Goal: Task Accomplishment & Management: Use online tool/utility

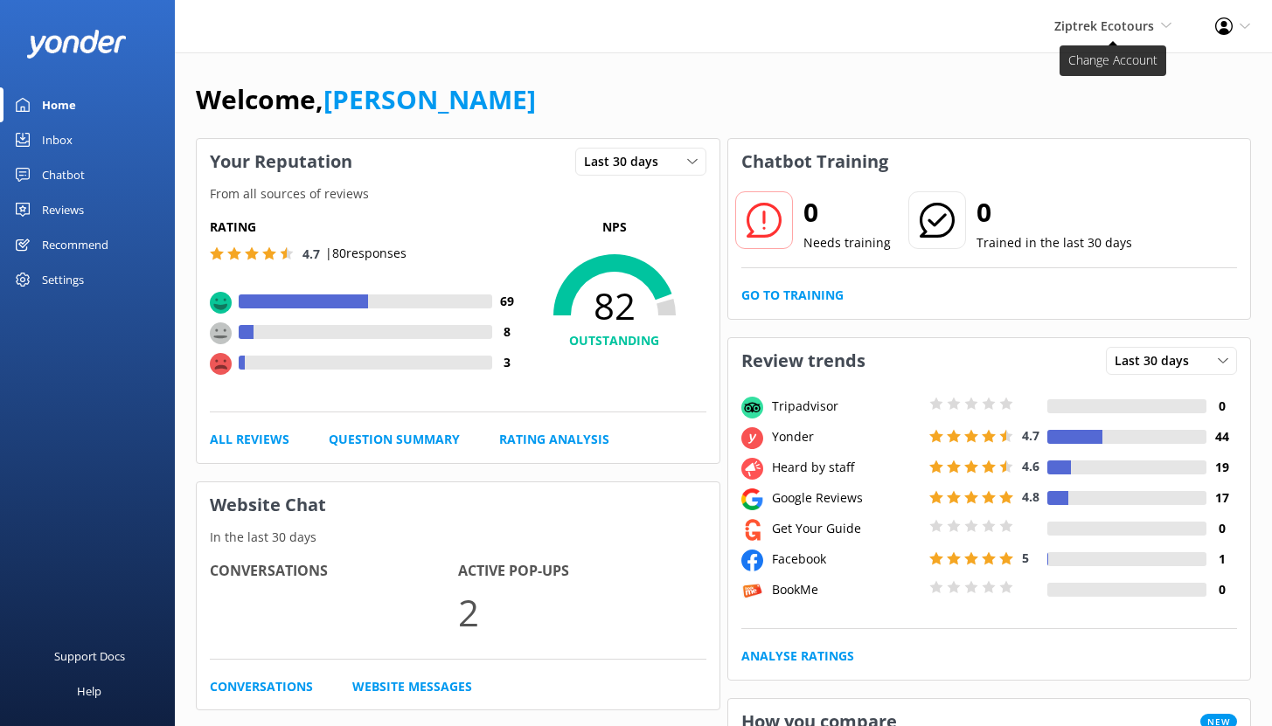
click at [1112, 23] on span "Ziptrek Ecotours" at bounding box center [1104, 25] width 100 height 17
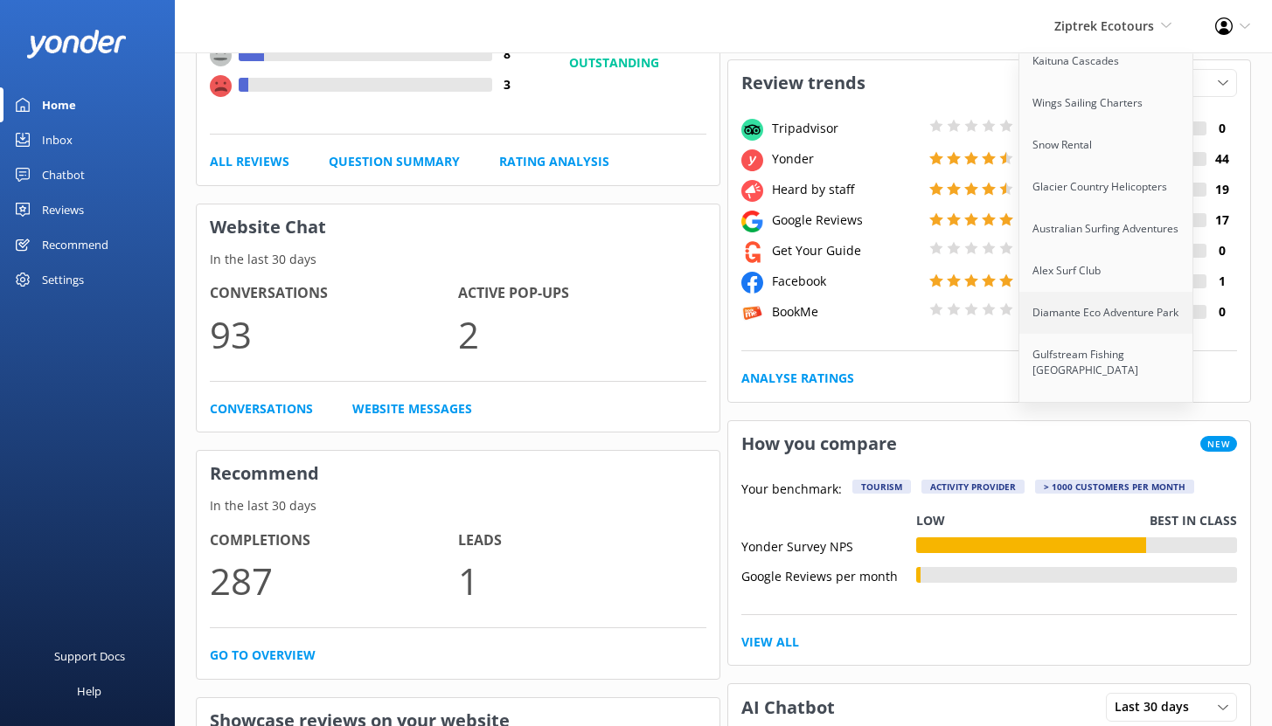
scroll to position [590, 0]
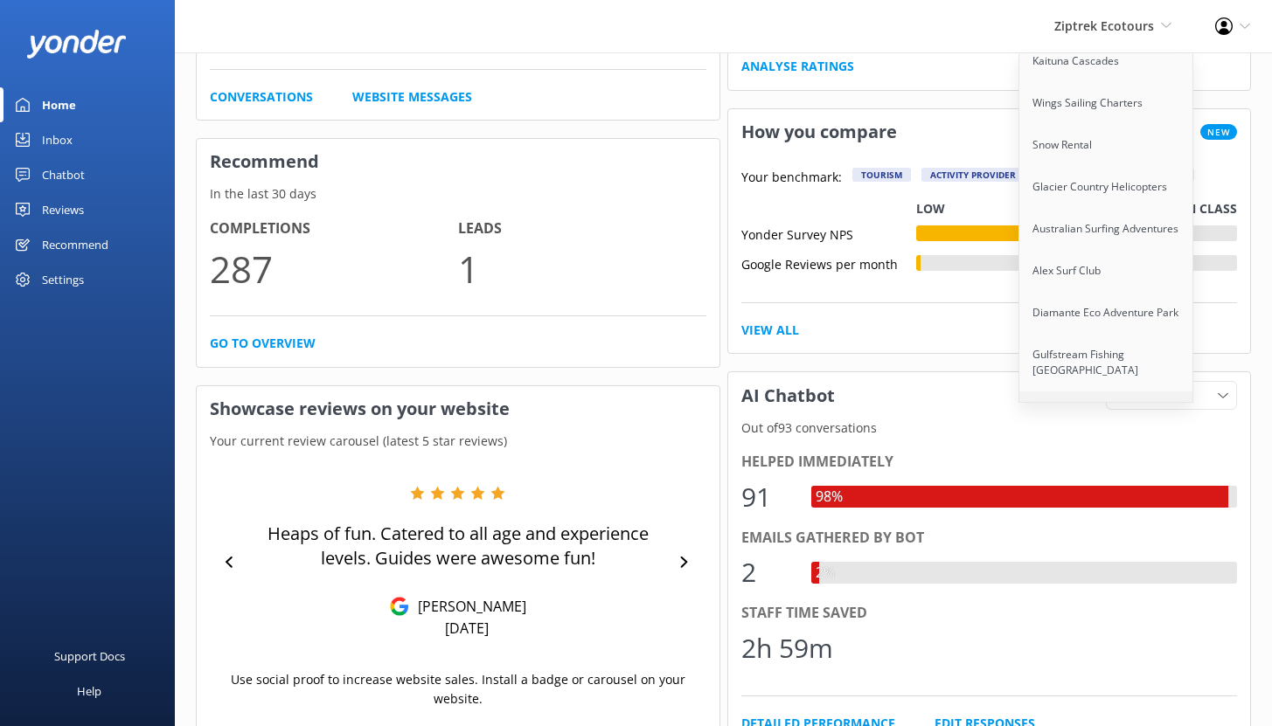
click at [1087, 392] on link "Polynesian Spa" at bounding box center [1106, 413] width 175 height 42
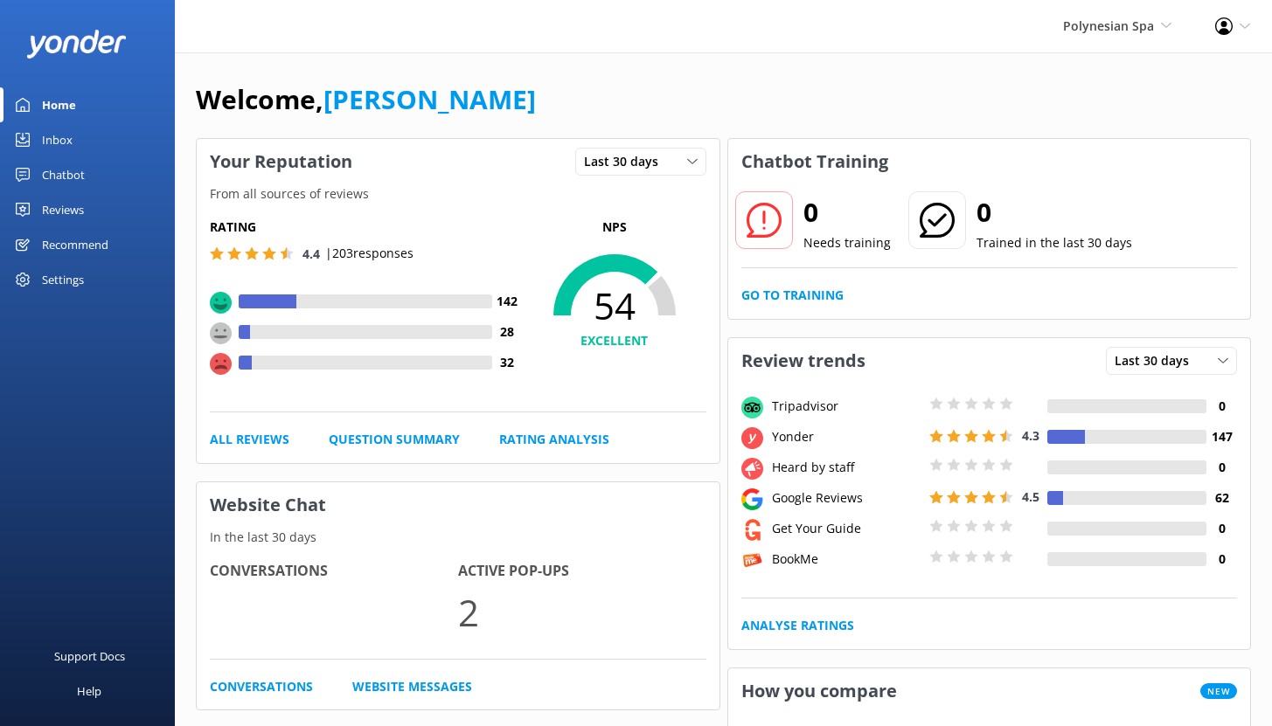
click at [77, 178] on div "Chatbot" at bounding box center [63, 174] width 43 height 35
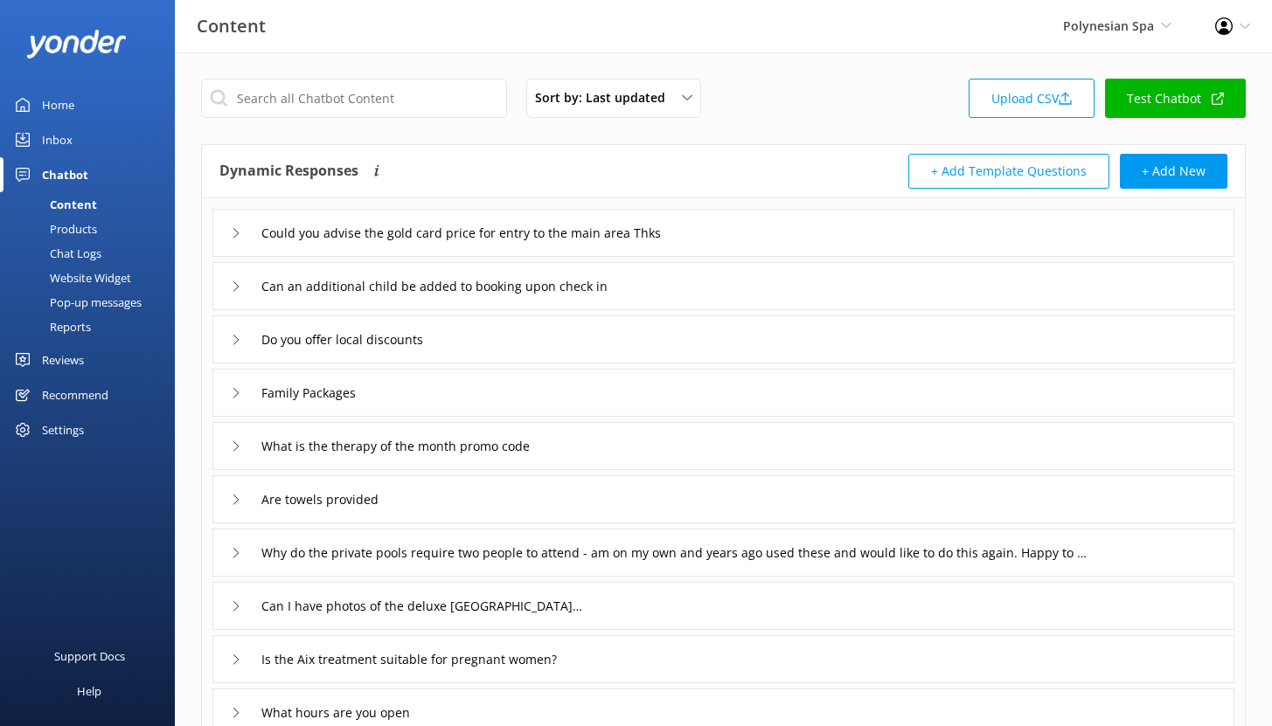
click at [89, 326] on div "Reports" at bounding box center [50, 327] width 80 height 24
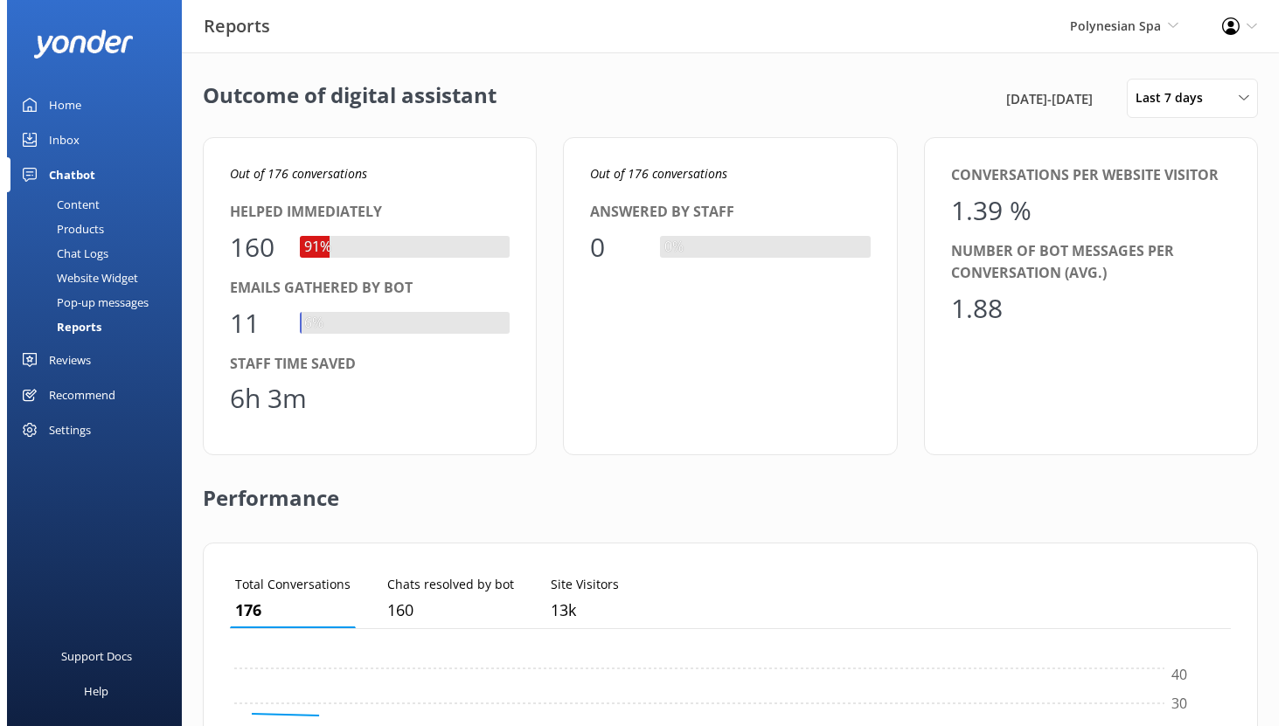
scroll to position [163, 988]
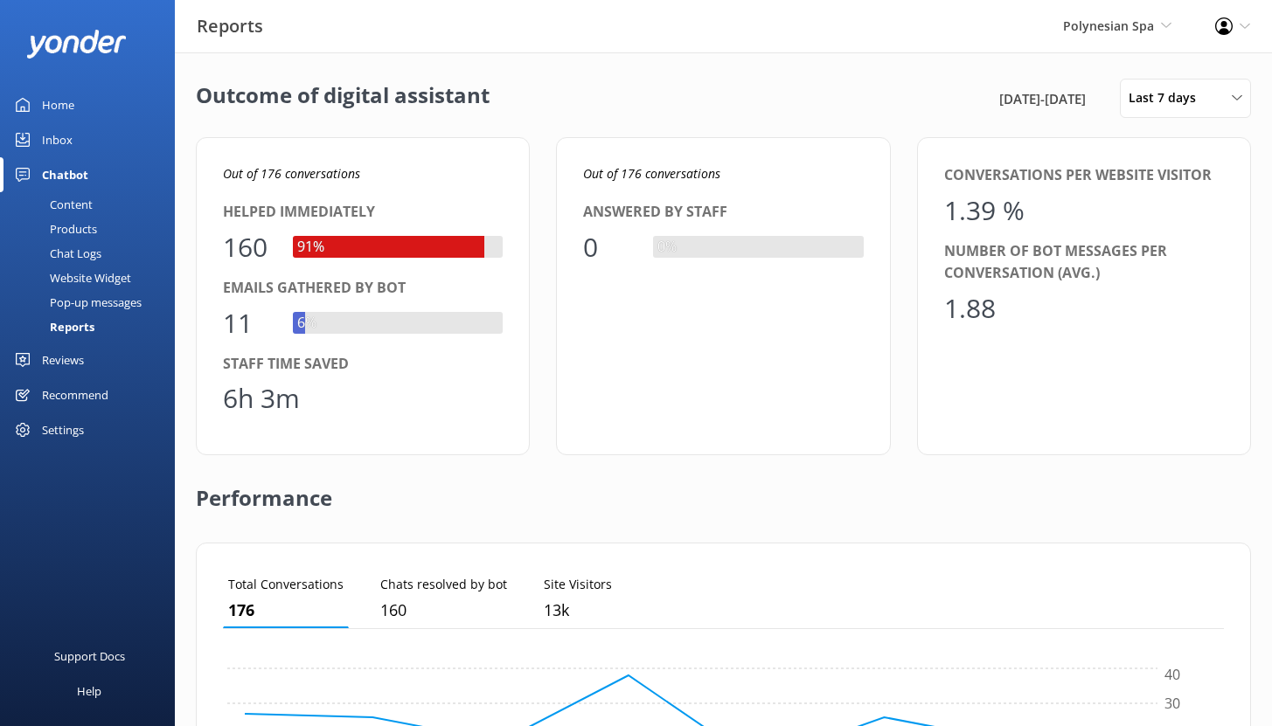
click at [102, 252] on link "Chat Logs" at bounding box center [92, 253] width 164 height 24
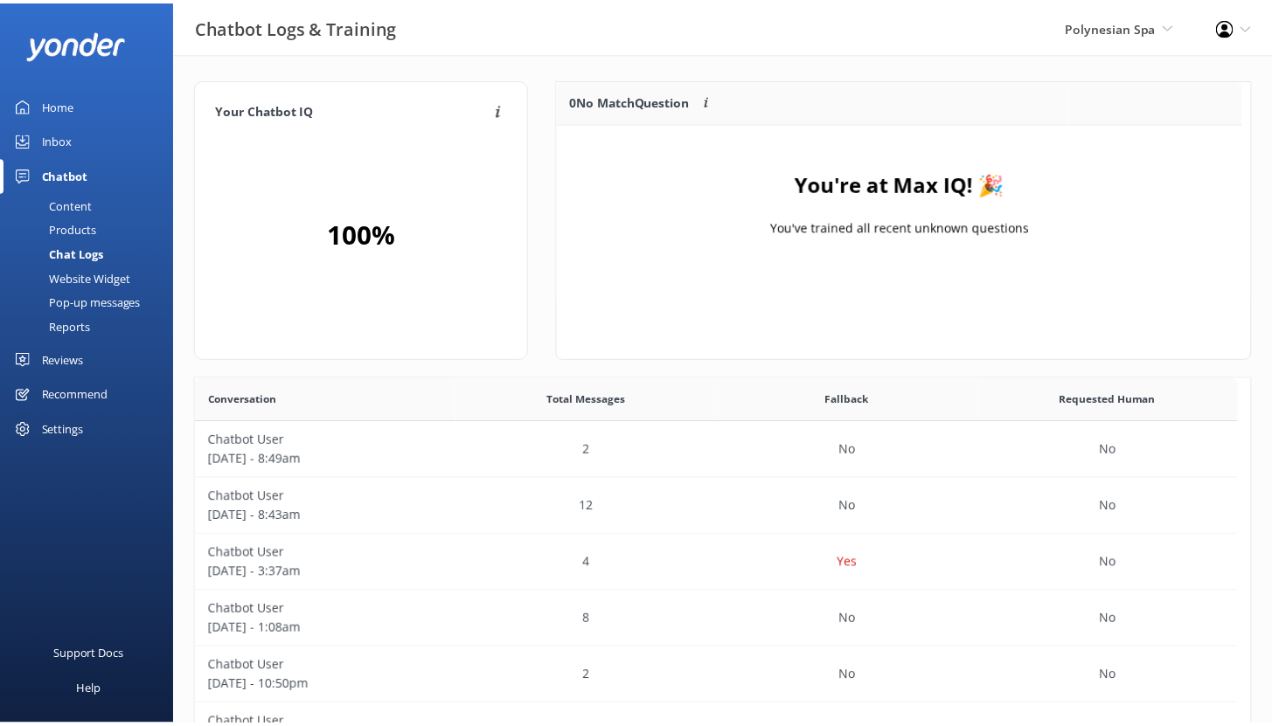
scroll to position [205, 679]
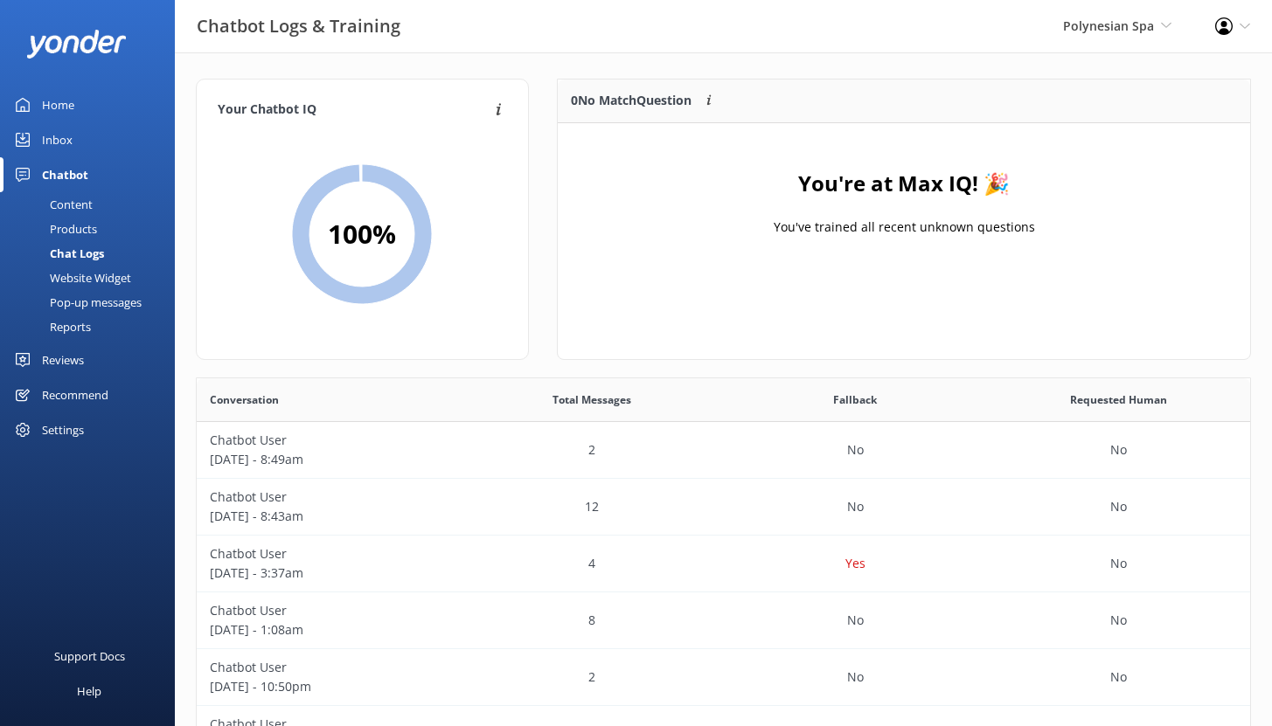
click at [86, 320] on div "Reports" at bounding box center [50, 327] width 80 height 24
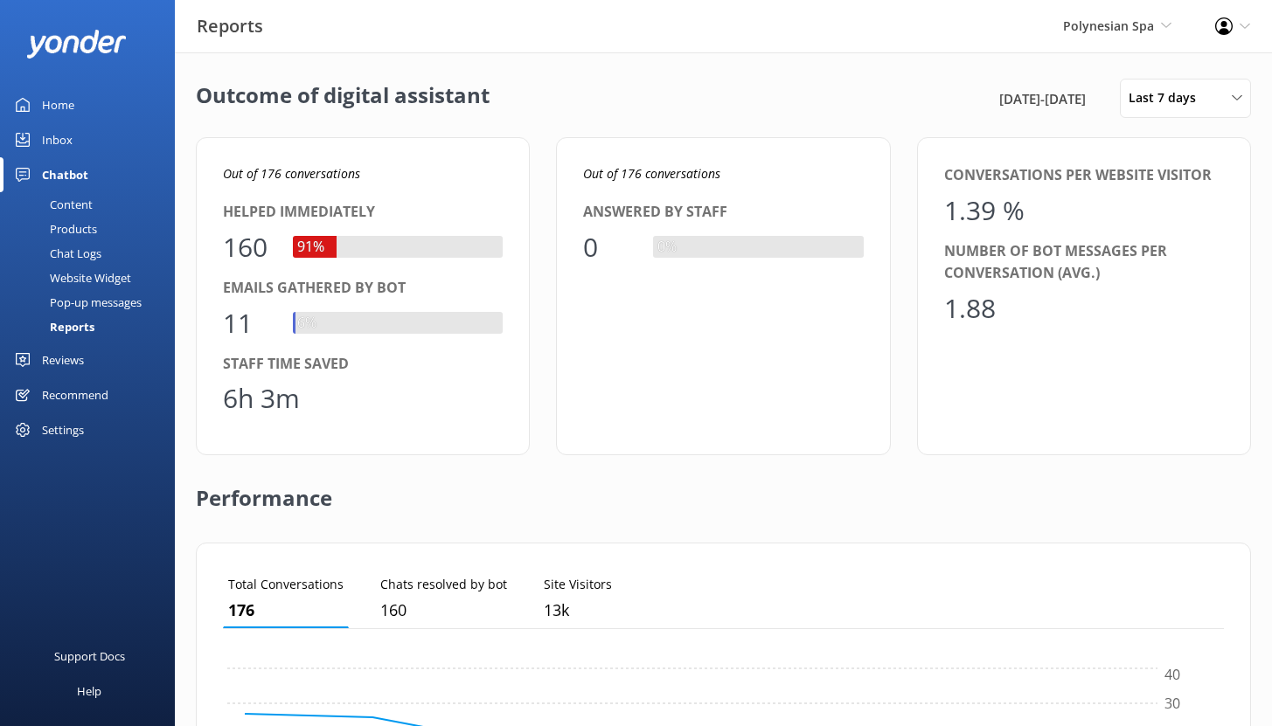
scroll to position [163, 988]
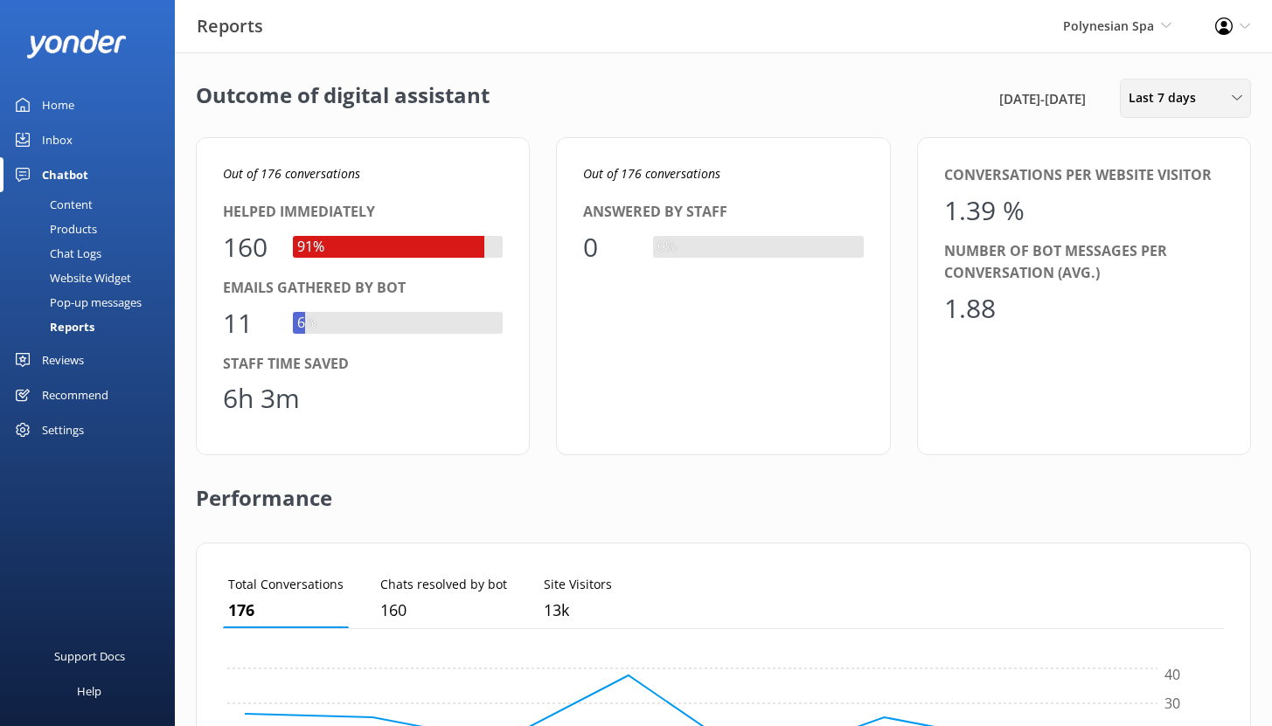
click at [1184, 96] on span "Last 7 days" at bounding box center [1168, 97] width 78 height 19
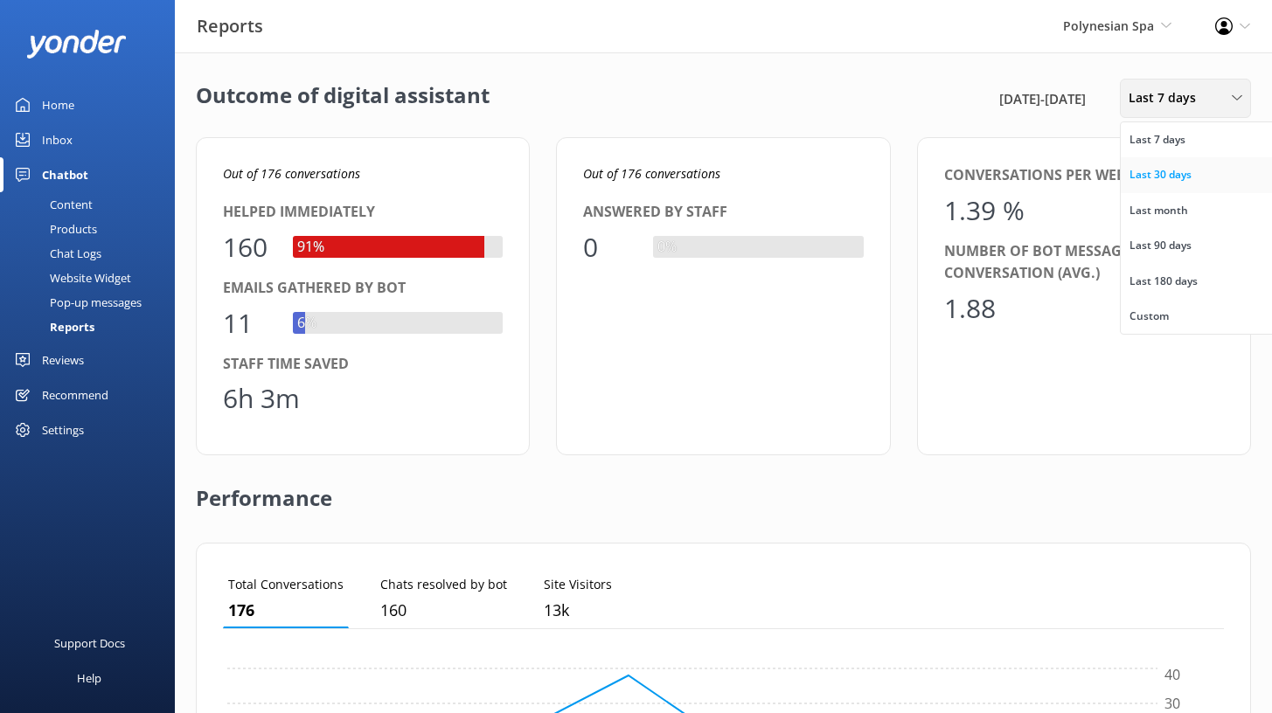
click at [1169, 183] on div "Last 30 days" at bounding box center [1160, 174] width 62 height 17
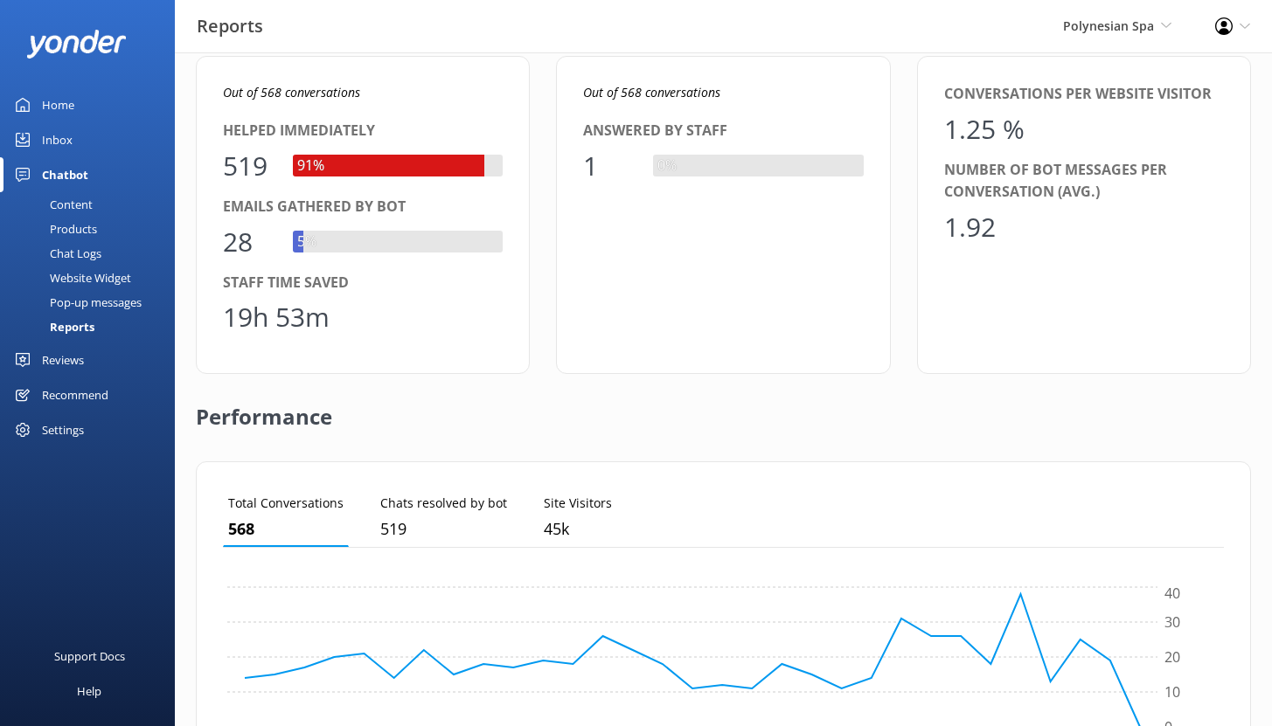
scroll to position [0, 0]
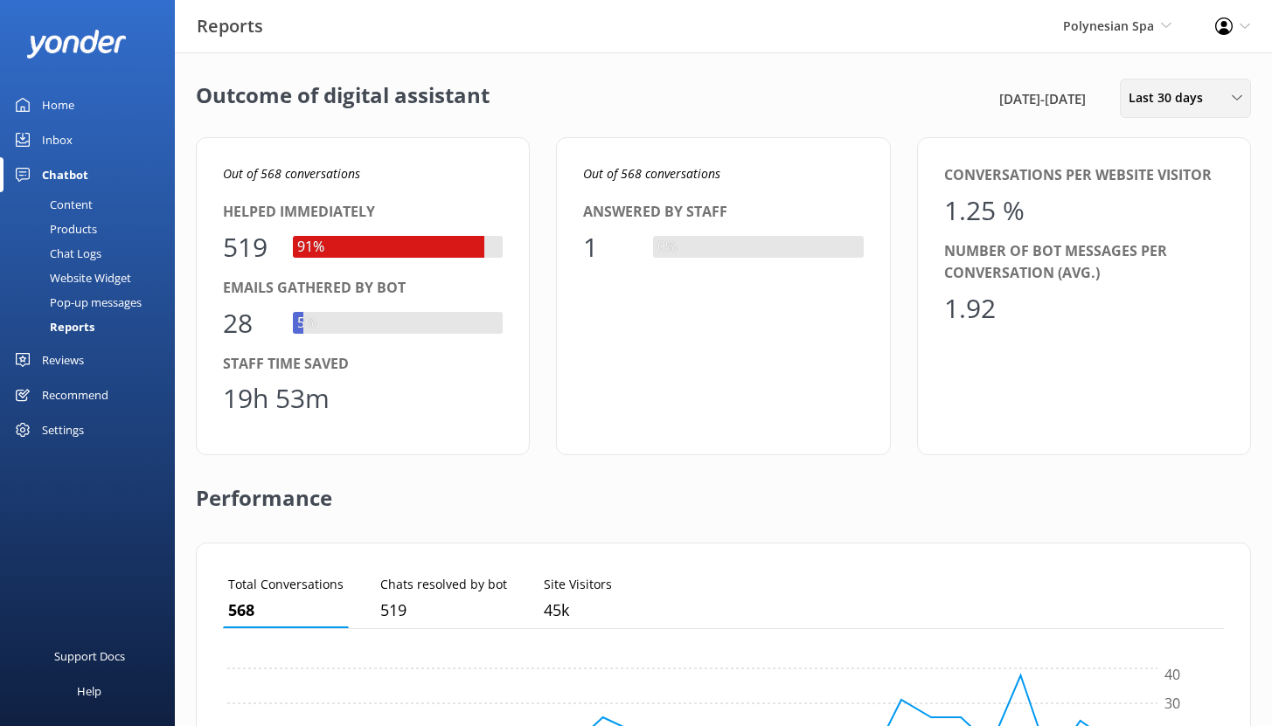
click at [1175, 96] on span "Last 30 days" at bounding box center [1171, 97] width 85 height 19
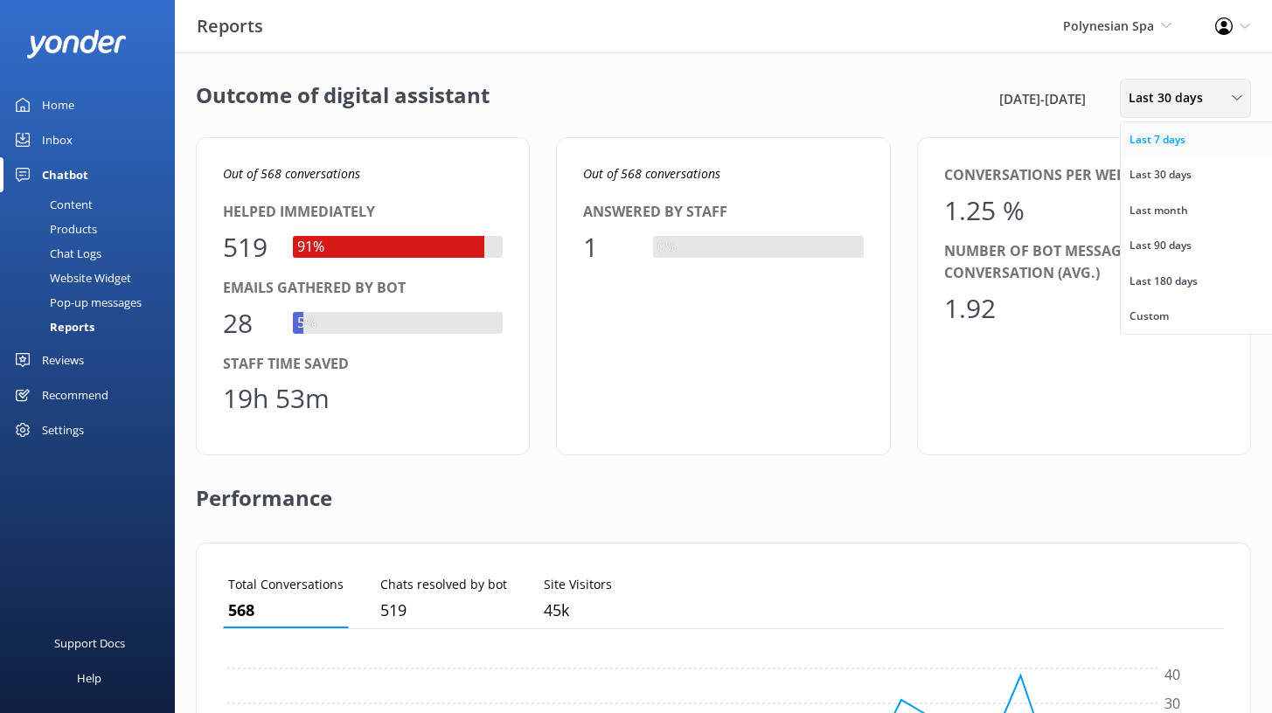
click at [1161, 140] on div "Last 7 days" at bounding box center [1157, 139] width 56 height 17
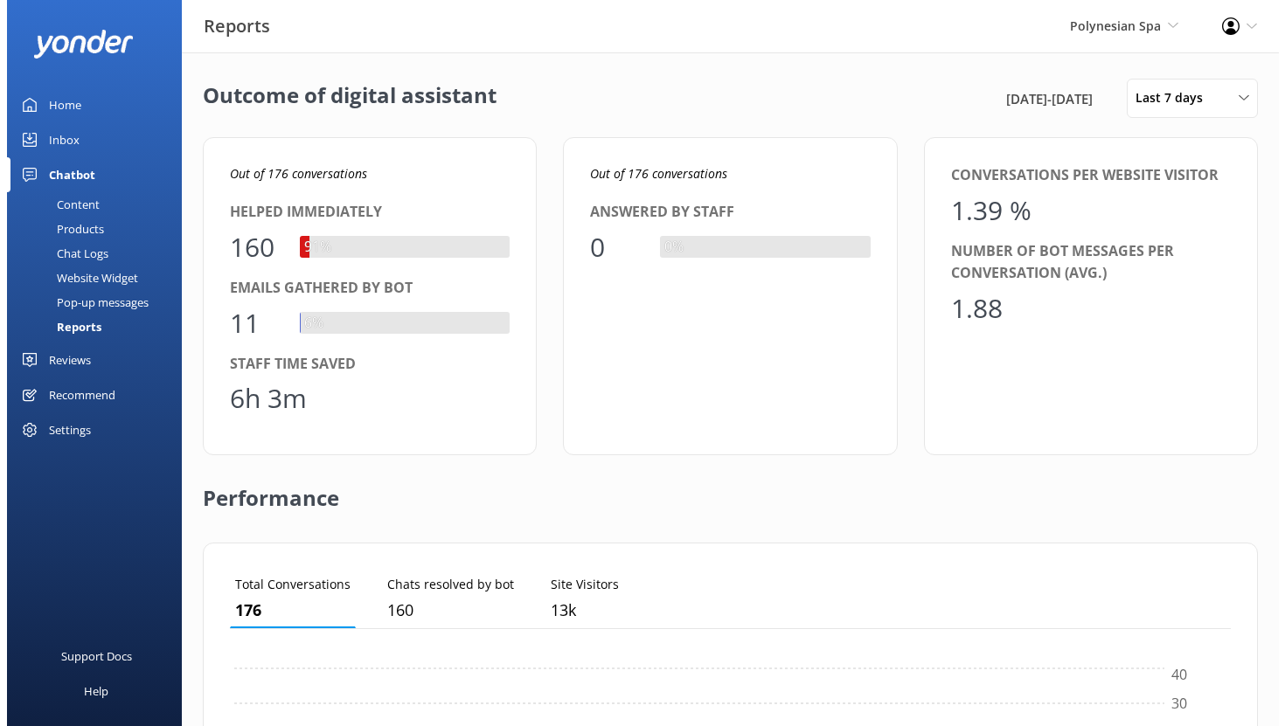
scroll to position [163, 988]
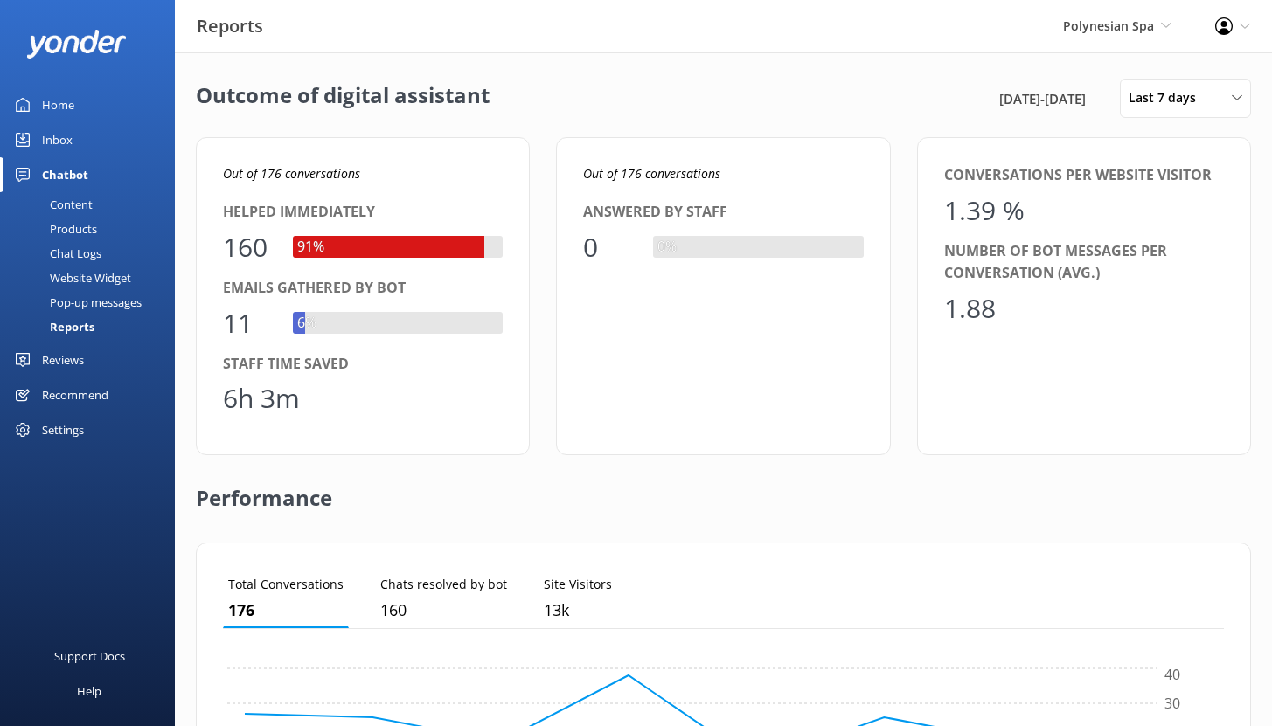
click at [80, 358] on div "Reviews" at bounding box center [63, 360] width 42 height 35
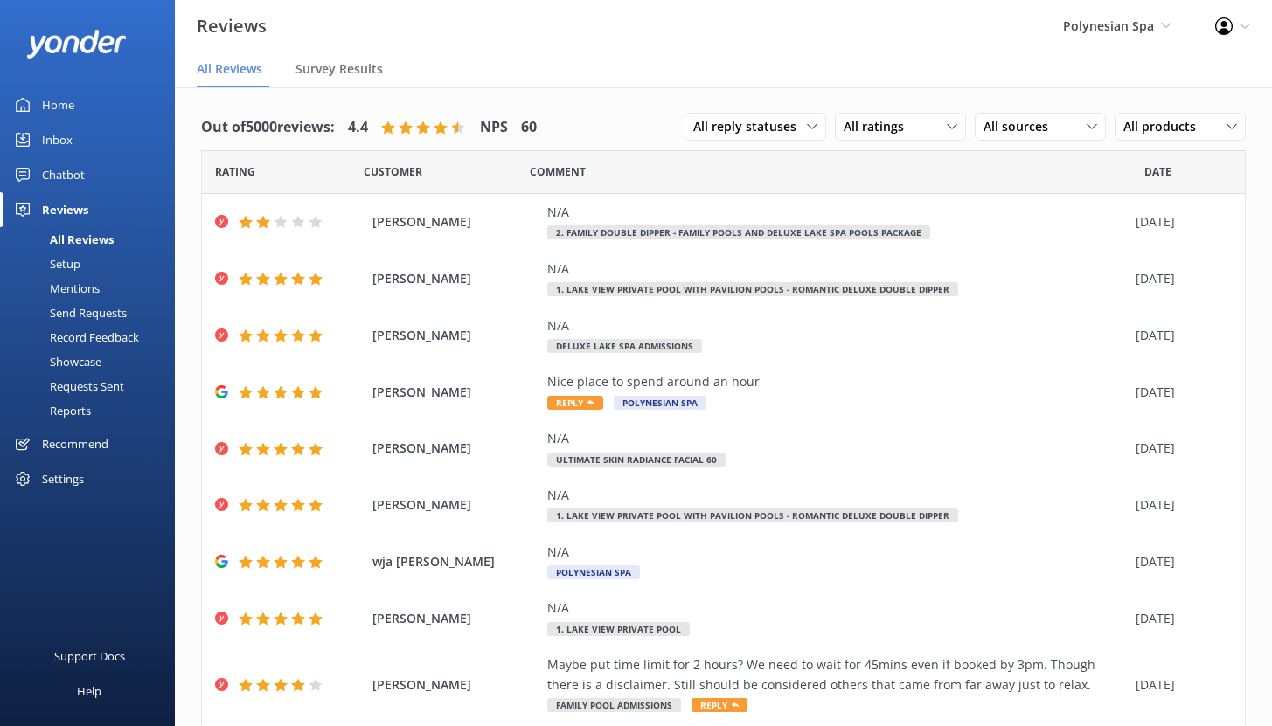
click at [65, 285] on div "Mentions" at bounding box center [54, 288] width 89 height 24
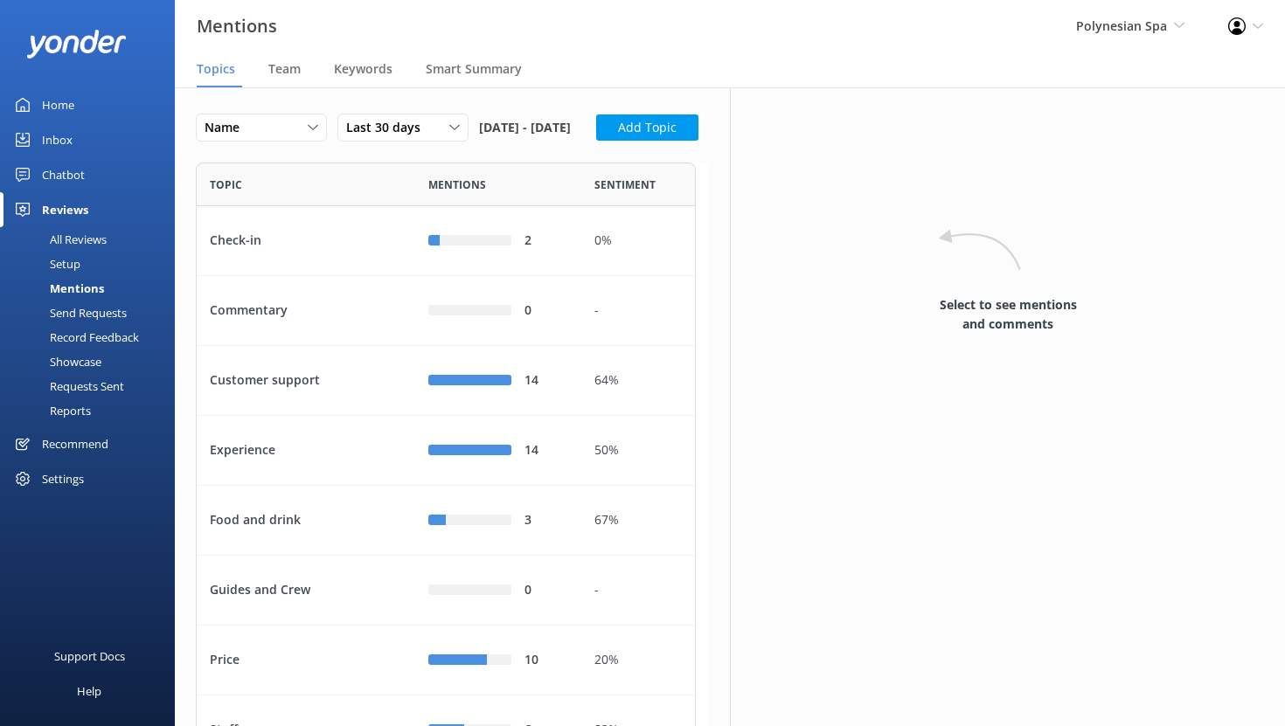
click at [70, 261] on div "Setup" at bounding box center [45, 264] width 70 height 24
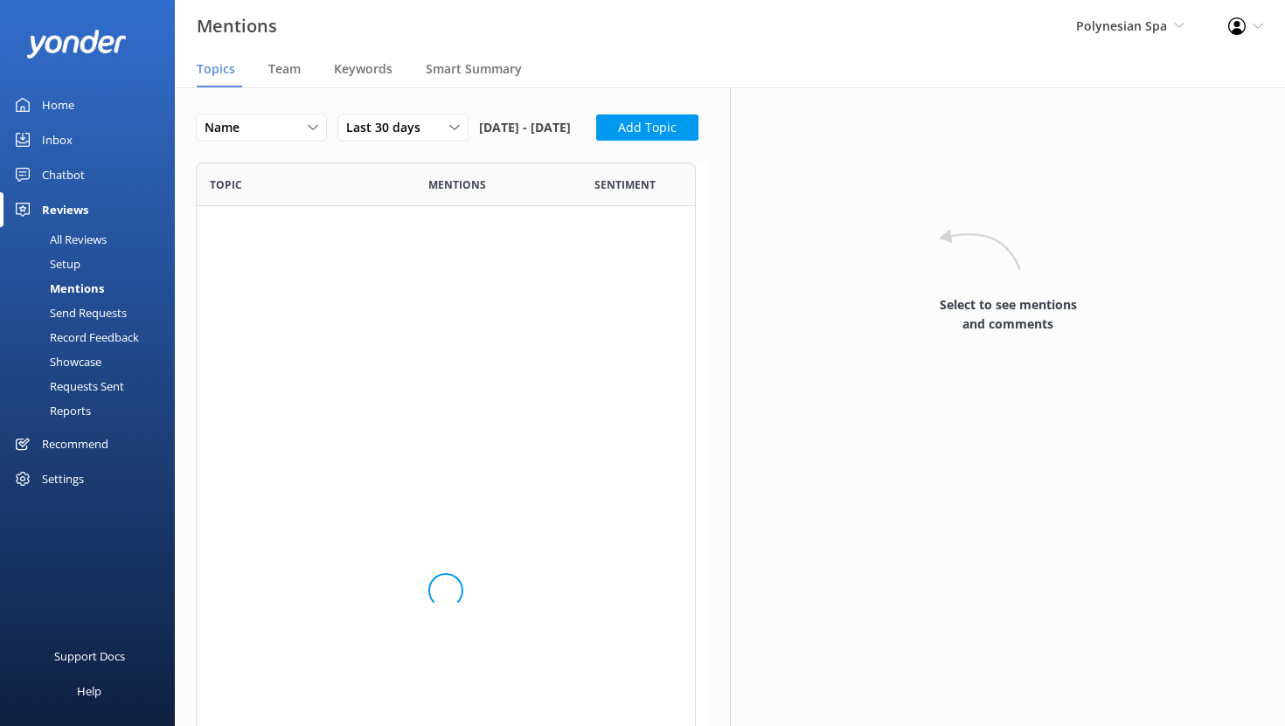
scroll to position [801, 487]
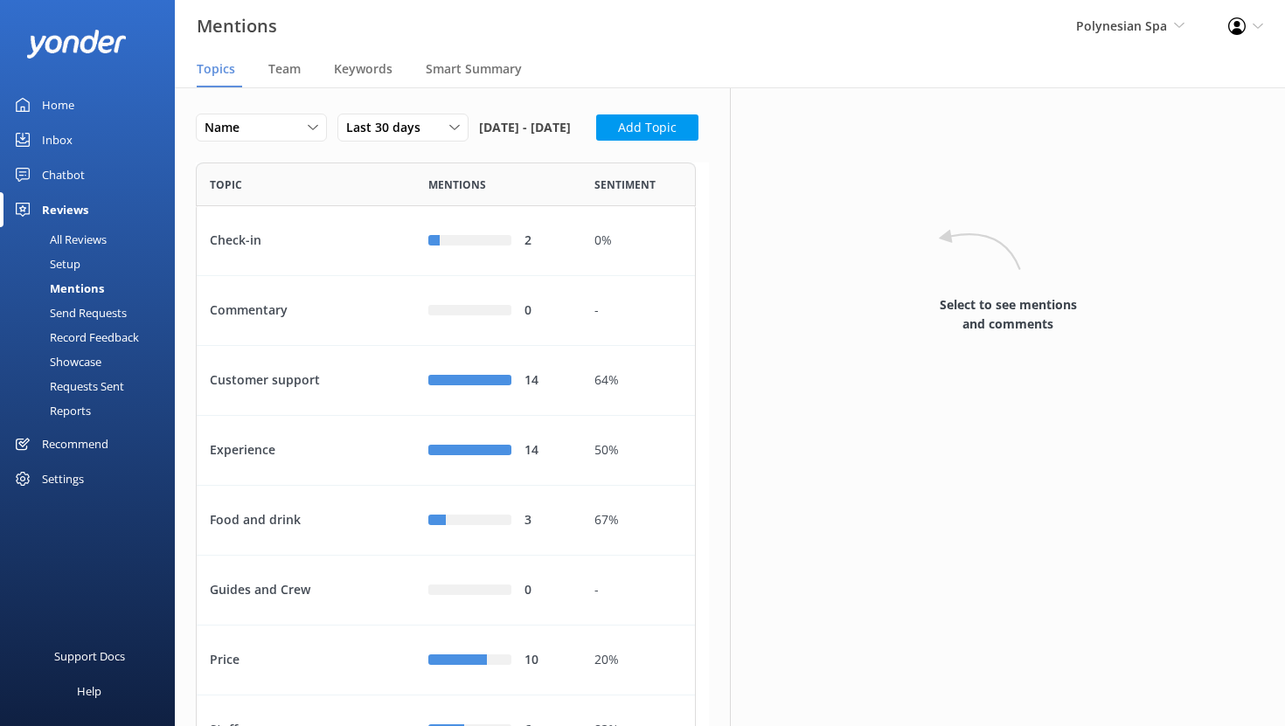
click at [54, 256] on div "Setup" at bounding box center [45, 264] width 70 height 24
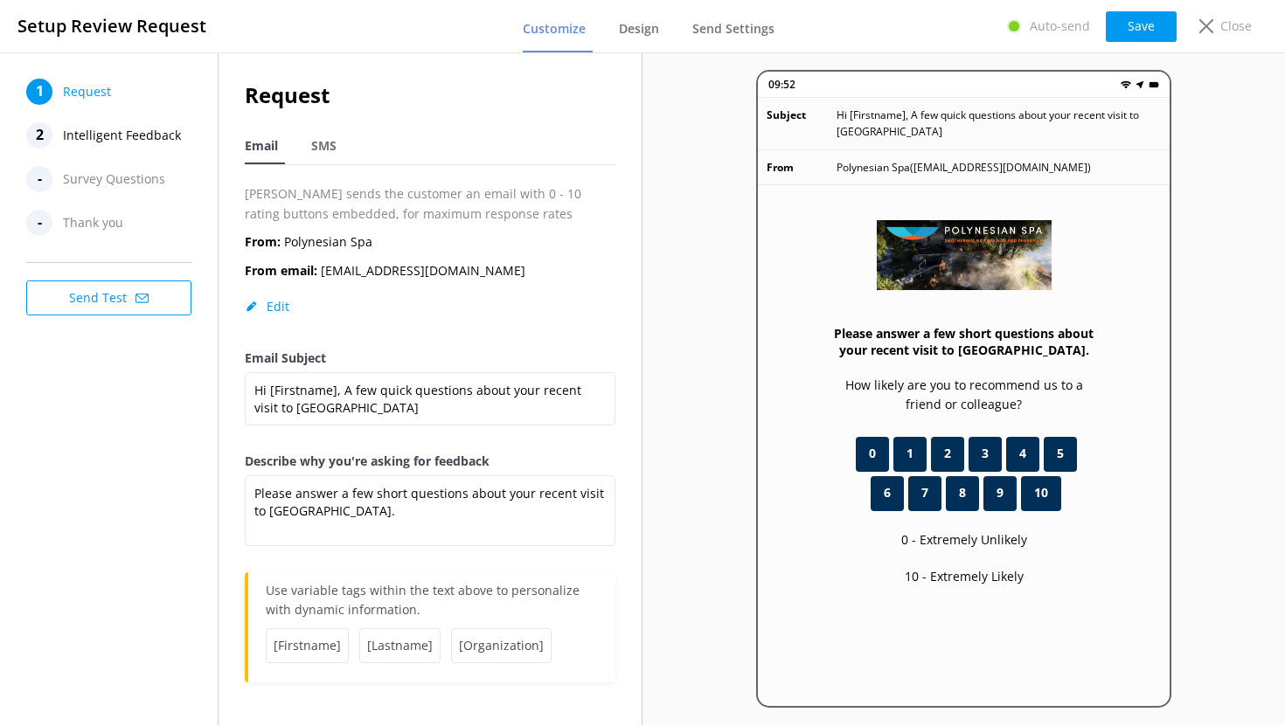
click at [137, 113] on nav "1 Request 2 Intelligent Feedback - Survey Questions - Thank you" at bounding box center [113, 157] width 175 height 157
click at [138, 124] on span "Intelligent Feedback" at bounding box center [122, 135] width 118 height 26
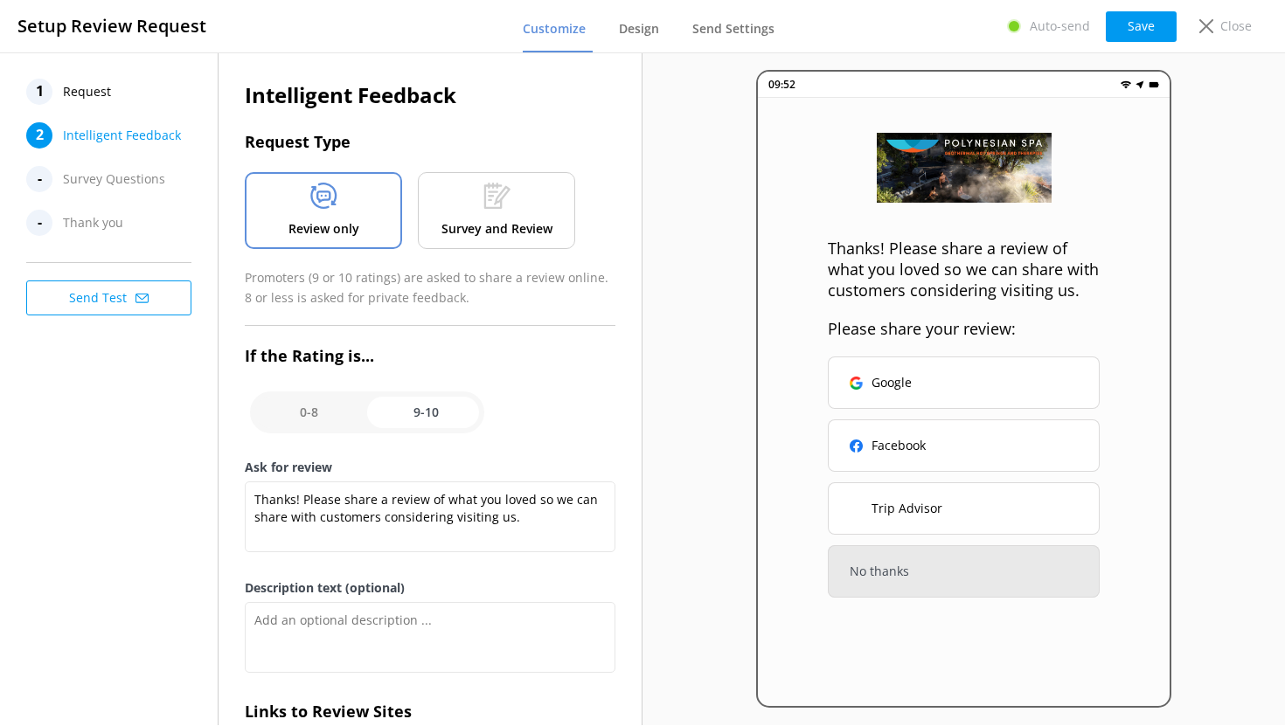
click at [471, 190] on div "Survey and Review" at bounding box center [496, 210] width 157 height 77
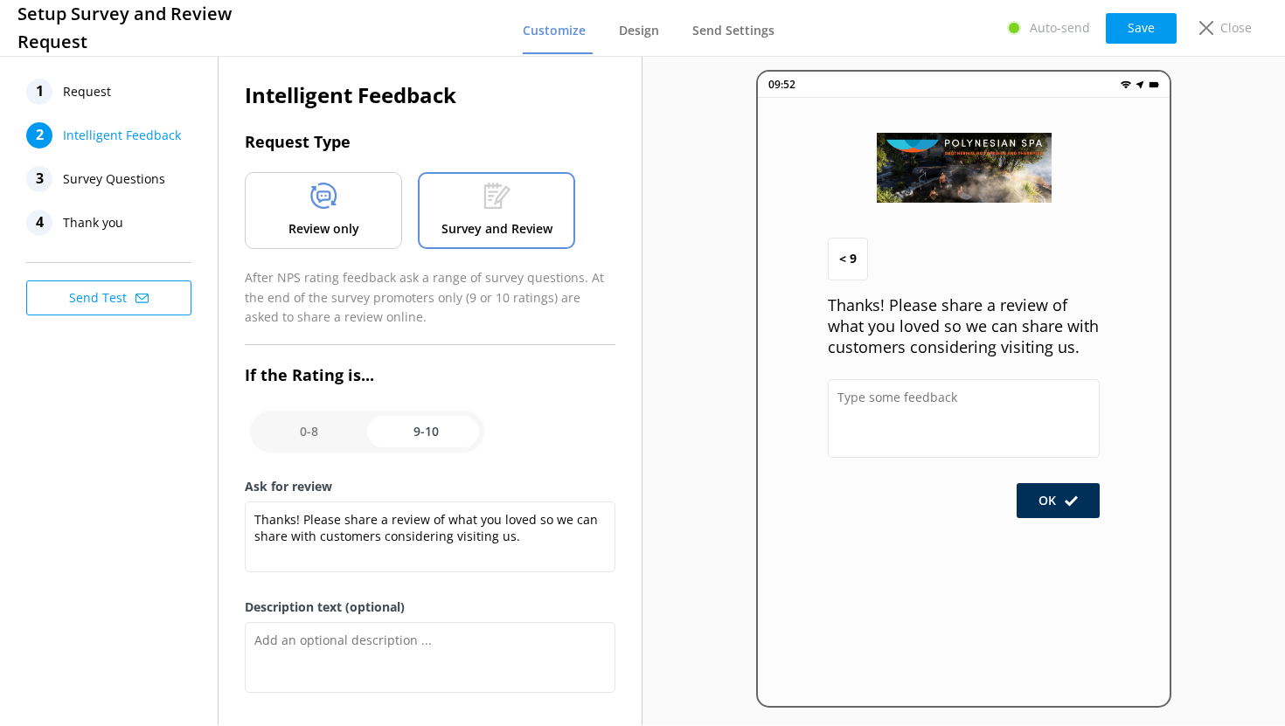
click at [351, 202] on div "Review only" at bounding box center [323, 210] width 157 height 77
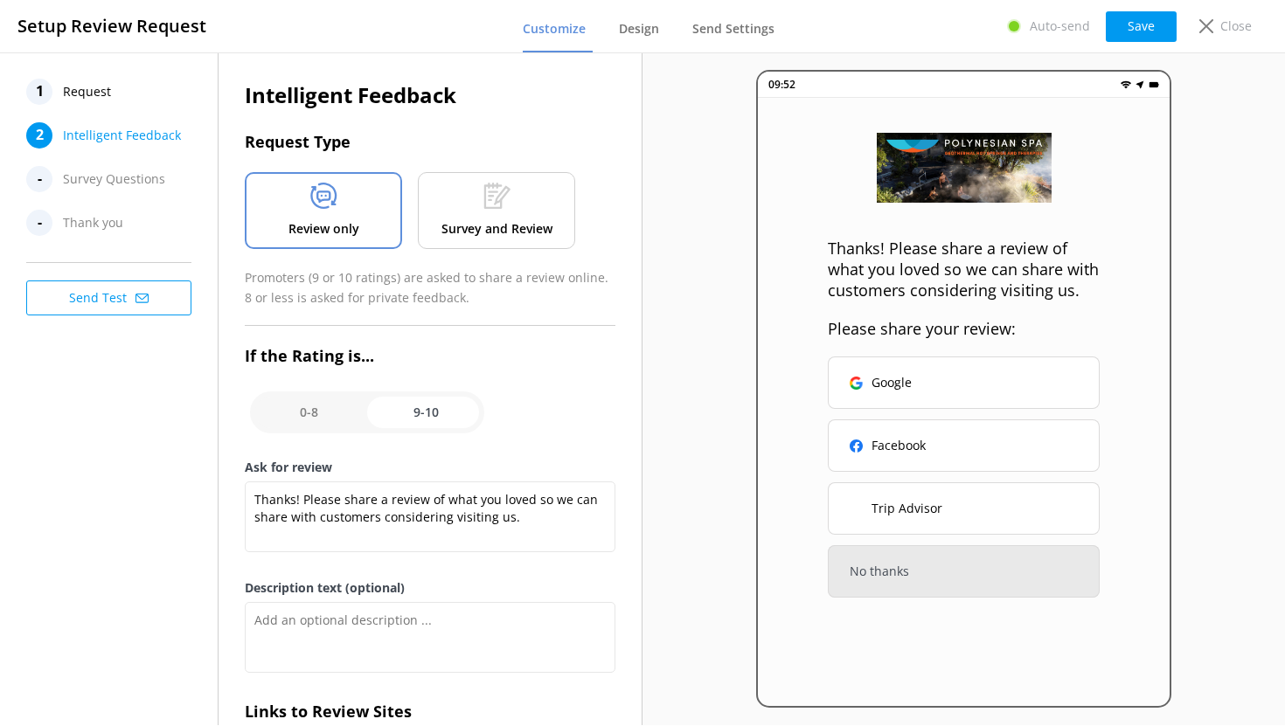
click at [480, 221] on p "Survey and Review" at bounding box center [496, 228] width 111 height 19
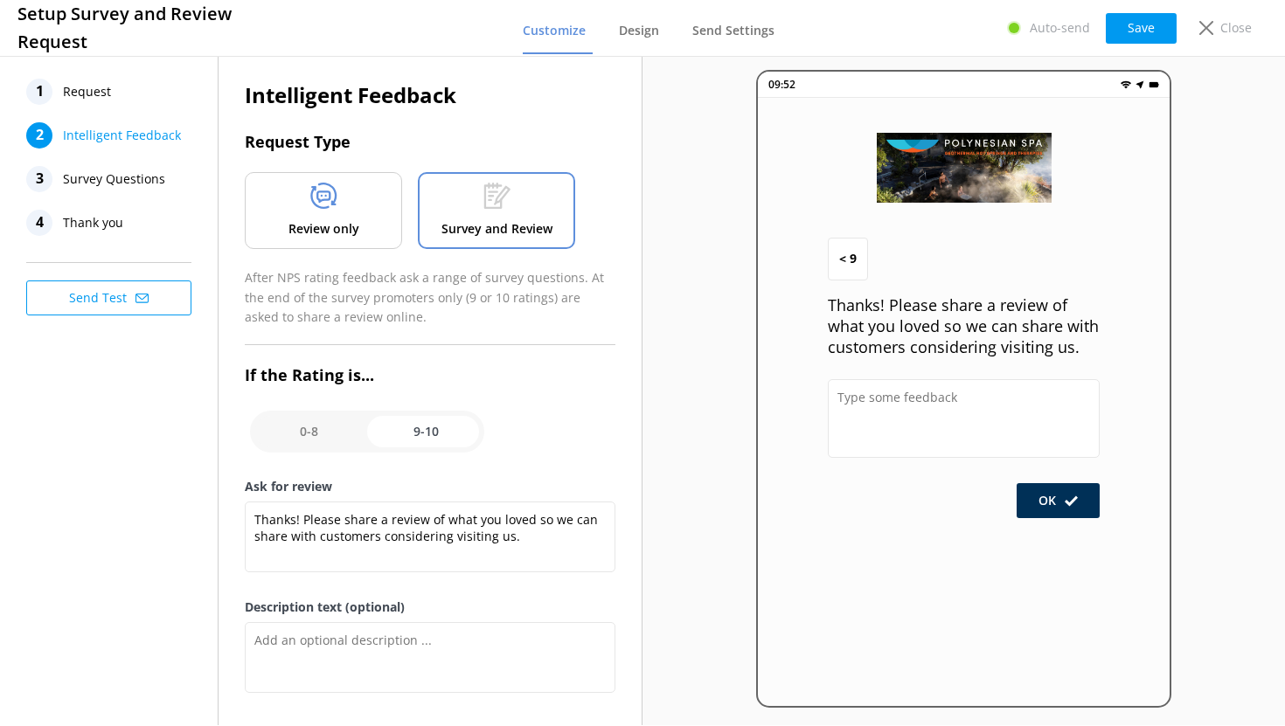
click at [344, 219] on p "Review only" at bounding box center [323, 228] width 71 height 19
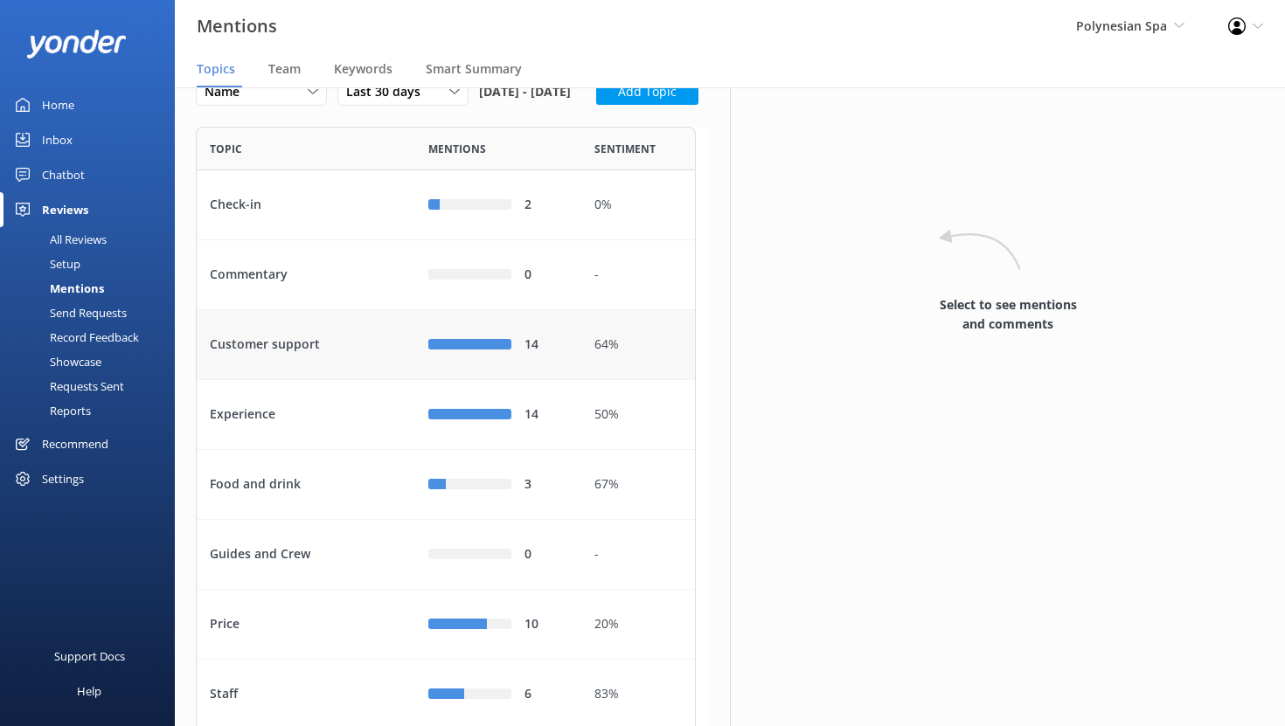
scroll to position [53, 0]
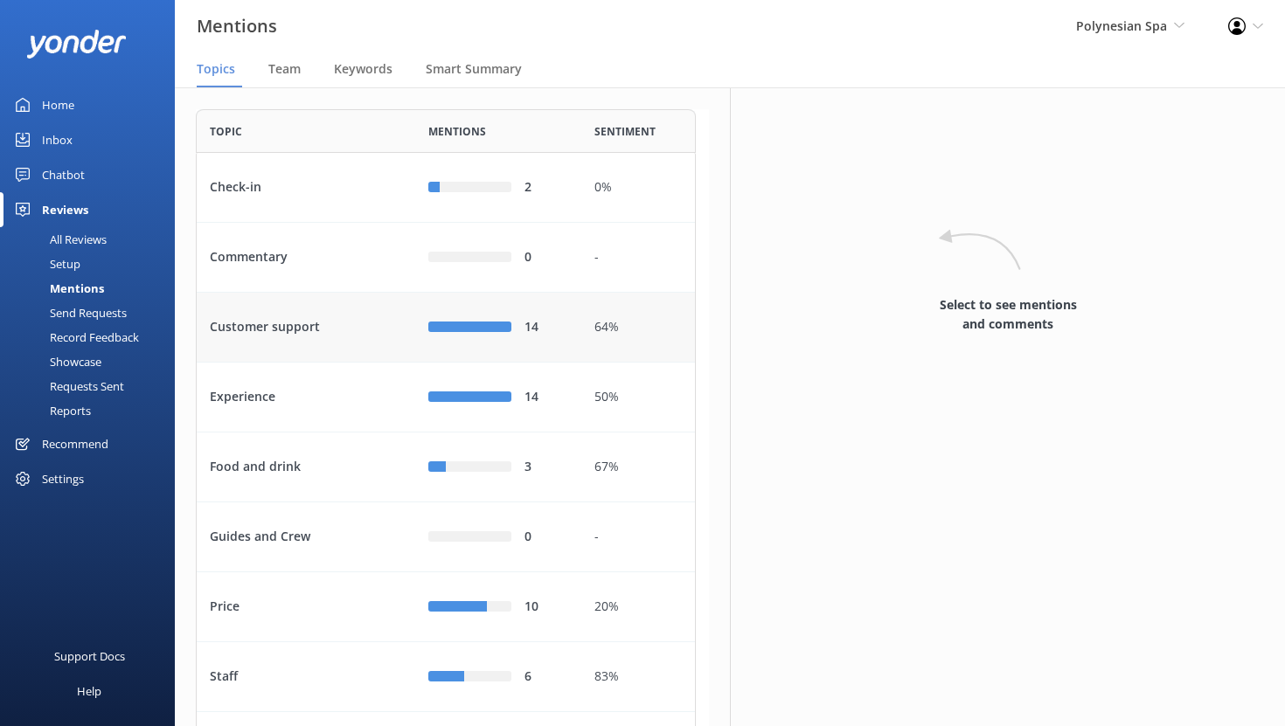
click at [371, 363] on div "Customer support" at bounding box center [306, 328] width 219 height 70
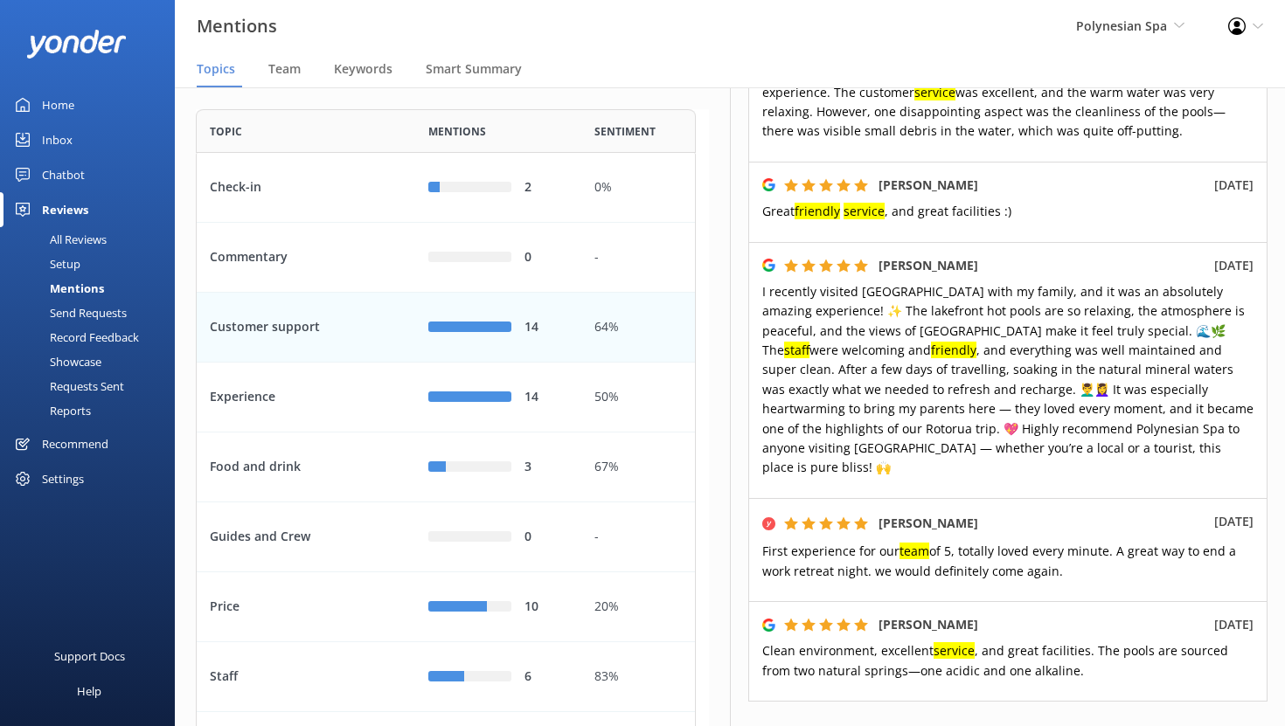
scroll to position [1171, 0]
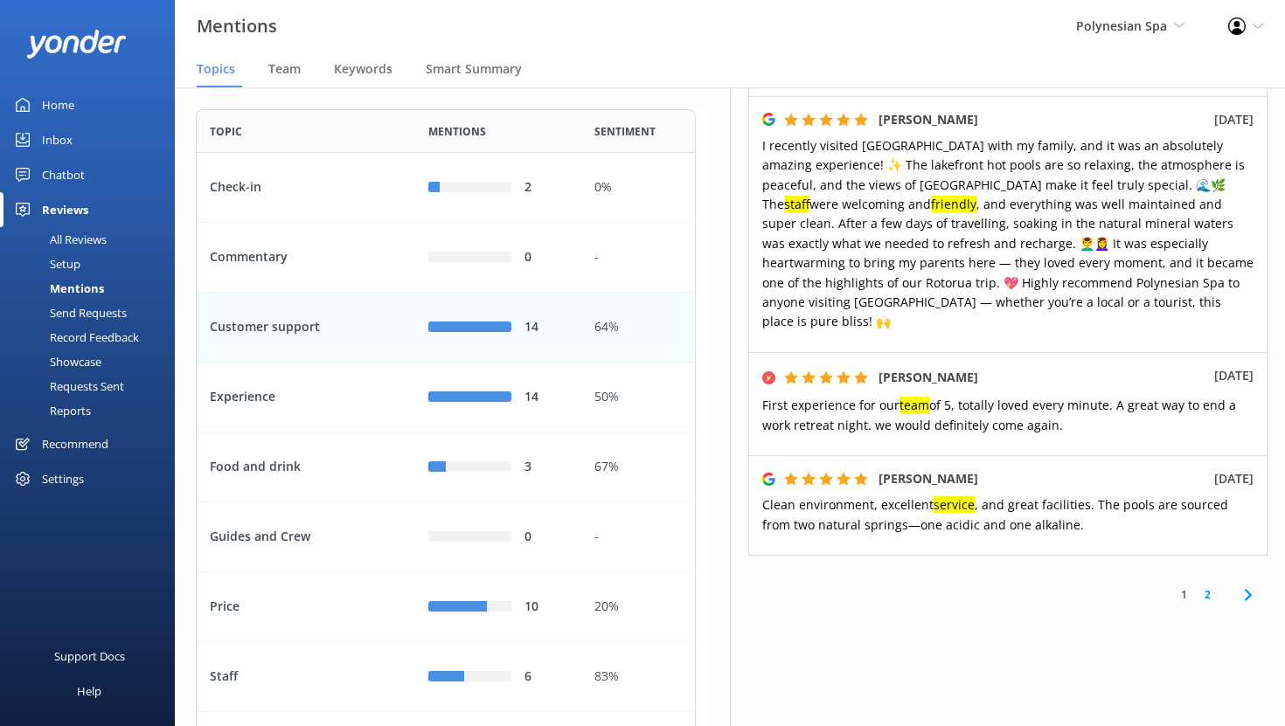
click at [1238, 585] on icon at bounding box center [1248, 595] width 21 height 21
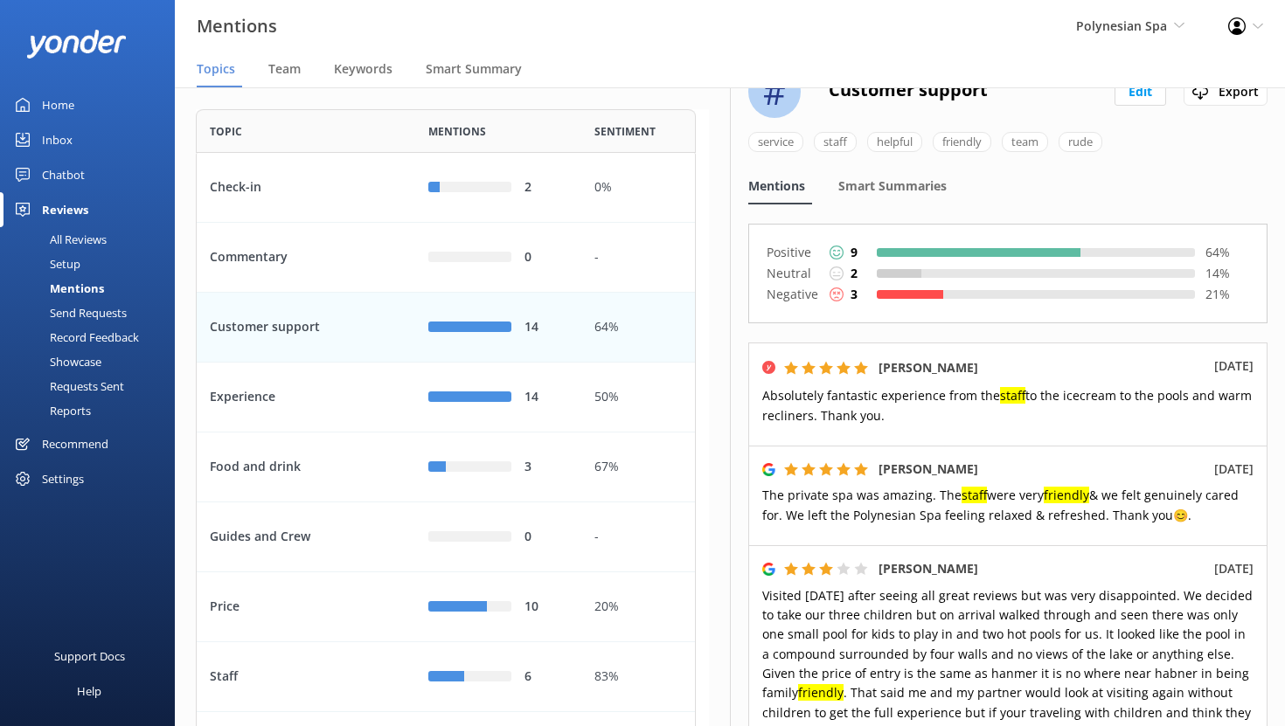
scroll to position [136, 0]
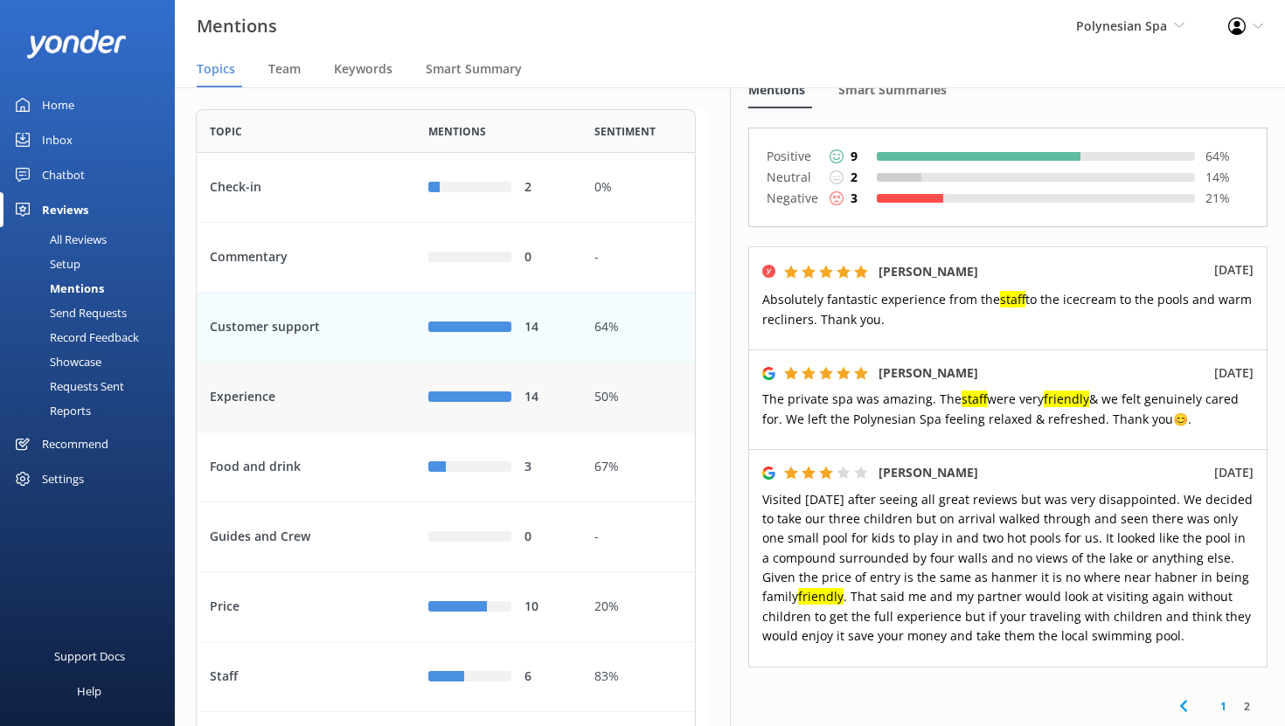
click at [353, 433] on div "Experience" at bounding box center [306, 398] width 219 height 70
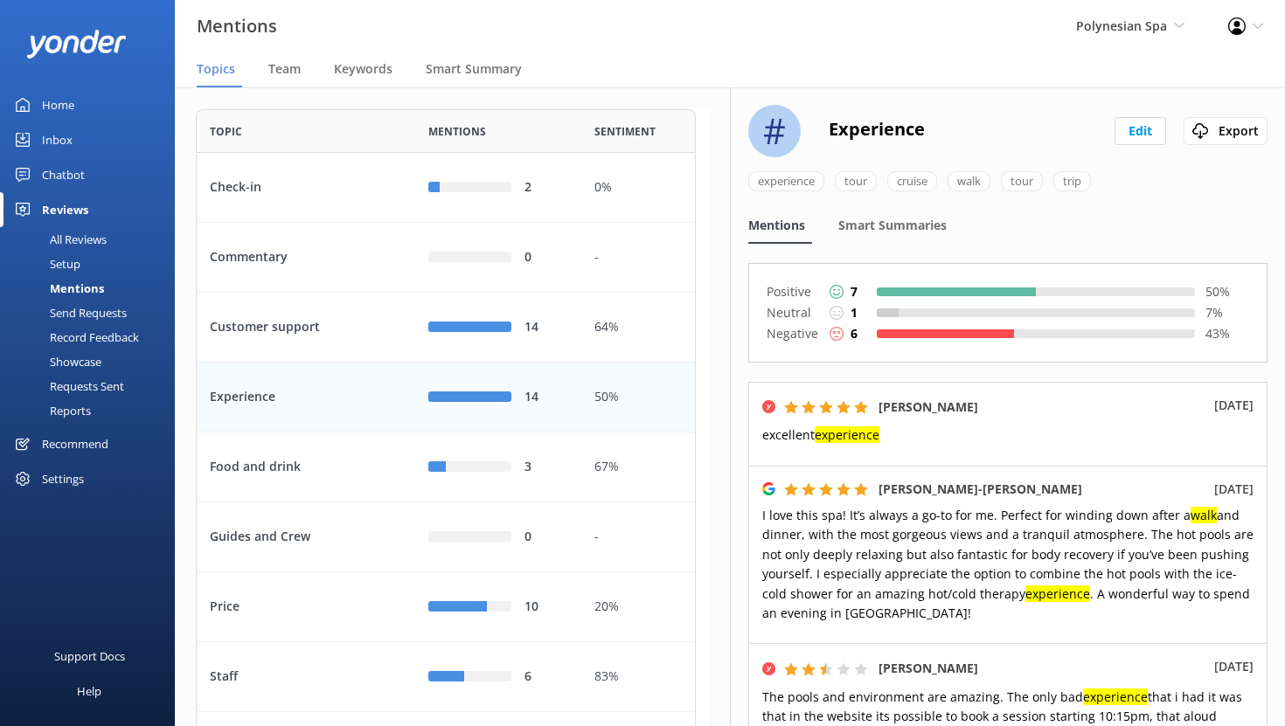
click at [960, 332] on div at bounding box center [945, 334] width 137 height 9
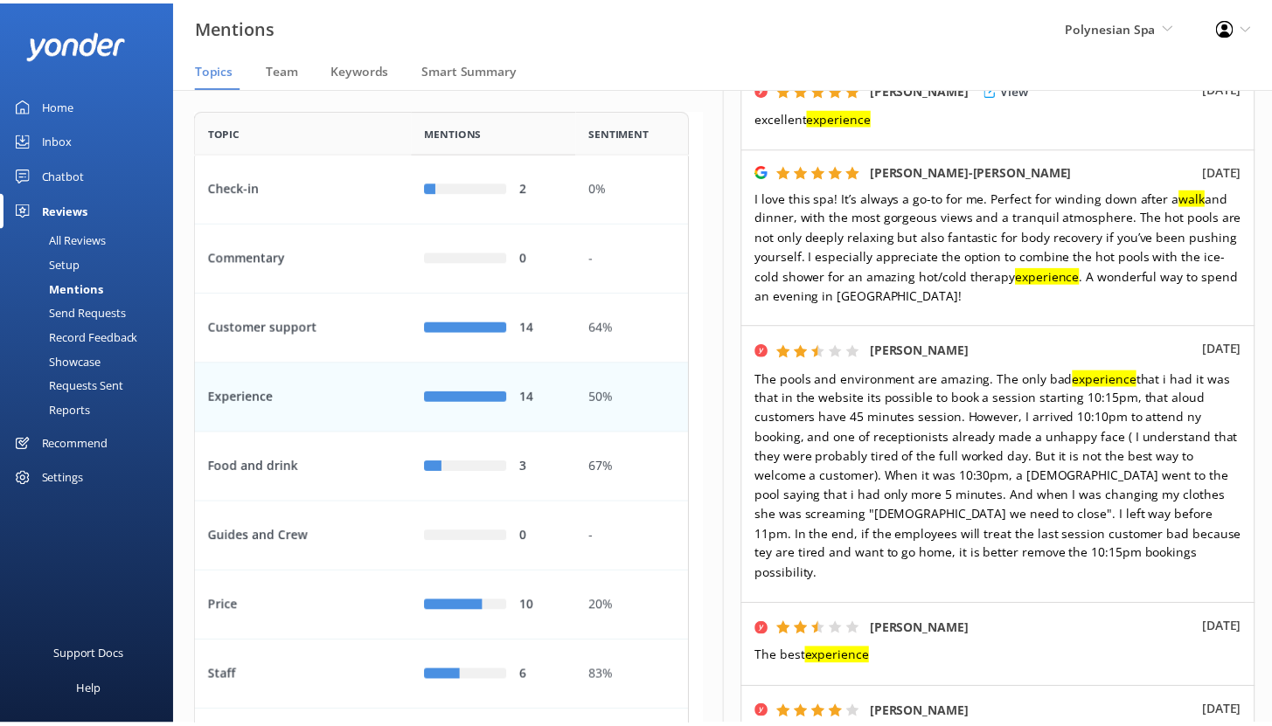
scroll to position [337, 0]
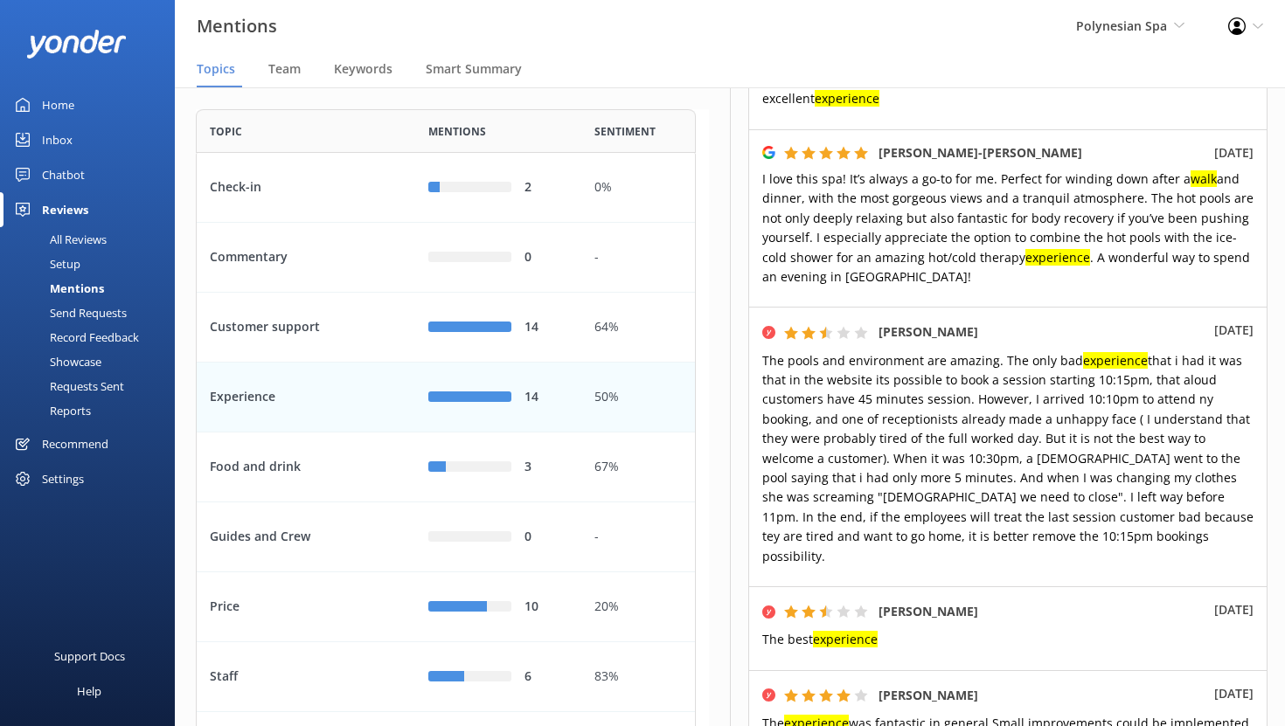
click at [66, 105] on div "Home" at bounding box center [58, 104] width 32 height 35
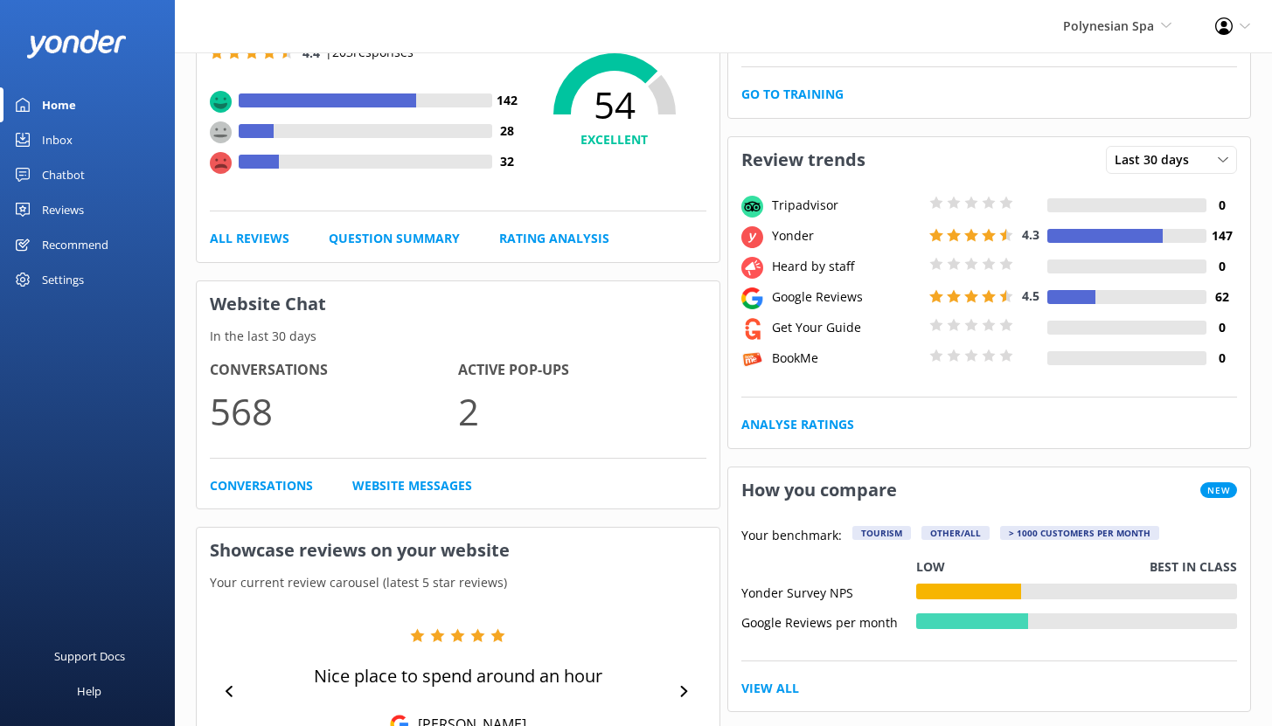
scroll to position [198, 0]
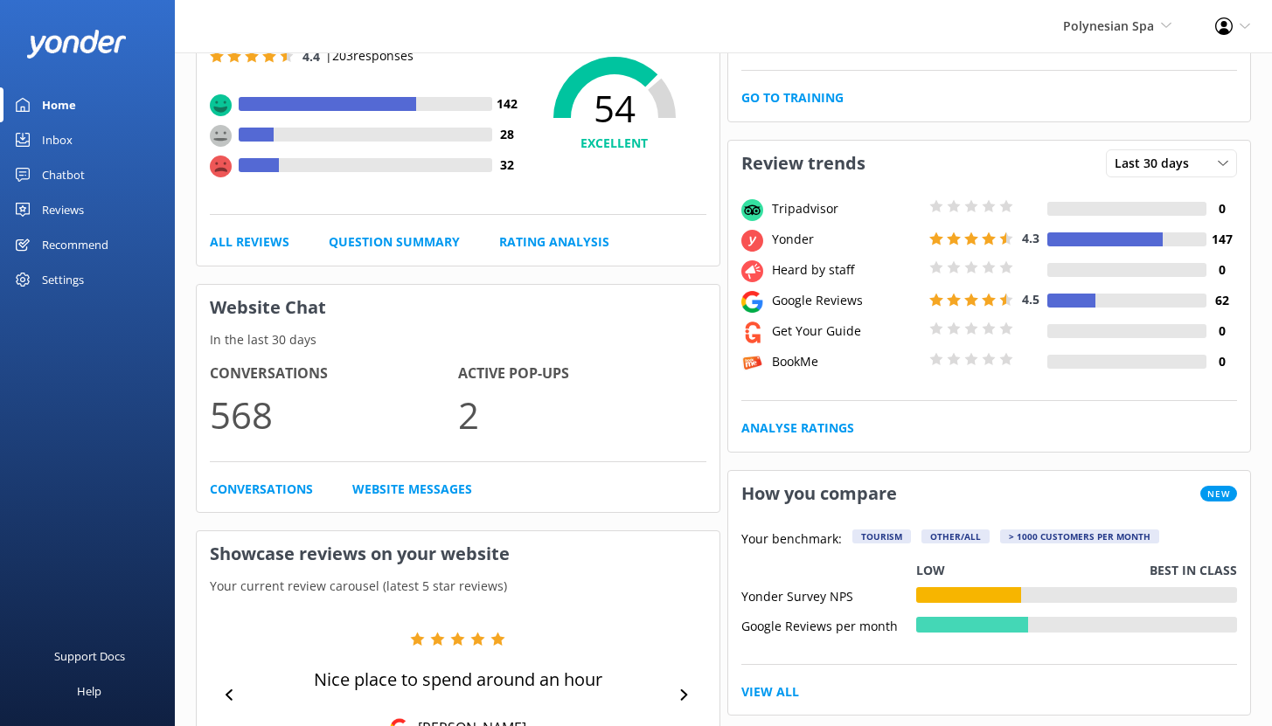
click at [67, 109] on div "Home" at bounding box center [59, 104] width 34 height 35
click at [50, 109] on div "Home" at bounding box center [59, 104] width 34 height 35
click at [56, 139] on div "Inbox" at bounding box center [57, 139] width 31 height 35
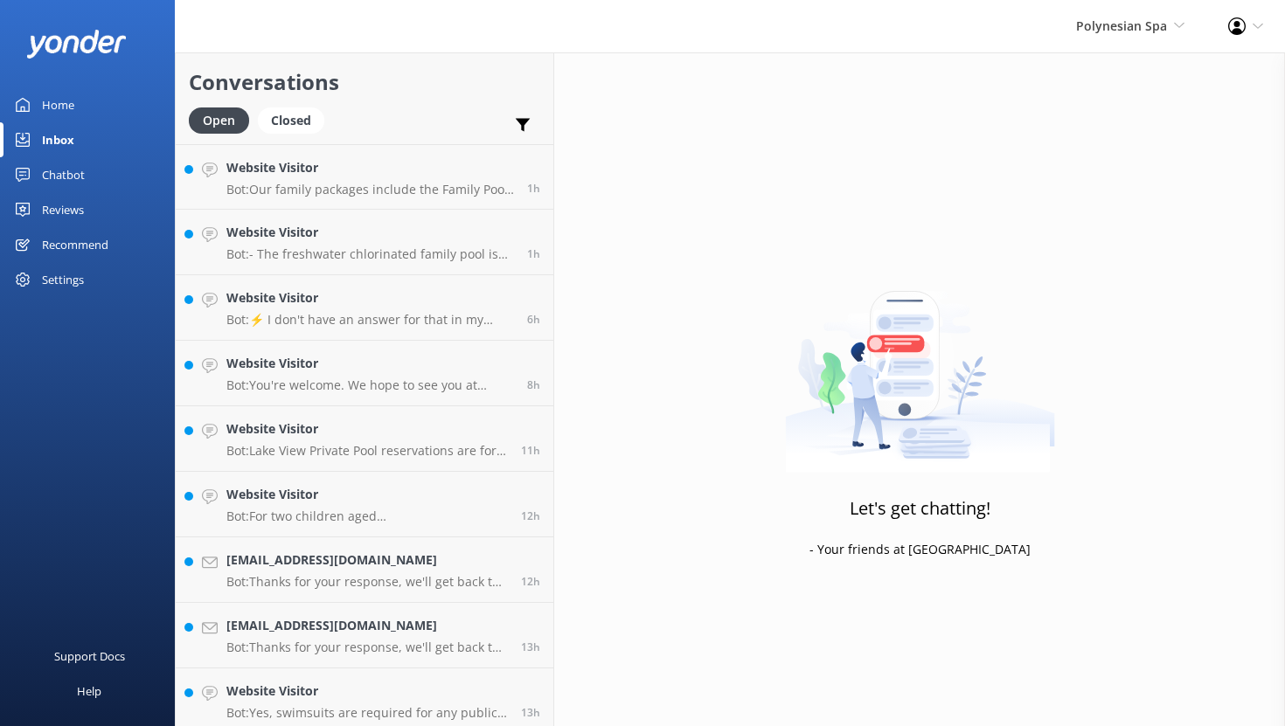
click at [65, 109] on div "Home" at bounding box center [58, 104] width 32 height 35
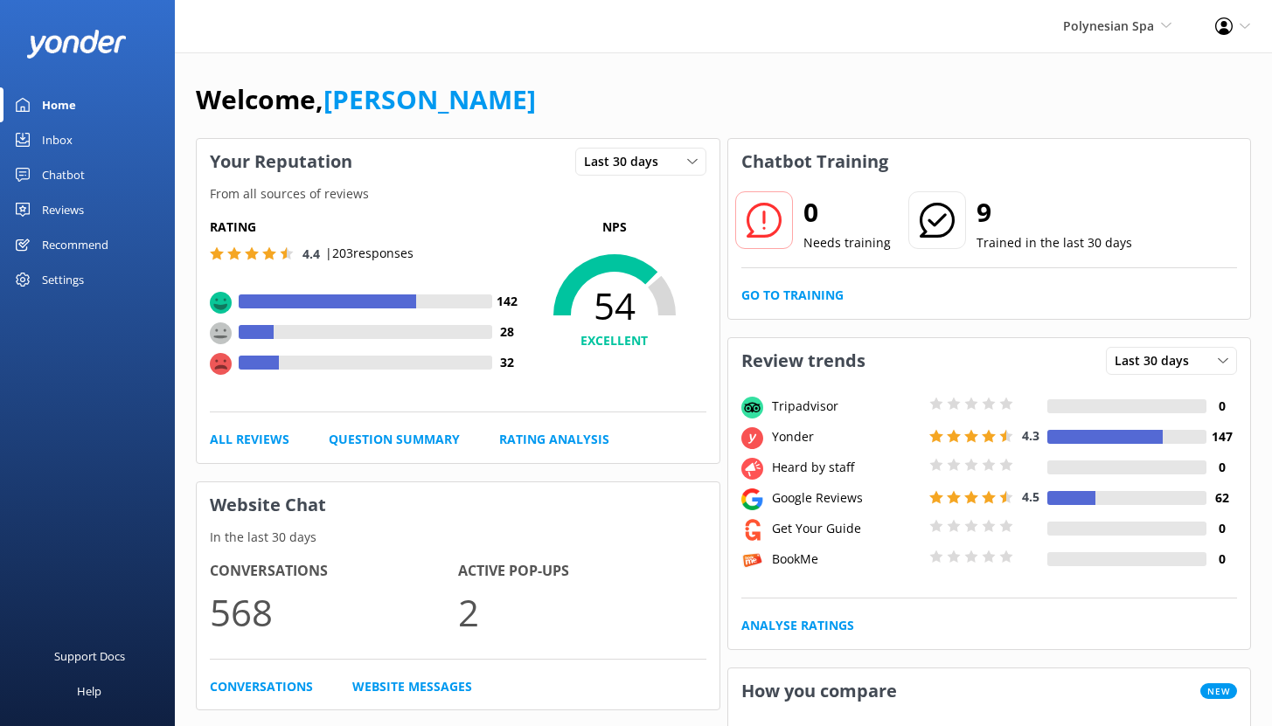
click at [55, 173] on div "Chatbot" at bounding box center [63, 174] width 43 height 35
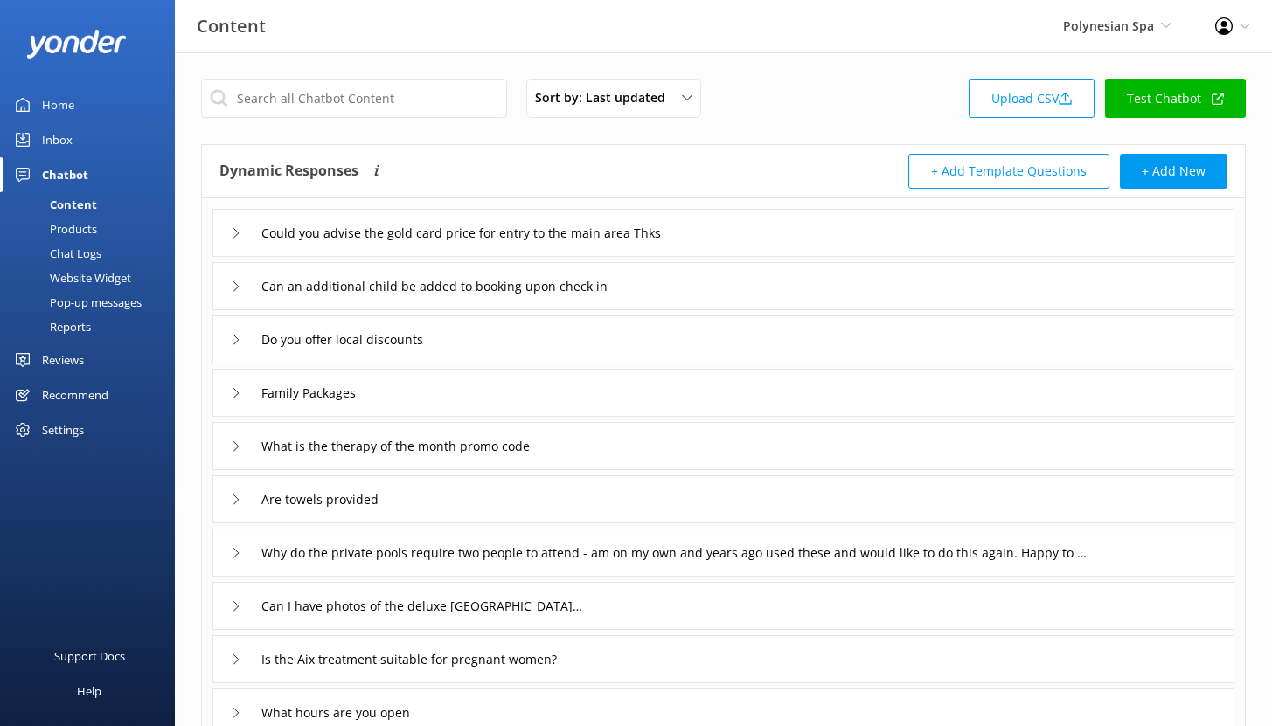
click at [65, 328] on div "Reports" at bounding box center [50, 327] width 80 height 24
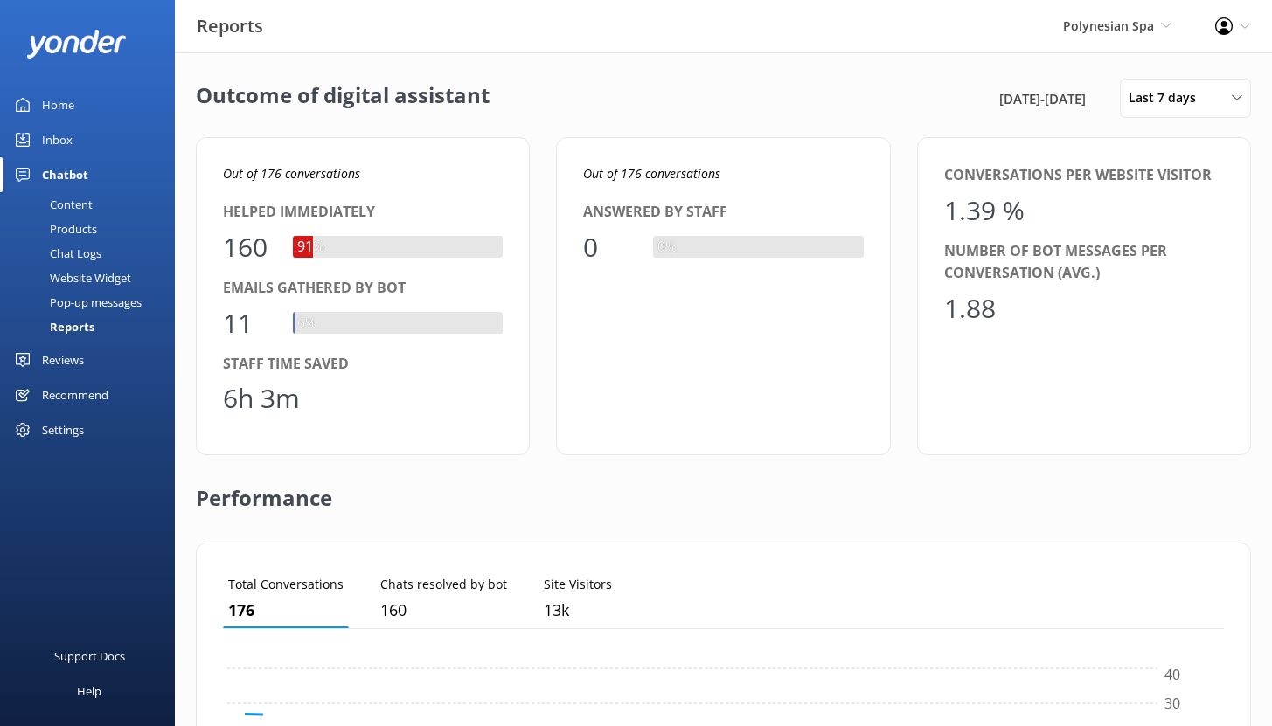
scroll to position [163, 988]
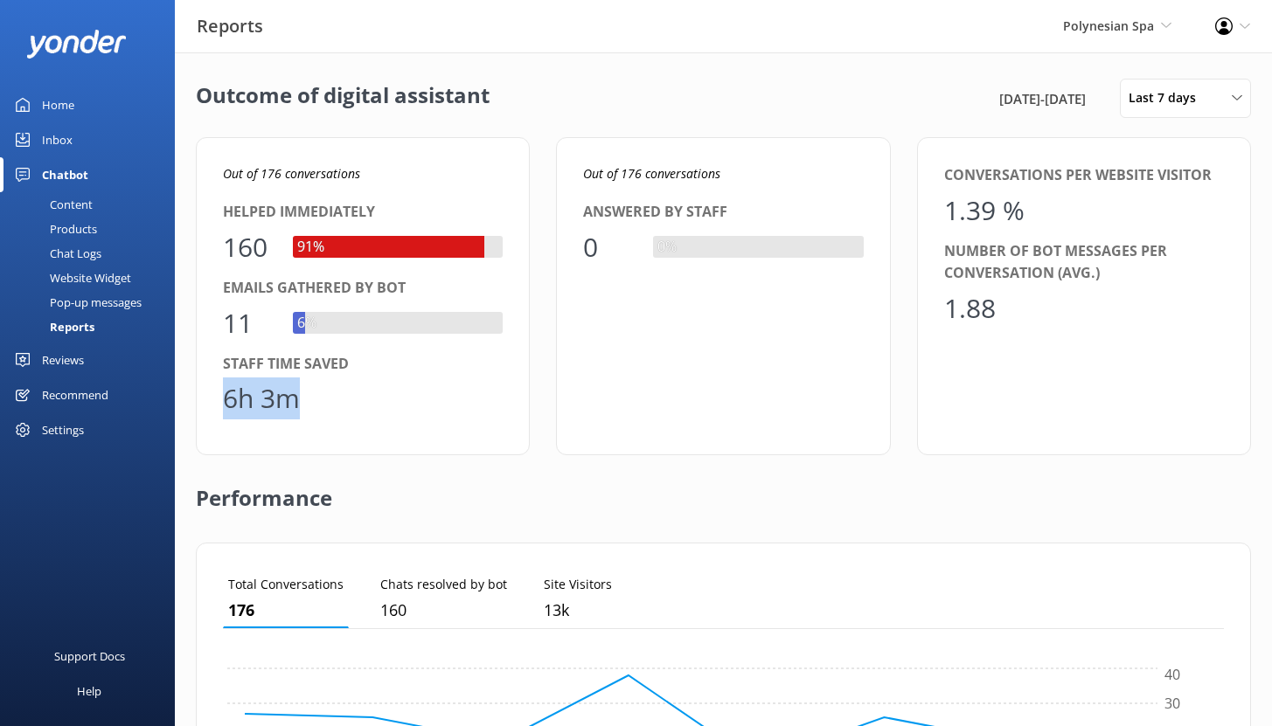
drag, startPoint x: 303, startPoint y: 398, endPoint x: 227, endPoint y: 395, distance: 76.1
click at [227, 395] on div "6h 3m" at bounding box center [363, 399] width 280 height 42
drag, startPoint x: 228, startPoint y: 254, endPoint x: 268, endPoint y: 254, distance: 39.3
click at [268, 254] on div "160" at bounding box center [249, 247] width 52 height 42
drag, startPoint x: 299, startPoint y: 401, endPoint x: 240, endPoint y: 397, distance: 59.6
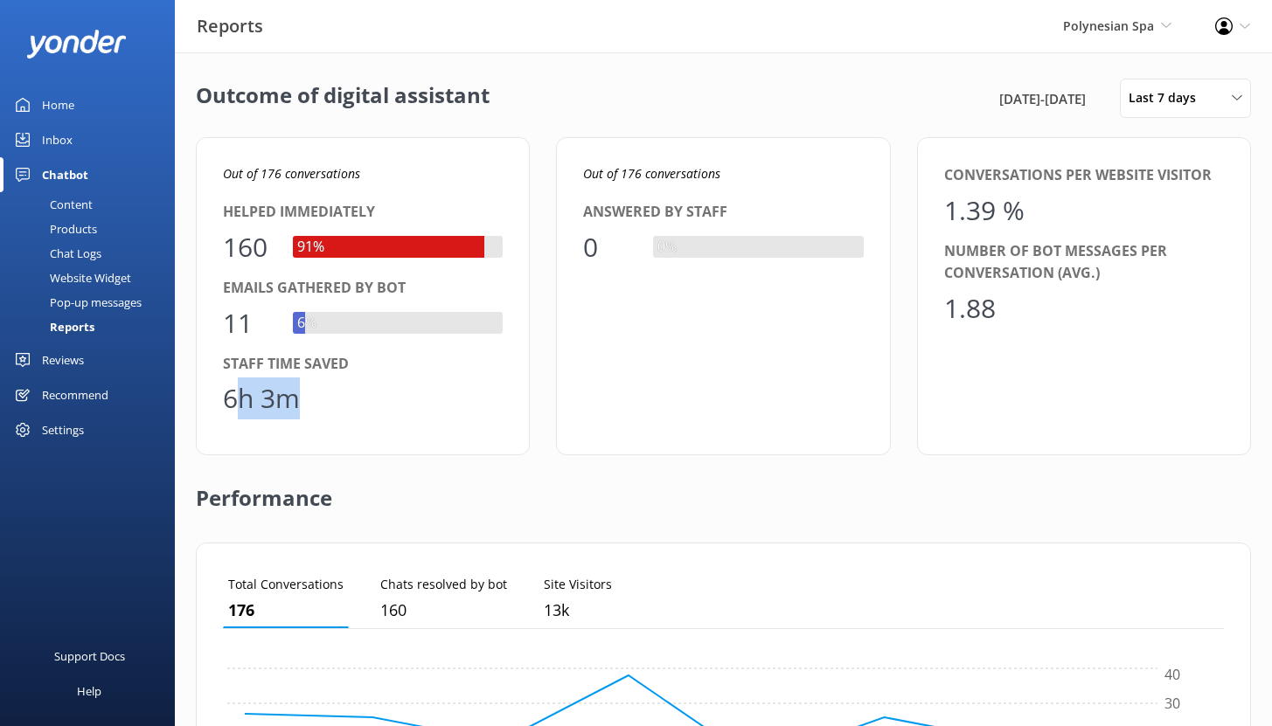
click at [240, 397] on div "6h 3m" at bounding box center [261, 399] width 77 height 42
click at [239, 397] on div "6h 3m" at bounding box center [261, 399] width 77 height 42
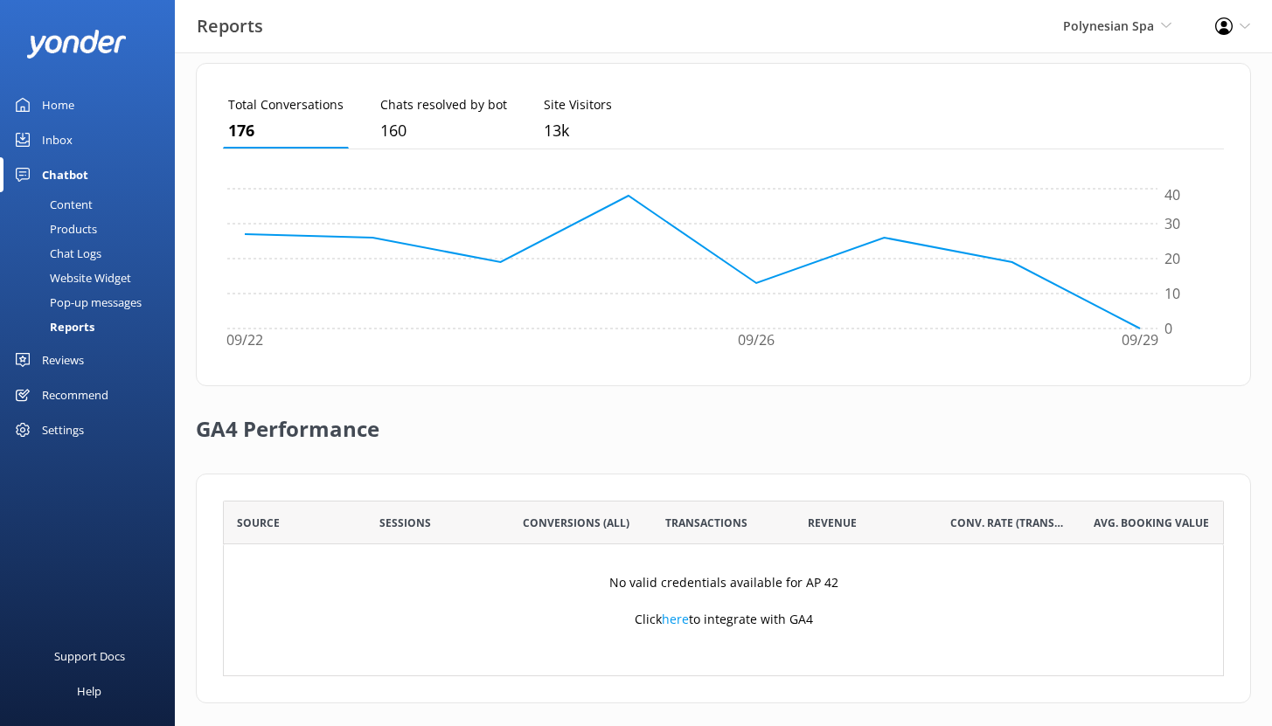
scroll to position [492, 0]
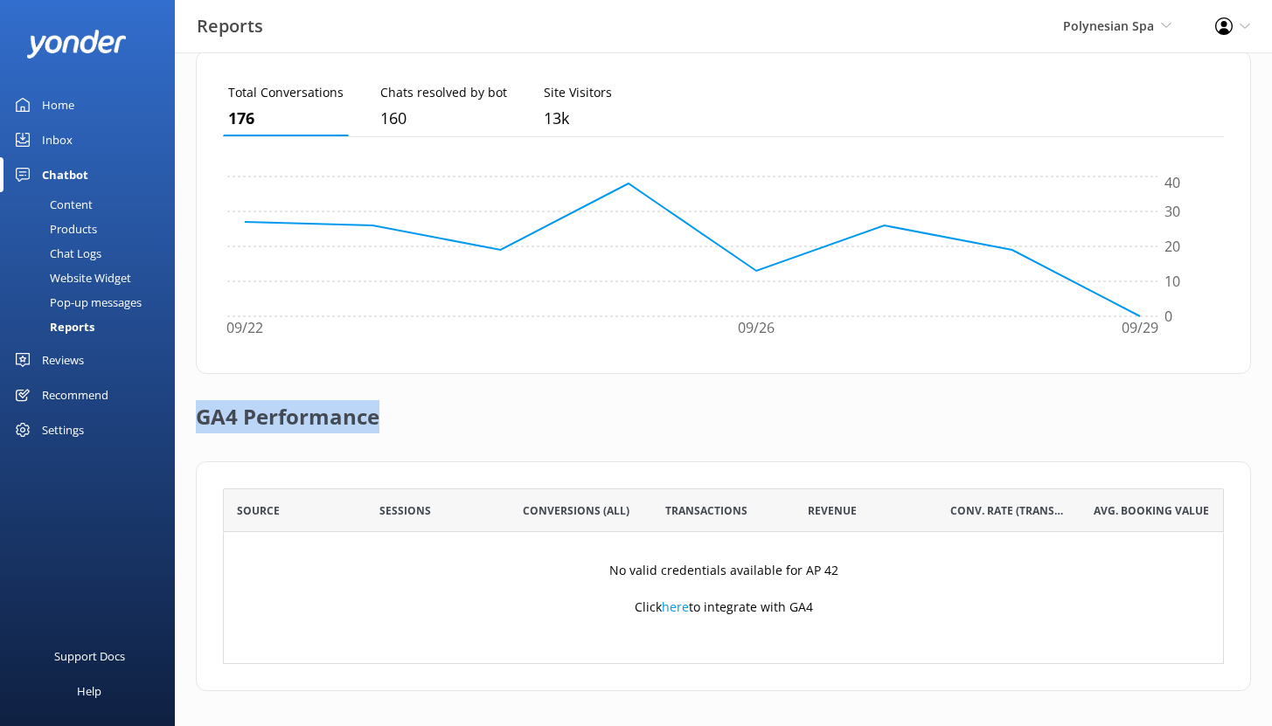
drag, startPoint x: 198, startPoint y: 418, endPoint x: 380, endPoint y: 420, distance: 182.7
click at [380, 420] on div "GA4 Performance" at bounding box center [723, 417] width 1055 height 87
click at [80, 205] on div "Content" at bounding box center [51, 204] width 82 height 24
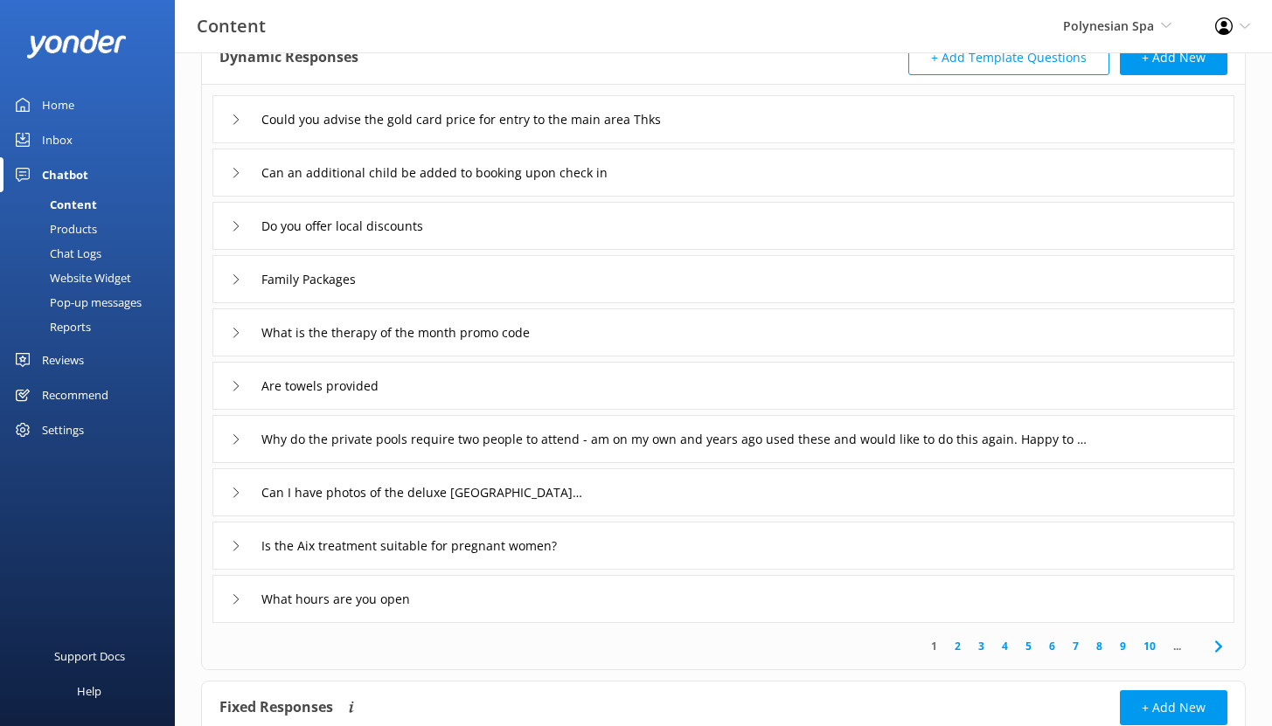
scroll to position [97, 0]
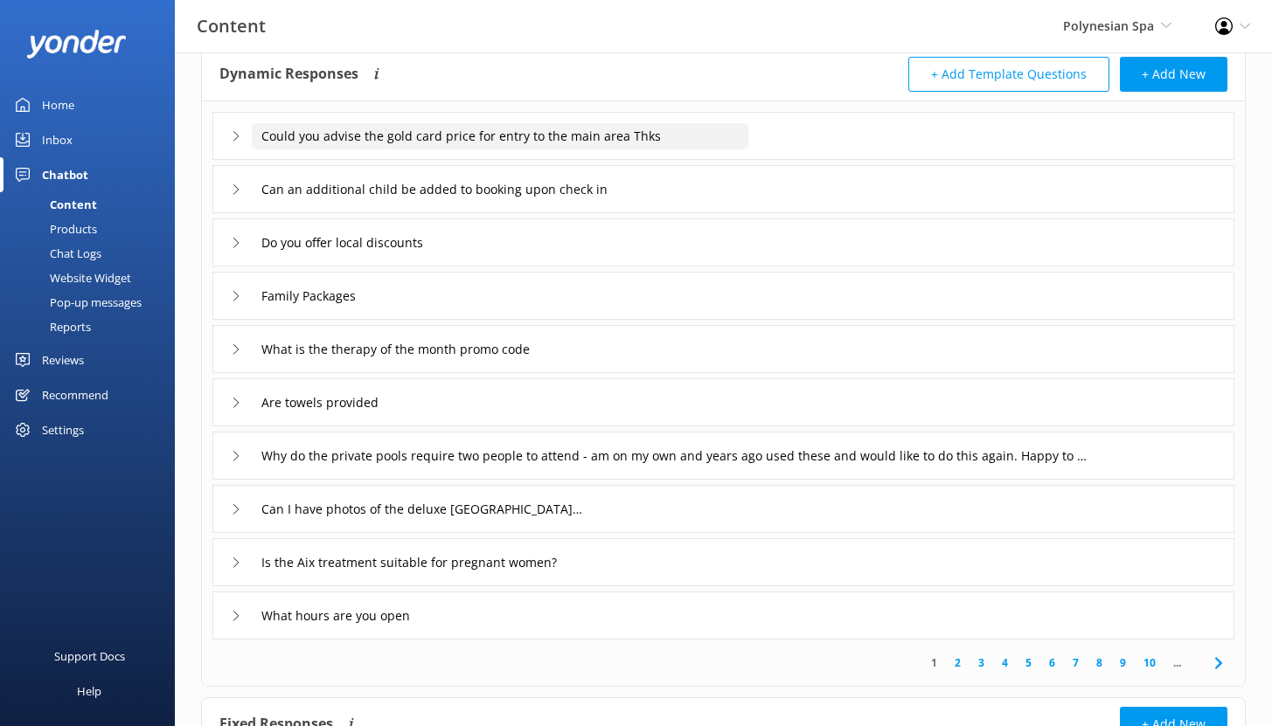
click at [685, 139] on input "Could you advise the gold card price for entry to the main area Thks" at bounding box center [500, 136] width 497 height 26
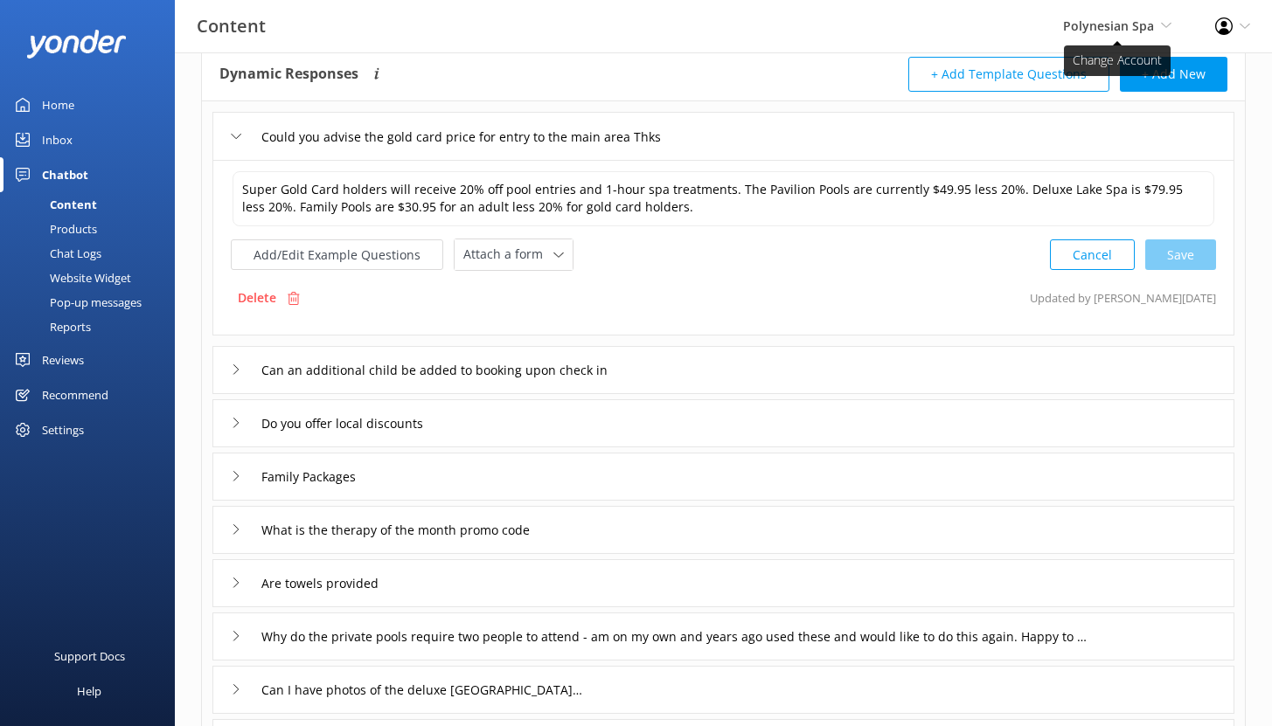
click at [1107, 17] on span "Polynesian Spa Yonder demo Yonder Zipline Ziptrek Ecotours Sedona Off-Road Cent…" at bounding box center [1117, 26] width 108 height 19
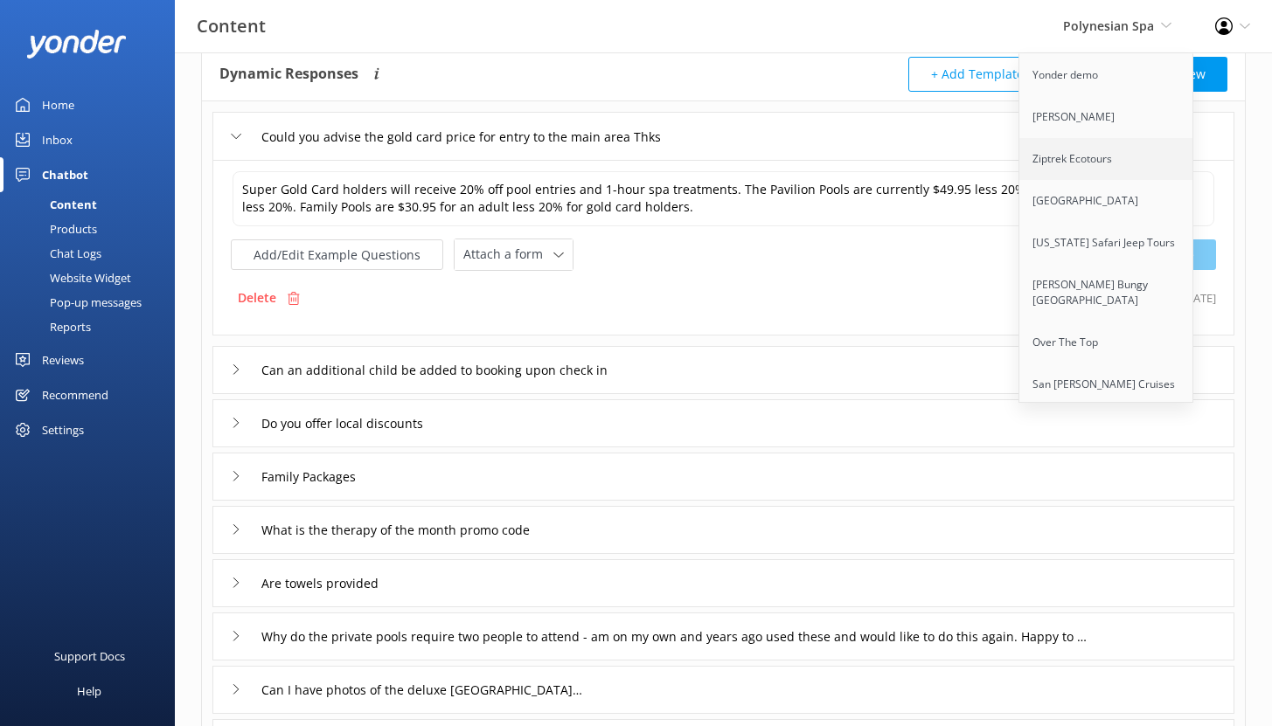
click at [1079, 155] on link "Ziptrek Ecotours" at bounding box center [1106, 159] width 175 height 42
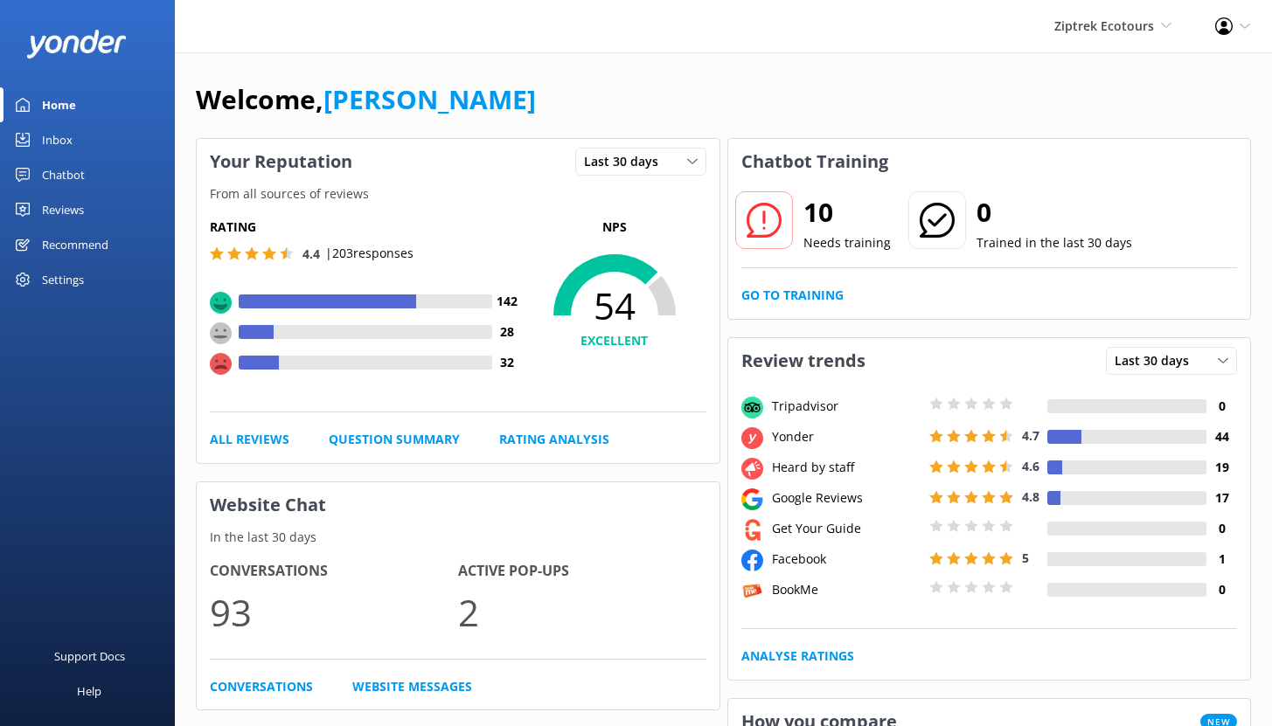
click at [72, 207] on div "Reviews" at bounding box center [63, 209] width 42 height 35
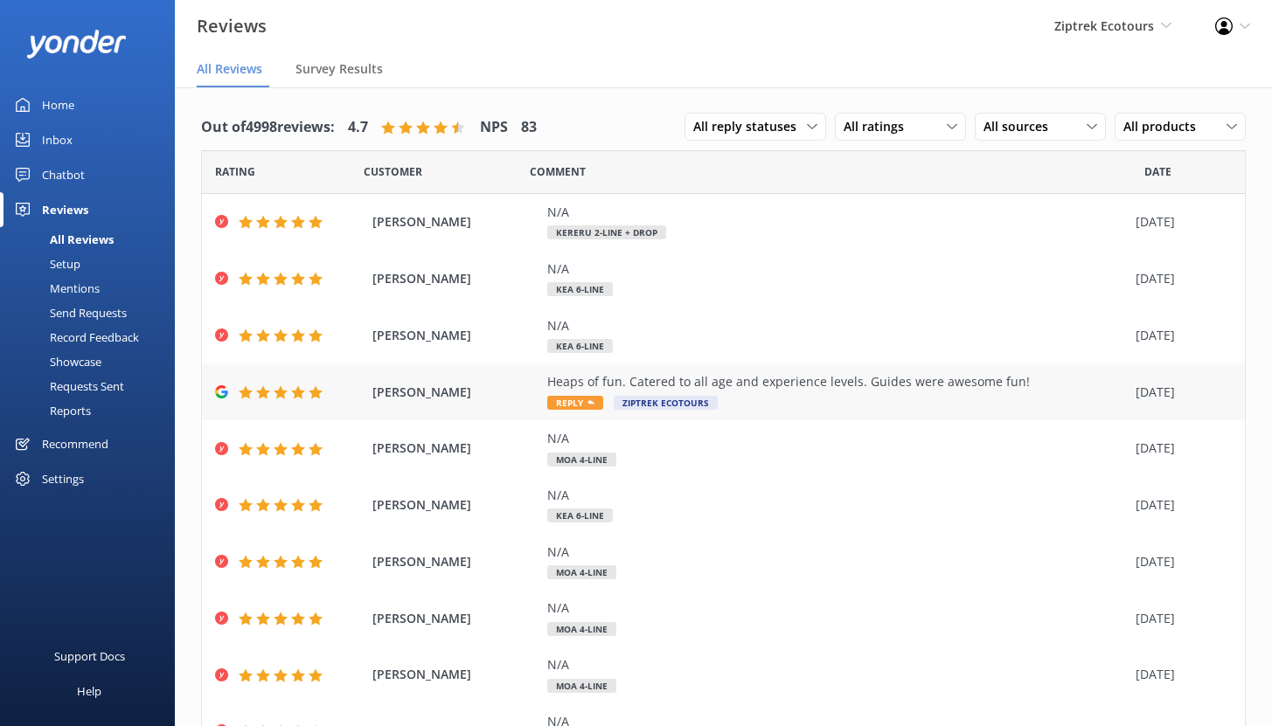
click at [822, 380] on div "Heaps of fun. Catered to all age and experience levels. Guides were awesome fun!" at bounding box center [837, 381] width 580 height 19
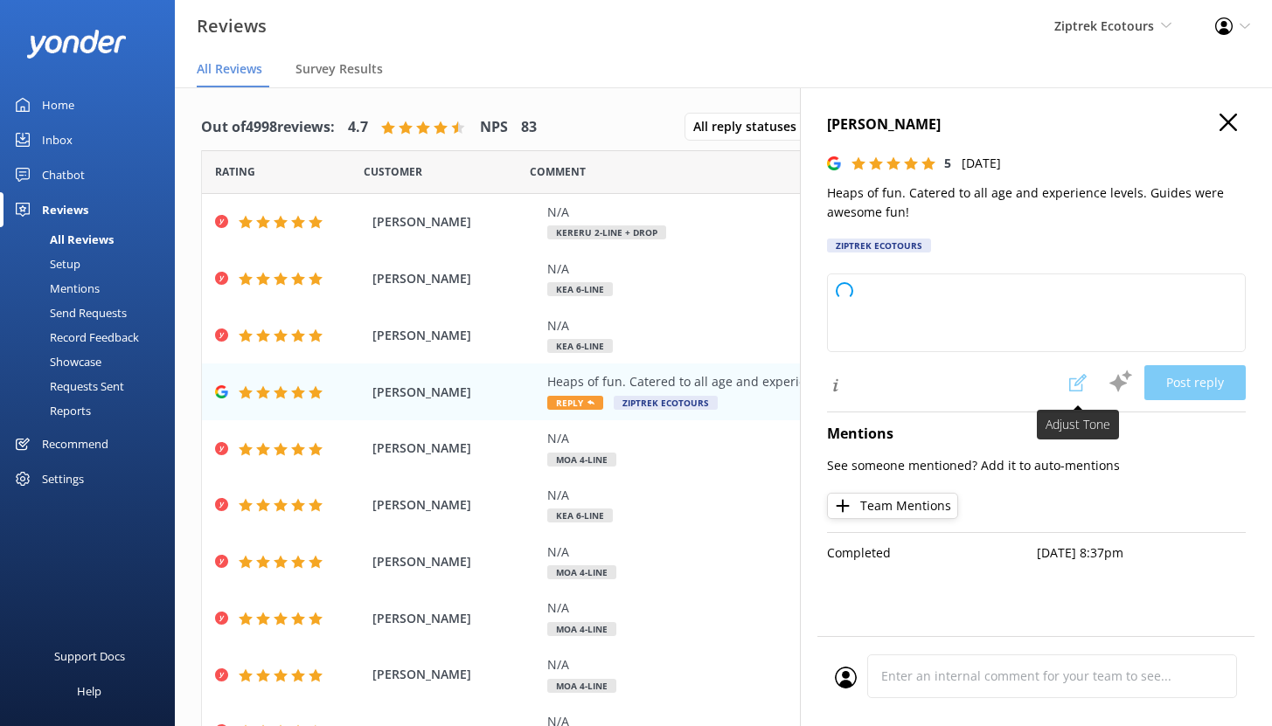
type textarea "Kia ora, Thank you so much for your fantastic review! We're so happy to hear yo…"
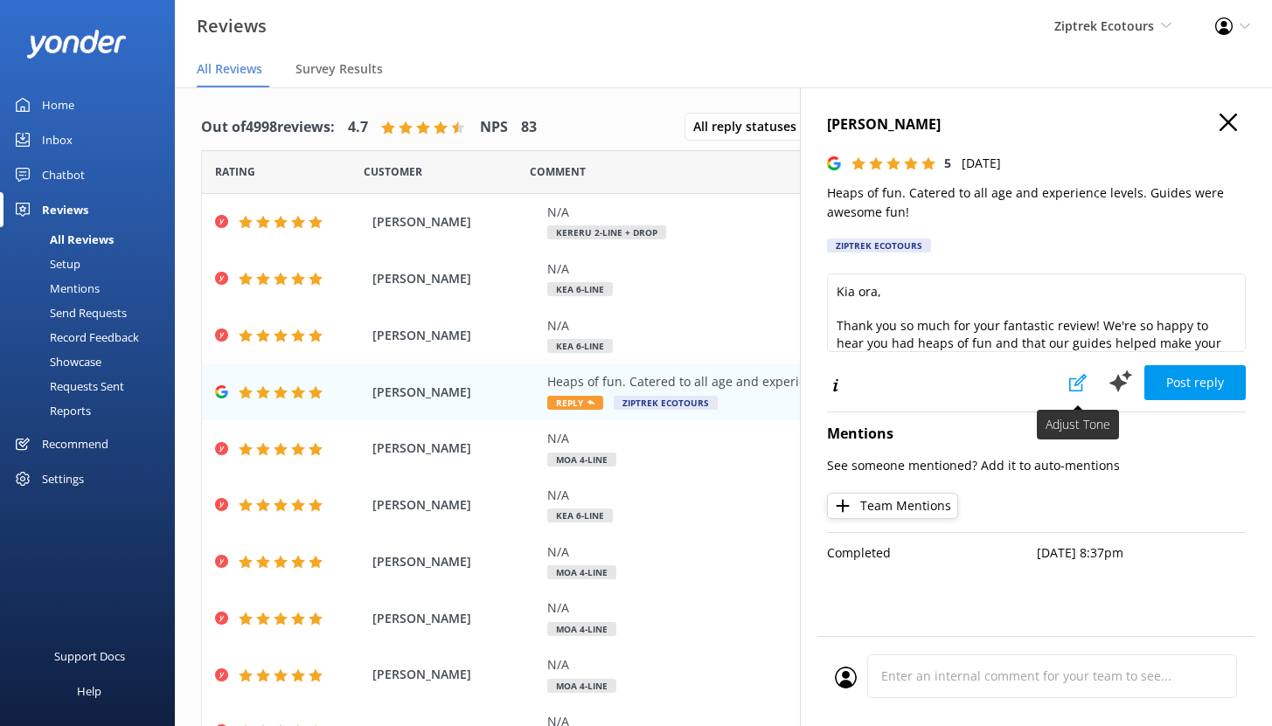
click at [1074, 387] on icon at bounding box center [1077, 382] width 17 height 17
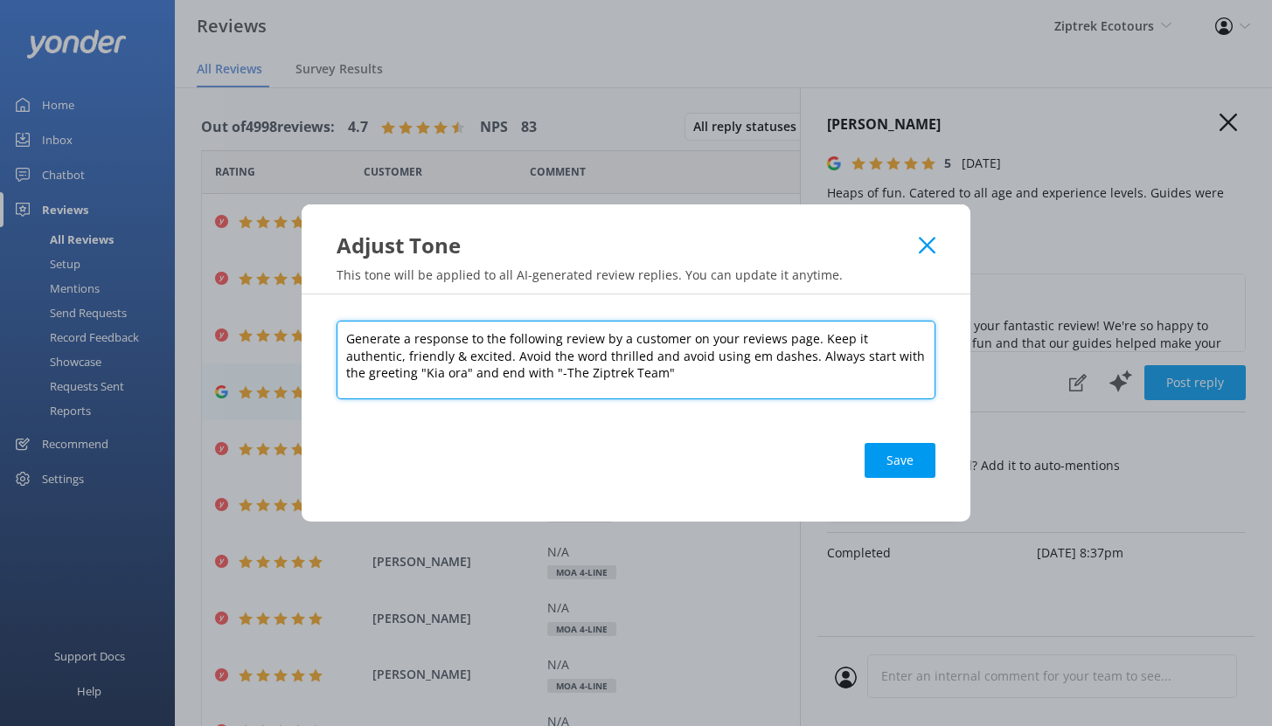
drag, startPoint x: 814, startPoint y: 335, endPoint x: 891, endPoint y: 346, distance: 77.8
click at [891, 346] on textarea "Generate a response to the following review by a customer on your reviews page.…" at bounding box center [636, 360] width 599 height 79
drag, startPoint x: 452, startPoint y: 358, endPoint x: 700, endPoint y: 359, distance: 248.3
click at [700, 359] on textarea "Generate a response to the following review by a customer on your reviews page.…" at bounding box center [636, 360] width 599 height 79
click at [594, 380] on textarea "Generate a response to the following review by a customer on your reviews page.…" at bounding box center [636, 360] width 599 height 79
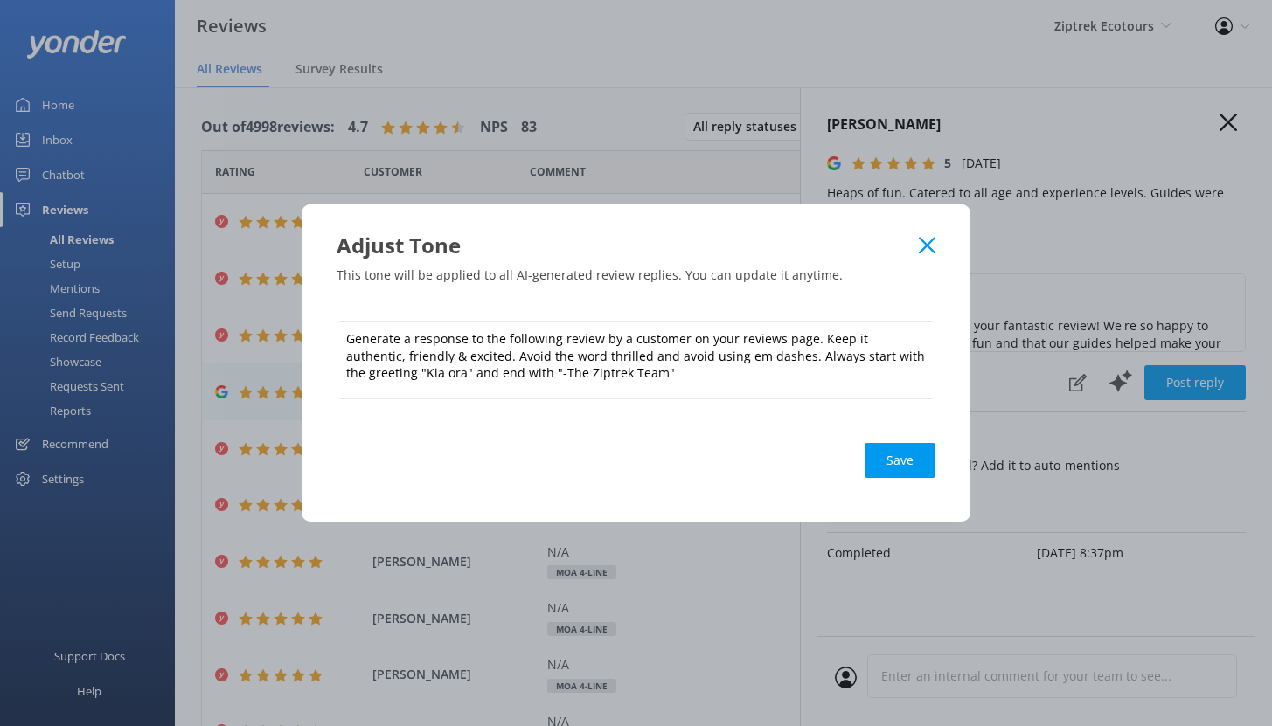
click at [919, 252] on icon at bounding box center [927, 245] width 17 height 17
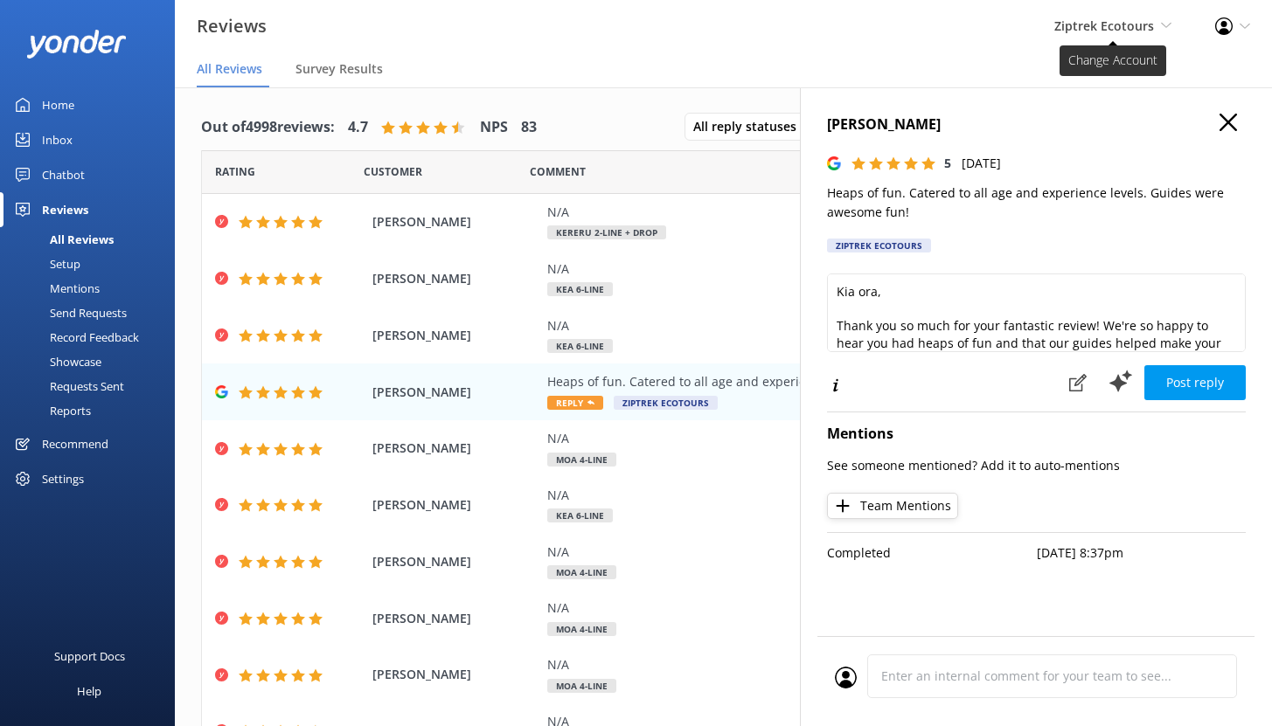
click at [1122, 27] on span "Ziptrek Ecotours" at bounding box center [1104, 25] width 100 height 17
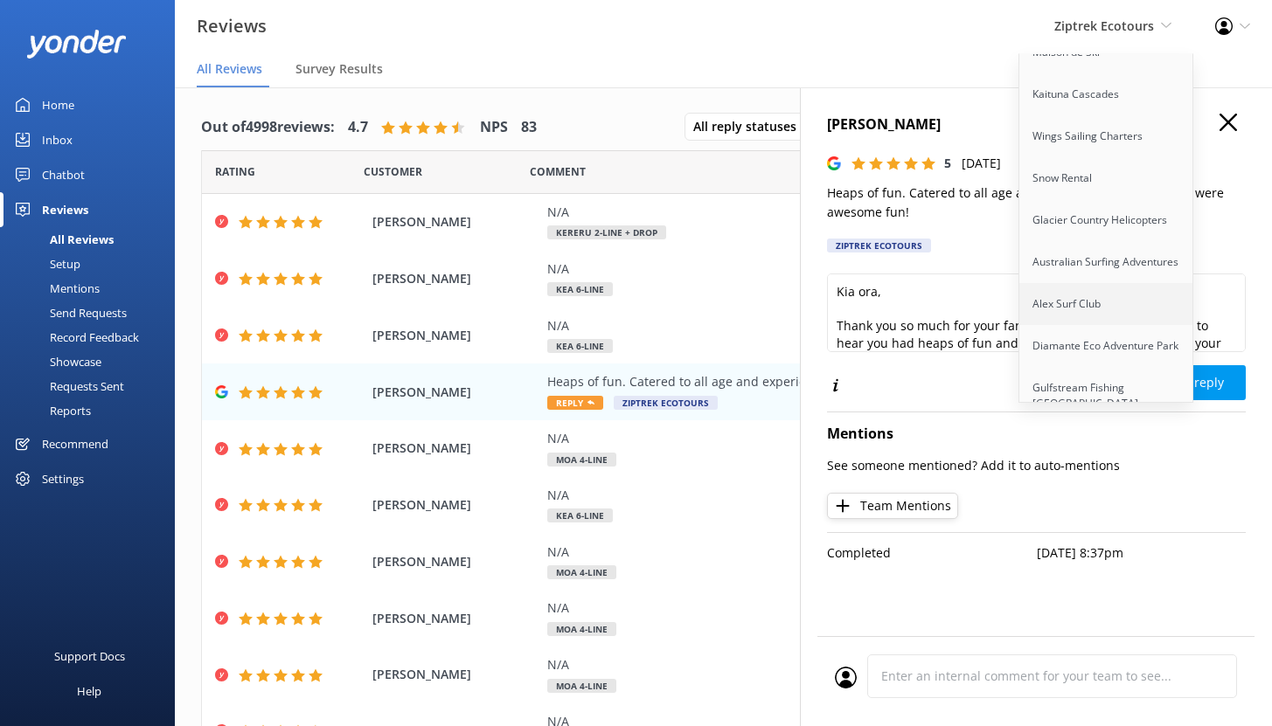
scroll to position [675, 0]
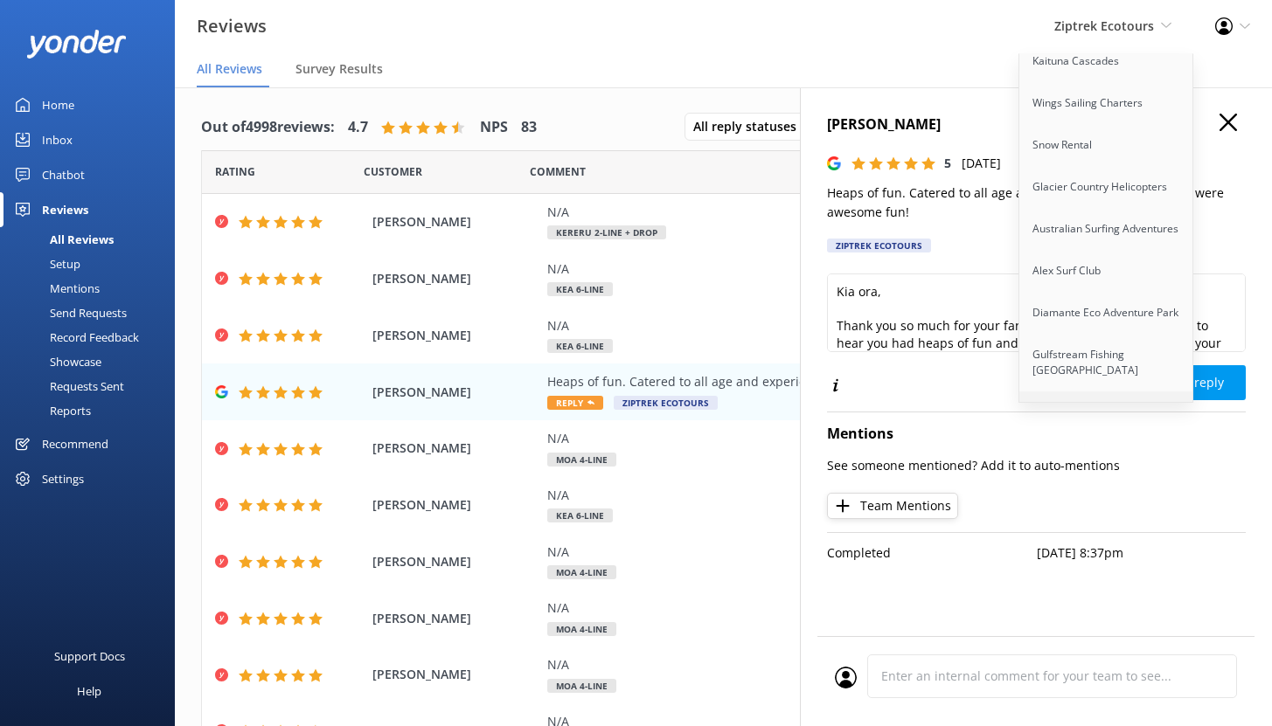
click at [1084, 392] on link "Polynesian Spa" at bounding box center [1106, 413] width 175 height 42
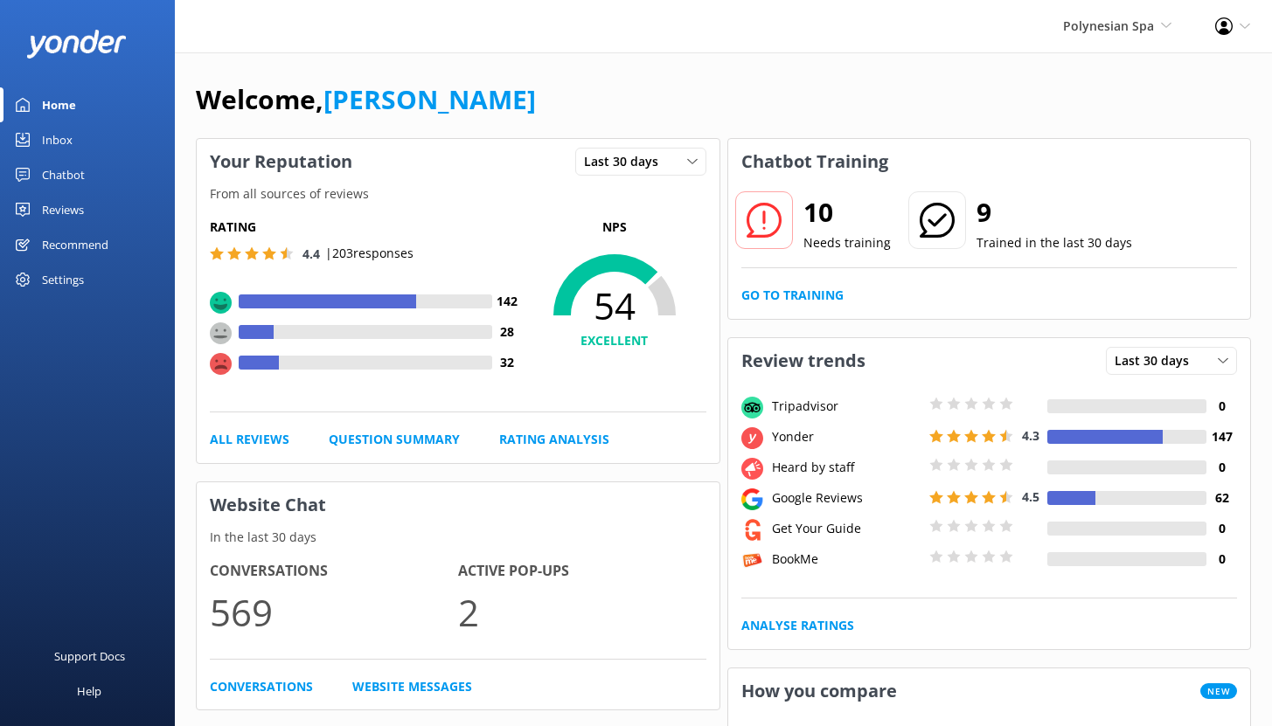
click at [62, 174] on div "Chatbot" at bounding box center [63, 174] width 43 height 35
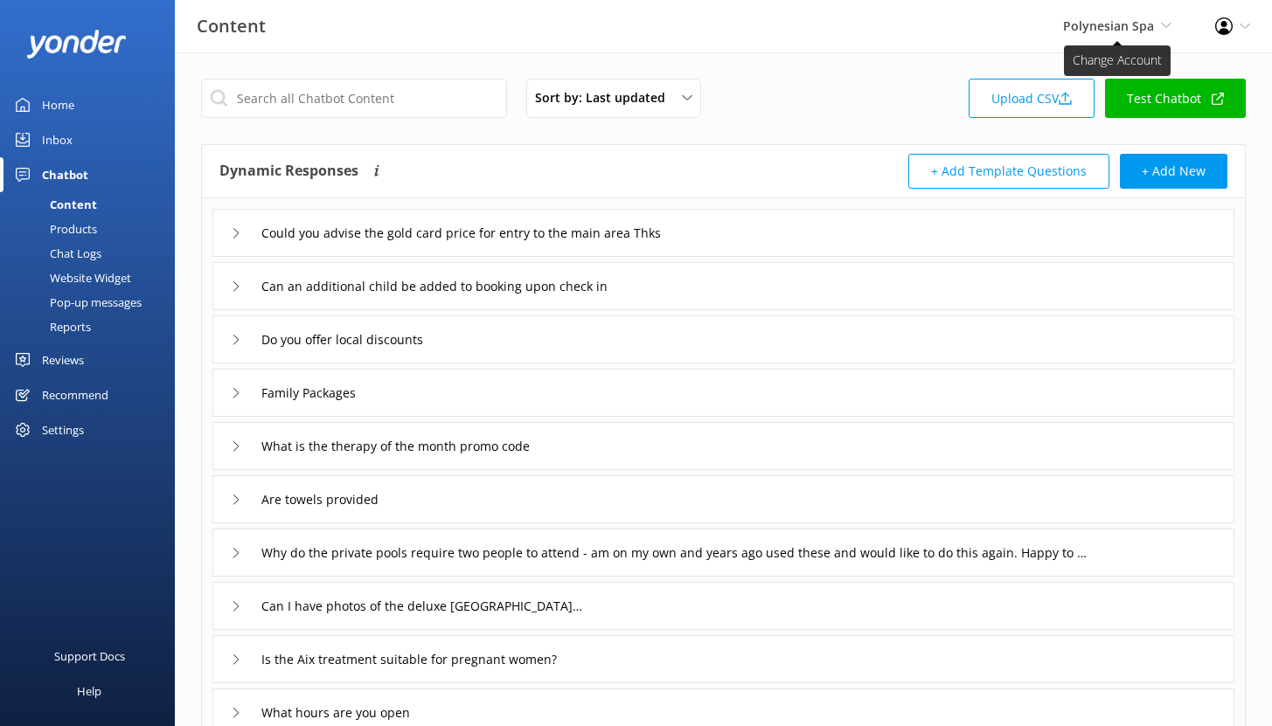
click at [1104, 29] on span "Polynesian Spa" at bounding box center [1108, 25] width 91 height 17
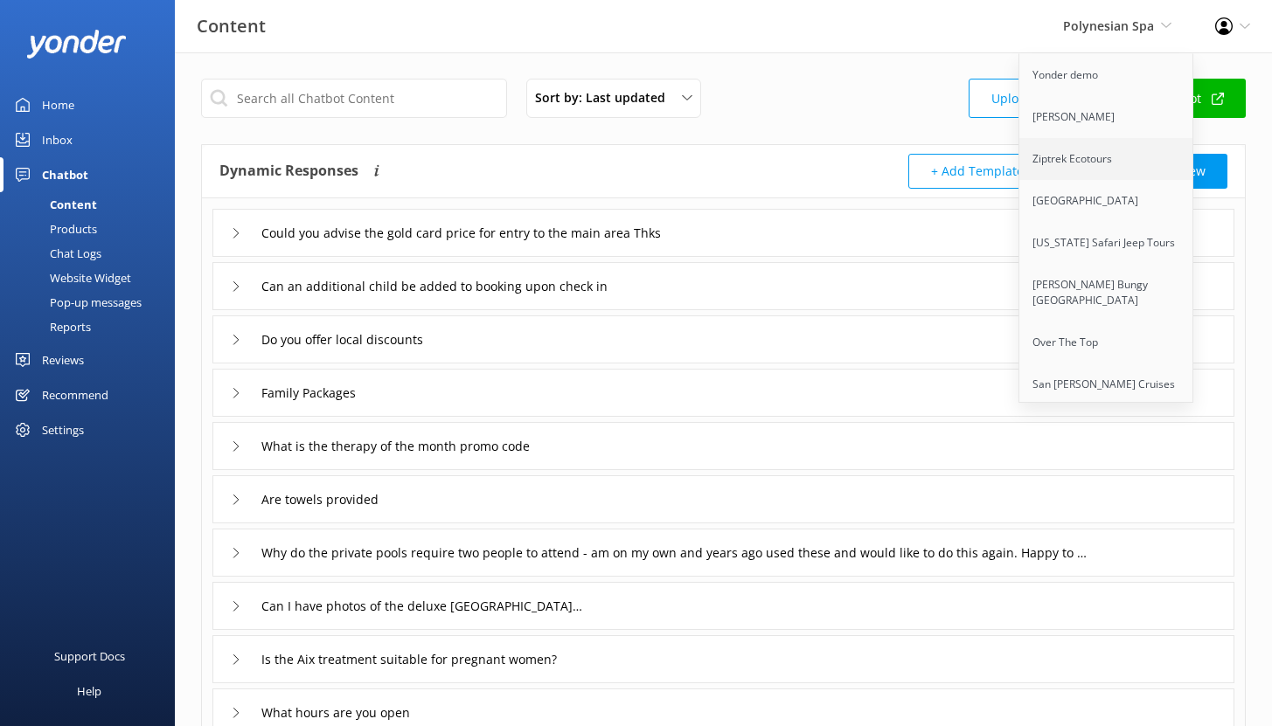
click at [1062, 159] on link "Ziptrek Ecotours" at bounding box center [1106, 159] width 175 height 42
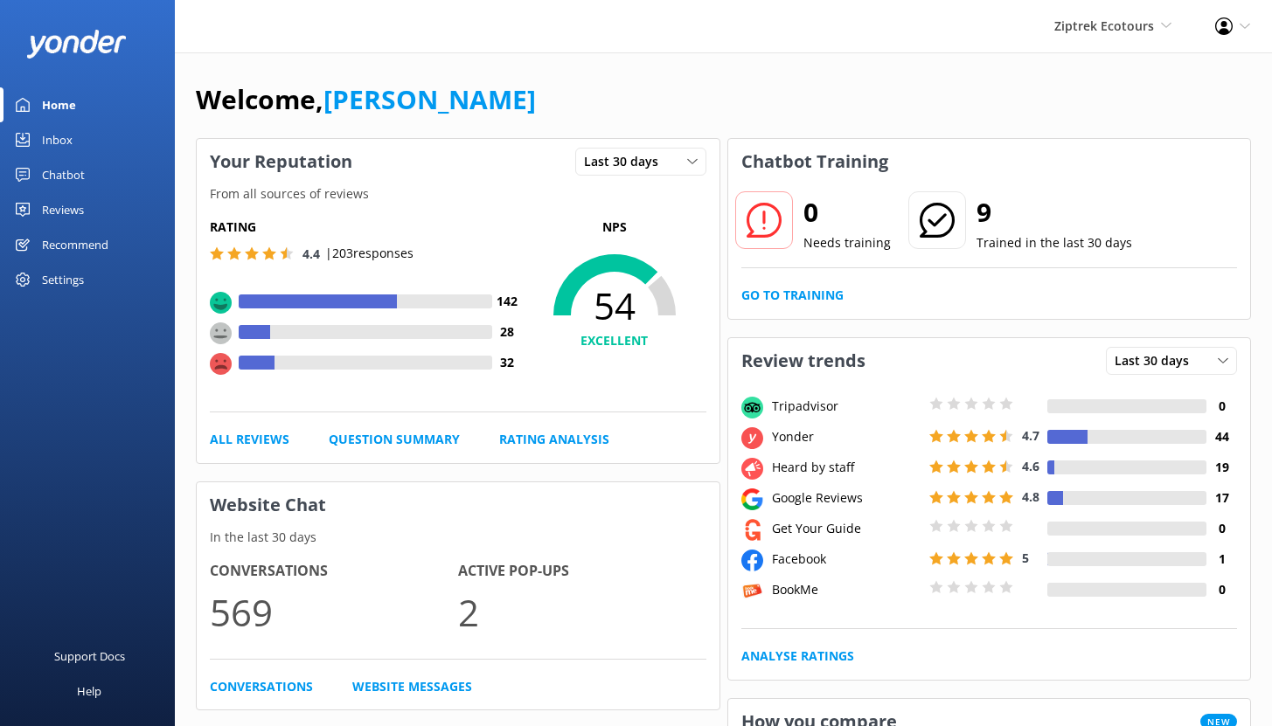
click at [68, 173] on div "Chatbot" at bounding box center [63, 174] width 43 height 35
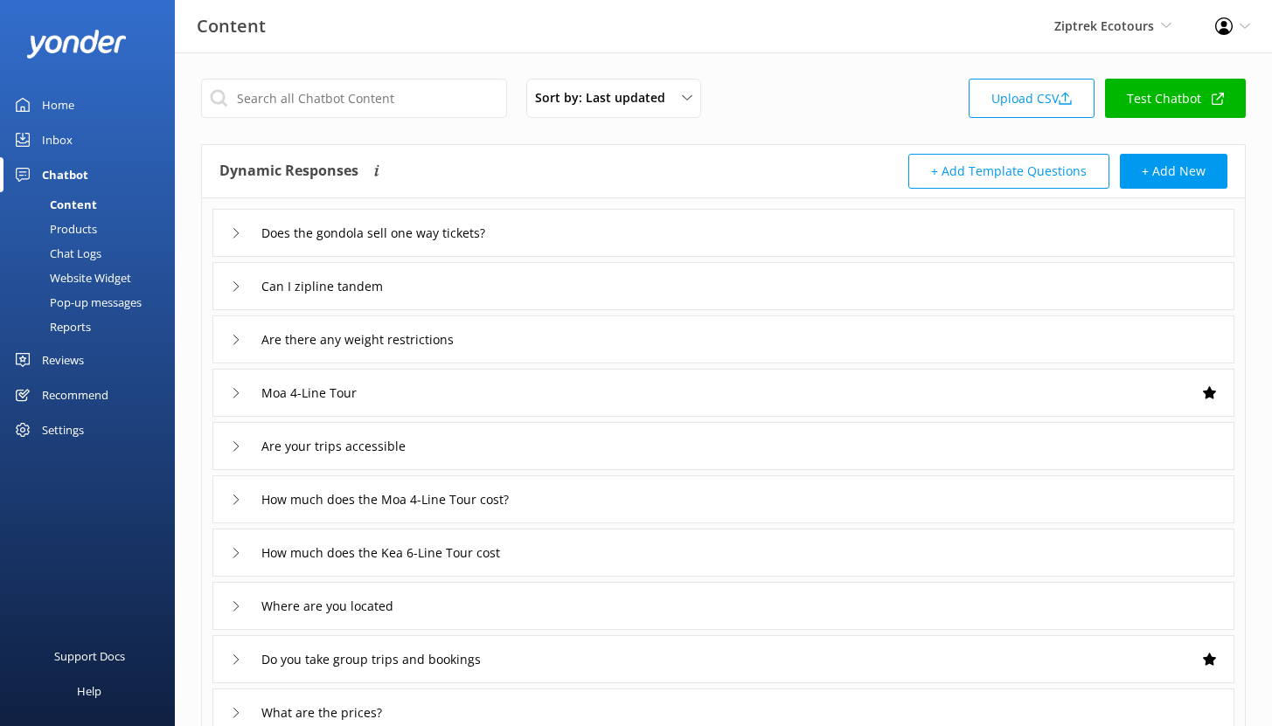
click at [83, 252] on div "Chat Logs" at bounding box center [55, 253] width 91 height 24
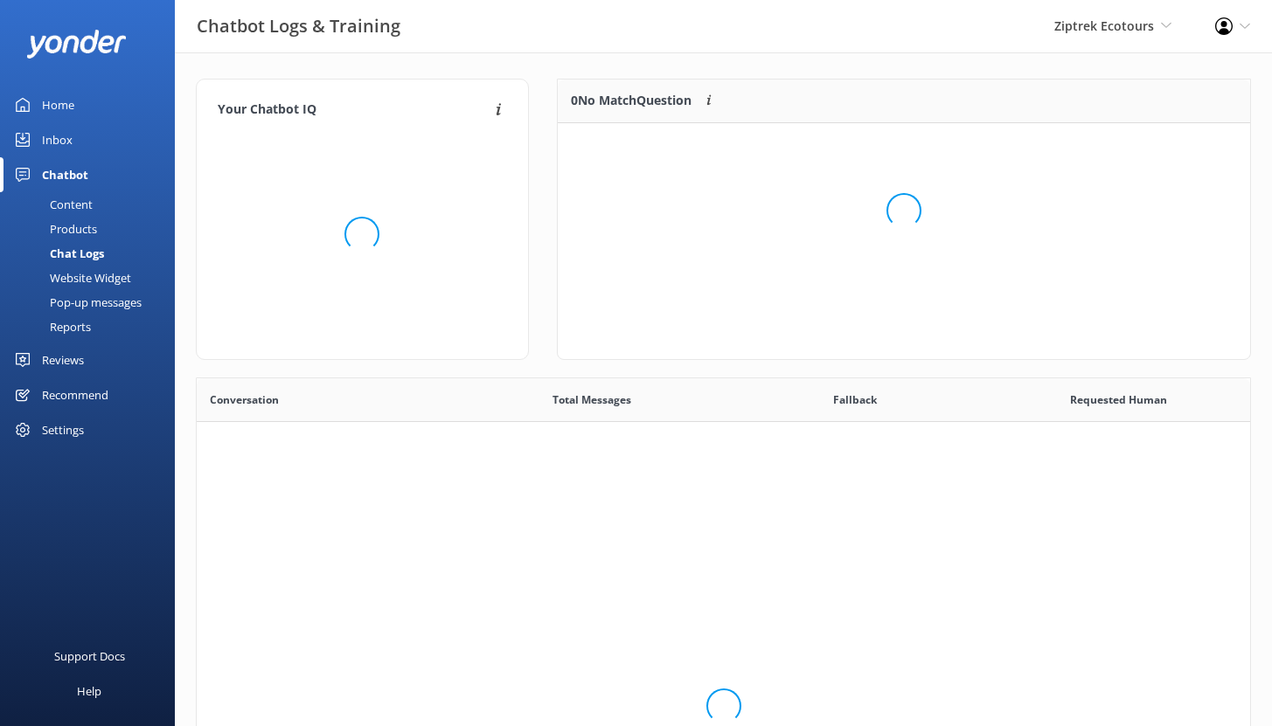
scroll to position [206, 679]
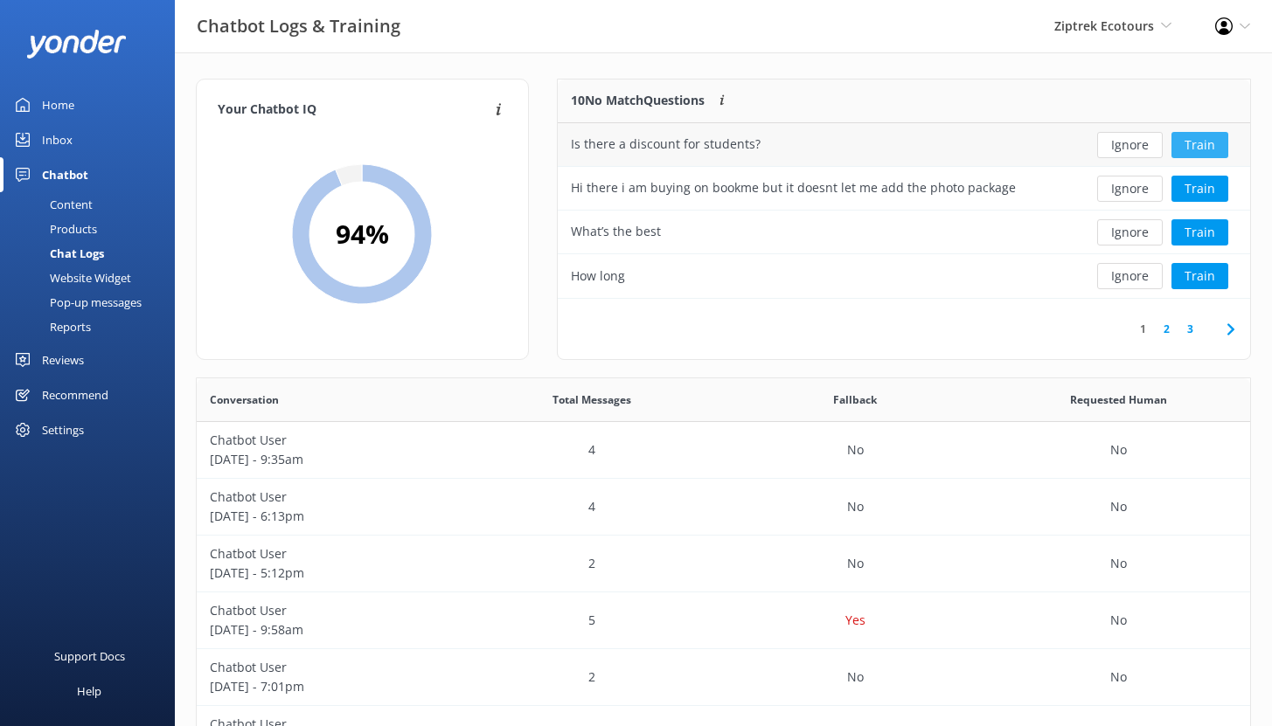
click at [1192, 146] on button "Train" at bounding box center [1199, 145] width 57 height 26
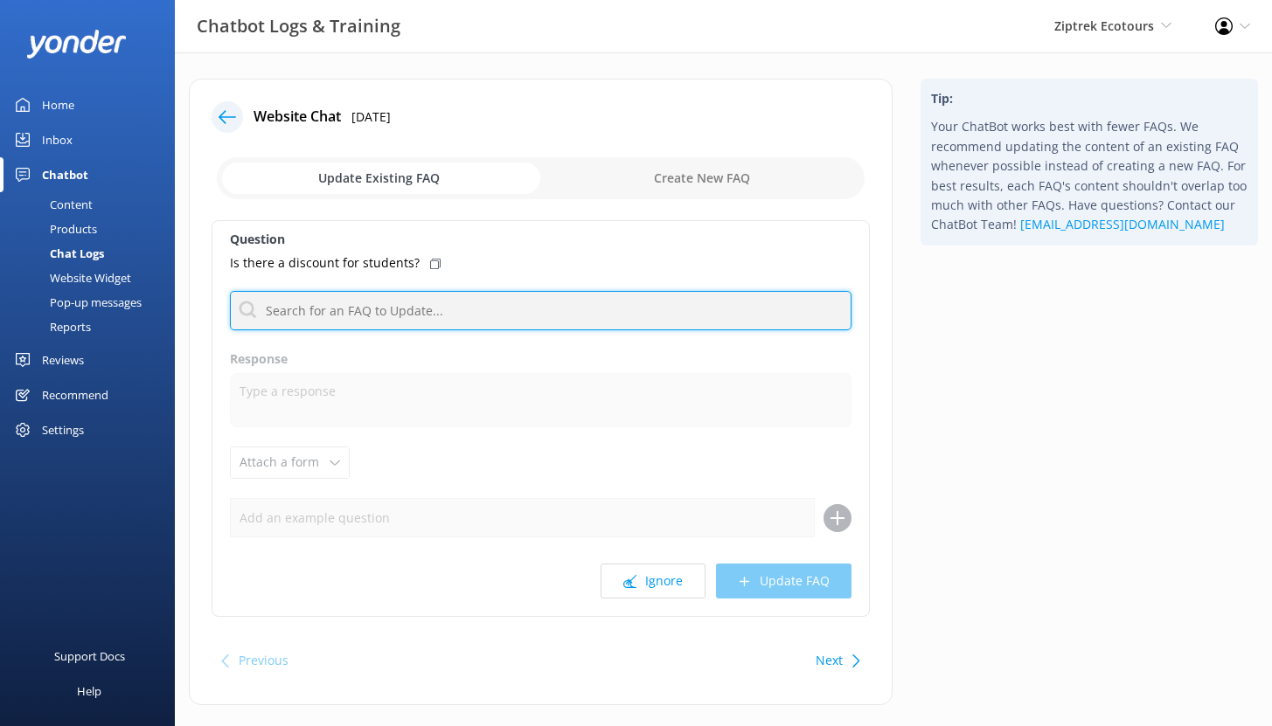
click at [380, 314] on input "text" at bounding box center [541, 310] width 622 height 39
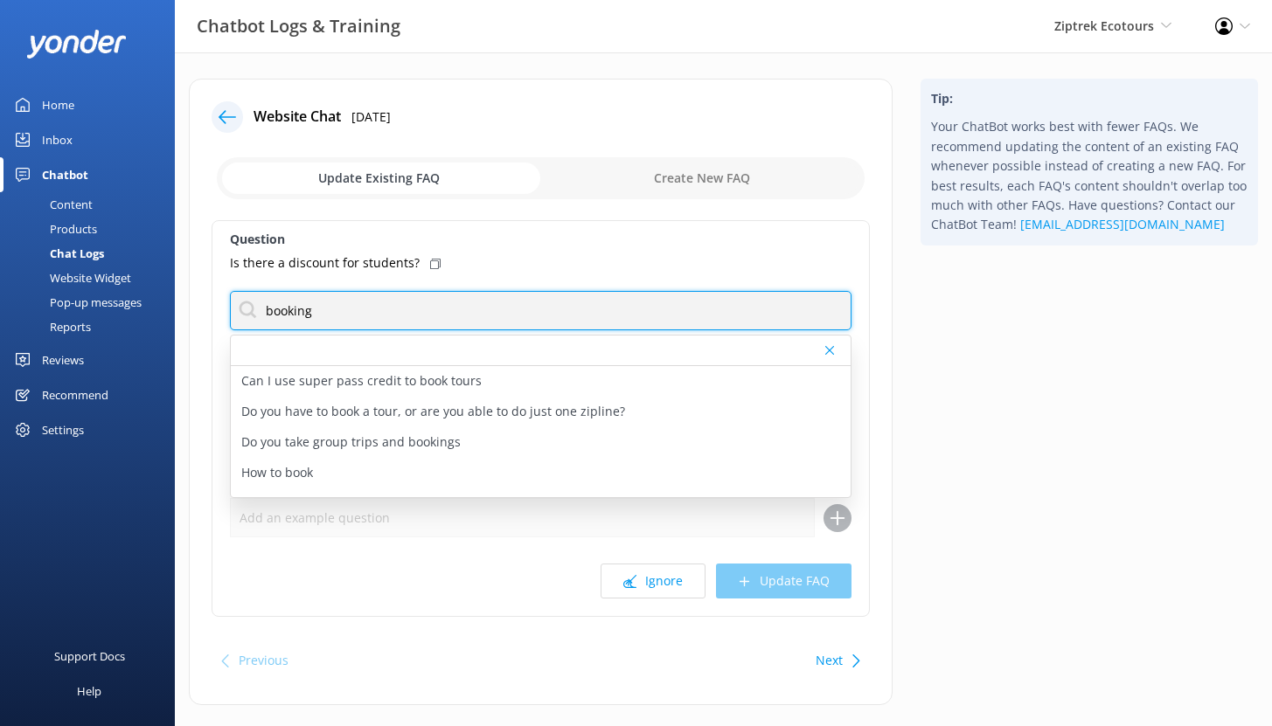
type input "booking"
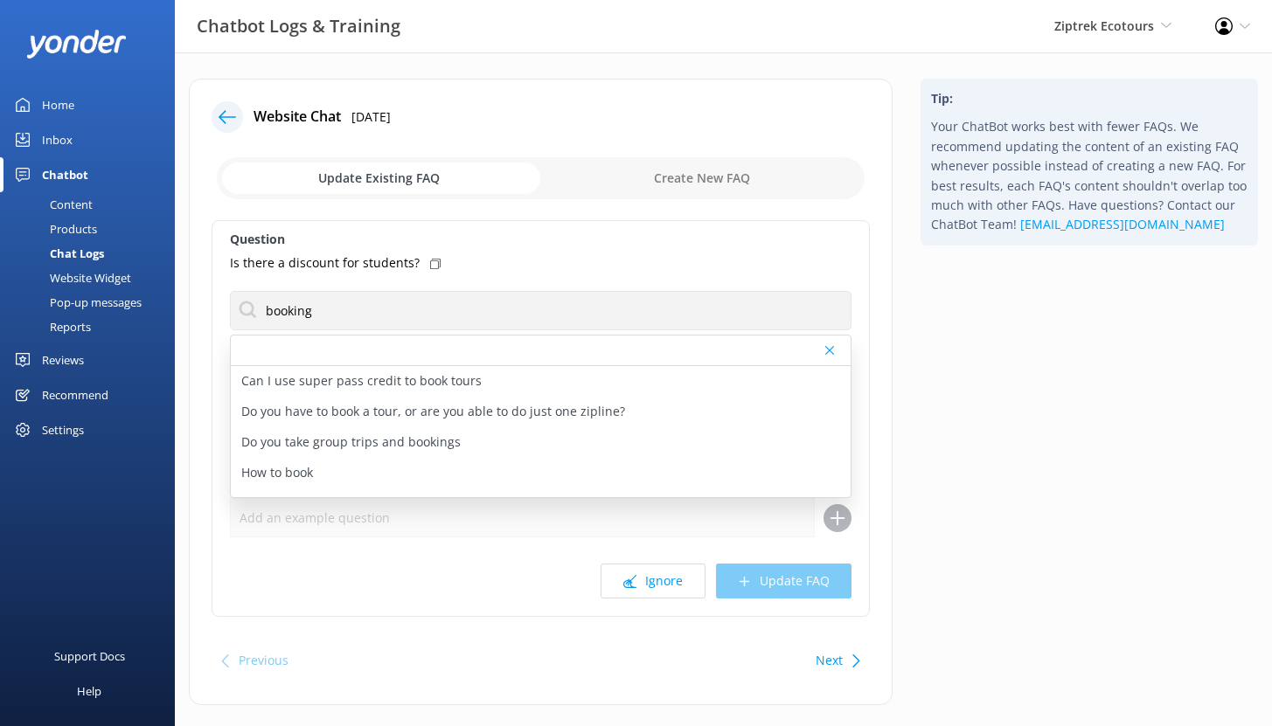
click at [712, 176] on input "checkbox" at bounding box center [541, 178] width 648 height 42
checkbox input "true"
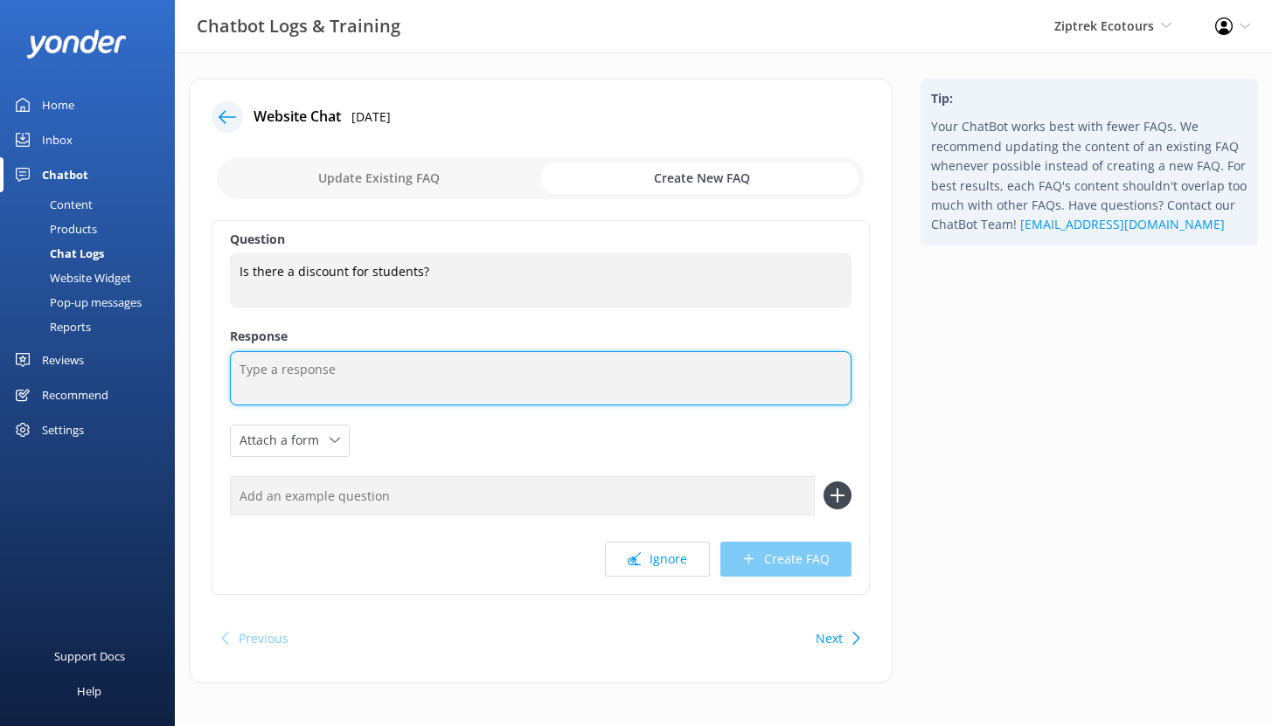
click at [306, 372] on textarea at bounding box center [541, 378] width 622 height 54
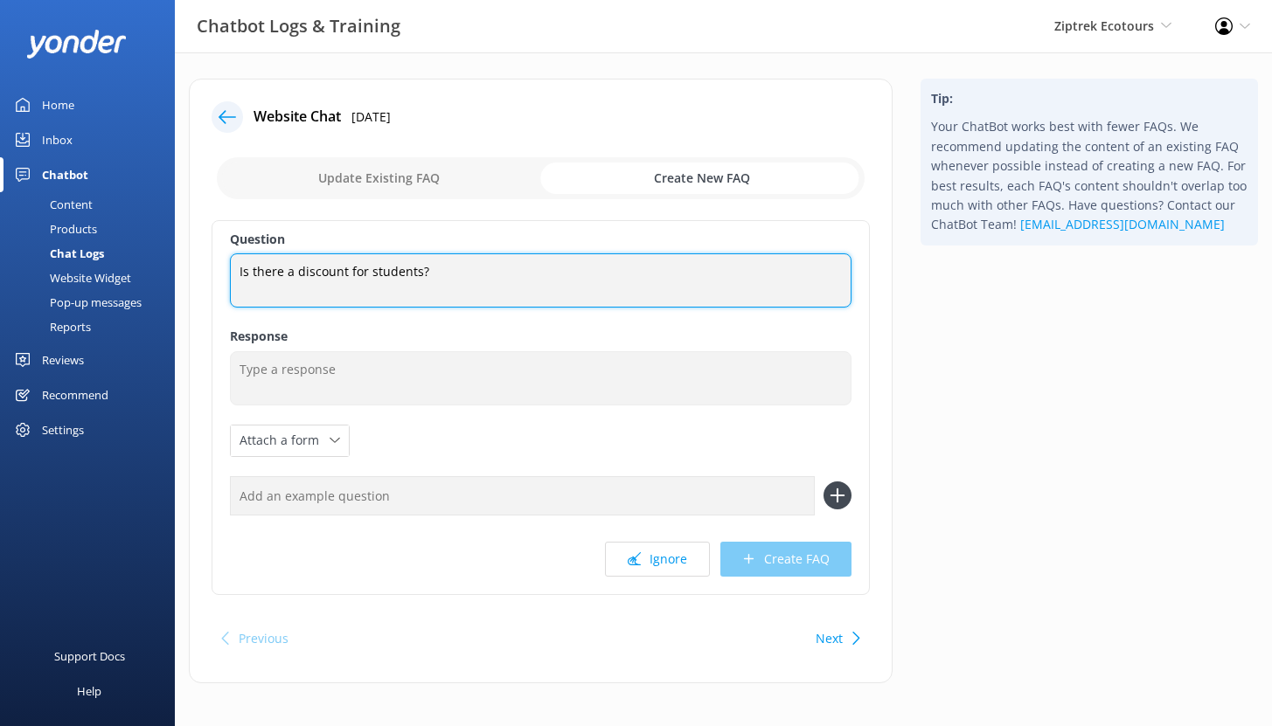
drag, startPoint x: 429, startPoint y: 277, endPoint x: 236, endPoint y: 270, distance: 193.3
click at [237, 269] on textarea "Is there a discount for students?" at bounding box center [541, 281] width 622 height 54
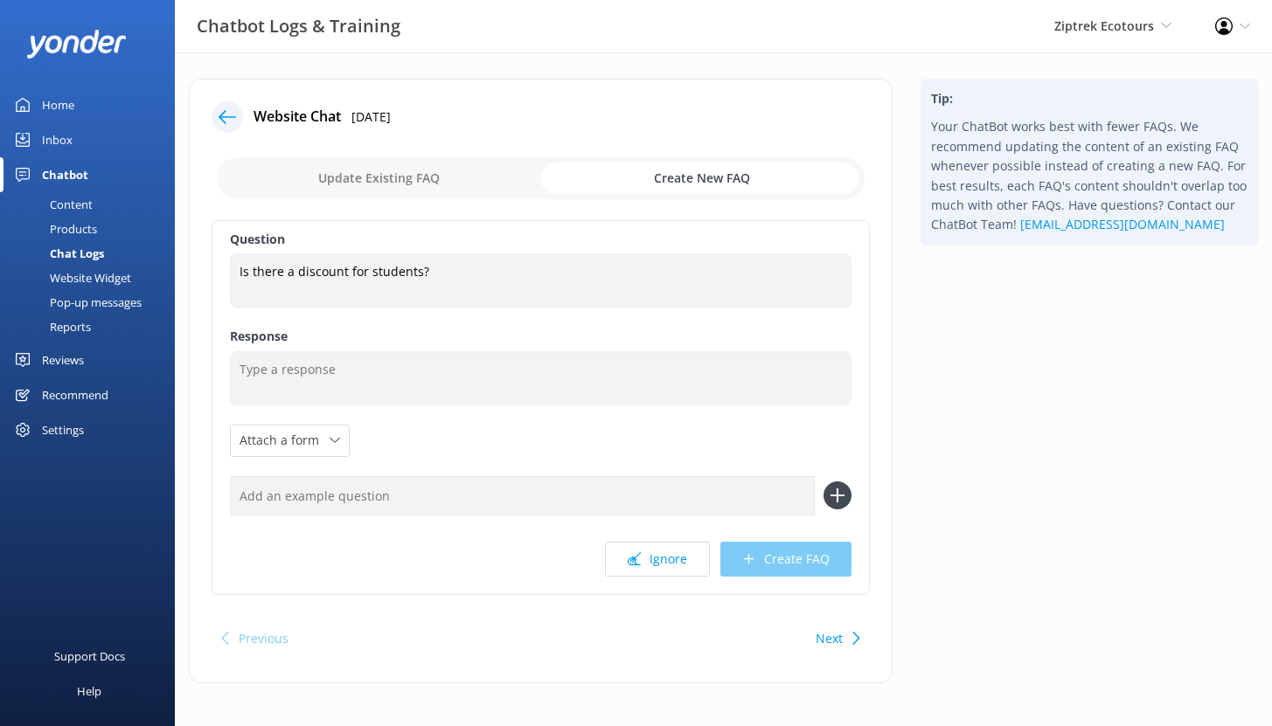
click at [72, 194] on div "Content" at bounding box center [51, 204] width 82 height 24
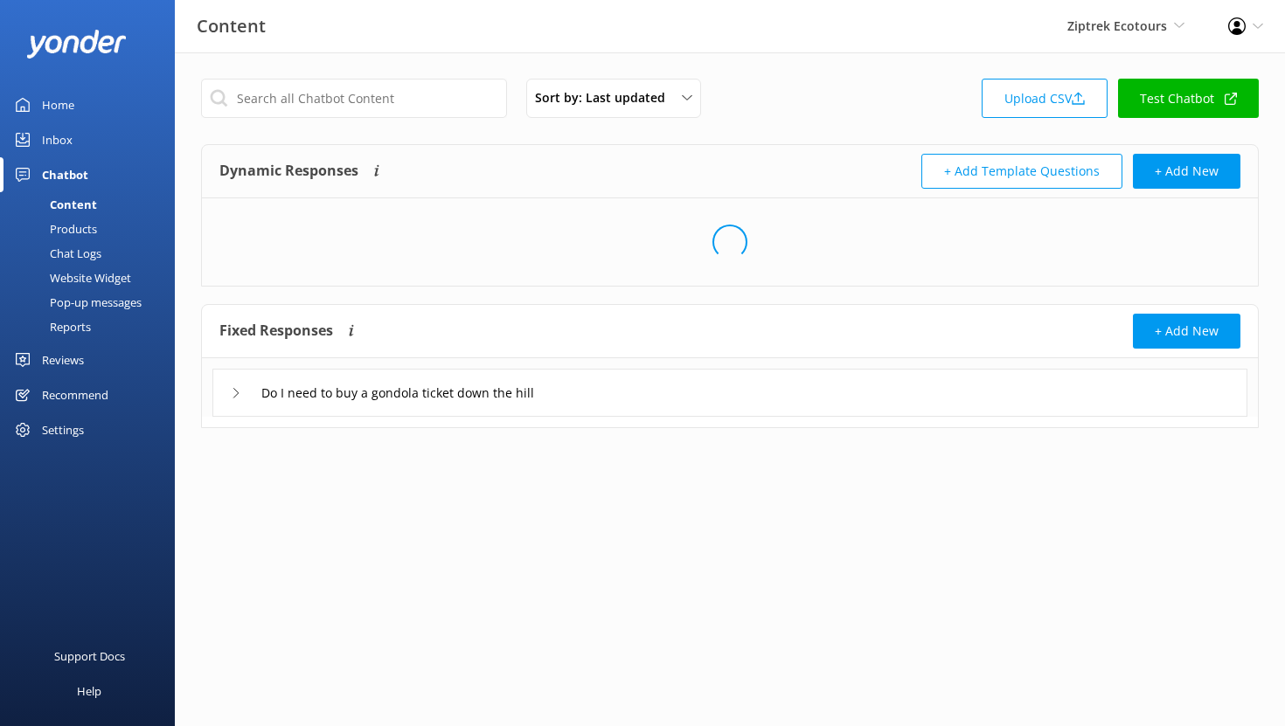
click at [71, 174] on div "Chatbot" at bounding box center [65, 174] width 46 height 35
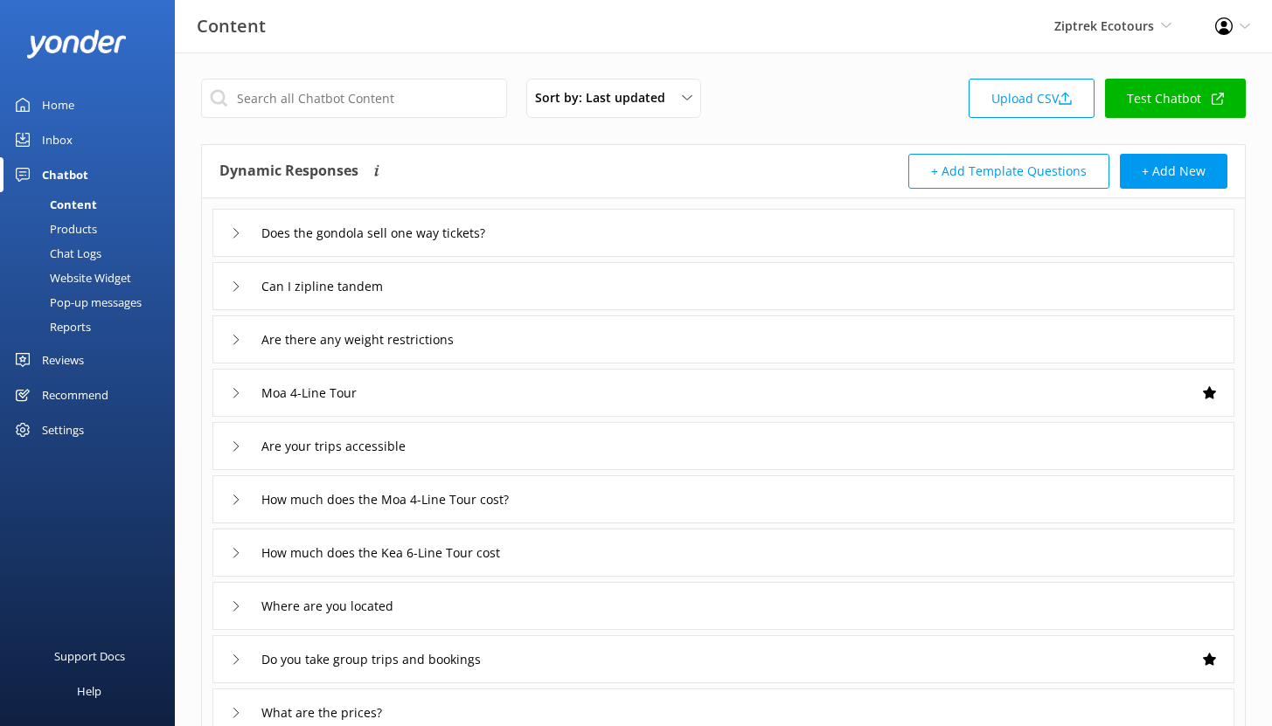
click at [66, 358] on div "Reviews" at bounding box center [63, 360] width 42 height 35
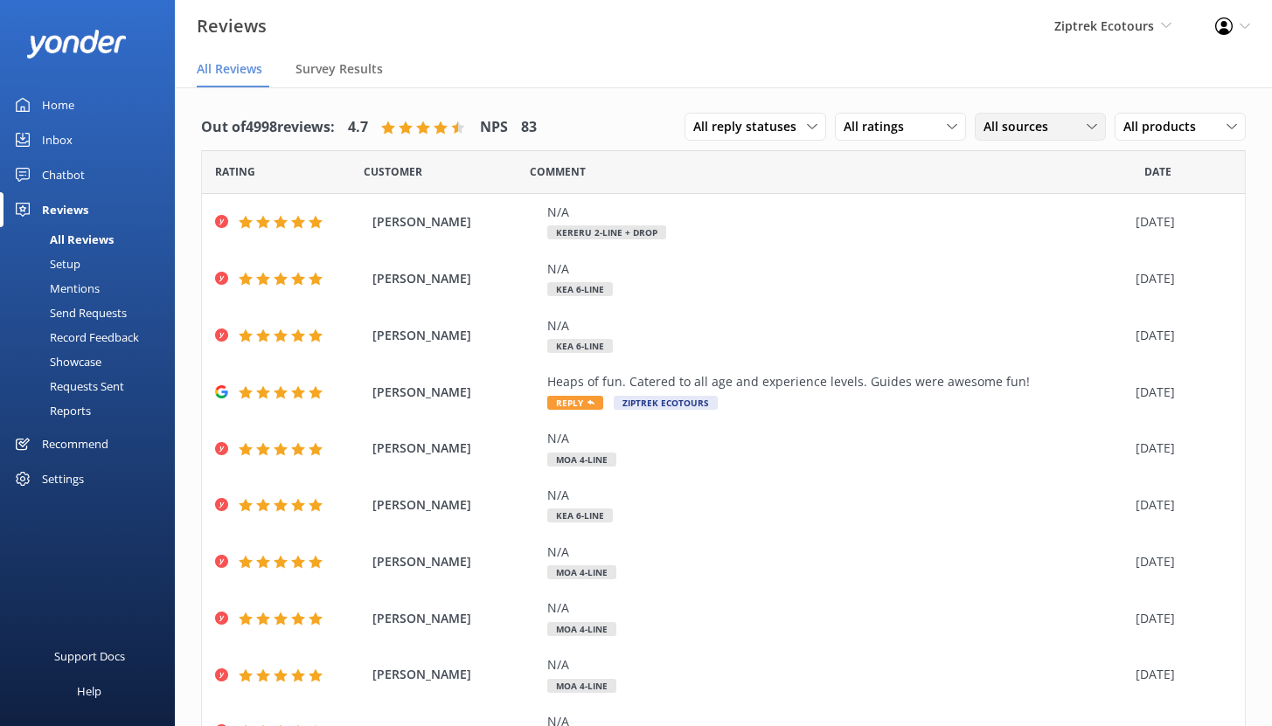
click at [1018, 136] on span "All sources" at bounding box center [1020, 126] width 75 height 19
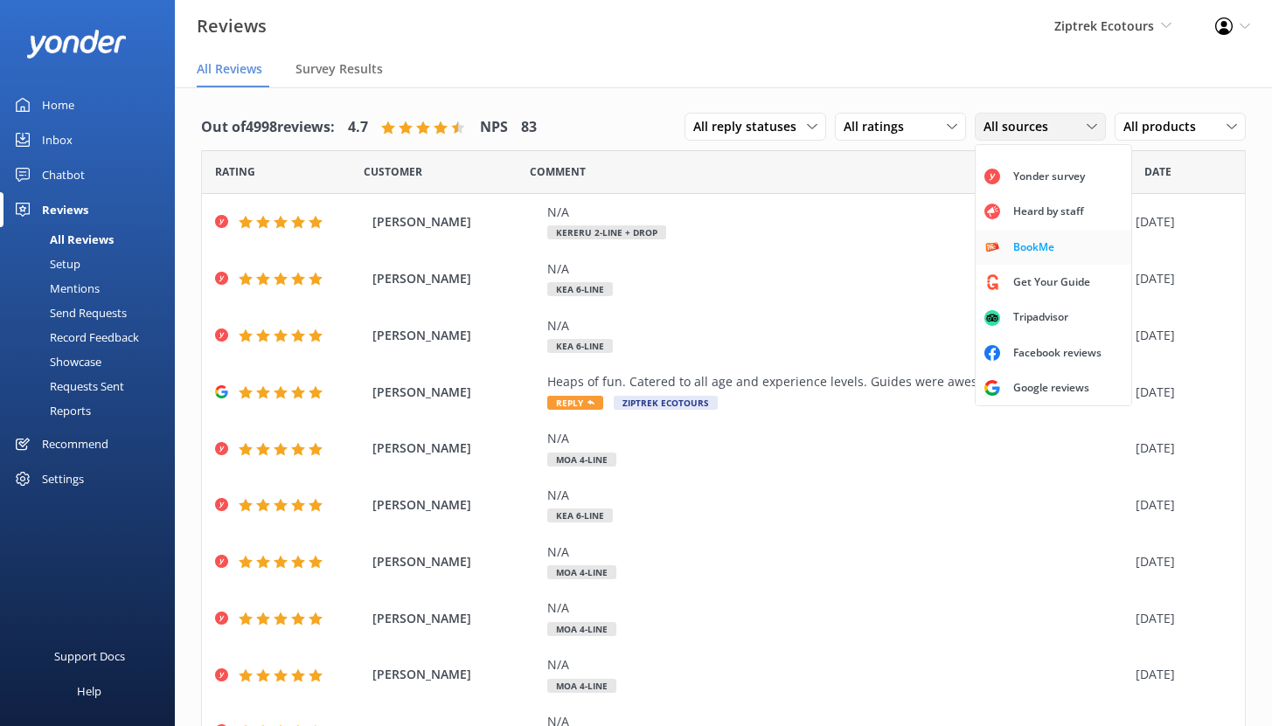
scroll to position [39, 0]
click at [1061, 388] on div "Google reviews" at bounding box center [1051, 387] width 102 height 17
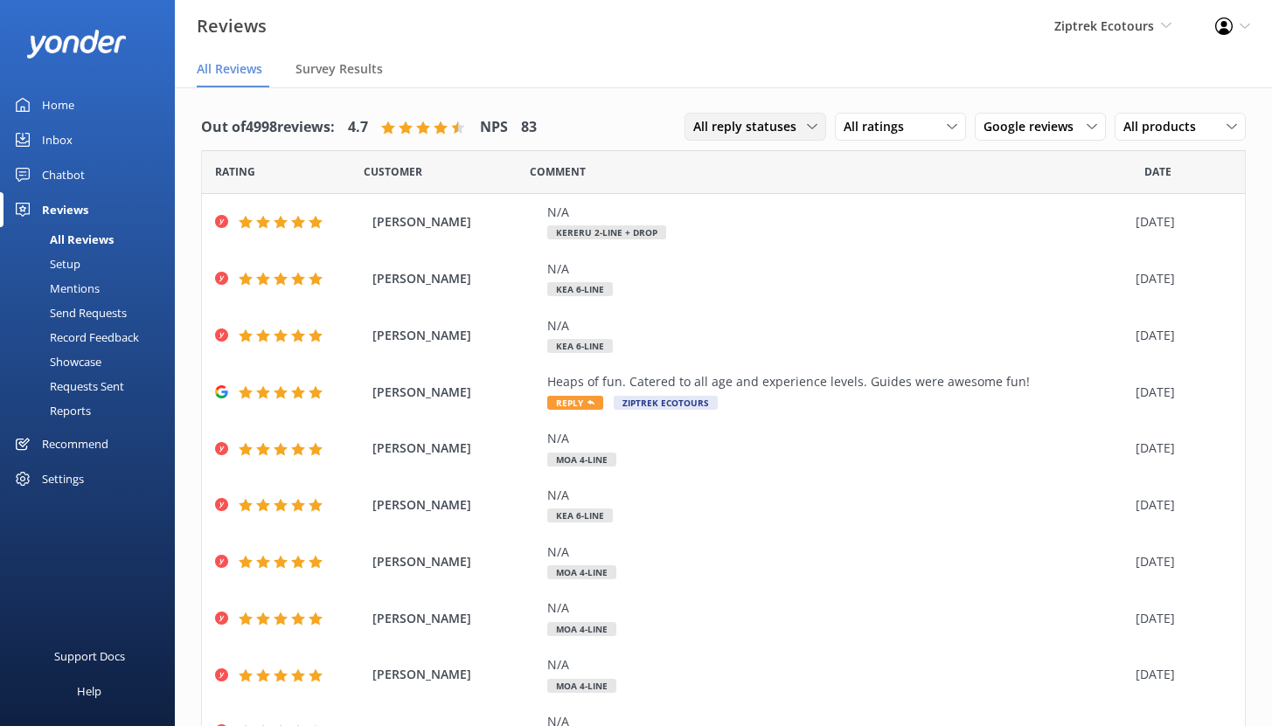
click at [782, 120] on span "All reply statuses" at bounding box center [750, 126] width 114 height 19
click at [750, 205] on div "Needs a reply" at bounding box center [727, 198] width 67 height 17
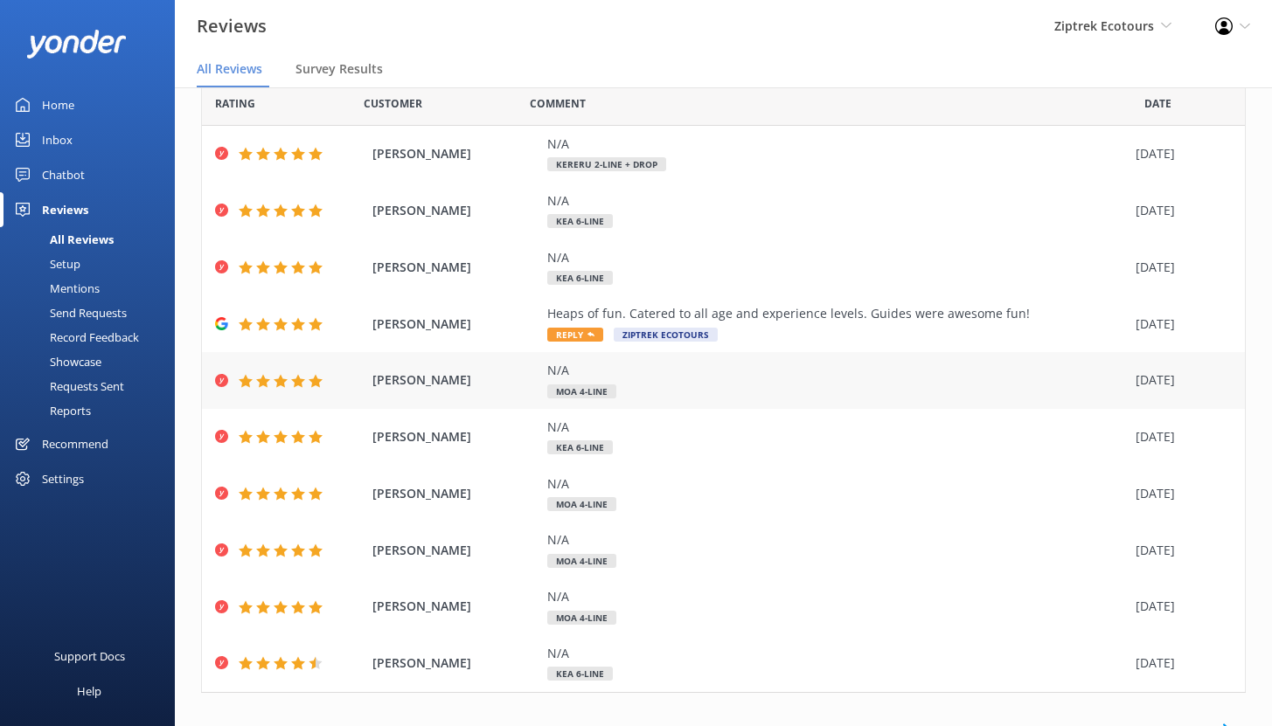
scroll to position [0, 0]
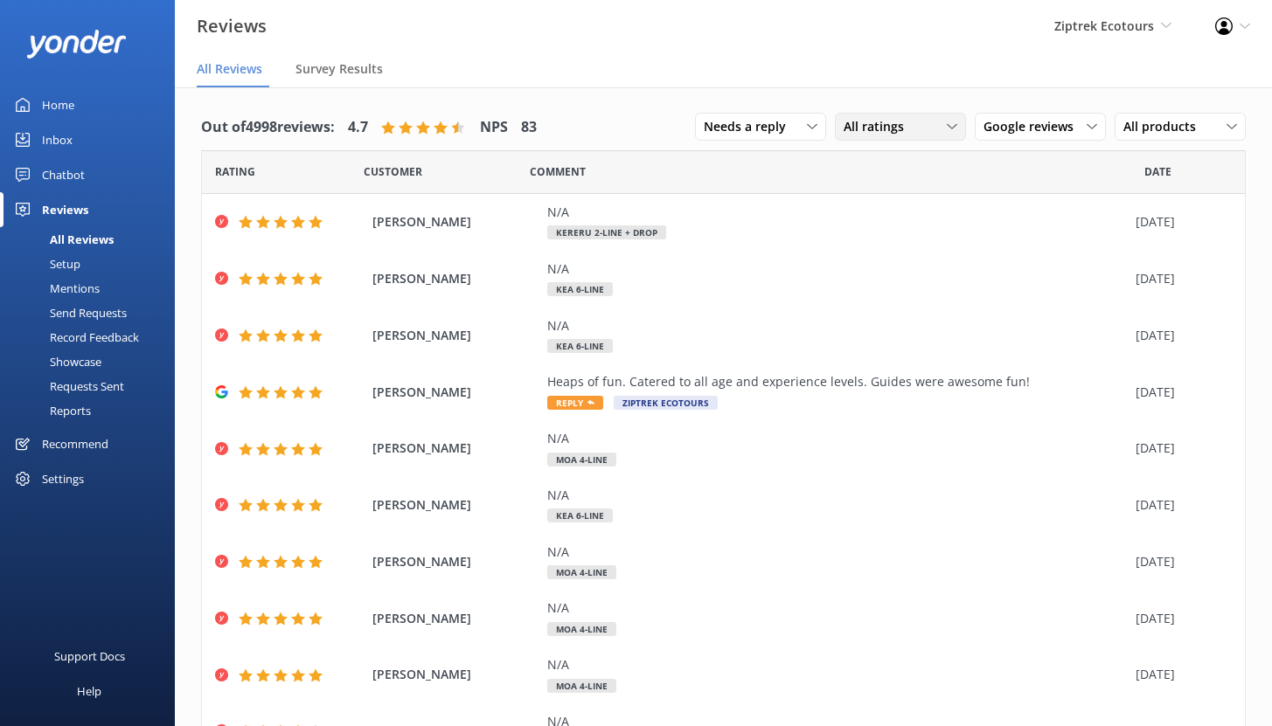
click at [879, 127] on span "All ratings" at bounding box center [879, 126] width 71 height 19
click at [878, 266] on div "Detractors" at bounding box center [900, 269] width 80 height 17
click at [872, 131] on span "All ratings" at bounding box center [879, 126] width 71 height 19
click at [865, 276] on div "Detractors" at bounding box center [900, 269] width 80 height 17
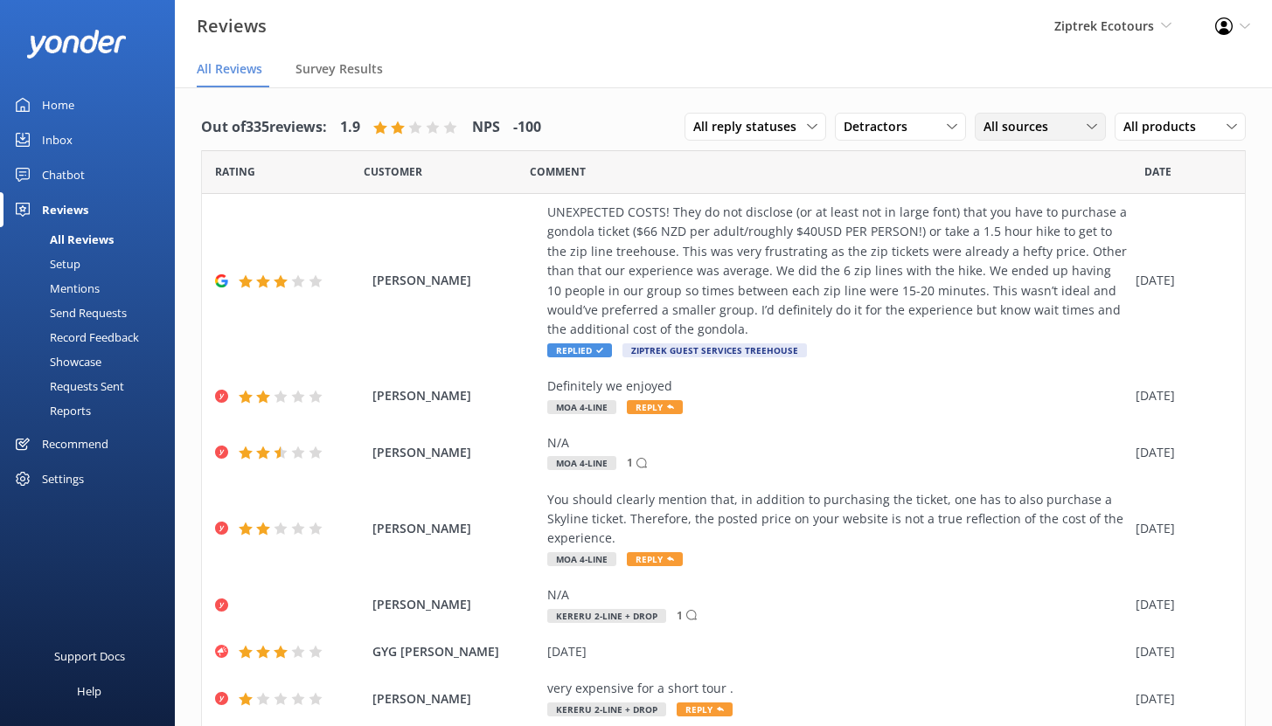
click at [1022, 127] on span "All sources" at bounding box center [1020, 126] width 75 height 19
click at [807, 131] on icon at bounding box center [812, 127] width 10 height 10
click at [883, 129] on span "Detractors" at bounding box center [881, 126] width 74 height 19
click at [719, 170] on div "Comment" at bounding box center [837, 172] width 615 height 44
click at [741, 510] on div "You should clearly mention that, in addition to purchasing the ticket, one has …" at bounding box center [837, 519] width 580 height 59
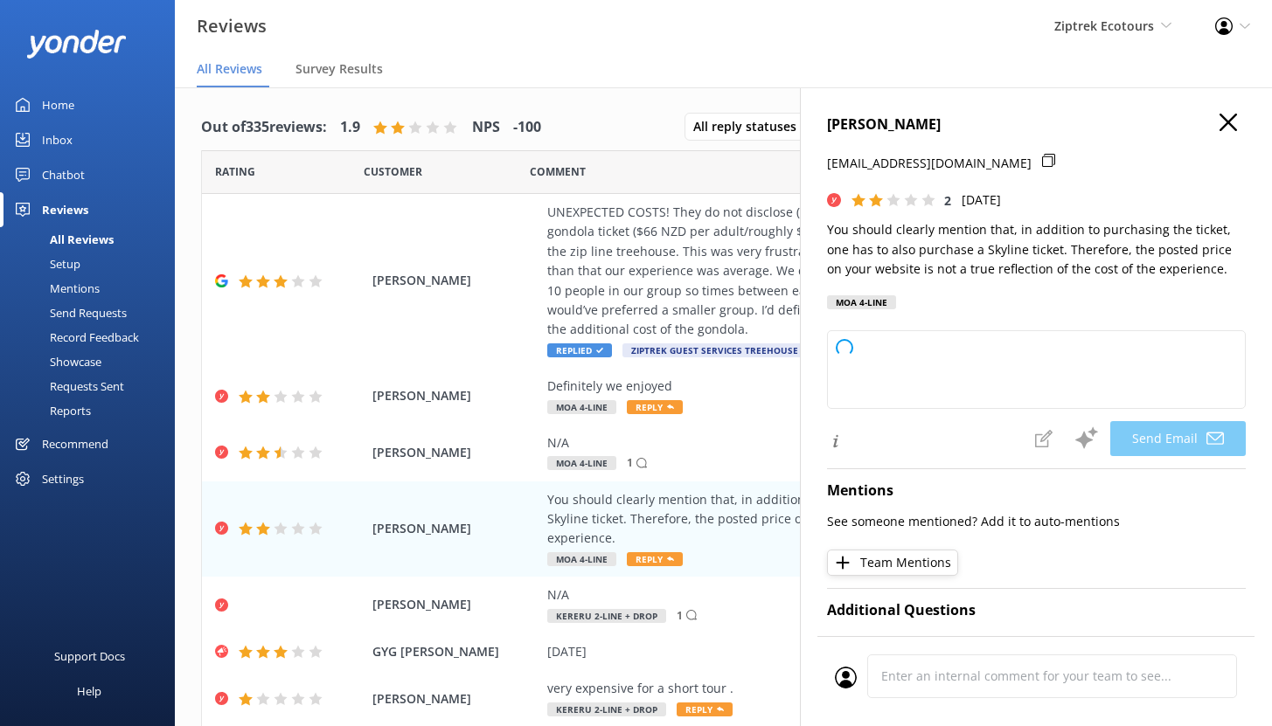
type textarea "Kia ora AMIT, Thank you so much for taking the time to share your feedback with…"
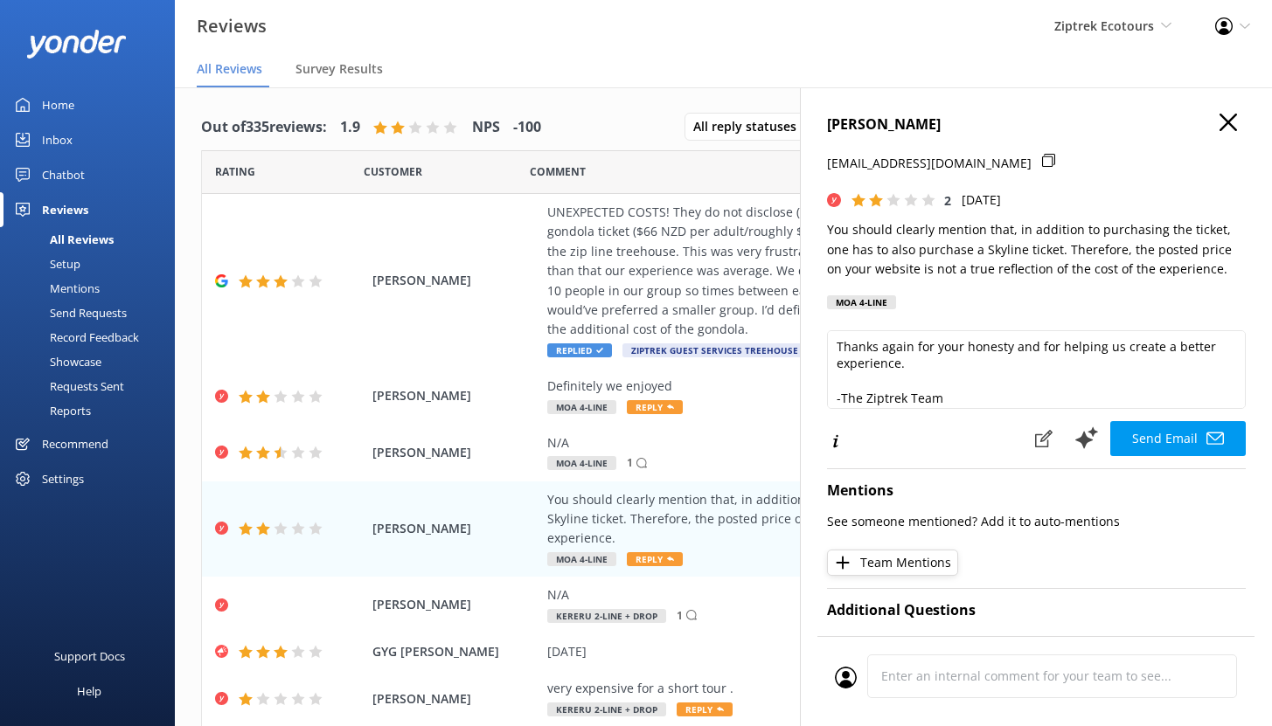
scroll to position [241, 0]
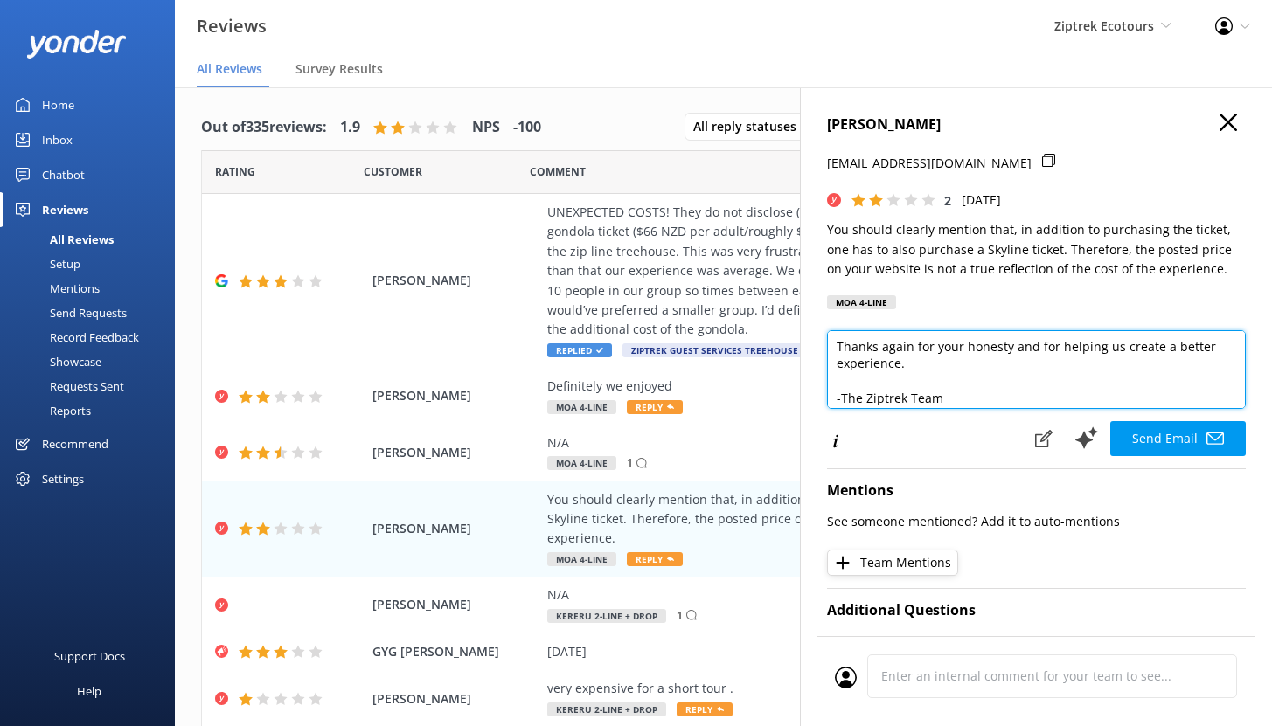
click at [914, 372] on textarea "Kia ora AMIT, Thank you so much for taking the time to share your feedback with…" at bounding box center [1036, 369] width 419 height 79
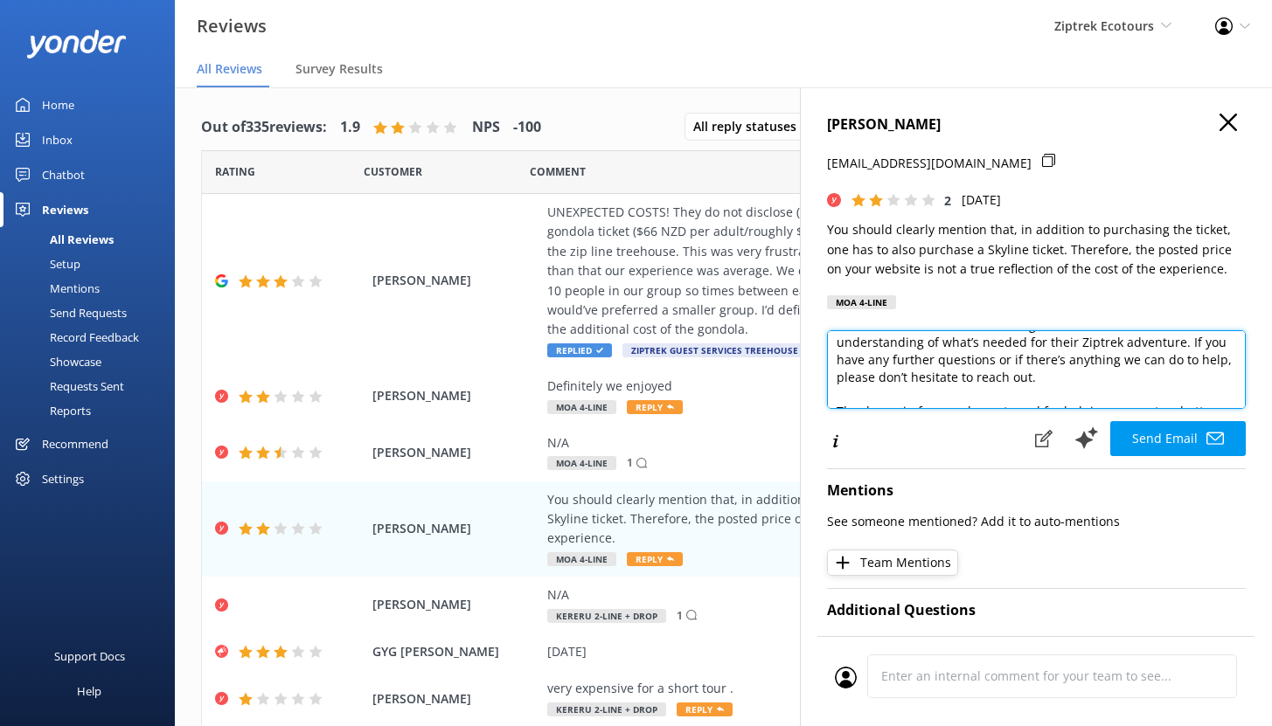
scroll to position [101, 0]
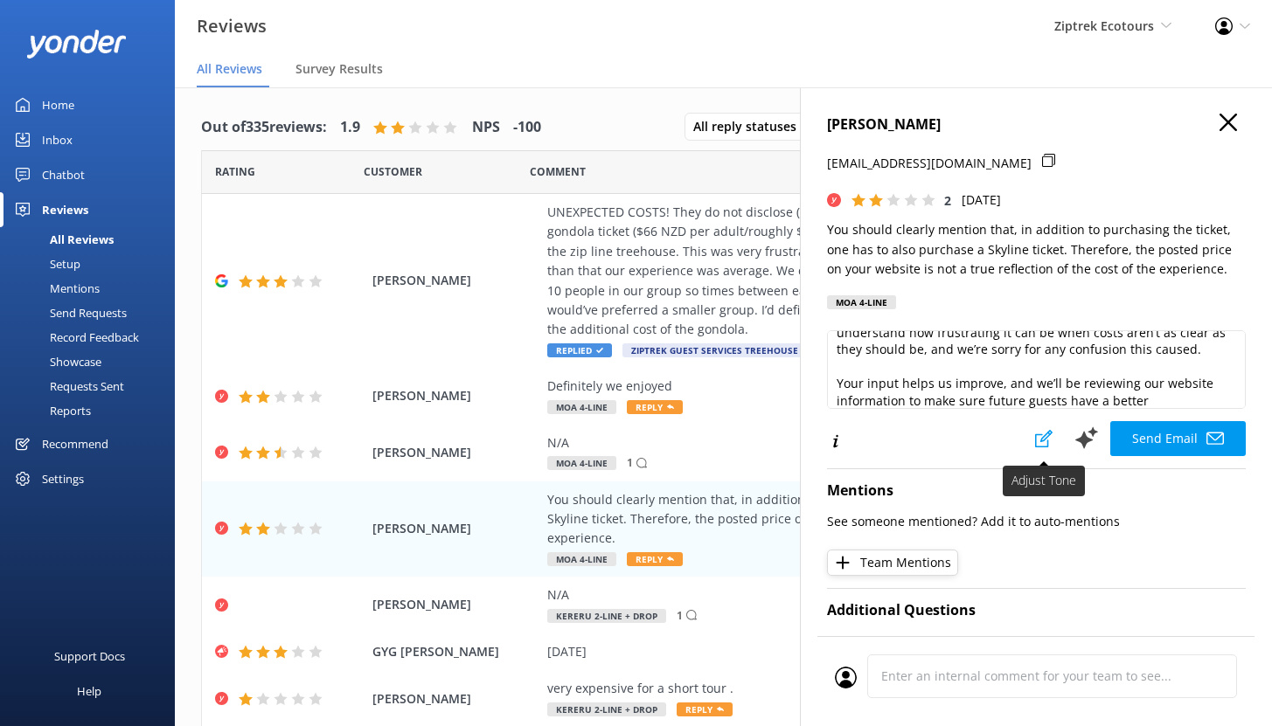
click at [1034, 449] on button at bounding box center [1044, 438] width 38 height 35
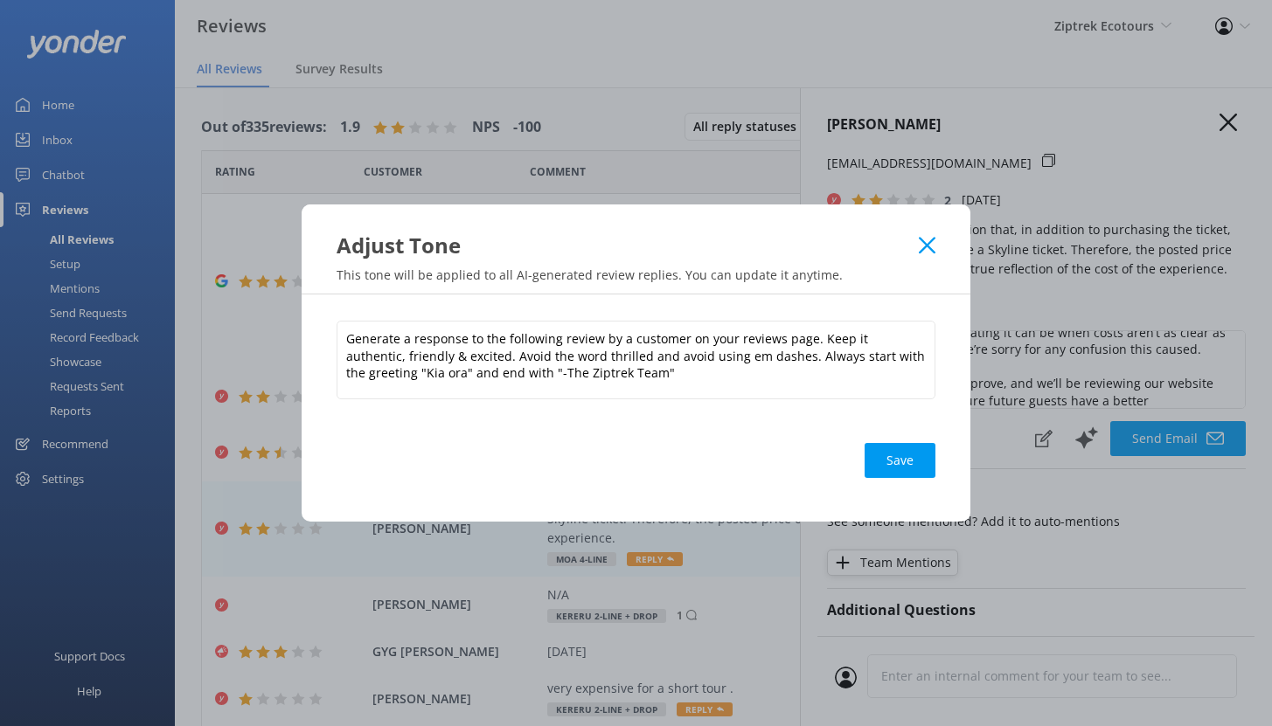
click at [928, 247] on use at bounding box center [927, 245] width 17 height 17
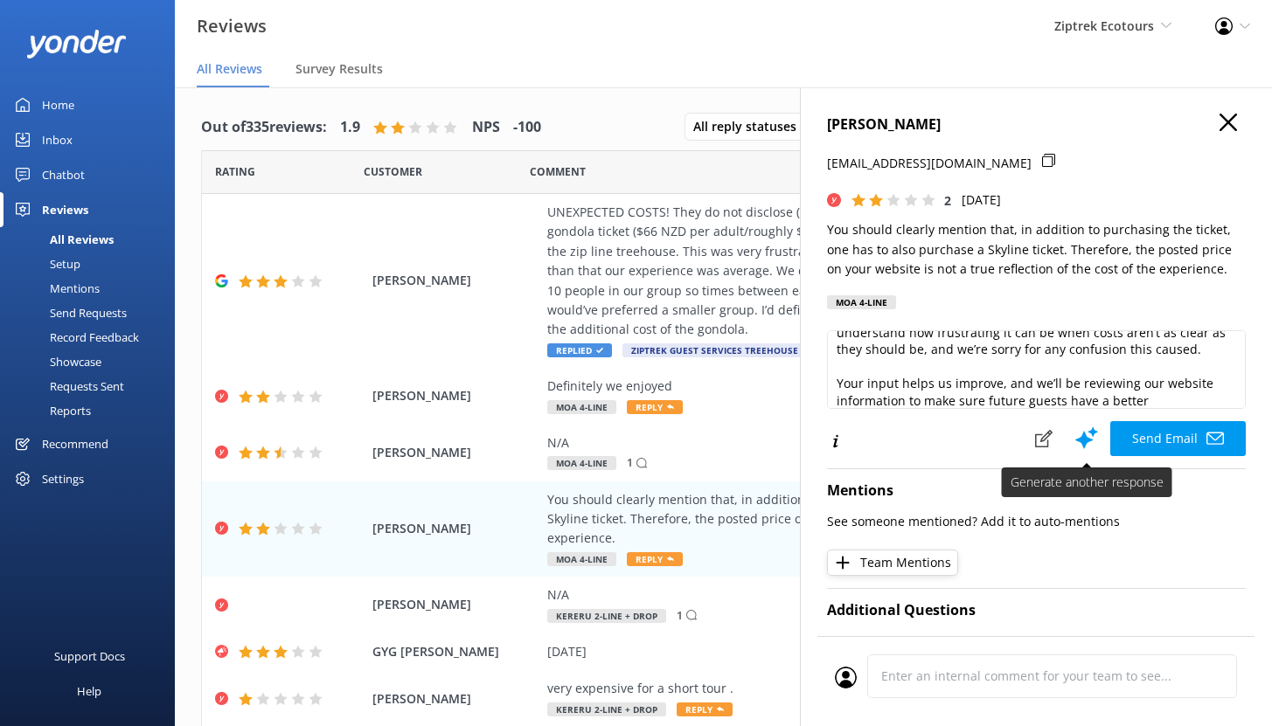
click at [1076, 441] on use at bounding box center [1086, 438] width 23 height 22
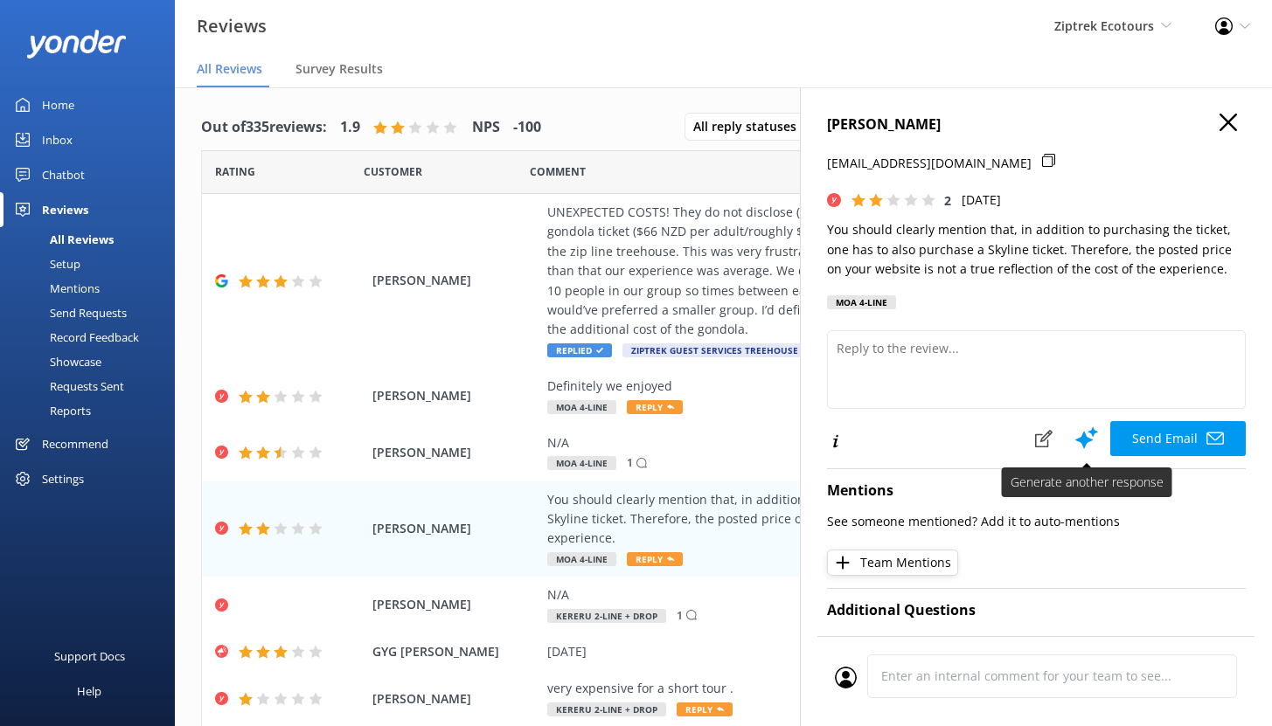
scroll to position [0, 0]
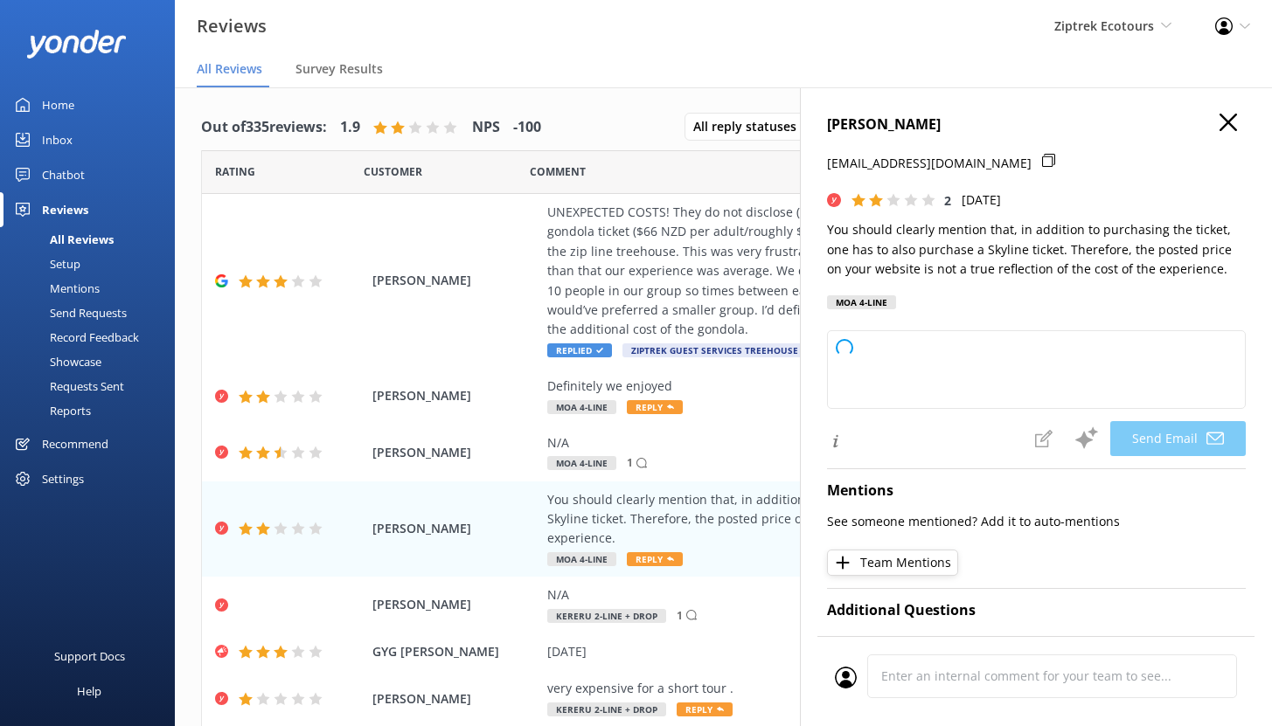
type textarea "Kia ora AMIT, Thank you so much for sharing your feedback with us. We really ap…"
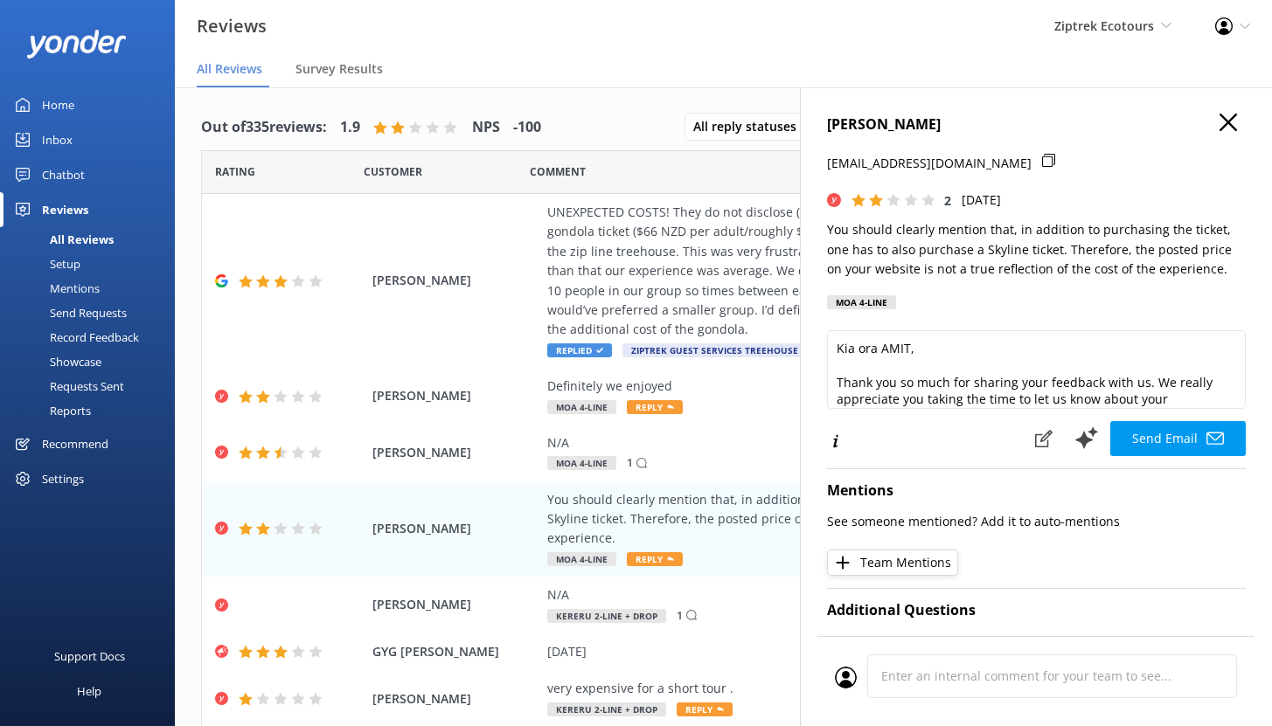
click at [1220, 125] on icon "button" at bounding box center [1228, 122] width 17 height 17
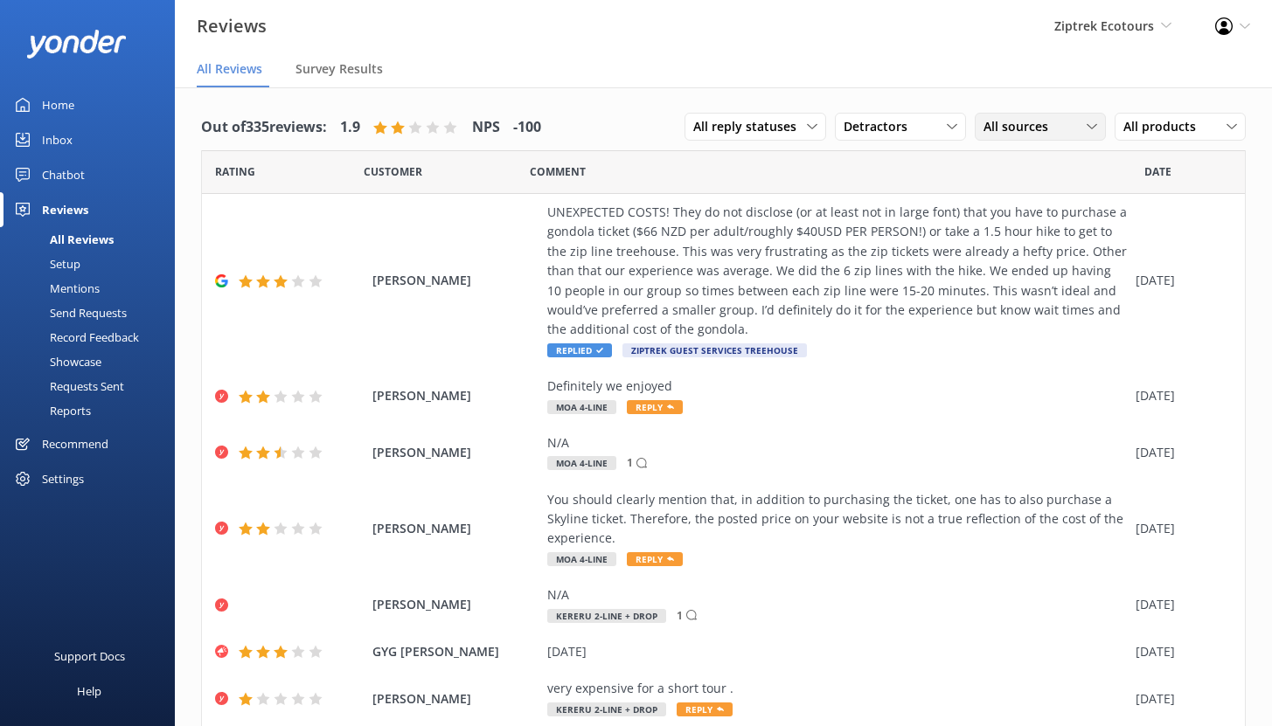
click at [999, 132] on span "All sources" at bounding box center [1020, 126] width 75 height 19
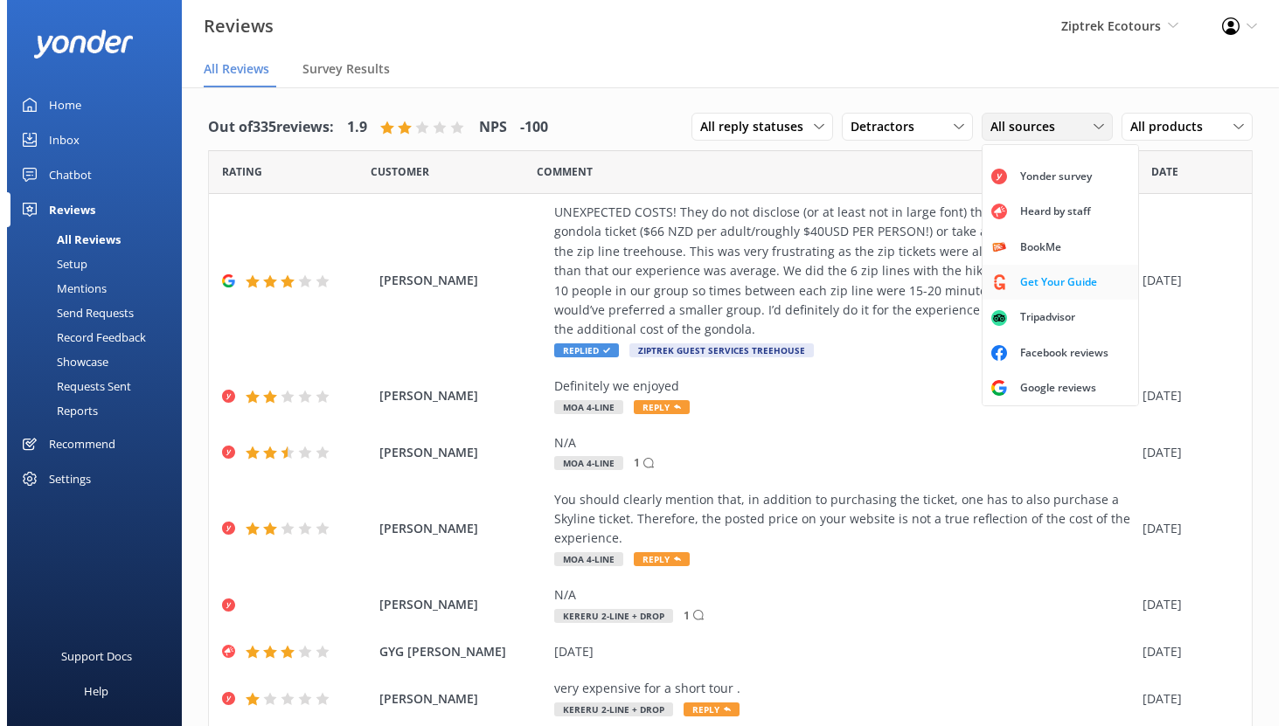
scroll to position [39, 0]
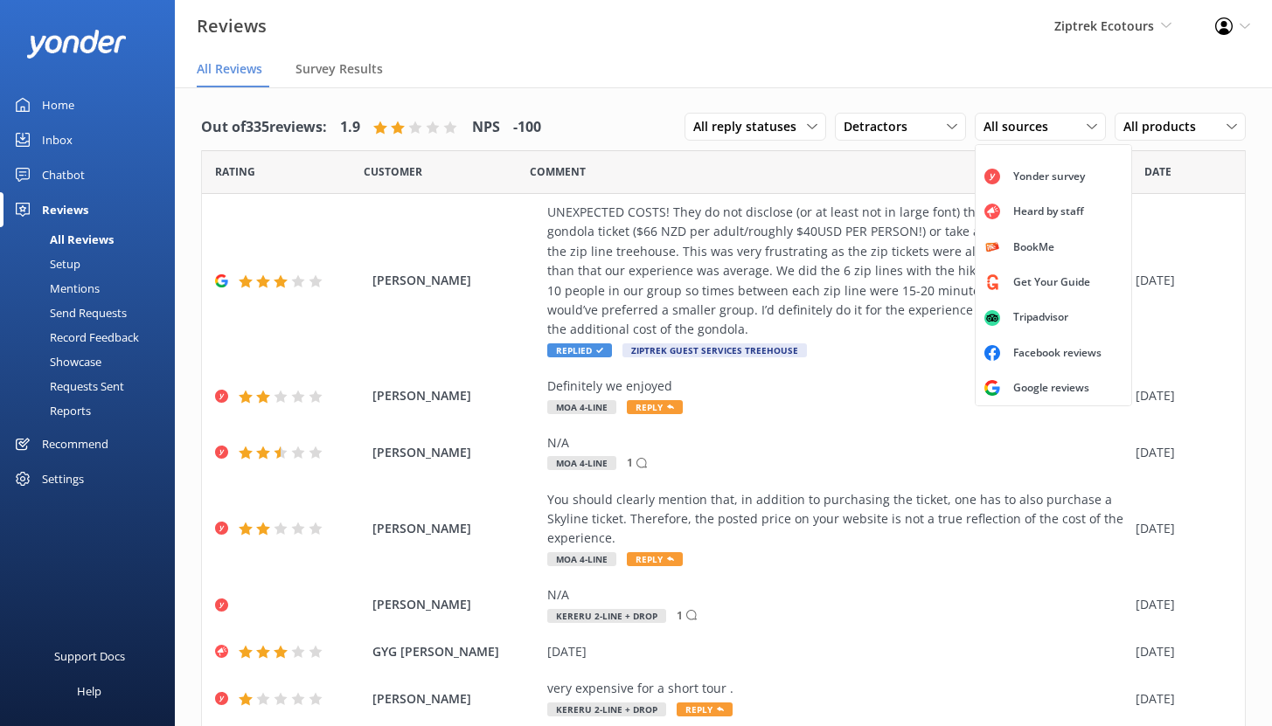
click at [1025, 51] on div "Reviews Ziptrek Ecotours Yonder demo Yonder Zipline Ziptrek Ecotours Sedona Off…" at bounding box center [636, 26] width 1272 height 52
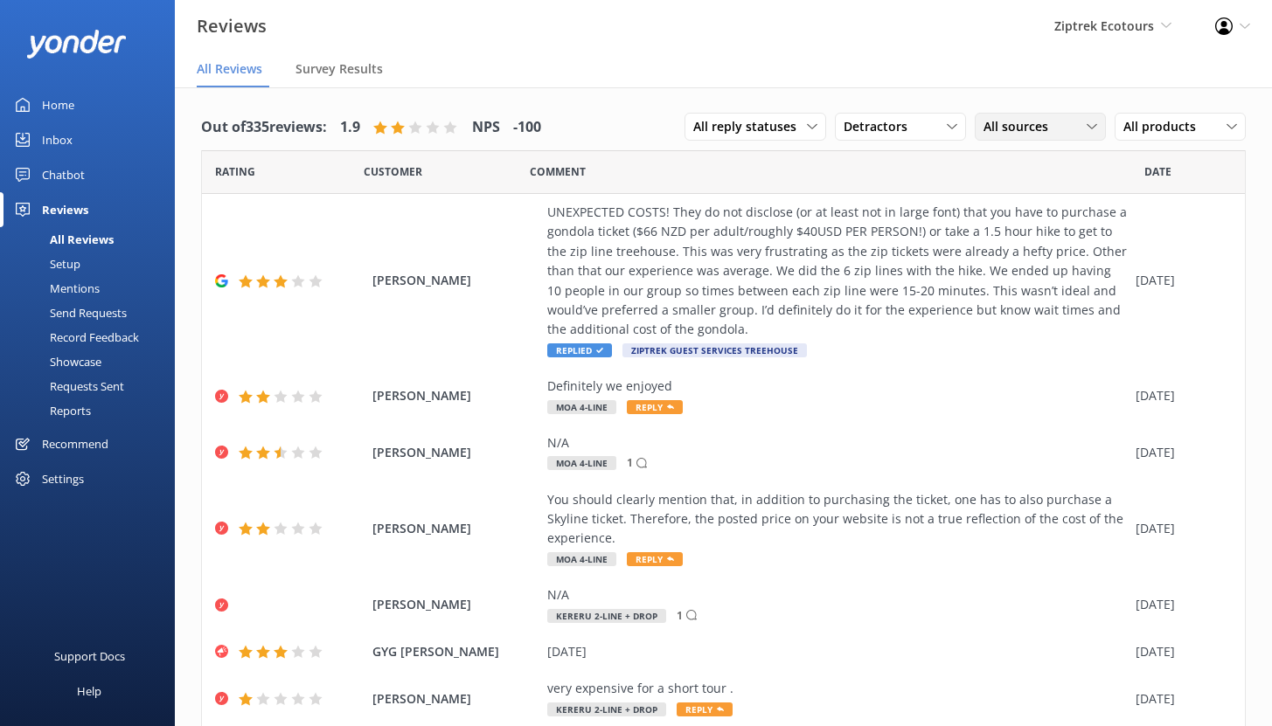
click at [1031, 125] on span "All sources" at bounding box center [1020, 126] width 75 height 19
click at [891, 129] on span "Detractors" at bounding box center [881, 126] width 74 height 19
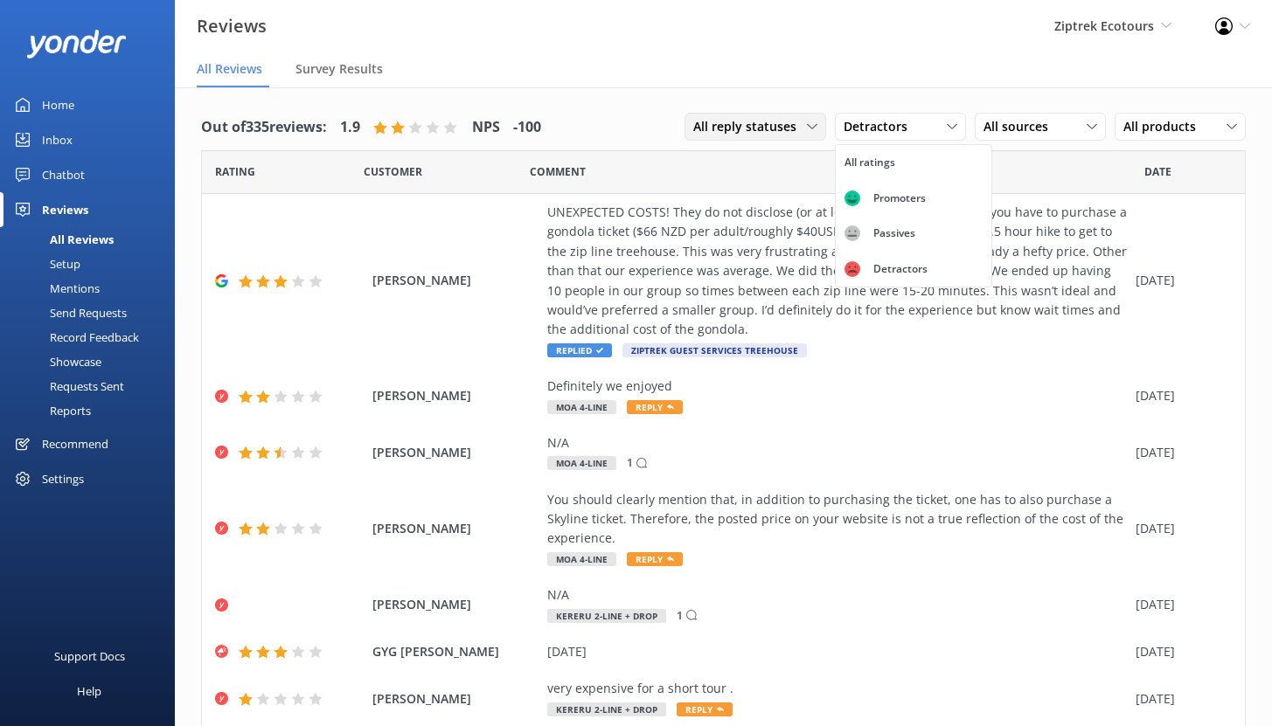
click at [789, 129] on span "All reply statuses" at bounding box center [750, 126] width 114 height 19
click at [625, 136] on div "Out of 335 reviews: 1.9 NPS -100 All reply statuses All reply statuses Needs a …" at bounding box center [723, 127] width 1045 height 45
click at [92, 286] on div "Mentions" at bounding box center [54, 288] width 89 height 24
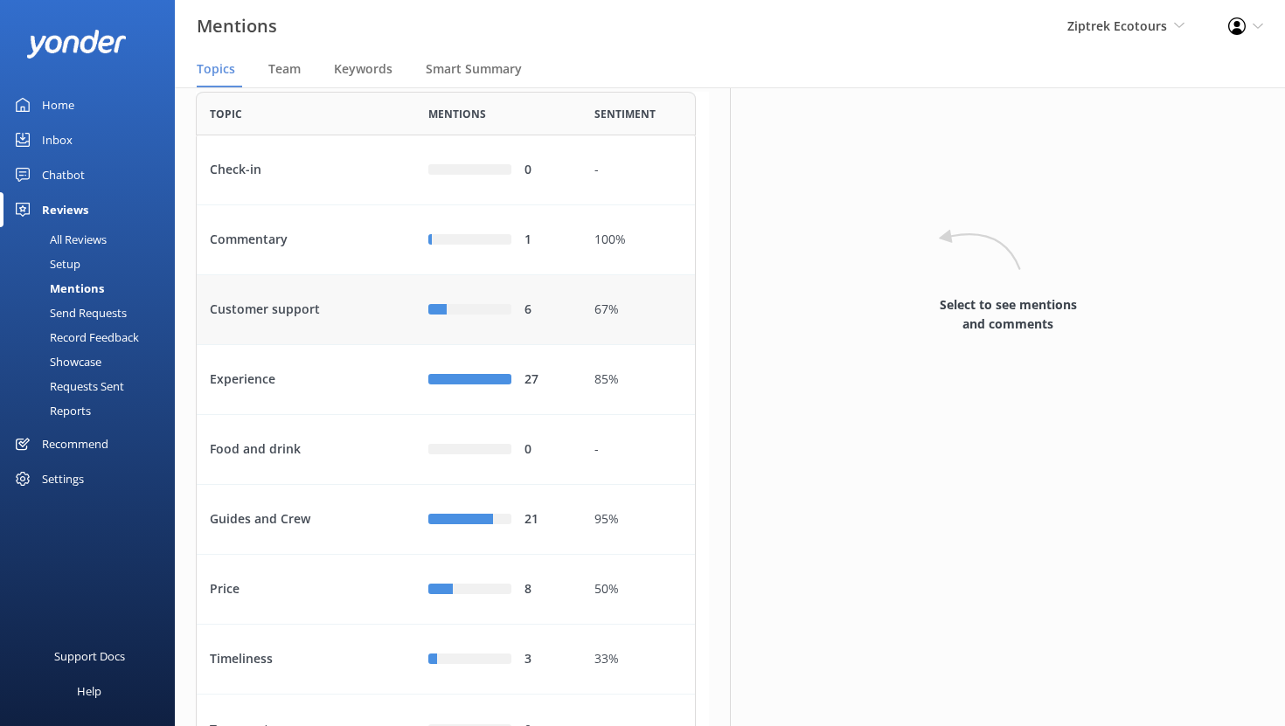
scroll to position [118, 0]
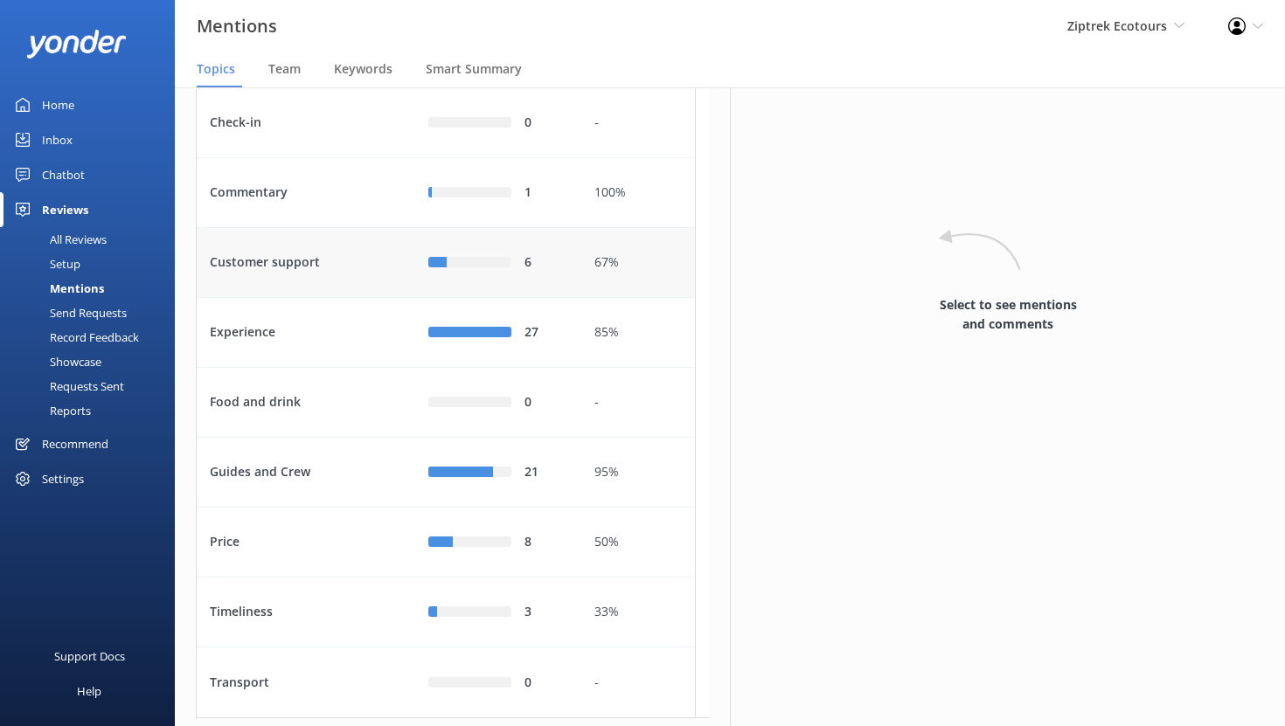
click at [351, 298] on div "Customer support" at bounding box center [306, 263] width 219 height 70
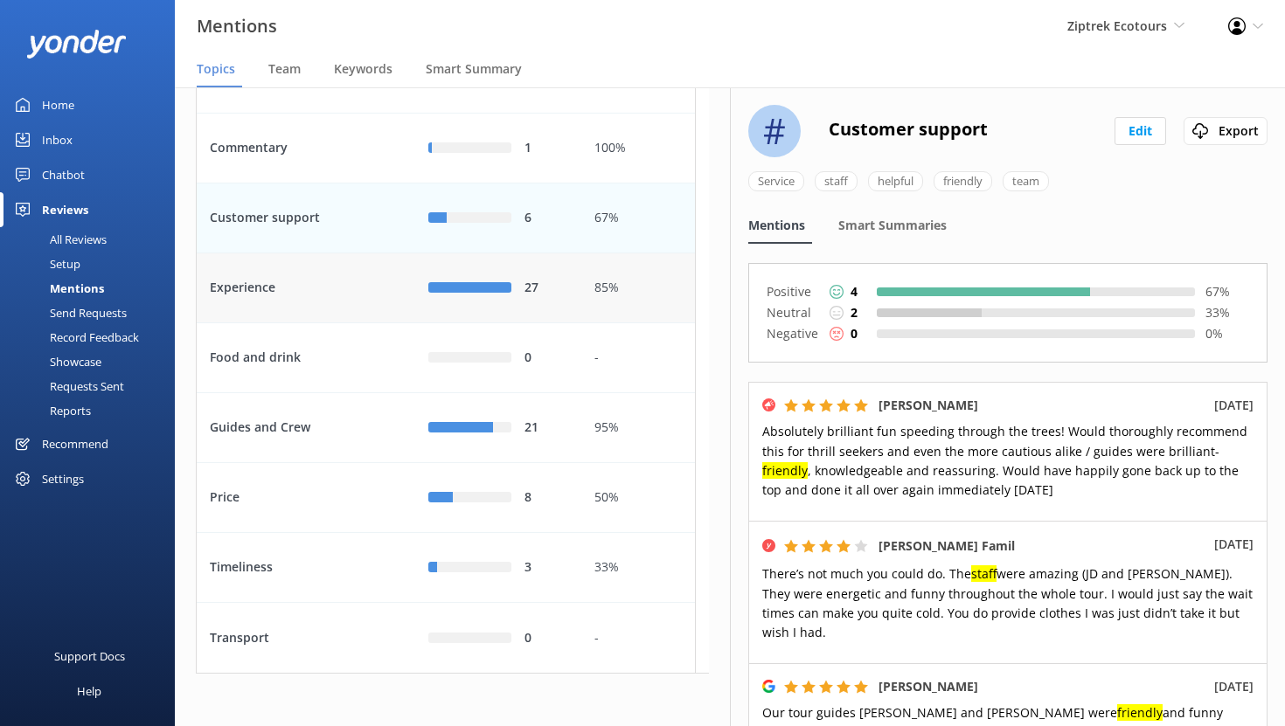
scroll to position [230, 0]
click at [351, 299] on div "Experience" at bounding box center [306, 289] width 219 height 70
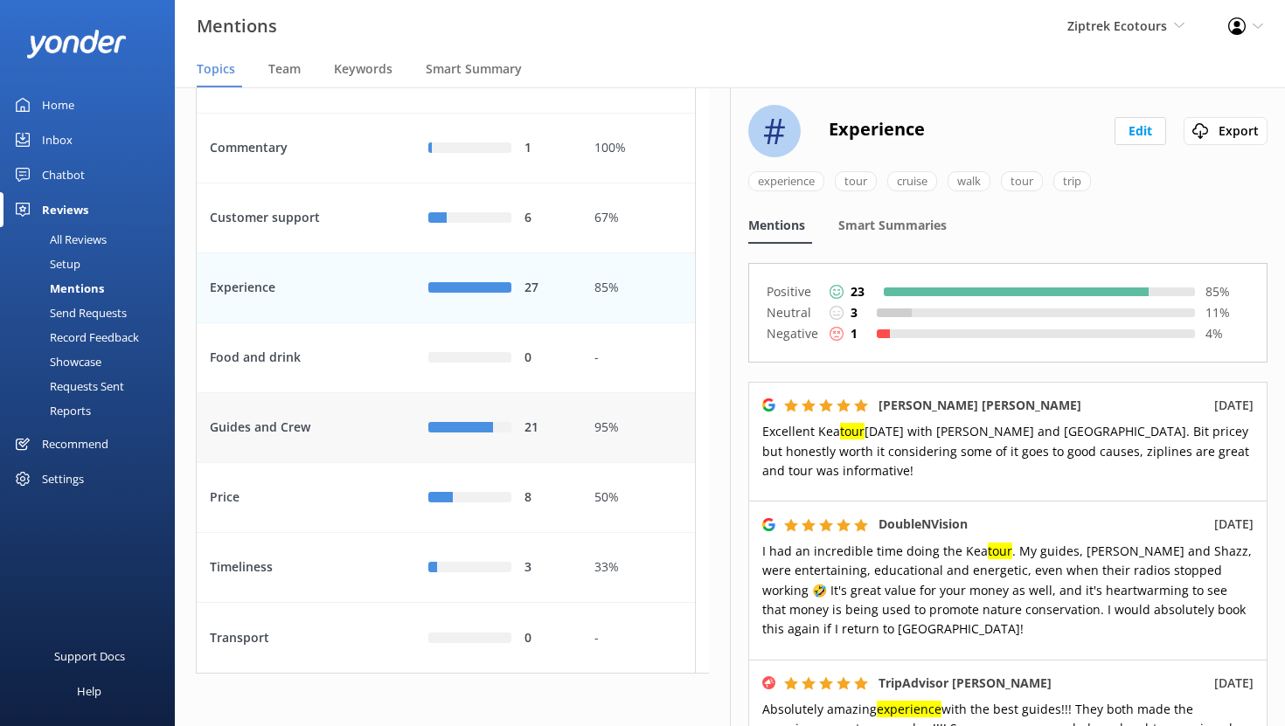
click at [346, 423] on div "Guides and Crew" at bounding box center [306, 428] width 219 height 70
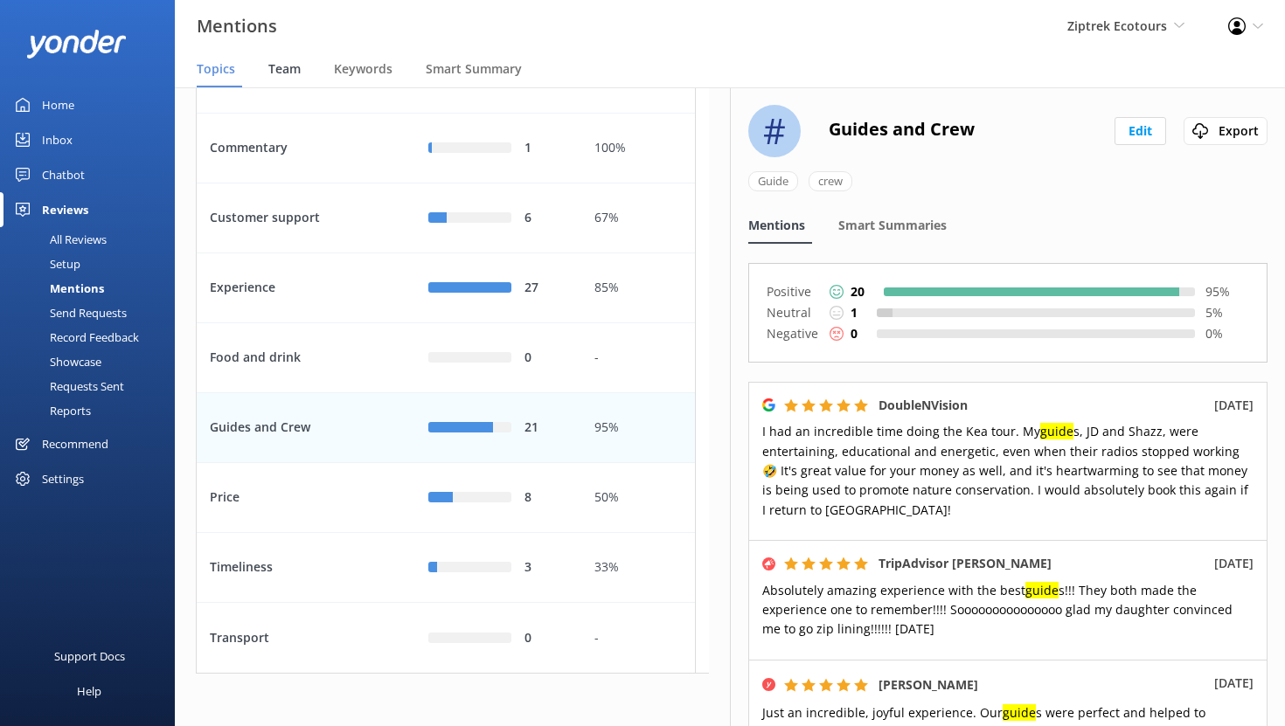
click at [284, 72] on span "Team" at bounding box center [284, 68] width 32 height 17
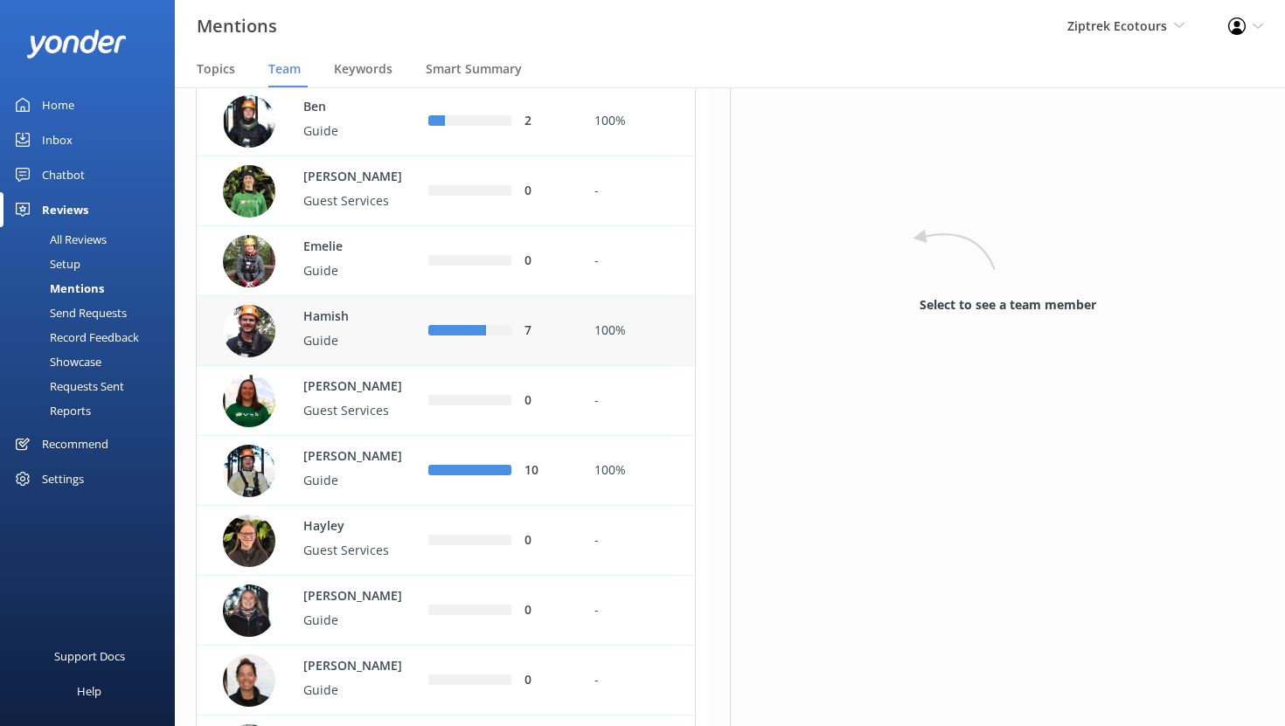
scroll to position [261, 0]
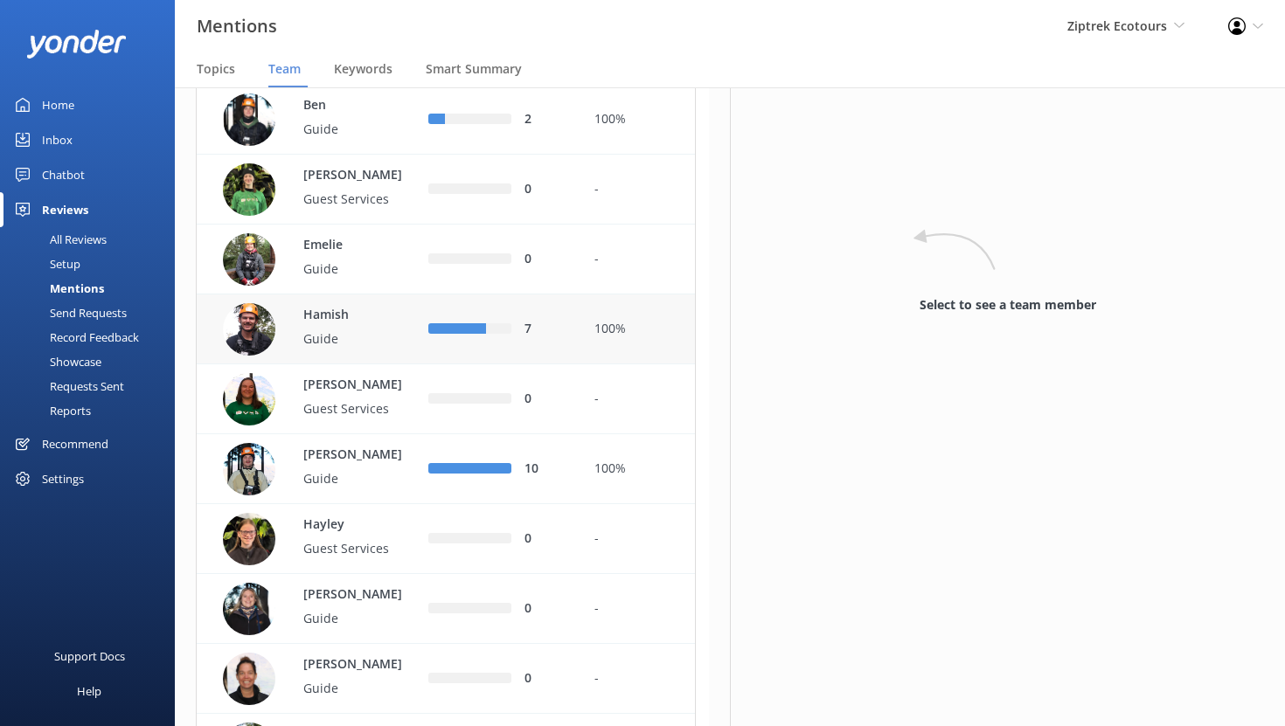
click at [377, 325] on p "Hamish" at bounding box center [360, 315] width 114 height 19
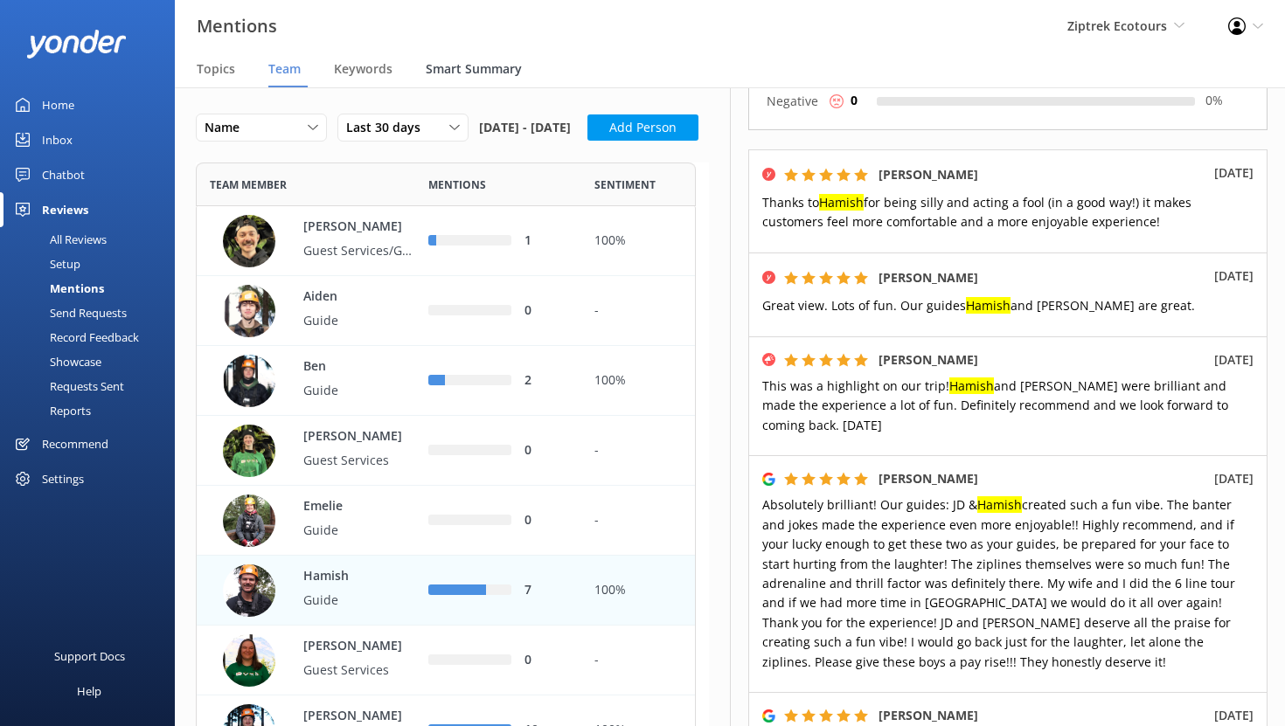
click at [473, 69] on span "Smart Summary" at bounding box center [474, 68] width 96 height 17
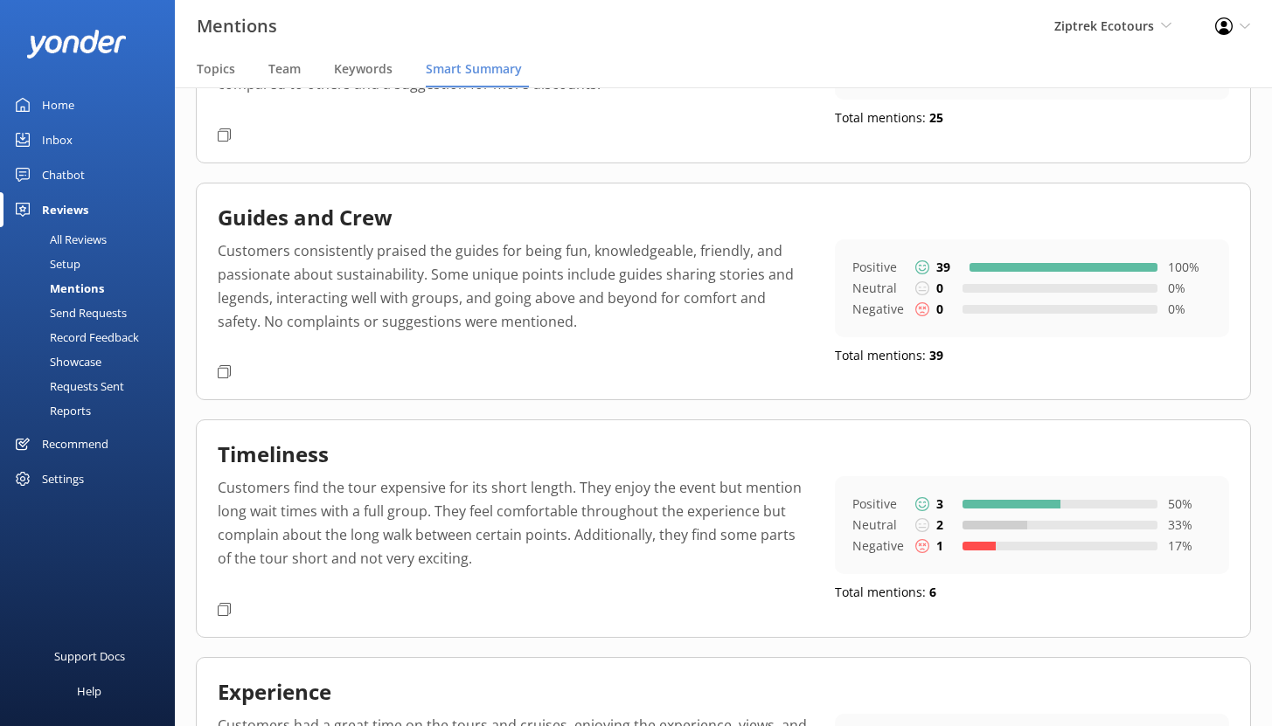
scroll to position [258, 0]
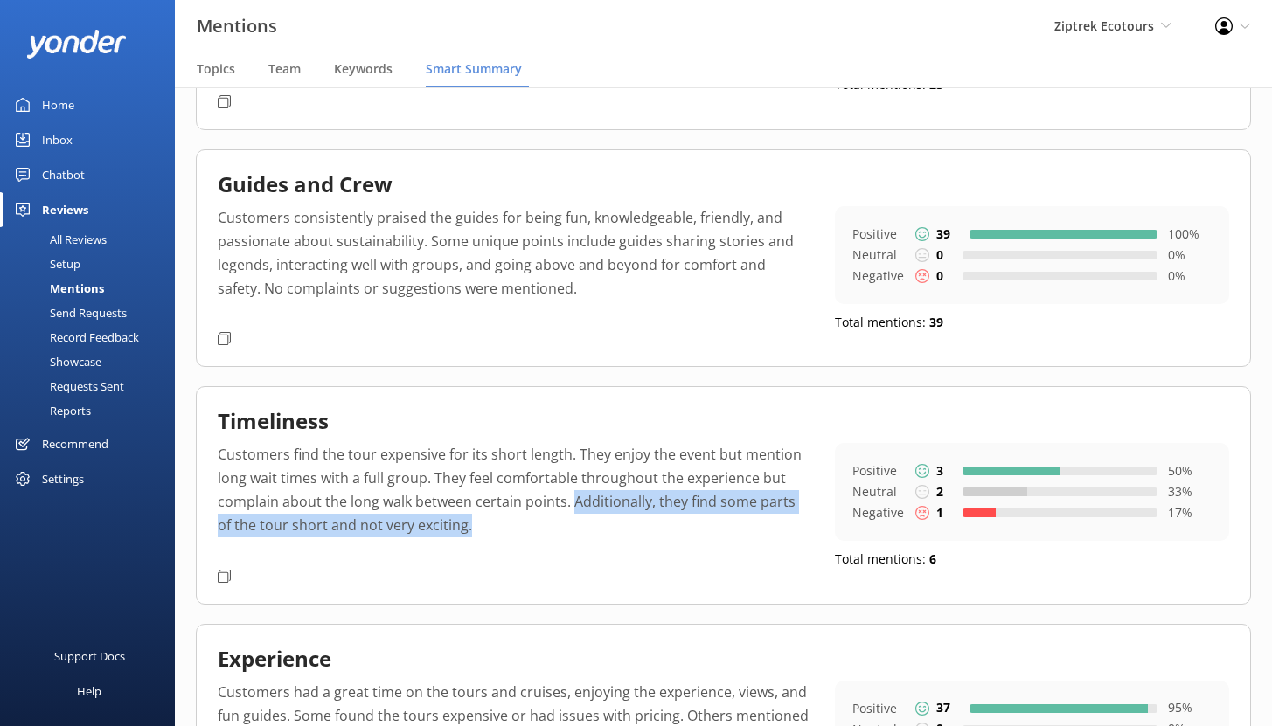
drag, startPoint x: 573, startPoint y: 499, endPoint x: 602, endPoint y: 531, distance: 42.7
click at [602, 530] on p "Customers find the tour expensive for its short length. They enjoy the event bu…" at bounding box center [513, 502] width 591 height 119
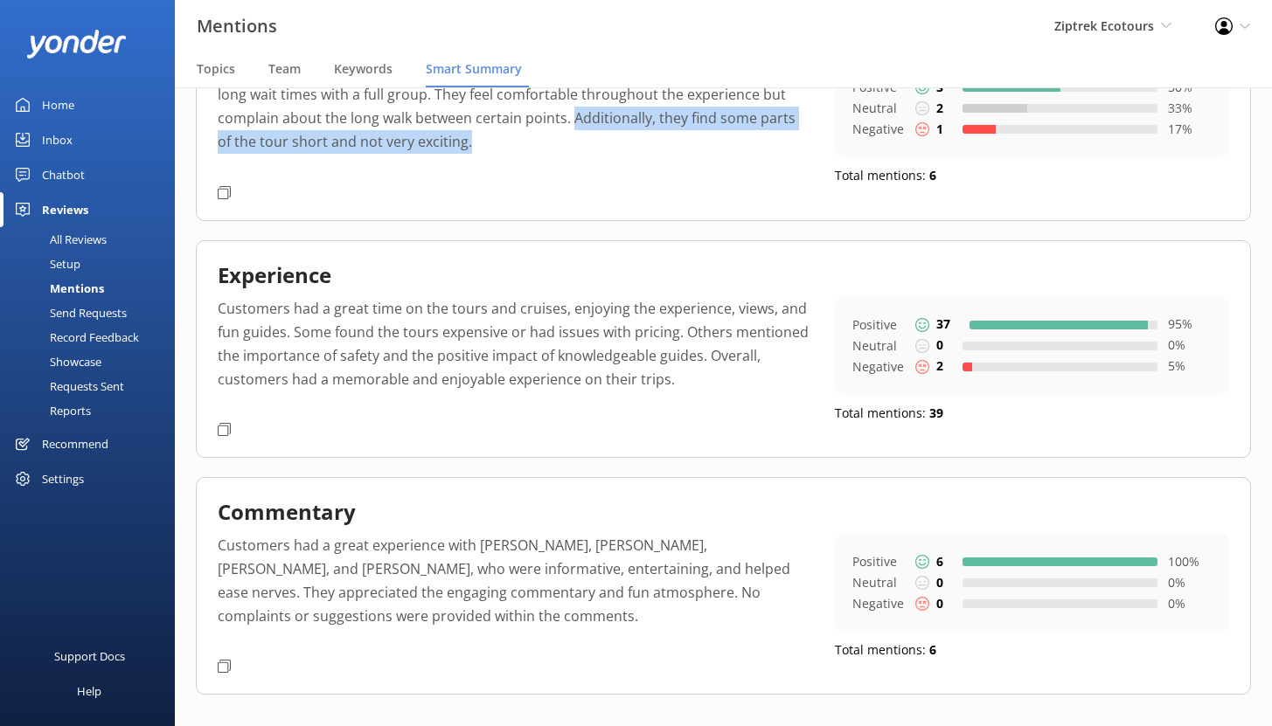
scroll to position [546, 0]
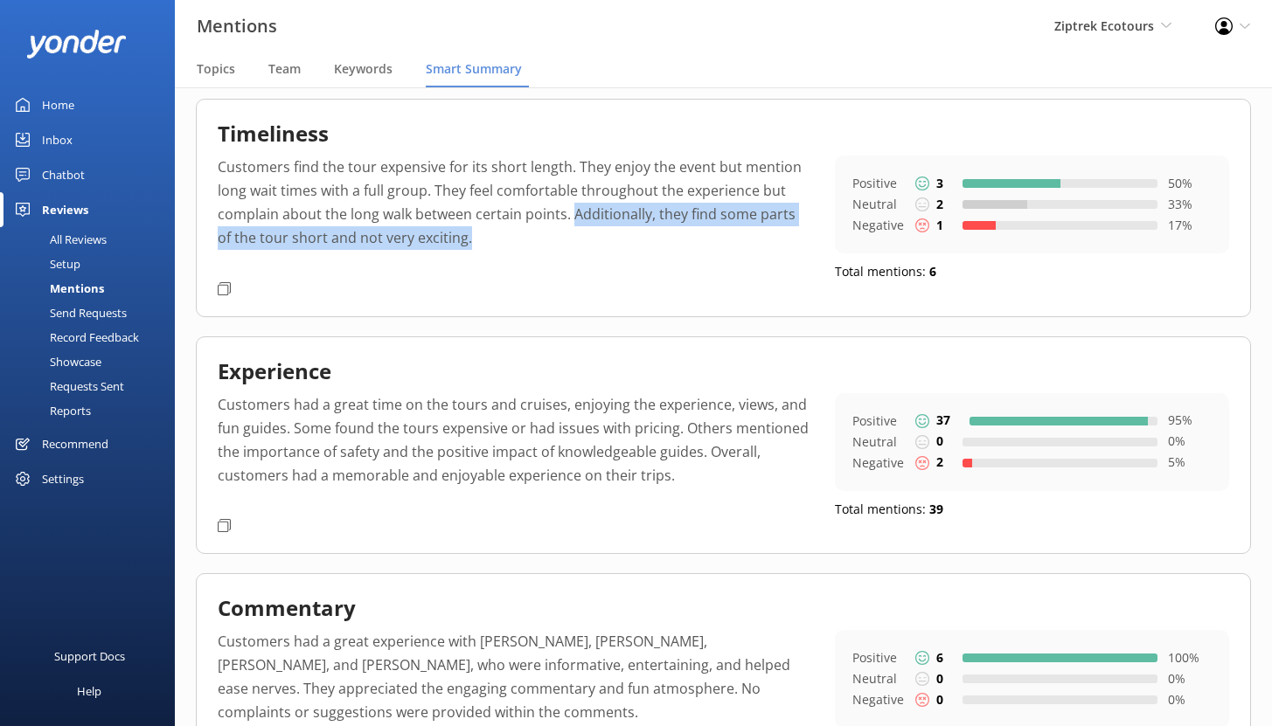
click at [72, 258] on div "Setup" at bounding box center [45, 264] width 70 height 24
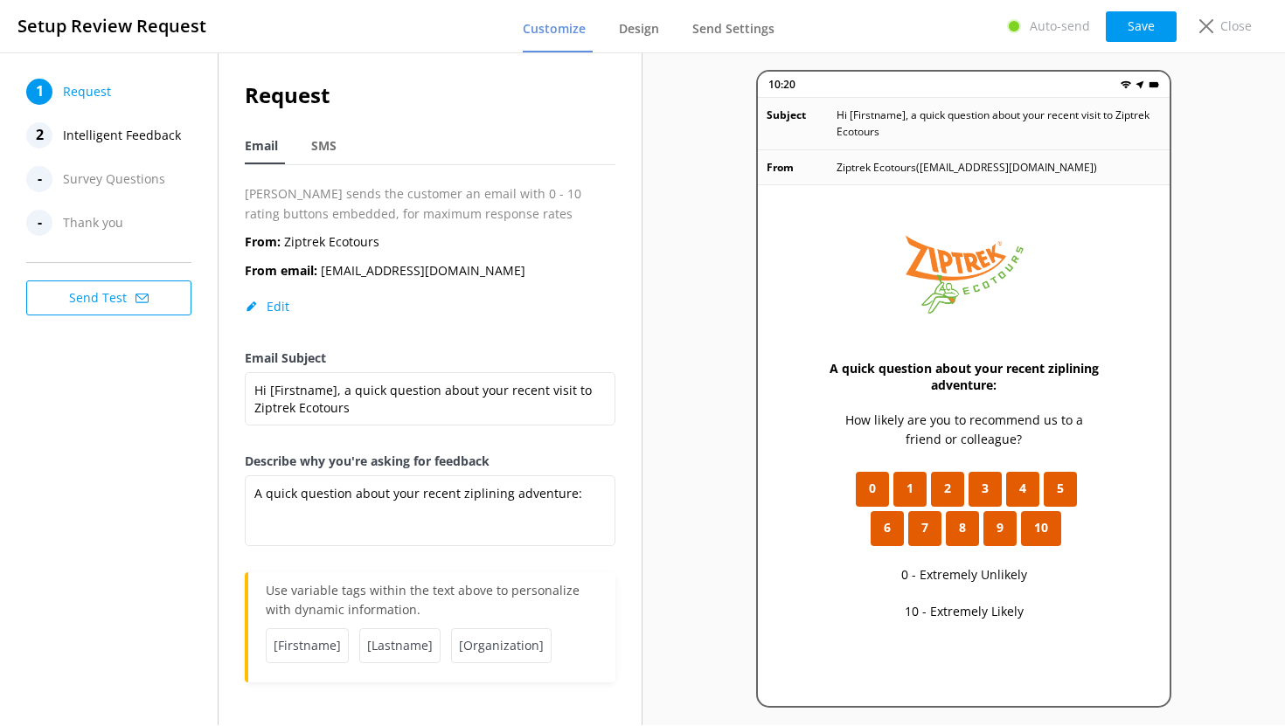
click at [113, 134] on span "Intelligent Feedback" at bounding box center [122, 135] width 118 height 26
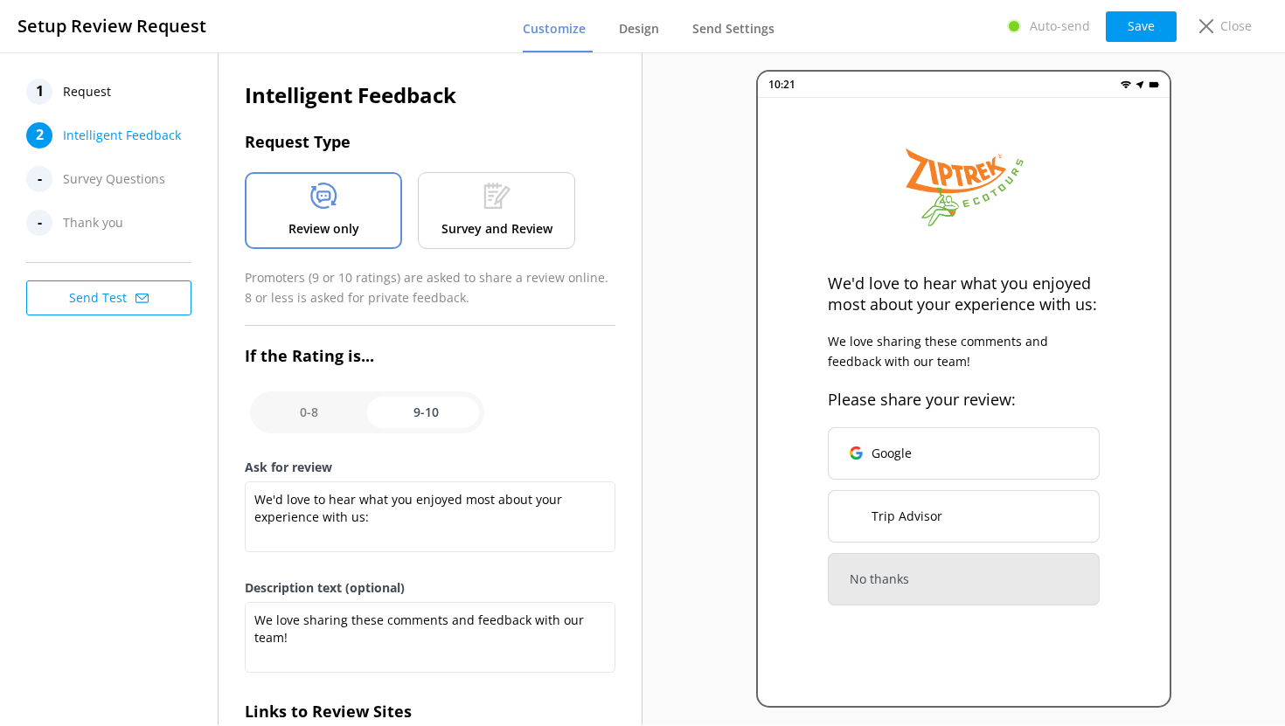
click at [332, 407] on input "checkbox" at bounding box center [367, 413] width 234 height 42
checkbox input "false"
type textarea "What could have made your experience with us more enjoyable?"
type textarea "Your feedback is important to help us improve"
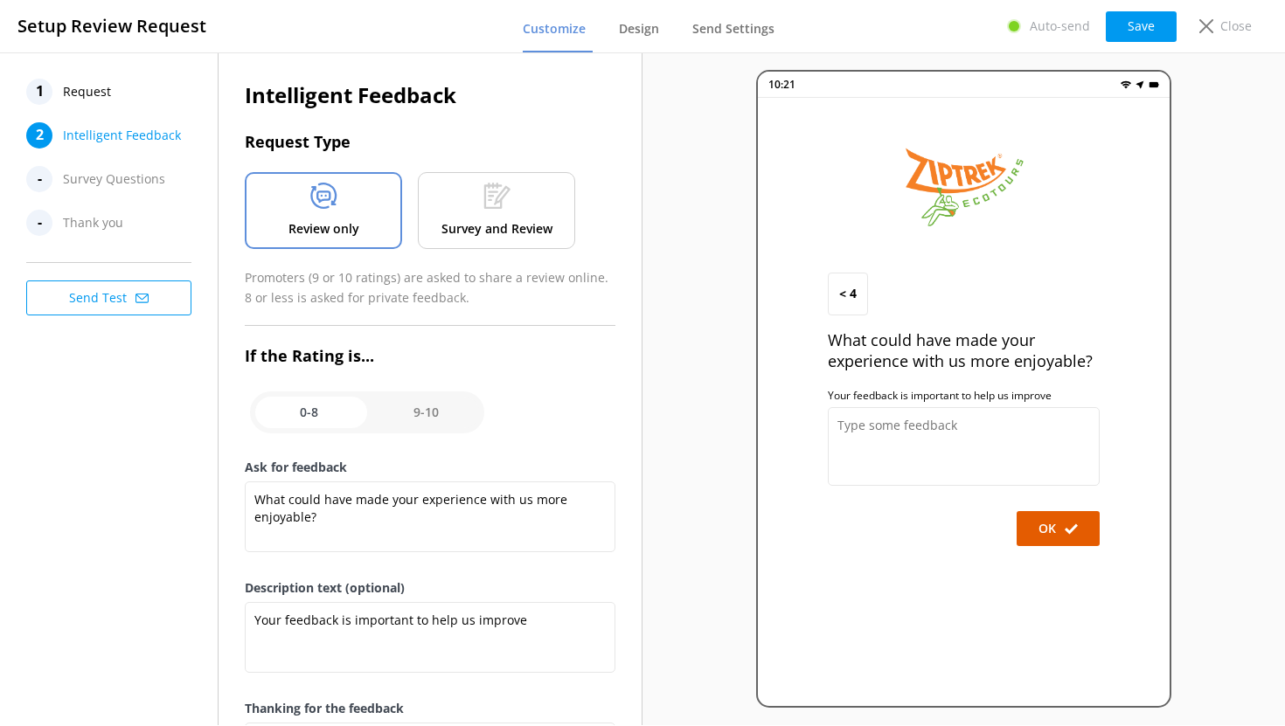
click at [88, 93] on span "Request" at bounding box center [87, 92] width 48 height 26
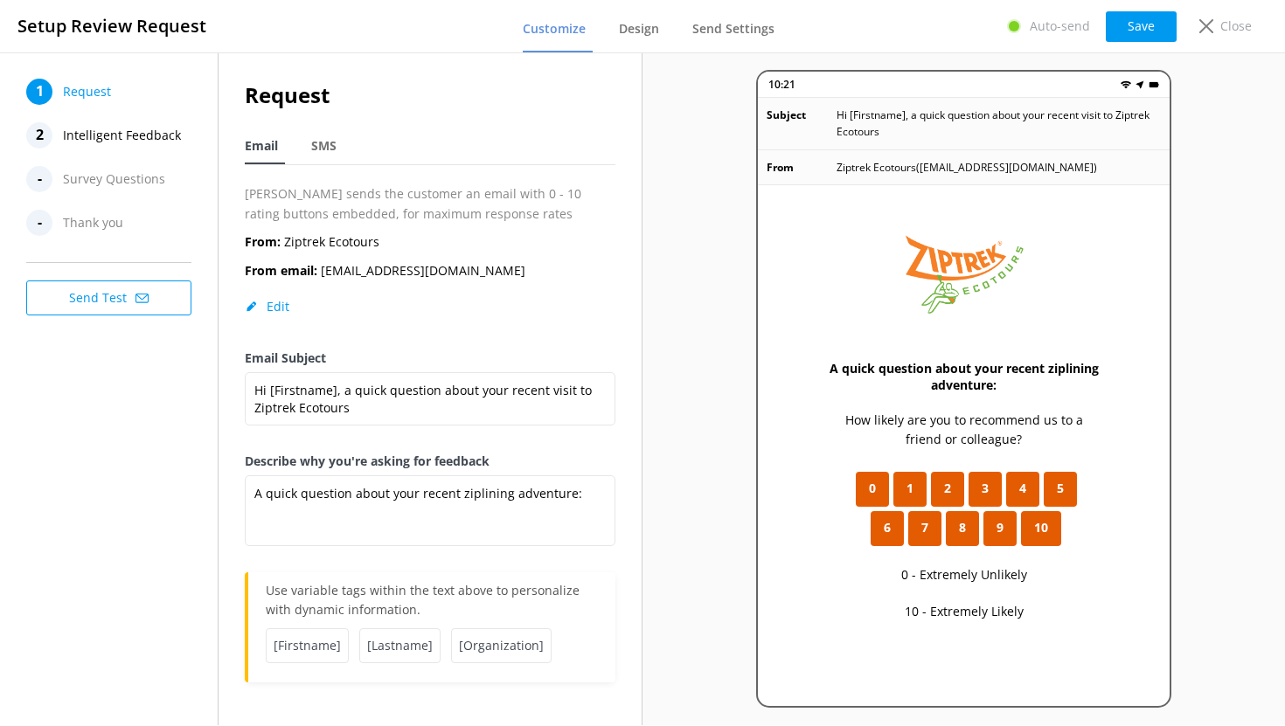
click at [122, 136] on span "Intelligent Feedback" at bounding box center [122, 135] width 118 height 26
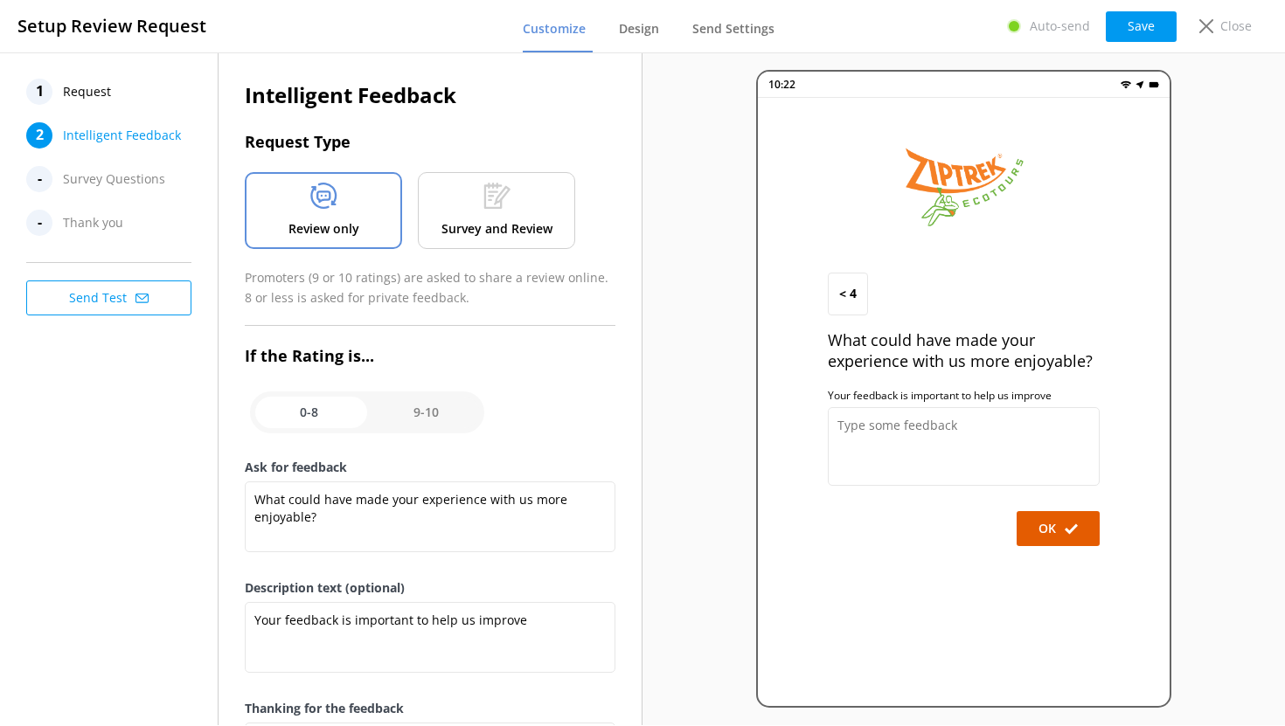
click at [468, 223] on p "Survey and Review" at bounding box center [496, 228] width 111 height 19
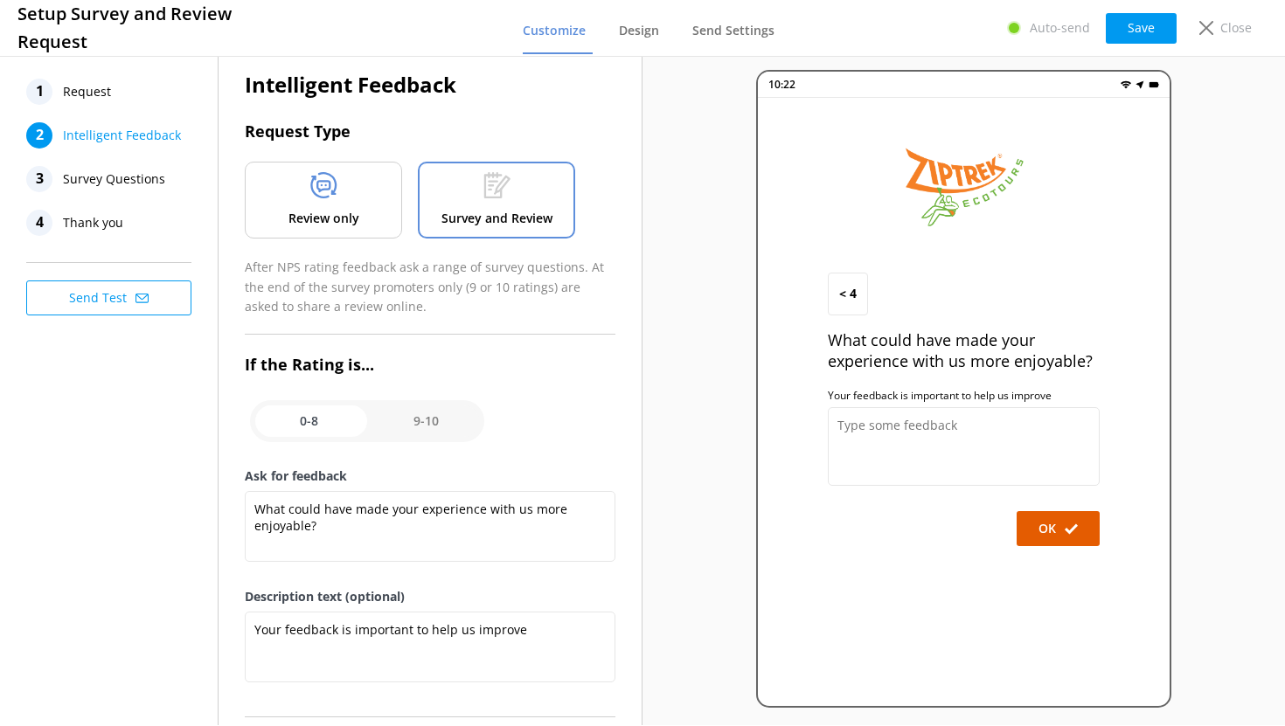
scroll to position [11, 0]
click at [119, 176] on span "Survey Questions" at bounding box center [114, 179] width 102 height 26
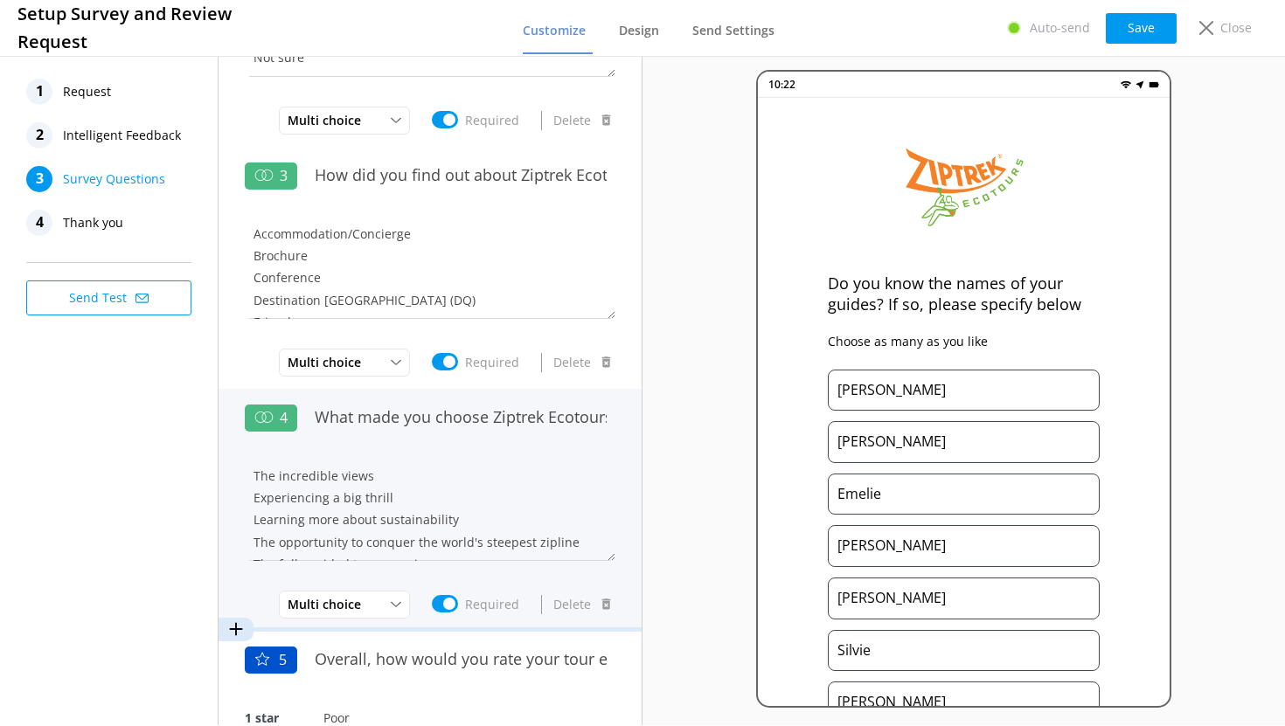
scroll to position [362, 0]
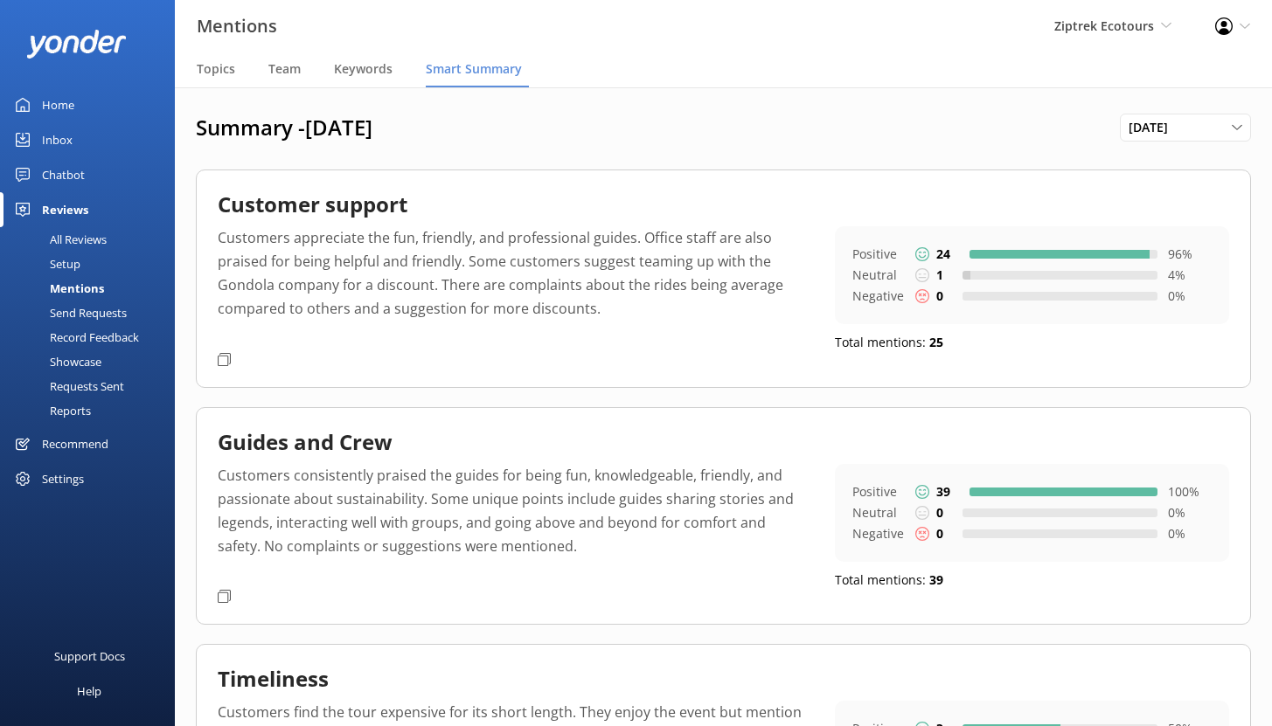
click at [69, 237] on div "All Reviews" at bounding box center [58, 239] width 96 height 24
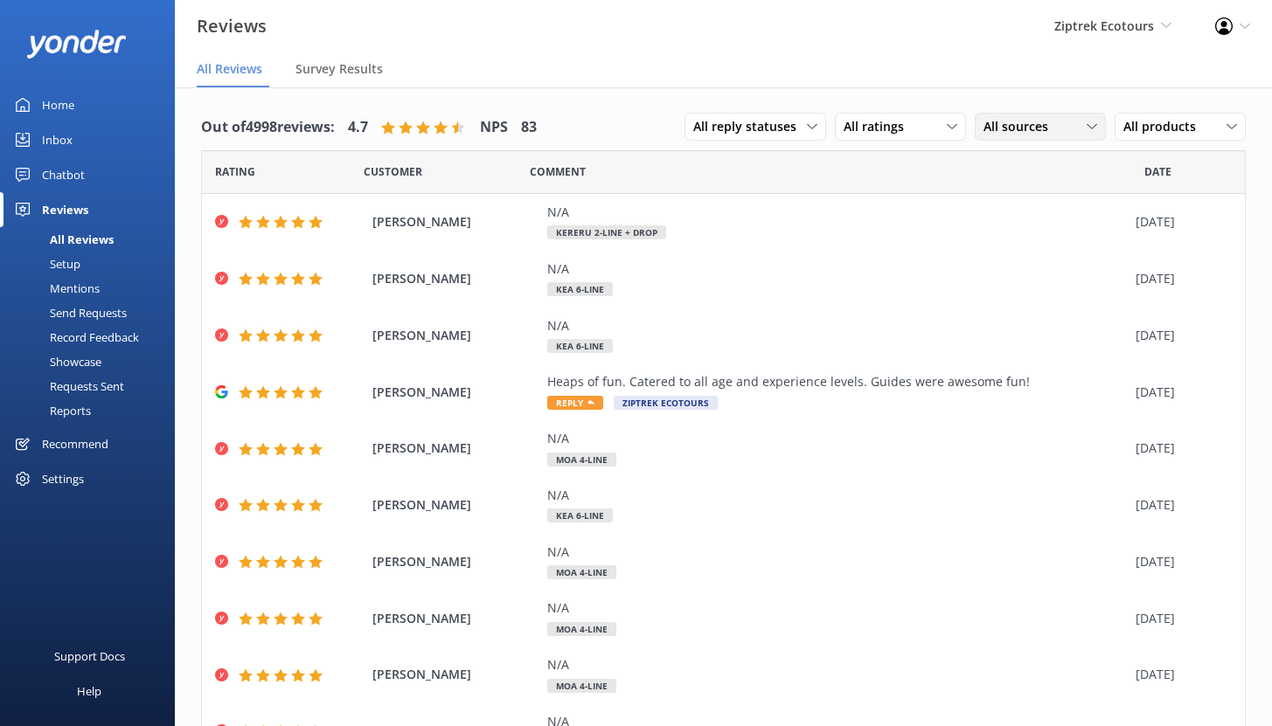
click at [1040, 124] on span "All sources" at bounding box center [1020, 126] width 75 height 19
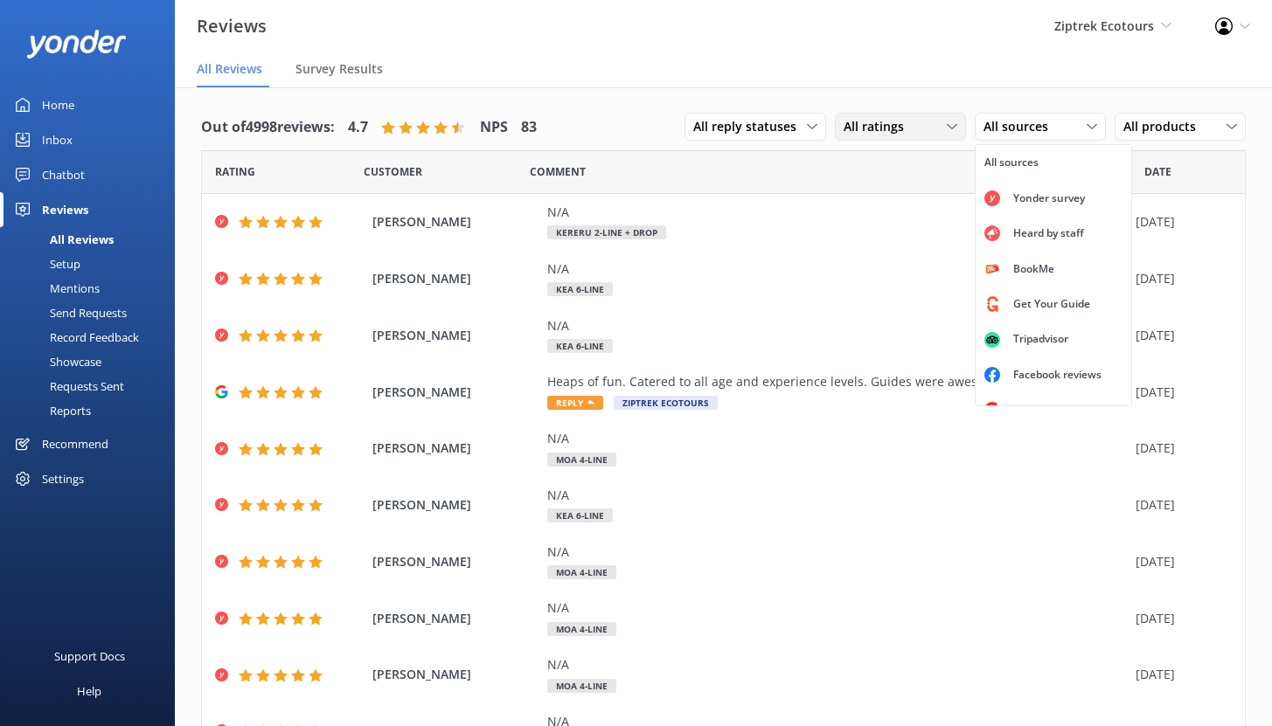
click at [880, 129] on span "All ratings" at bounding box center [879, 126] width 71 height 19
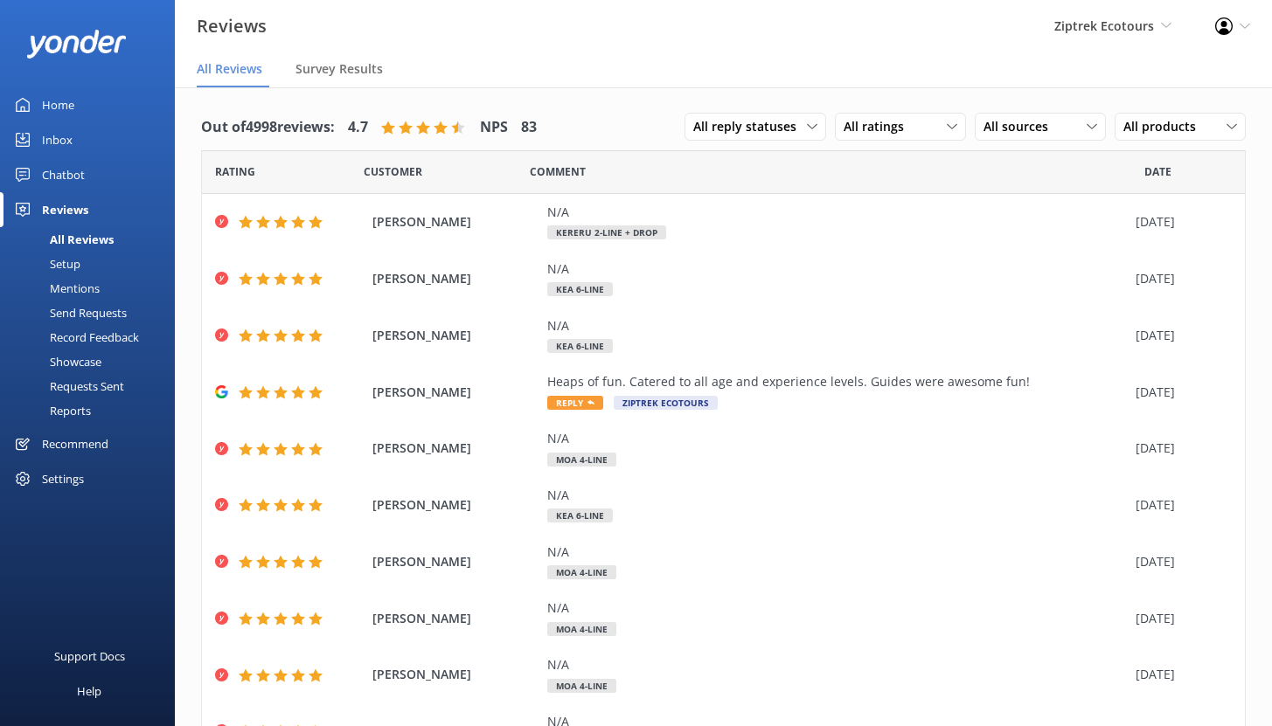
click at [85, 283] on div "Mentions" at bounding box center [54, 288] width 89 height 24
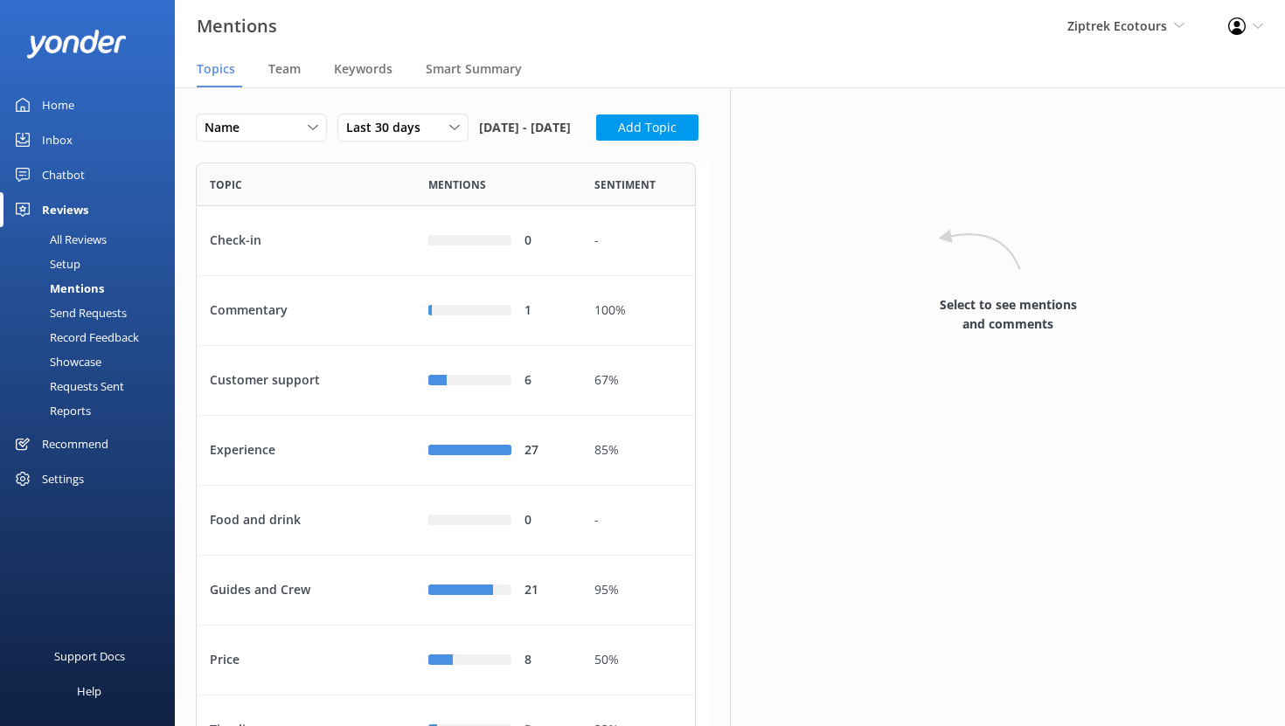
click at [78, 238] on div "All Reviews" at bounding box center [58, 239] width 96 height 24
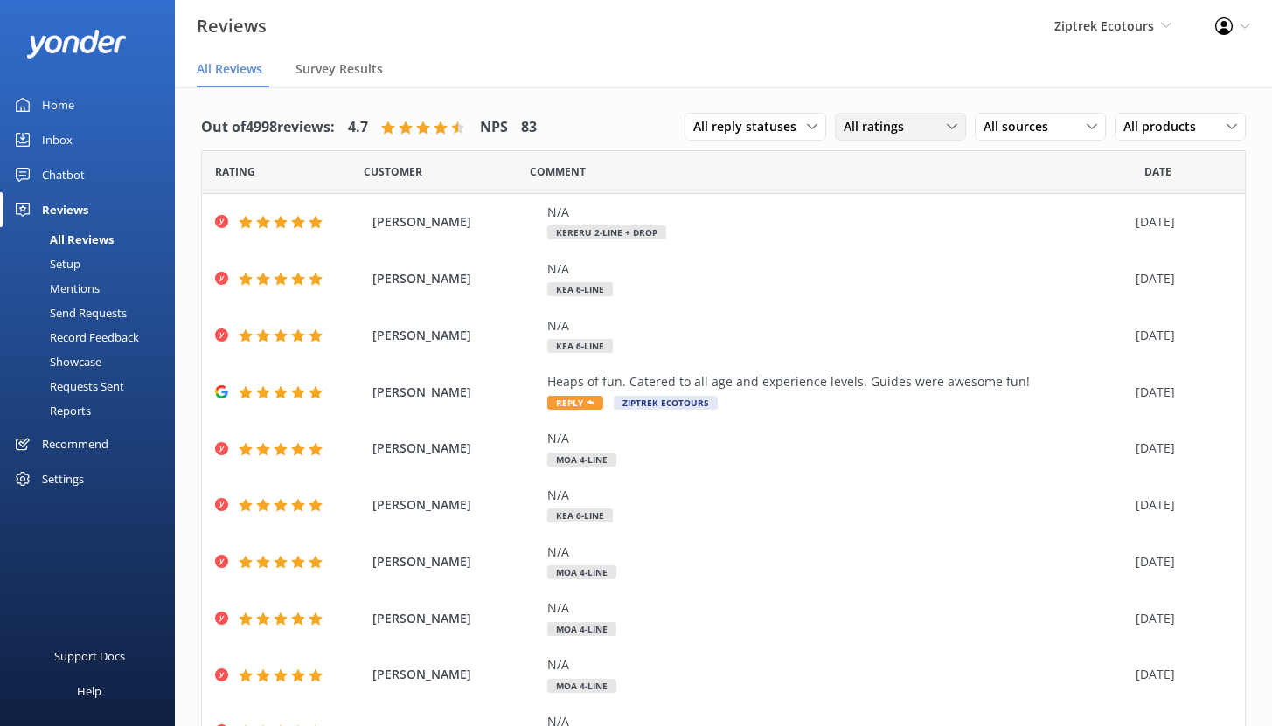
click at [891, 131] on span "All ratings" at bounding box center [879, 126] width 71 height 19
click at [886, 278] on link "Detractors" at bounding box center [914, 269] width 156 height 35
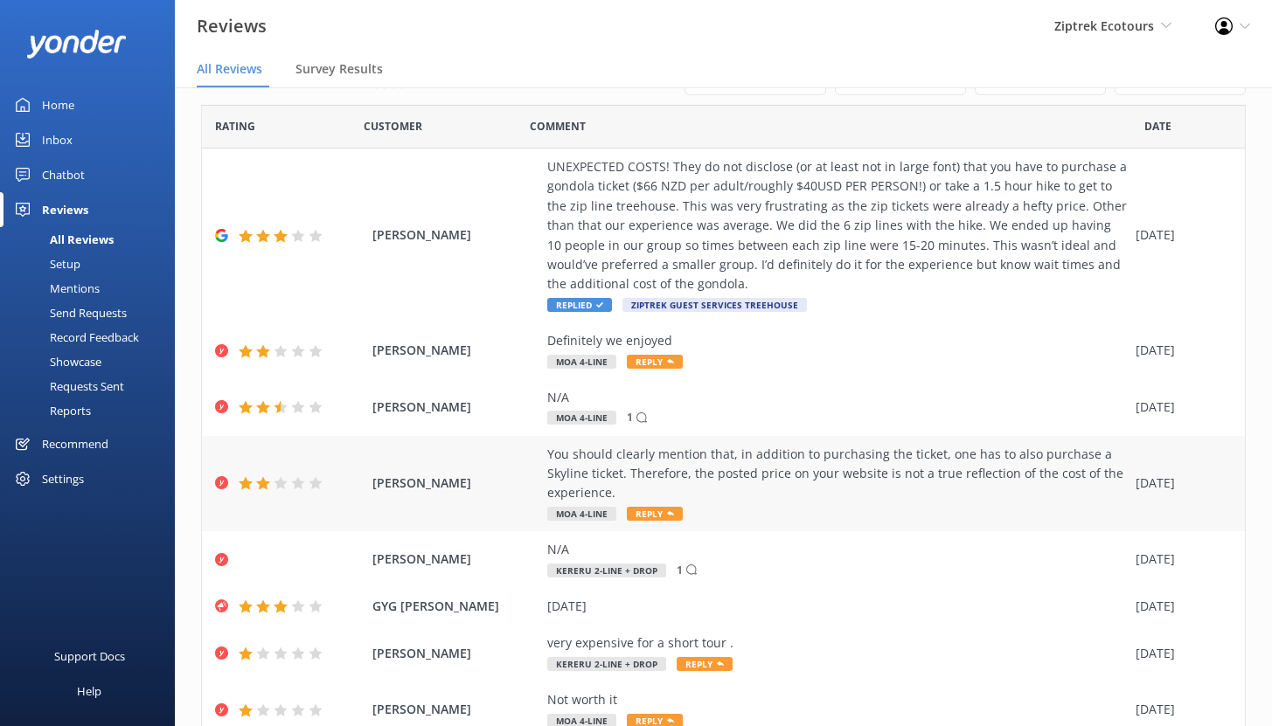
scroll to position [155, 0]
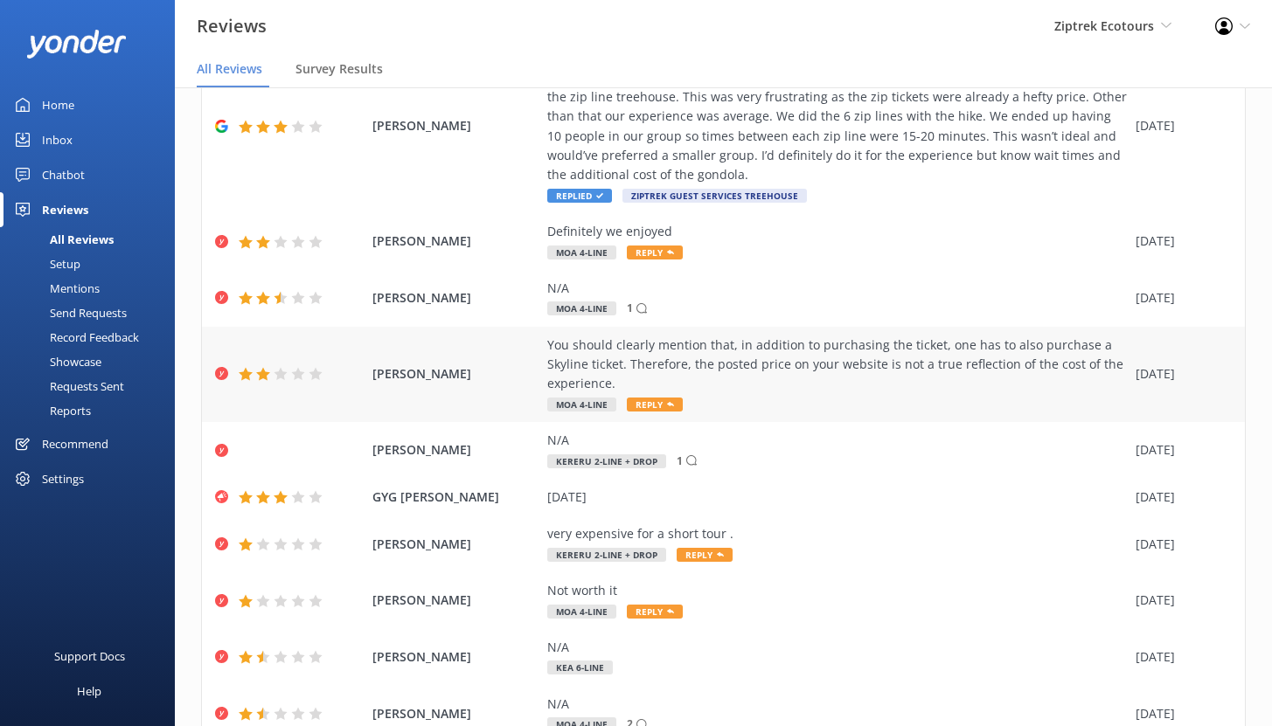
click at [734, 363] on div "You should clearly mention that, in addition to purchasing the ticket, one has …" at bounding box center [837, 365] width 580 height 59
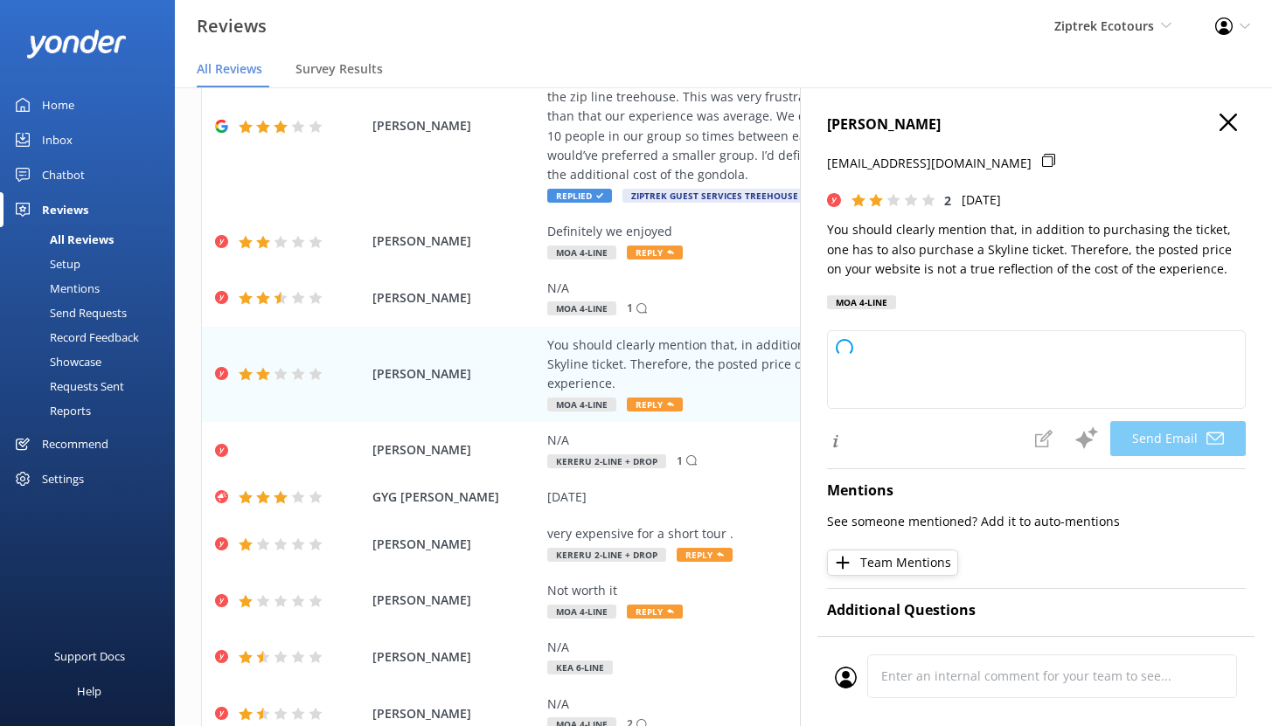
type textarea "Kia ora AMIT, Thank you so much for sharing your feedback with us. We really ap…"
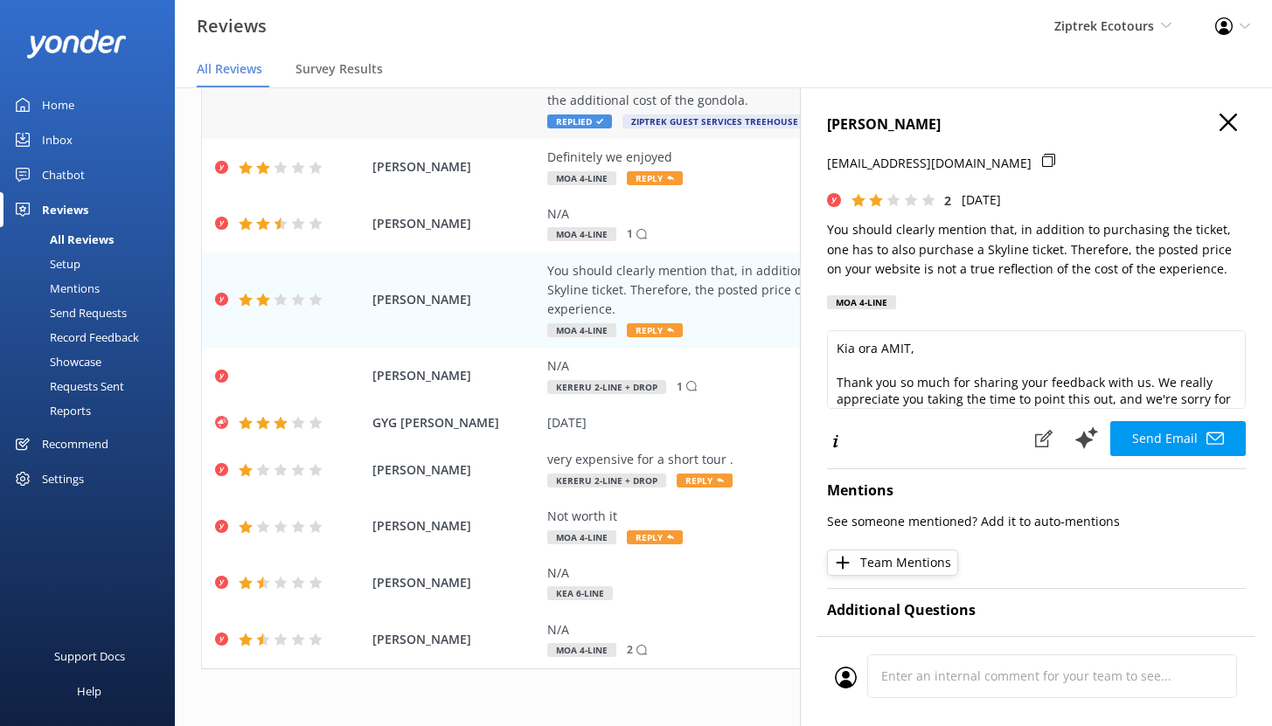
scroll to position [0, 0]
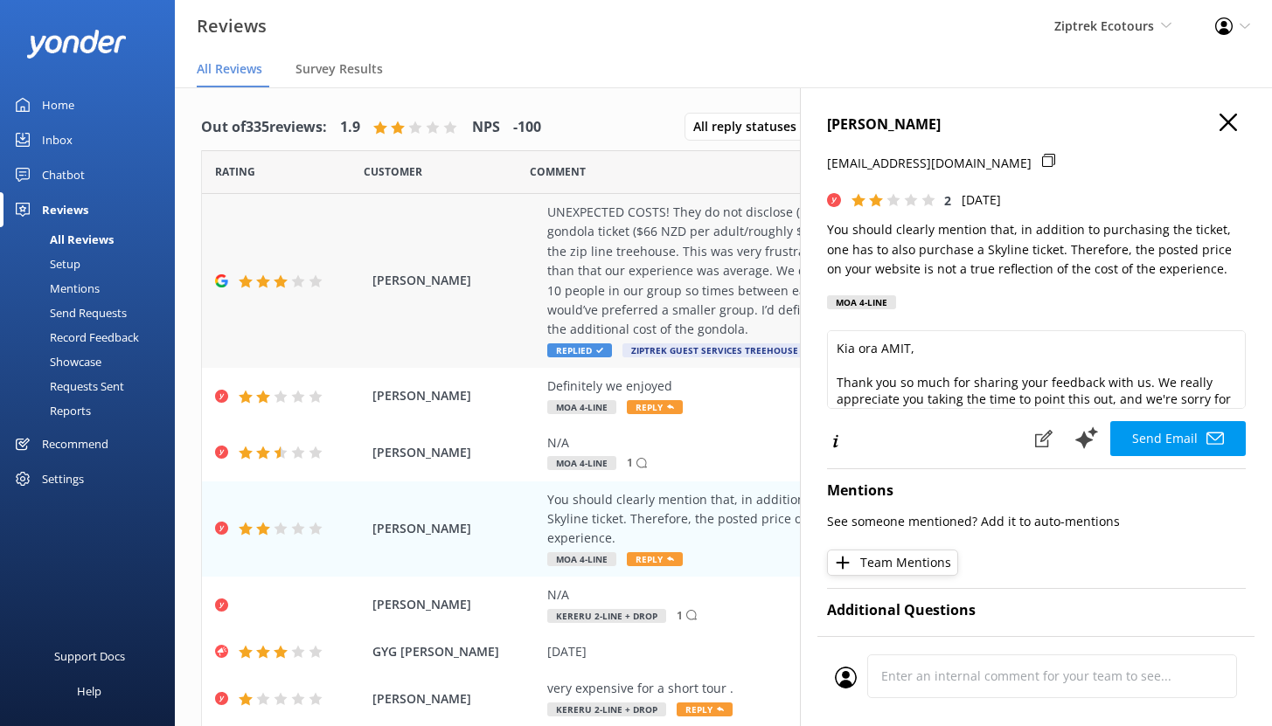
click at [700, 243] on div "UNEXPECTED COSTS! They do not disclose (or at least not in large font) that you…" at bounding box center [837, 271] width 580 height 137
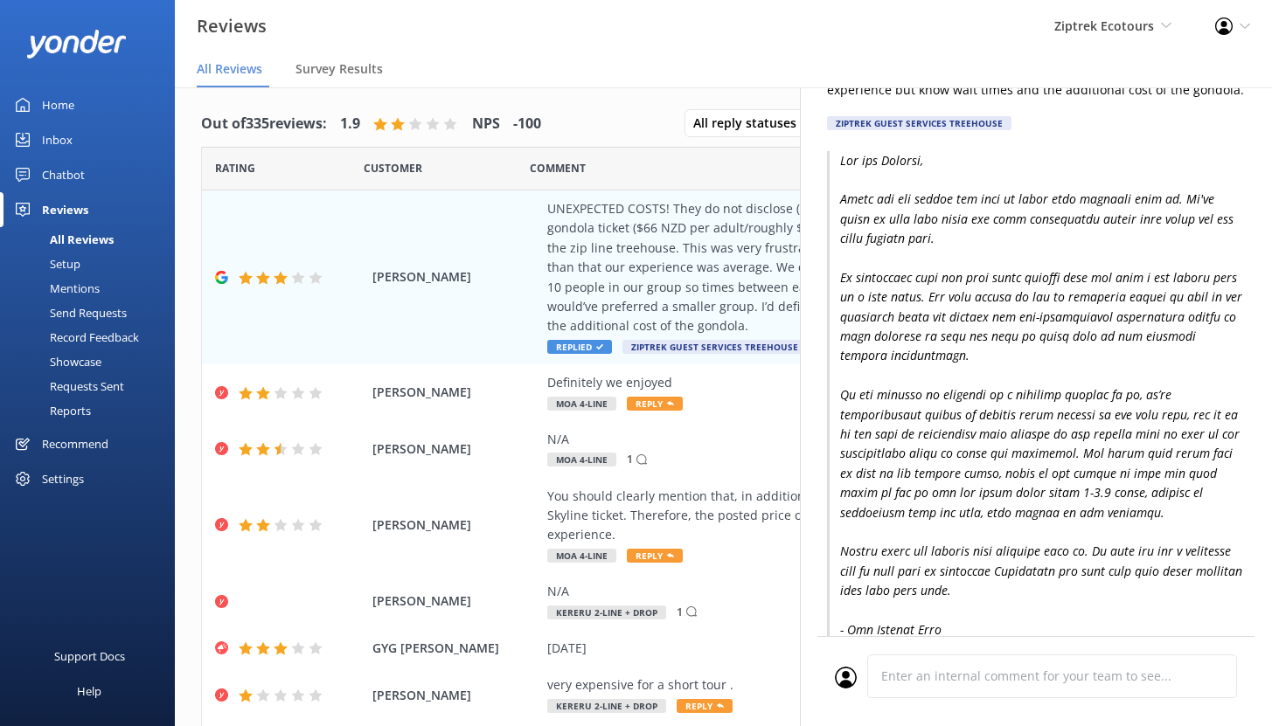
scroll to position [308, 0]
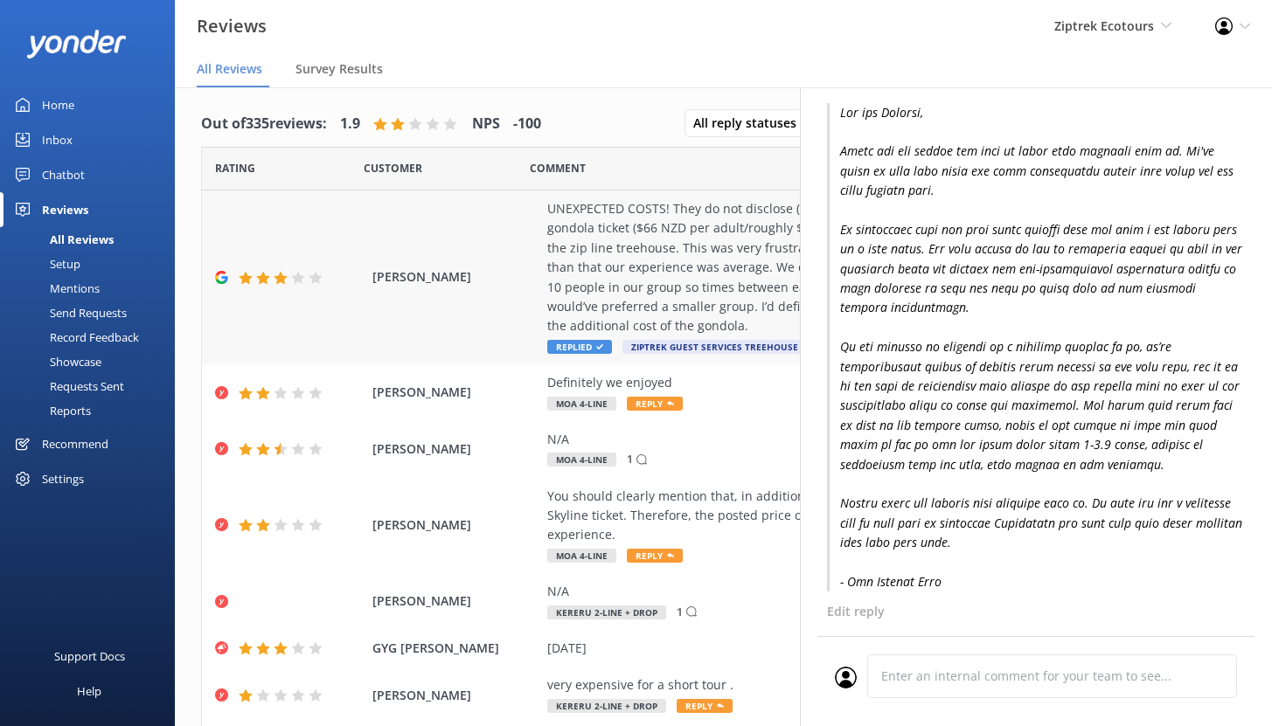
click at [524, 266] on div "[PERSON_NAME] UNEXPECTED COSTS! They do not disclose (or at least not in large …" at bounding box center [723, 278] width 1043 height 174
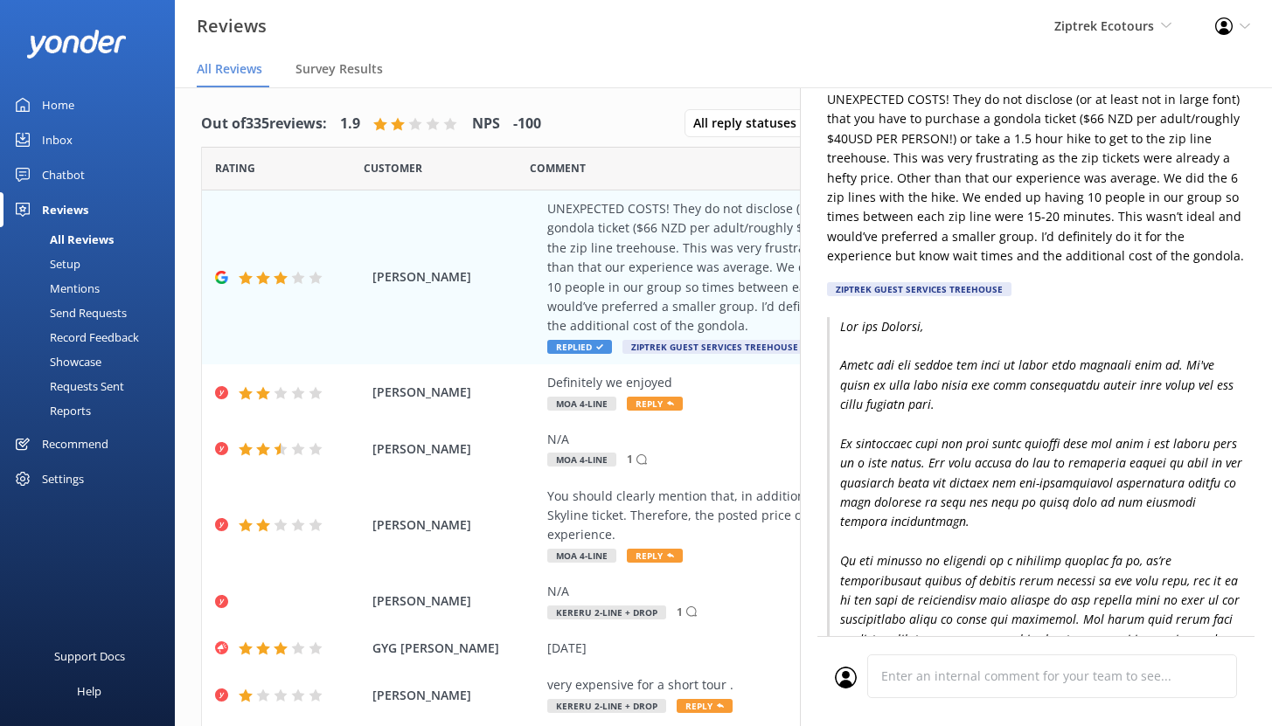
scroll to position [0, 0]
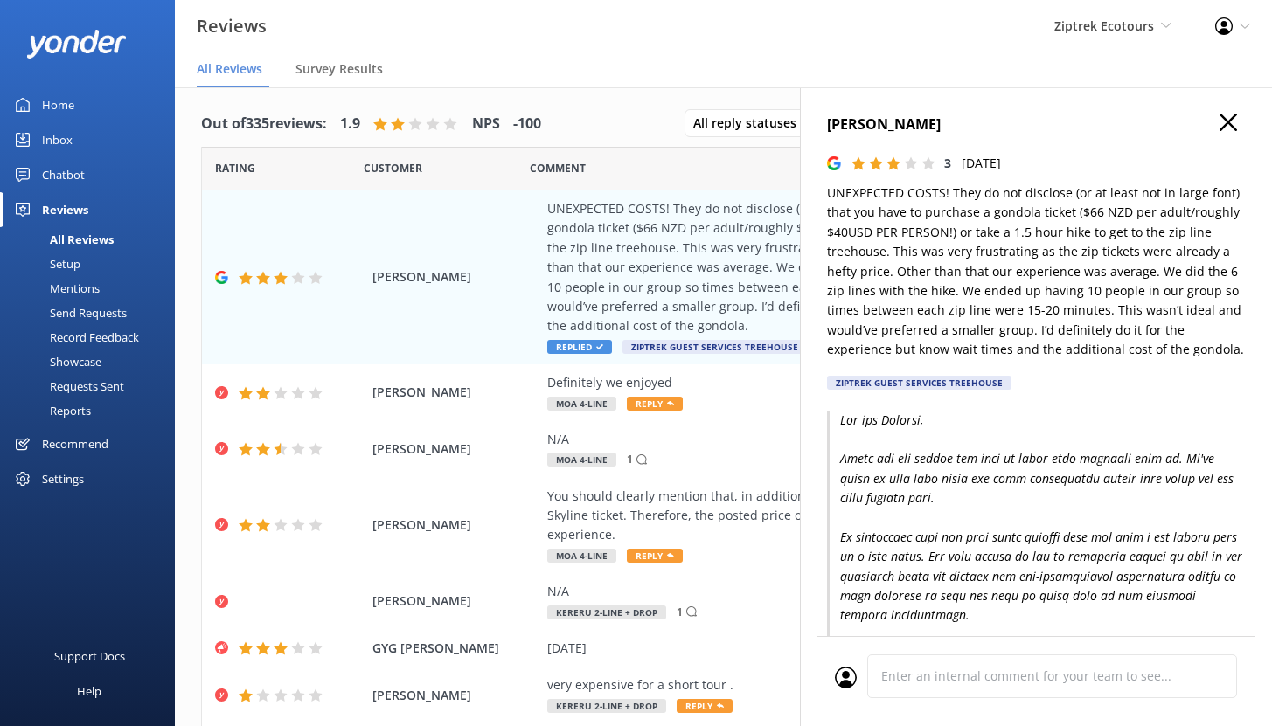
click at [1220, 119] on icon "button" at bounding box center [1228, 122] width 17 height 17
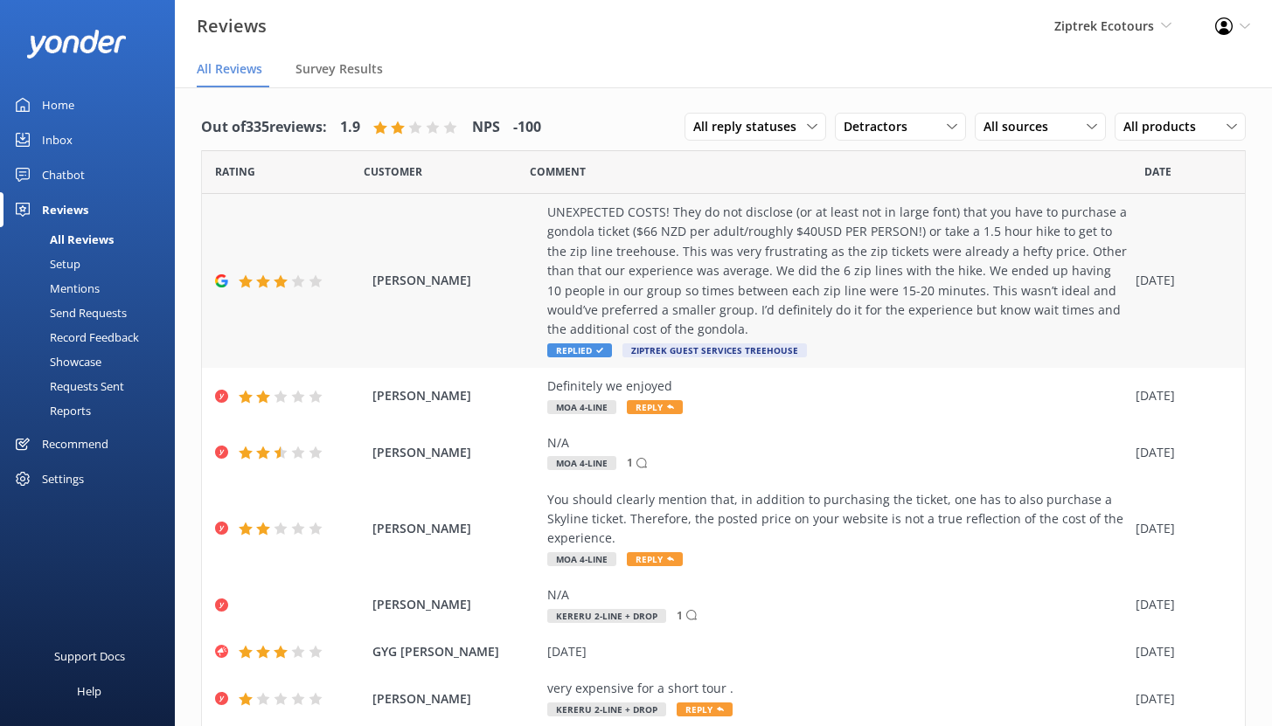
click at [711, 256] on div "UNEXPECTED COSTS! They do not disclose (or at least not in large font) that you…" at bounding box center [837, 271] width 580 height 137
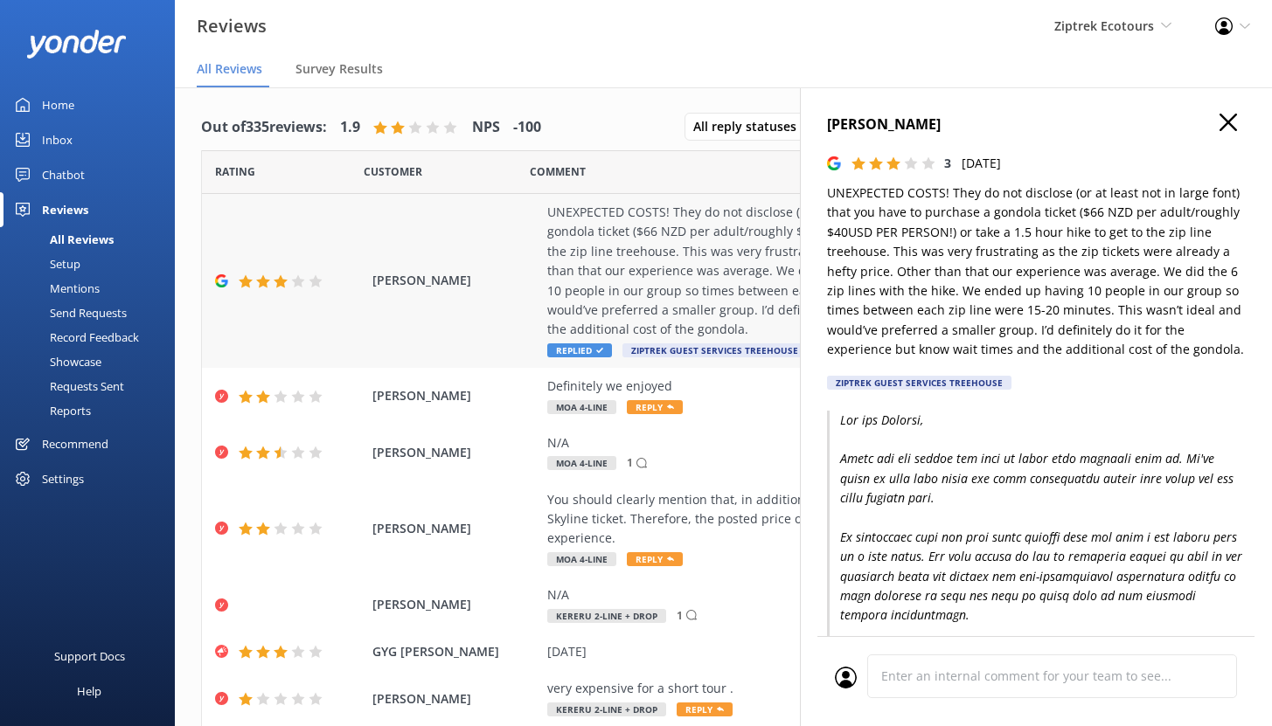
click at [494, 240] on div "[PERSON_NAME] UNEXPECTED COSTS! They do not disclose (or at least not in large …" at bounding box center [723, 281] width 1043 height 174
click at [691, 507] on div "You should clearly mention that, in addition to purchasing the ticket, one has …" at bounding box center [837, 519] width 580 height 59
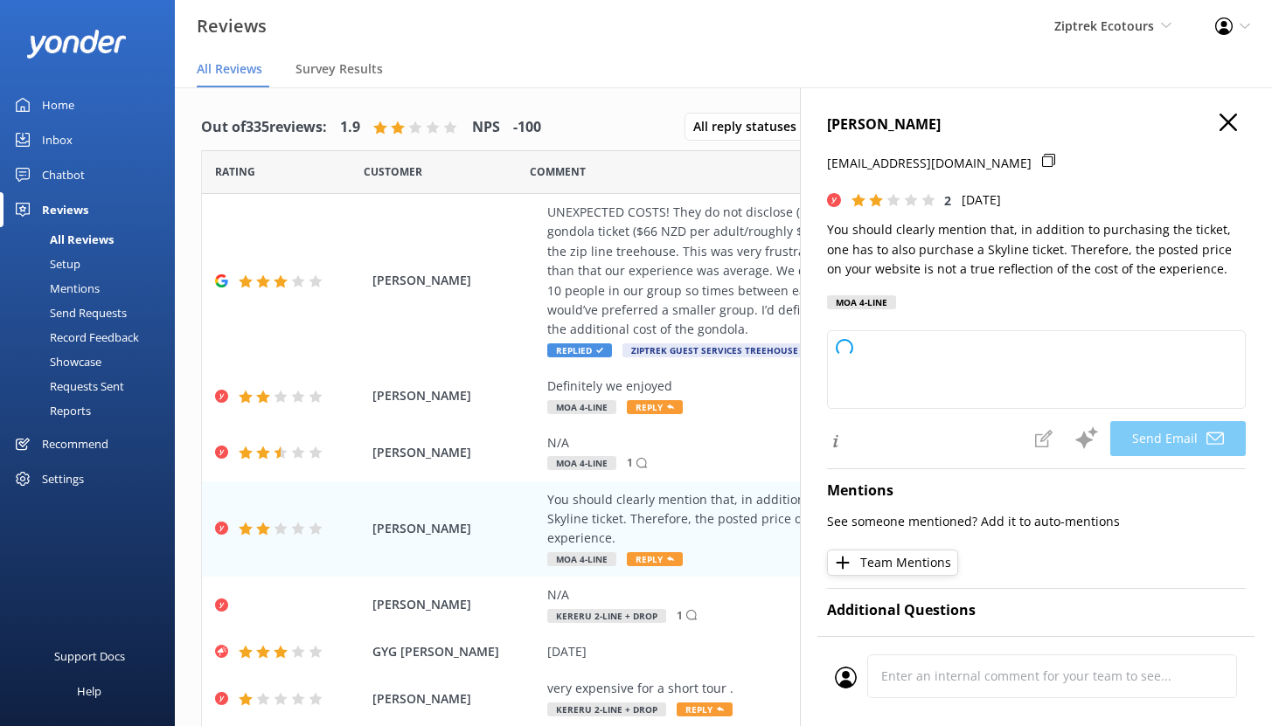
type textarea "Kia ora AMIT, Thank you so much for taking the time to share your feedback with…"
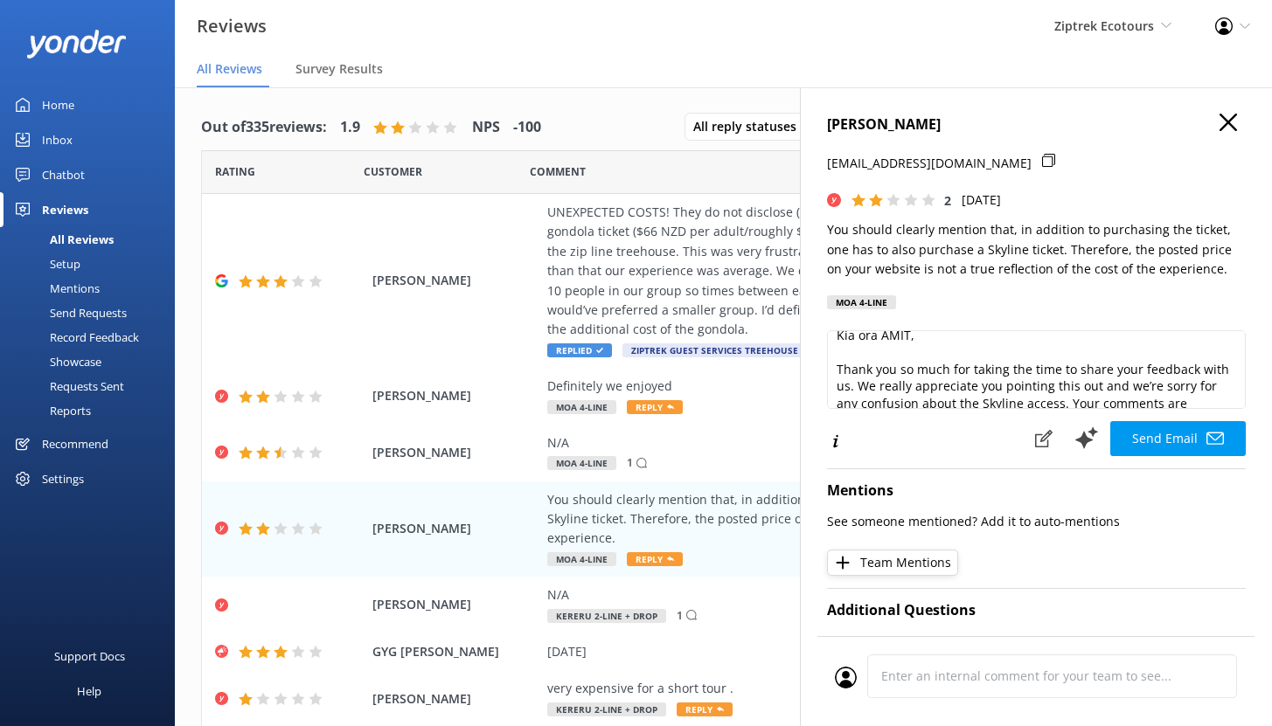
scroll to position [163, 0]
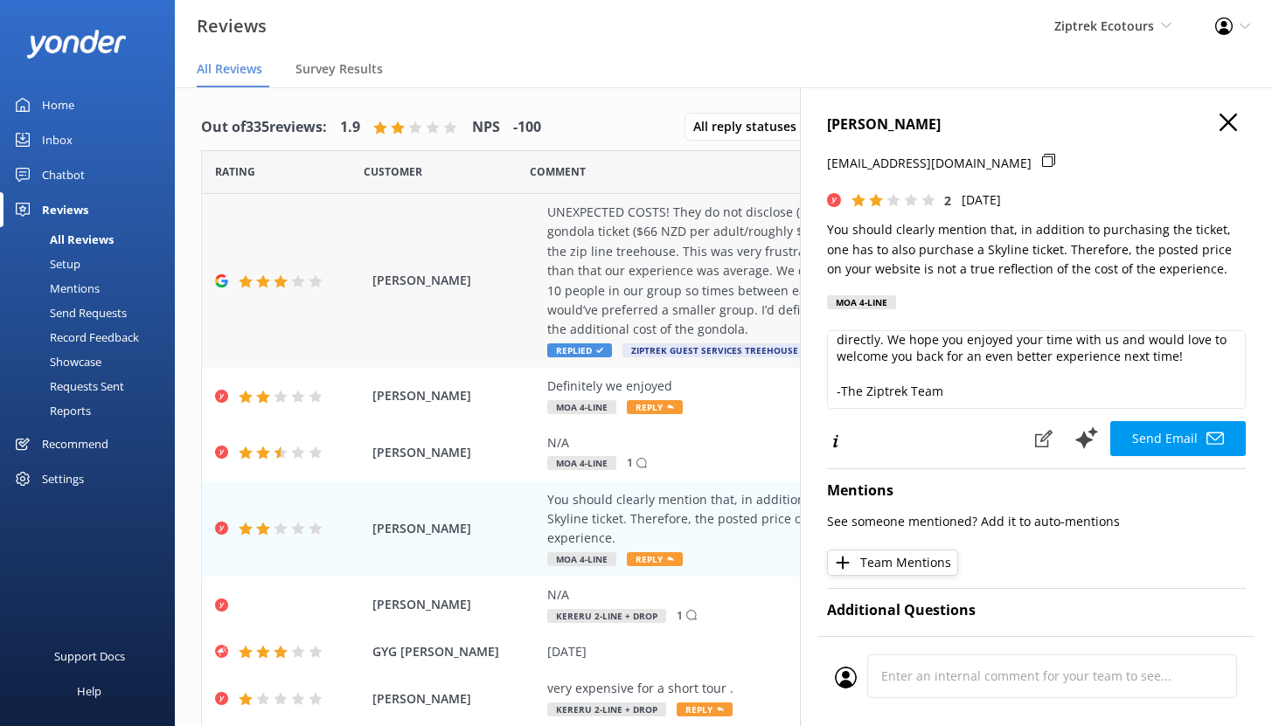
click at [650, 271] on div "UNEXPECTED COSTS! They do not disclose (or at least not in large font) that you…" at bounding box center [837, 271] width 580 height 137
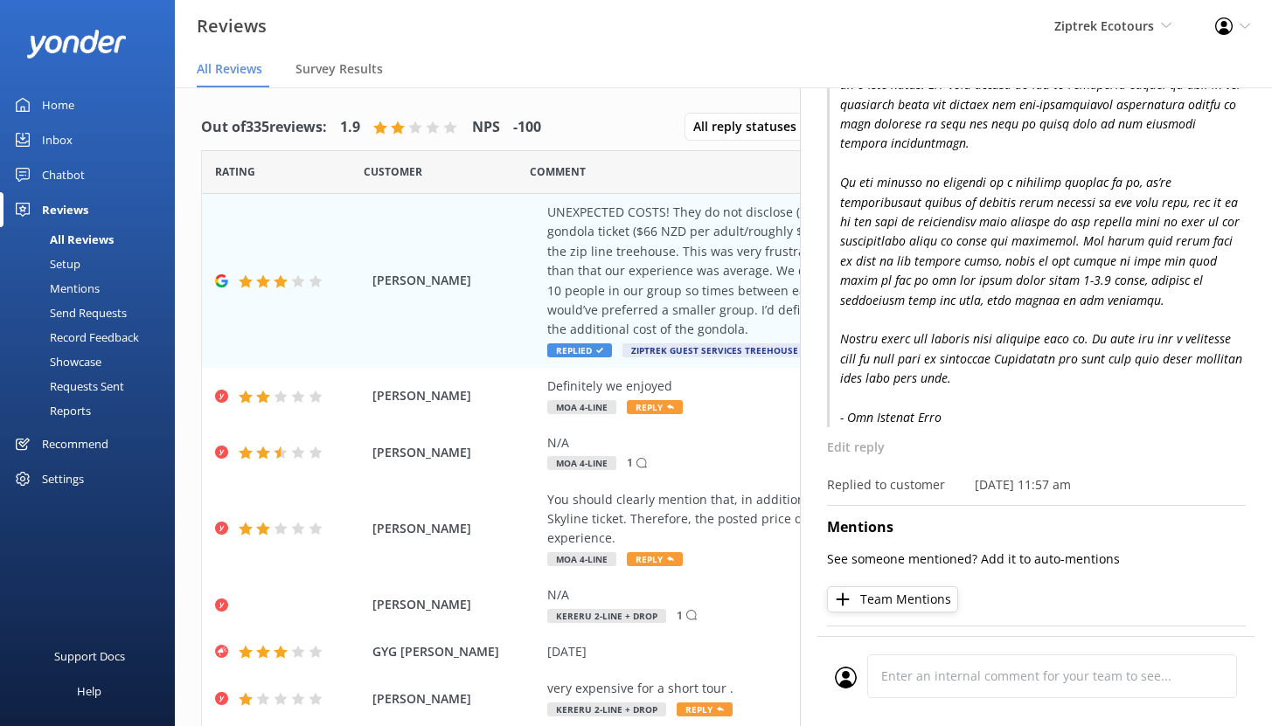
scroll to position [387, 0]
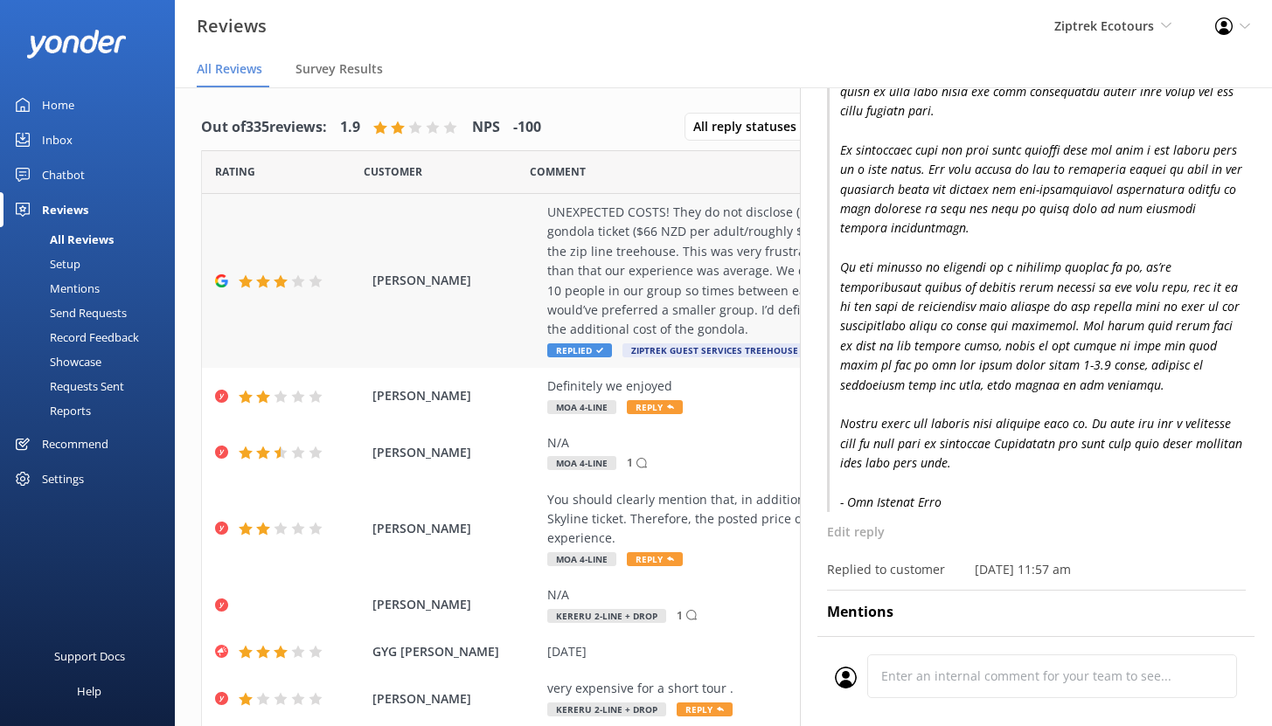
click at [502, 259] on div "[PERSON_NAME] UNEXPECTED COSTS! They do not disclose (or at least not in large …" at bounding box center [723, 281] width 1043 height 174
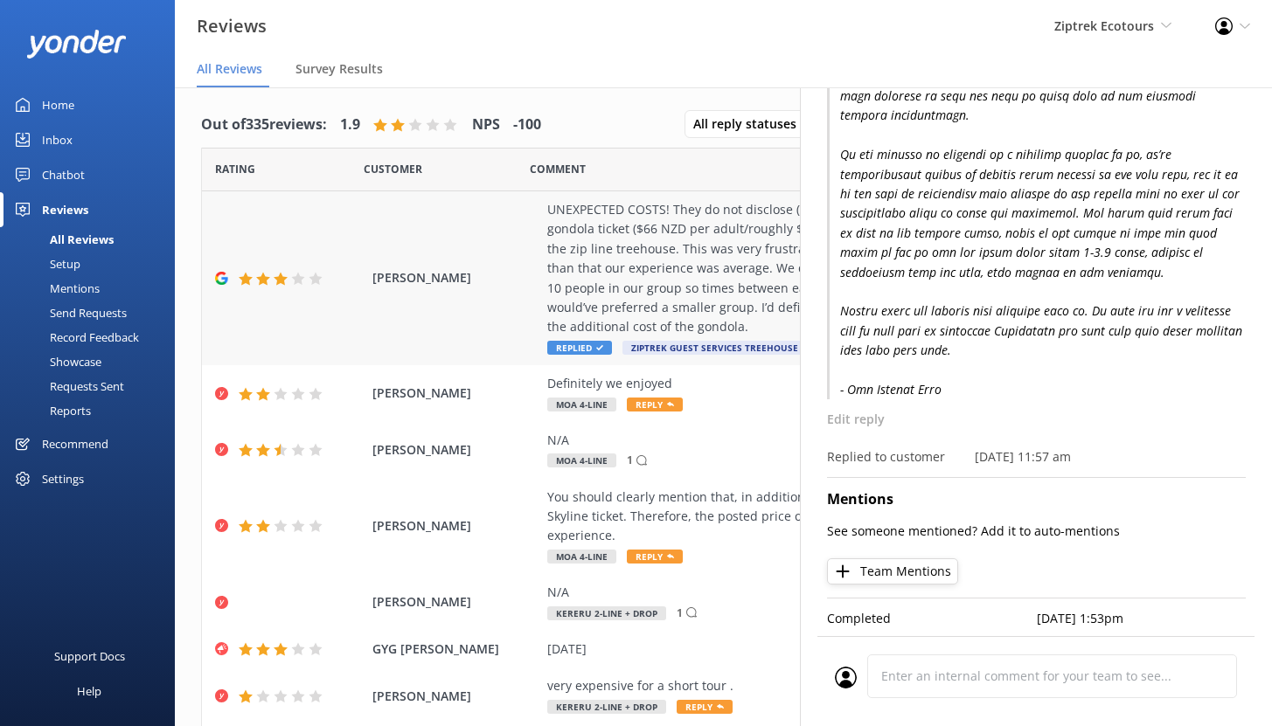
scroll to position [3, 0]
click at [685, 489] on div "You should clearly mention that, in addition to purchasing the ticket, one has …" at bounding box center [837, 516] width 580 height 59
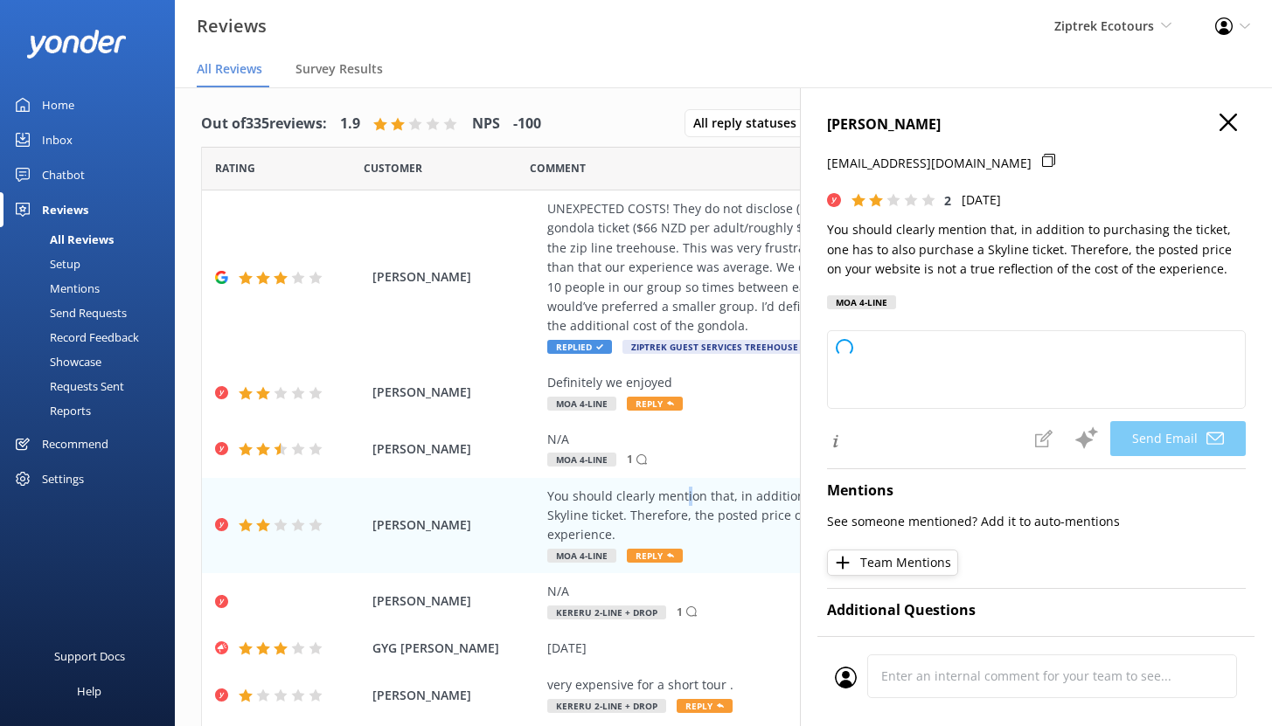
type textarea "Kia ora AMIT, Thank you so much for taking the time to share your feedback. We …"
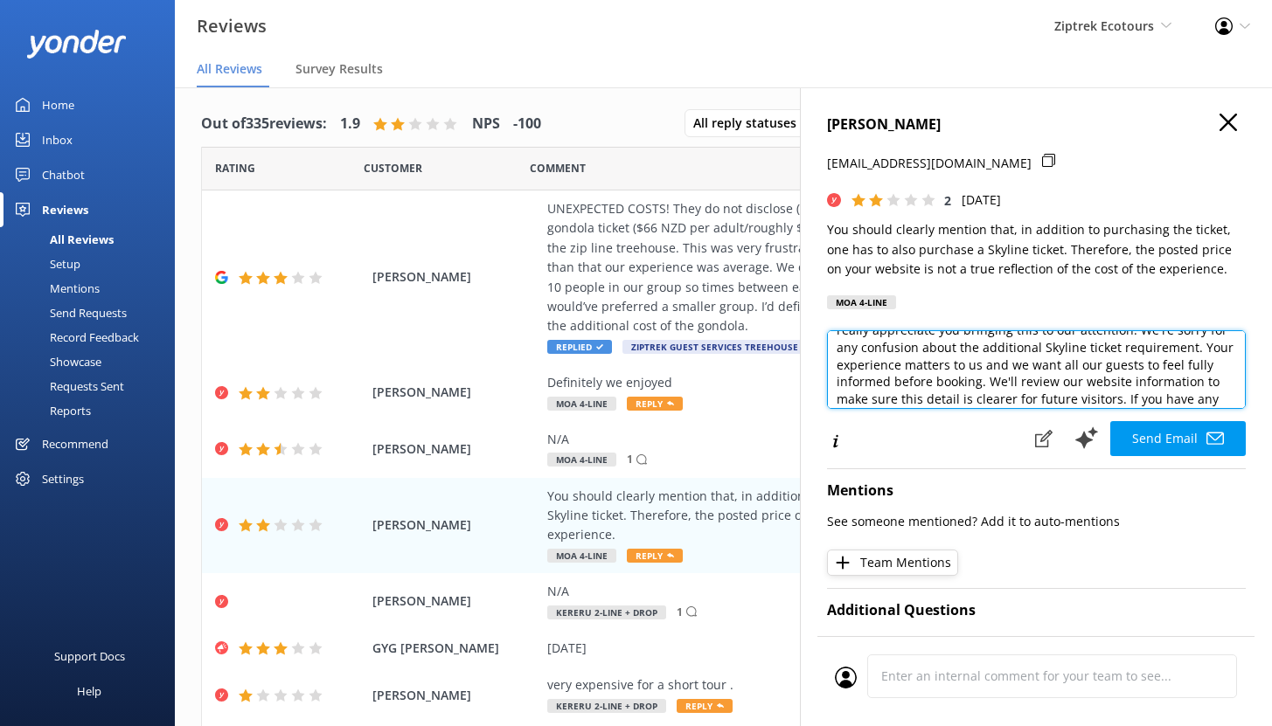
scroll to position [0, 0]
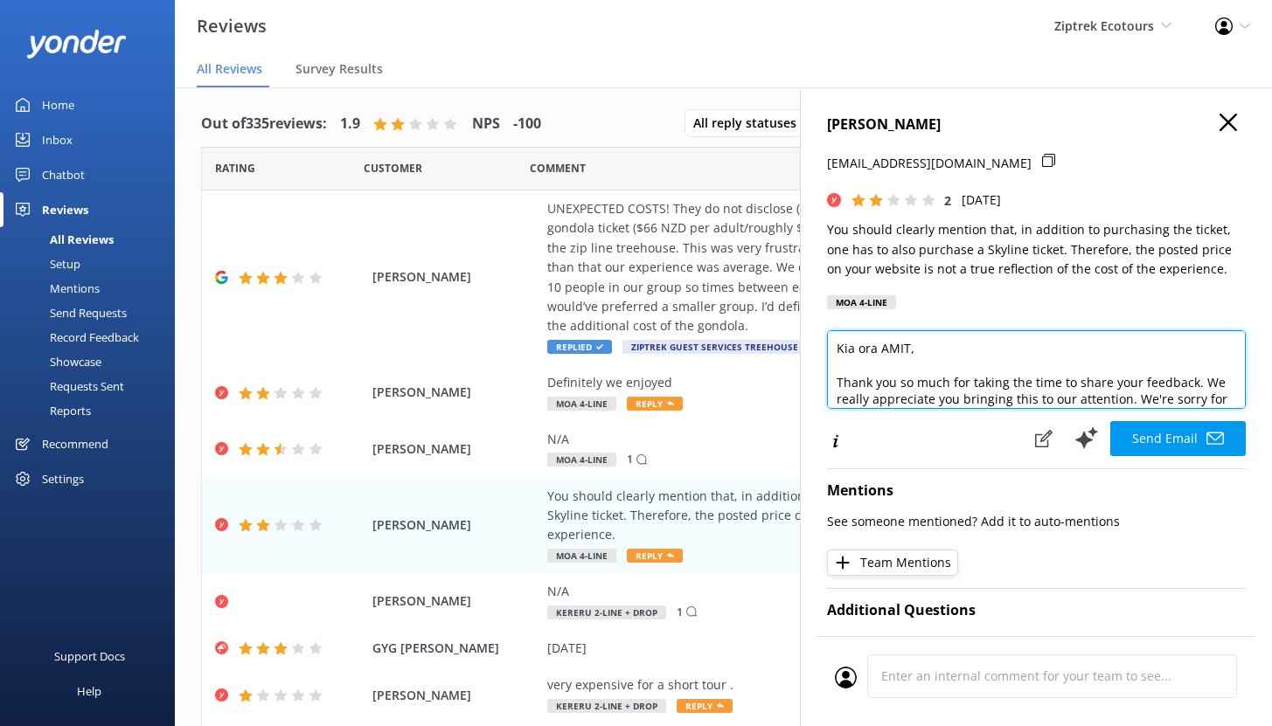
drag, startPoint x: 1201, startPoint y: 400, endPoint x: 895, endPoint y: 302, distance: 321.3
click at [895, 302] on div "[PERSON_NAME] [EMAIL_ADDRESS][DOMAIN_NAME] 2 [DATE] You should clearly mention …" at bounding box center [1036, 450] width 472 height 726
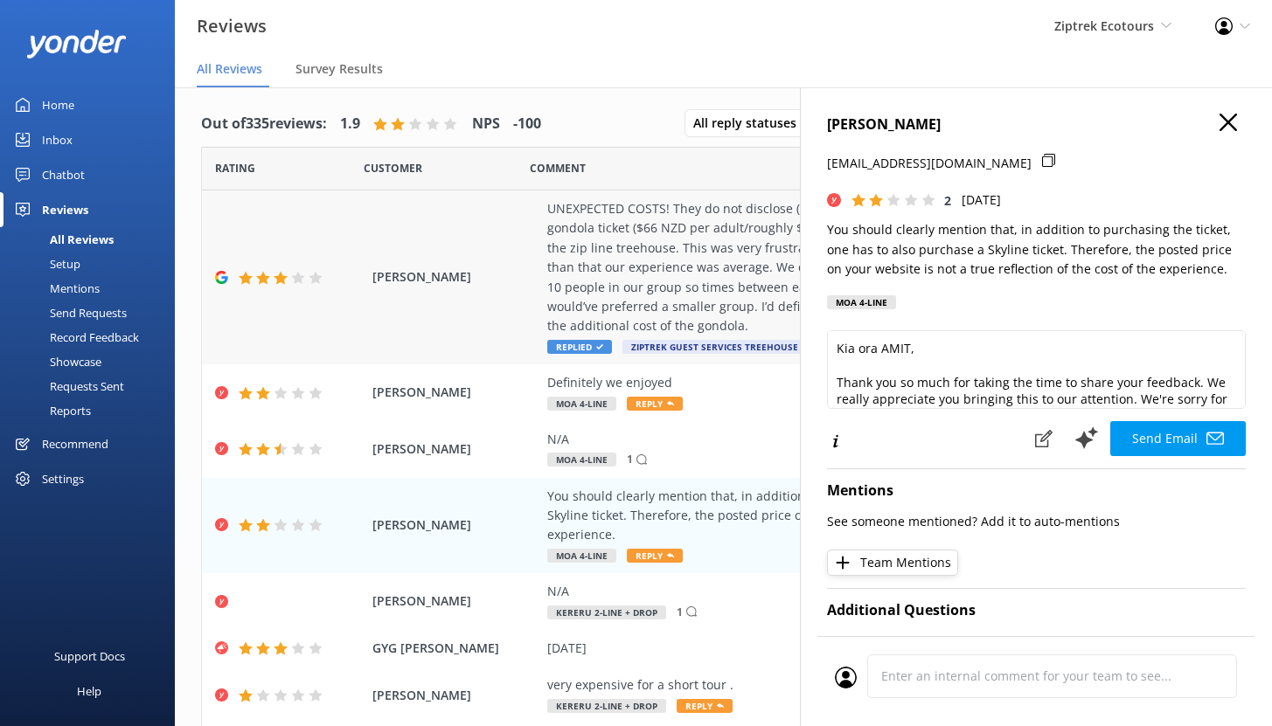
click at [490, 310] on div "[PERSON_NAME] UNEXPECTED COSTS! They do not disclose (or at least not in large …" at bounding box center [723, 278] width 1043 height 174
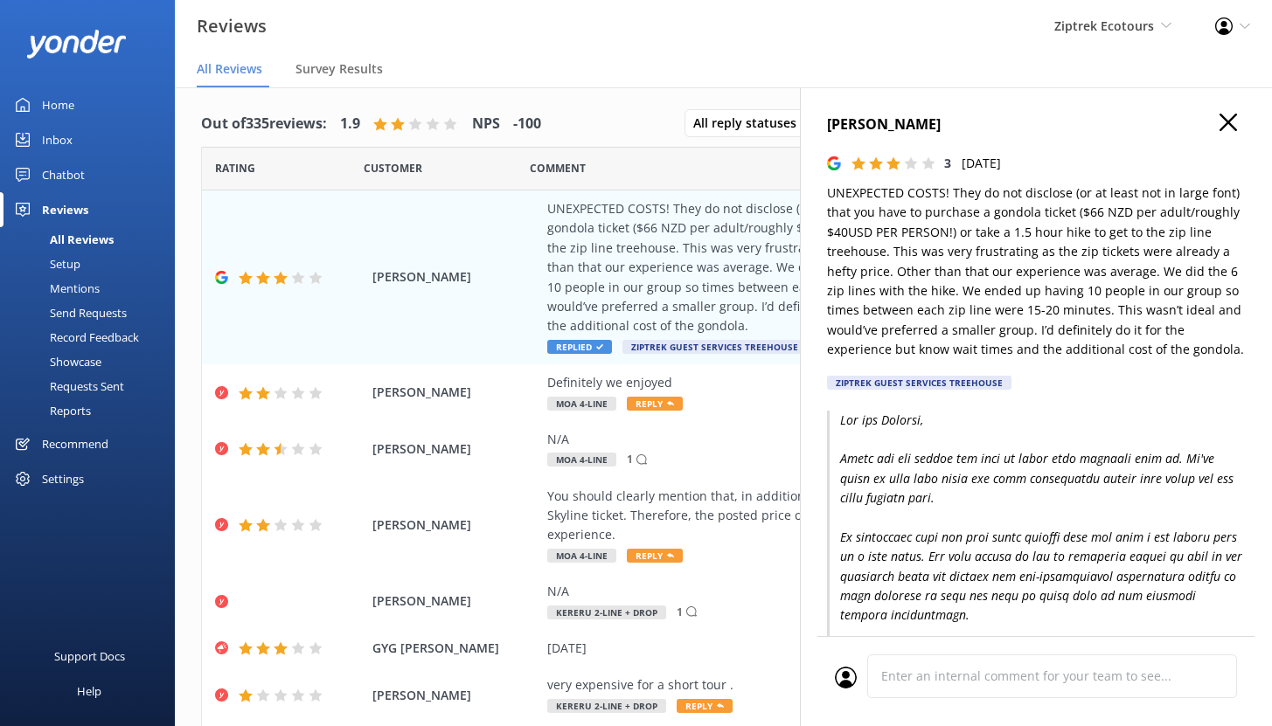
click at [1220, 122] on use "button" at bounding box center [1228, 122] width 17 height 17
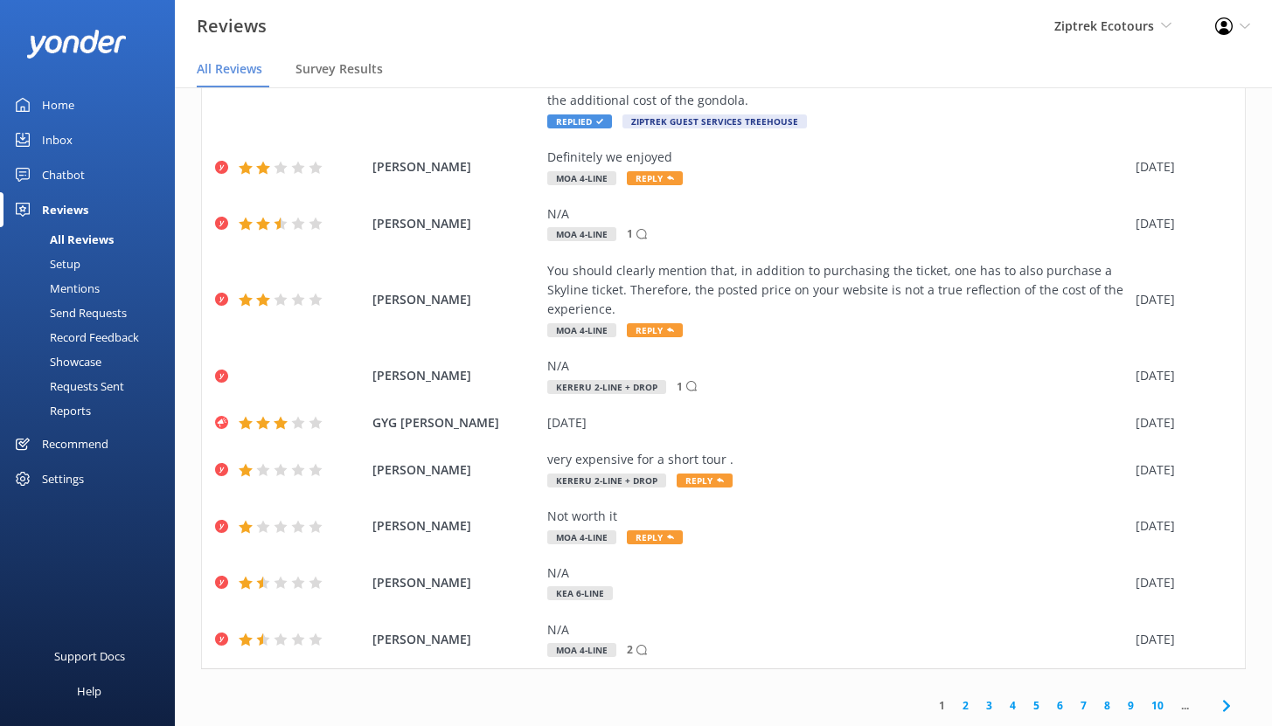
click at [72, 141] on link "Inbox" at bounding box center [87, 139] width 175 height 35
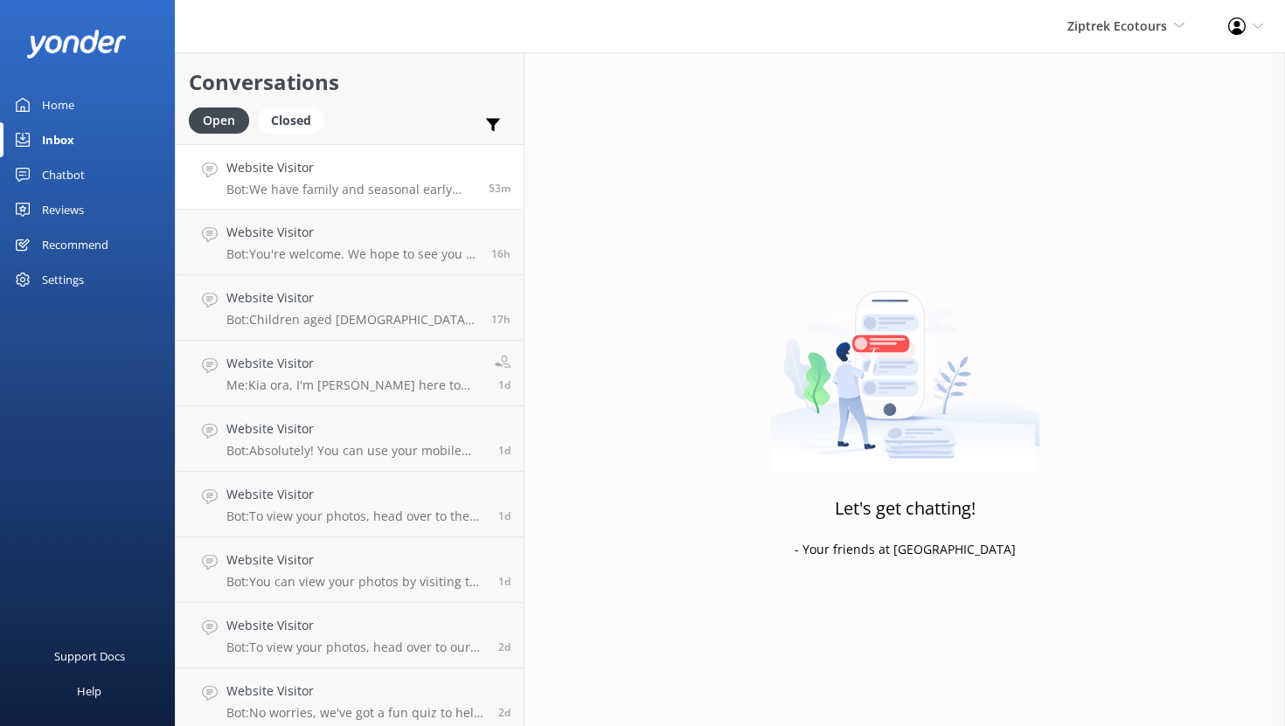
click at [388, 180] on div "Website Visitor Bot: We have family and seasonal early bird discounts available…" at bounding box center [350, 177] width 249 height 38
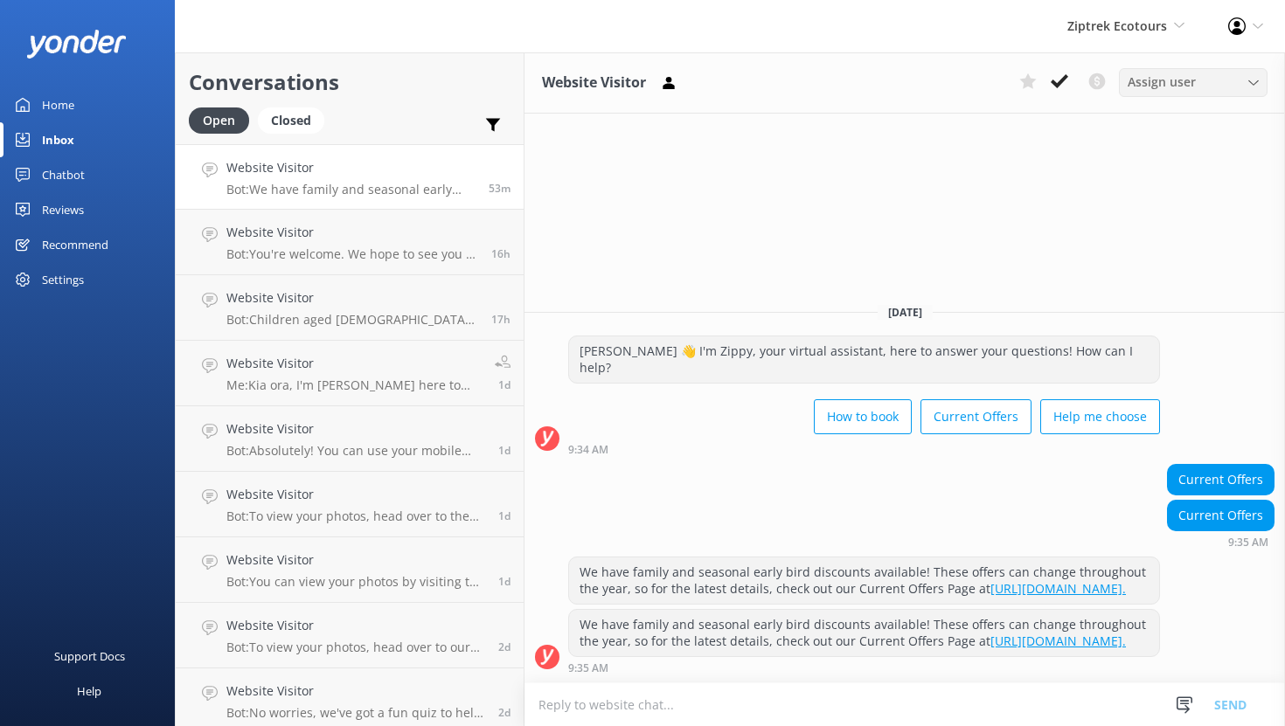
click at [1214, 85] on div "Assign user" at bounding box center [1193, 82] width 140 height 19
click at [71, 112] on div "Home" at bounding box center [58, 104] width 32 height 35
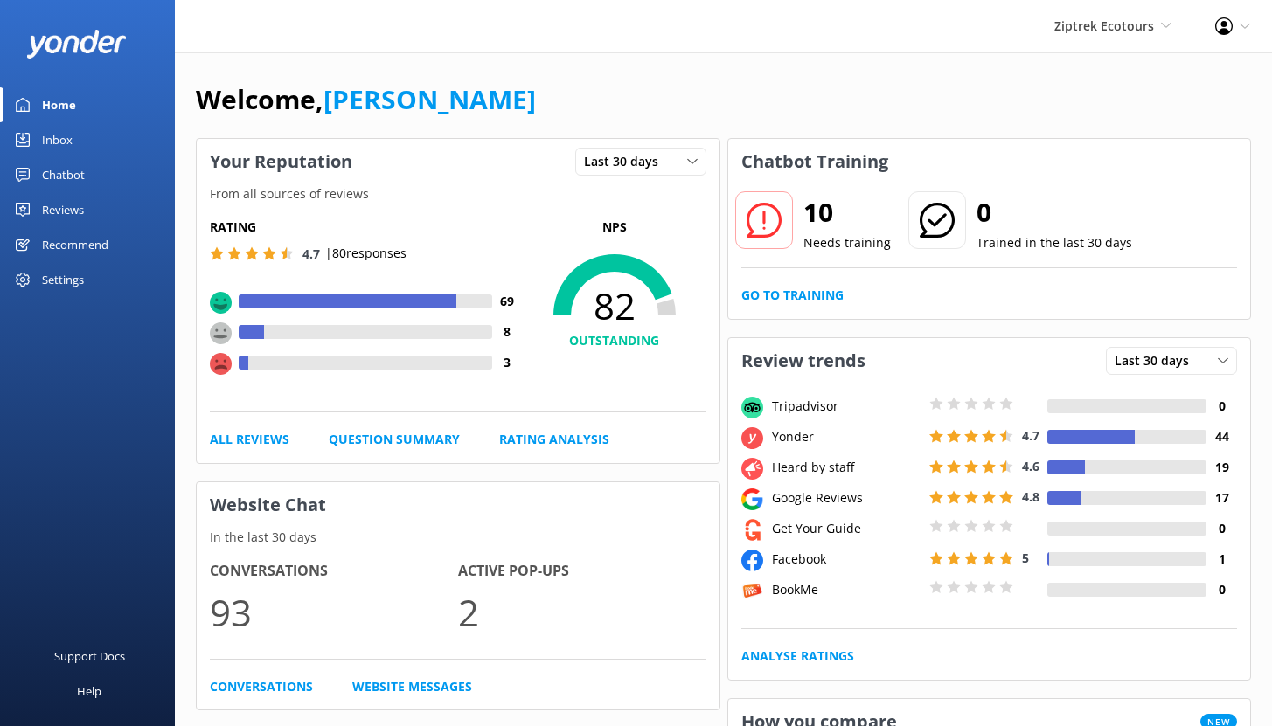
click at [73, 177] on div "Chatbot" at bounding box center [63, 174] width 43 height 35
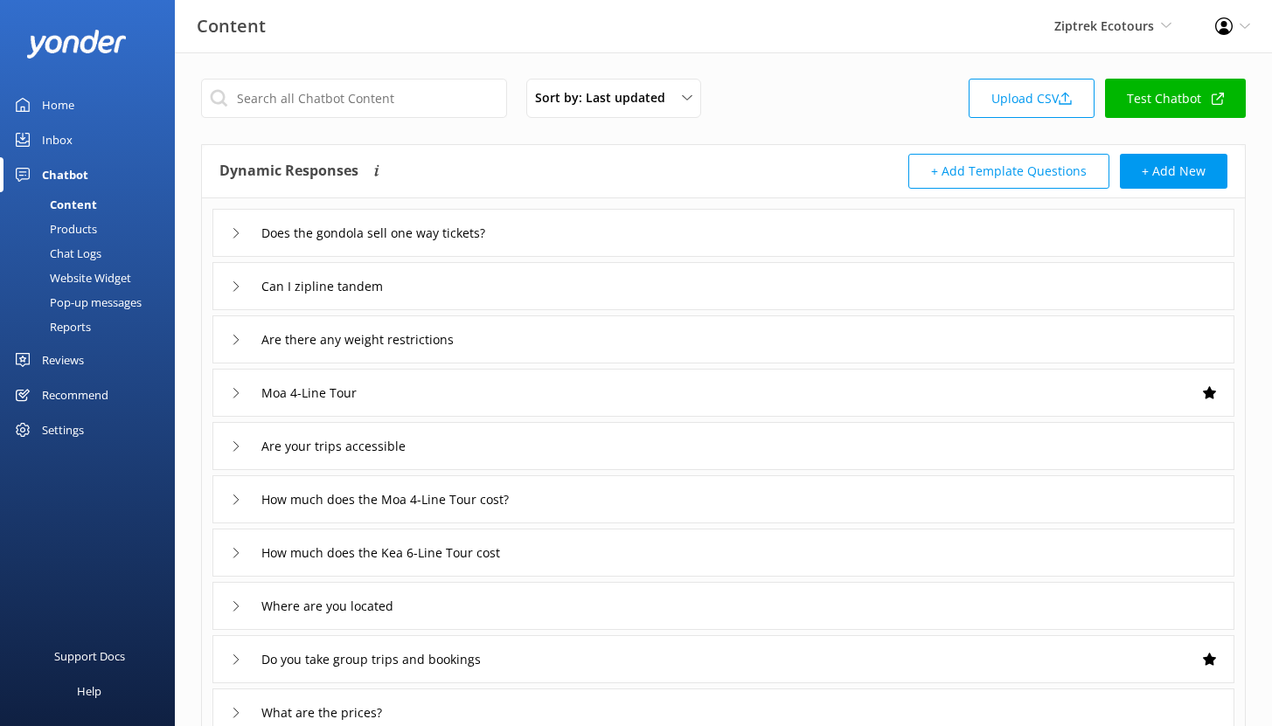
click at [66, 323] on div "Reports" at bounding box center [50, 327] width 80 height 24
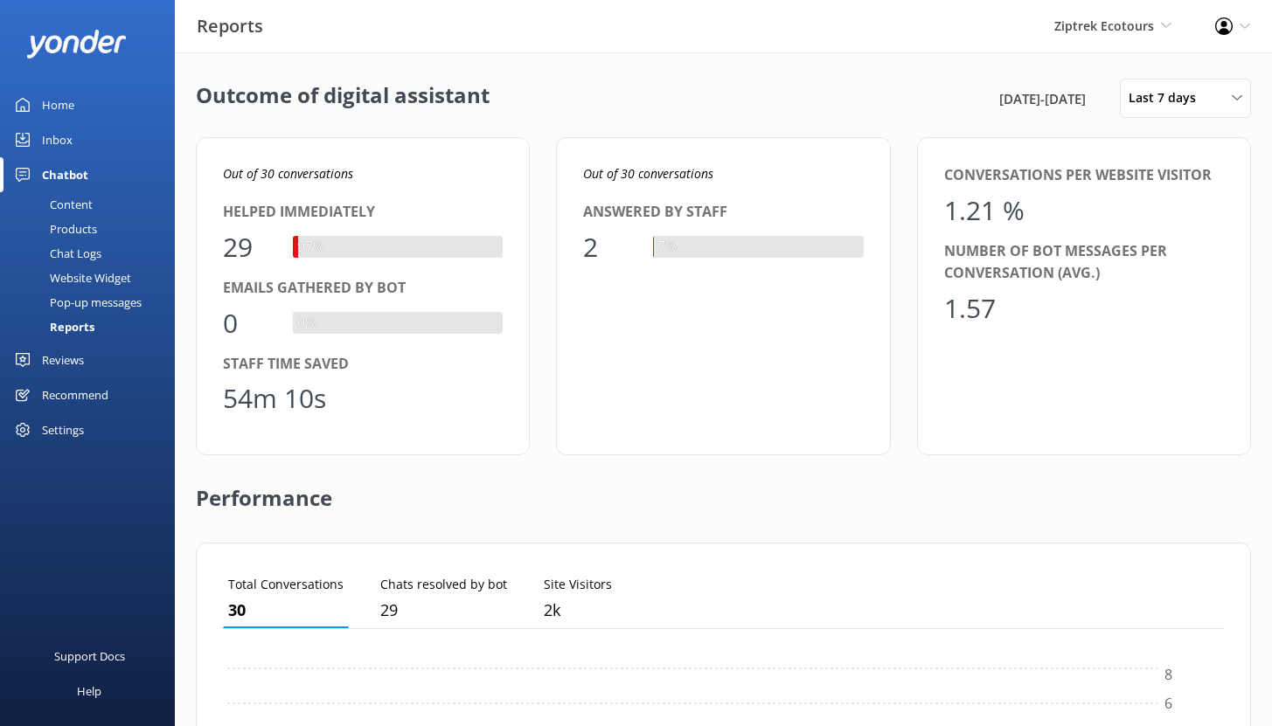
scroll to position [163, 988]
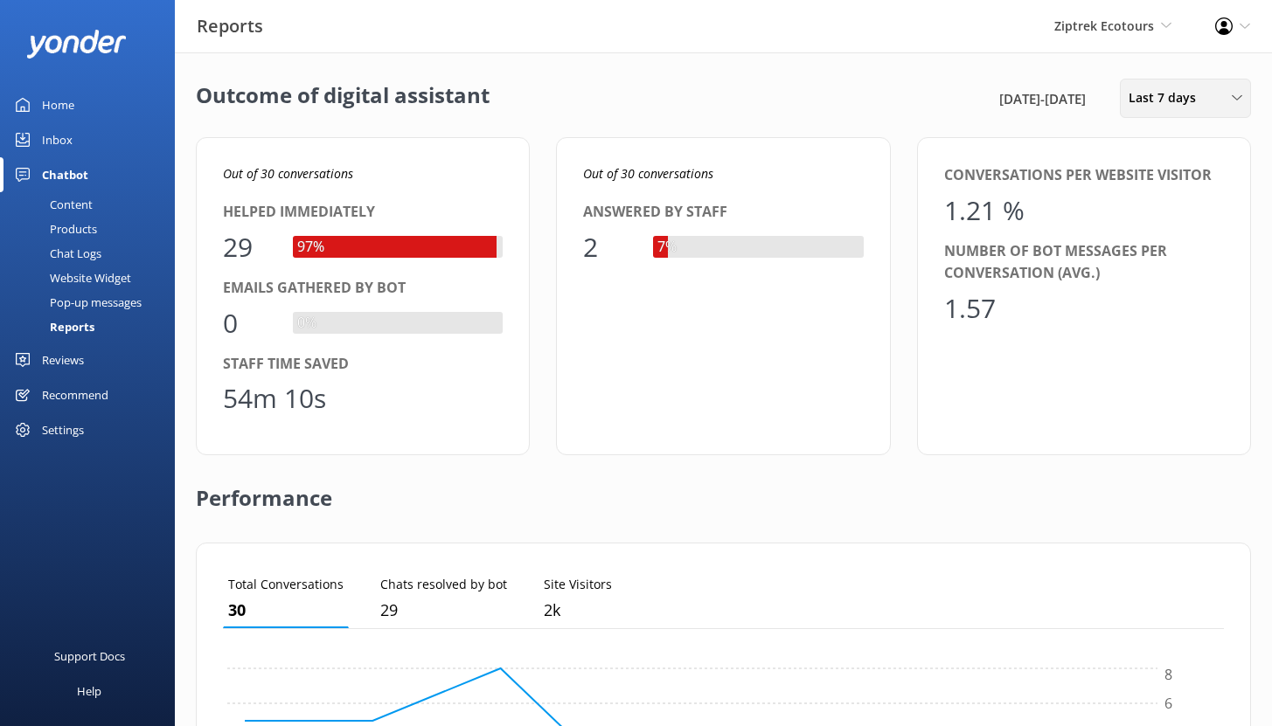
click at [1194, 104] on span "Last 7 days" at bounding box center [1168, 97] width 78 height 19
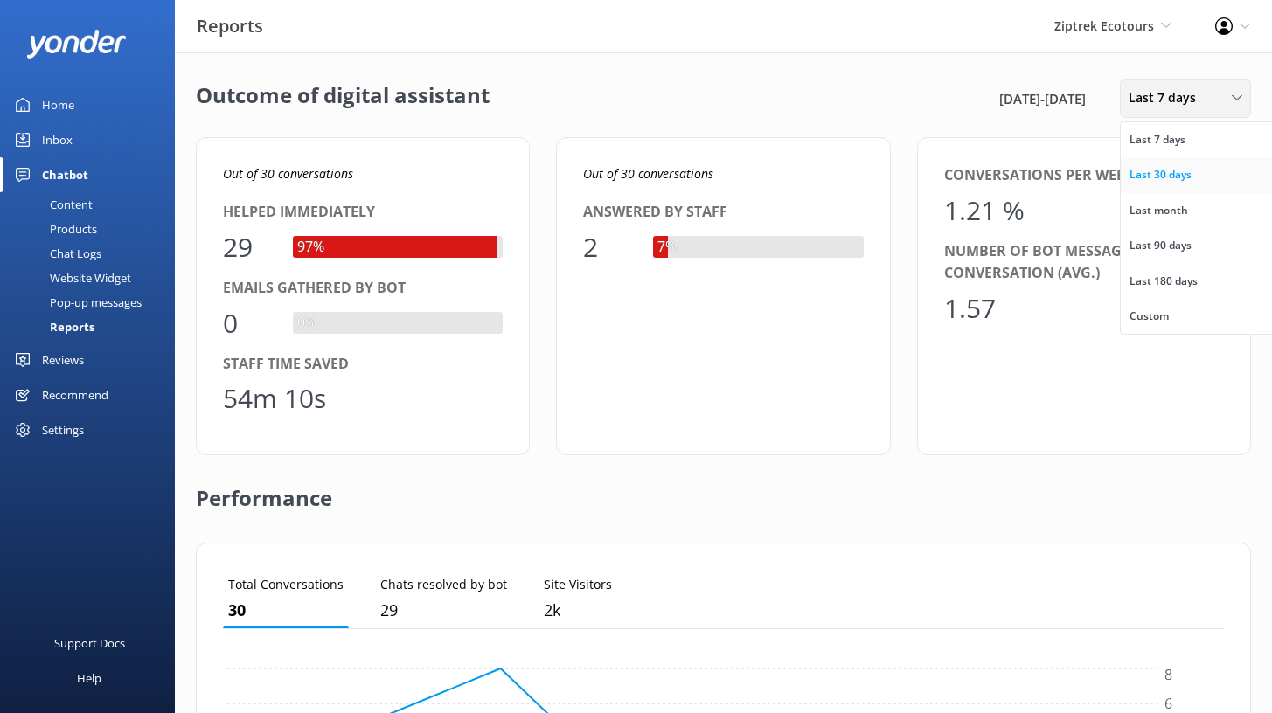
click at [1154, 172] on div "Last 30 days" at bounding box center [1160, 174] width 62 height 17
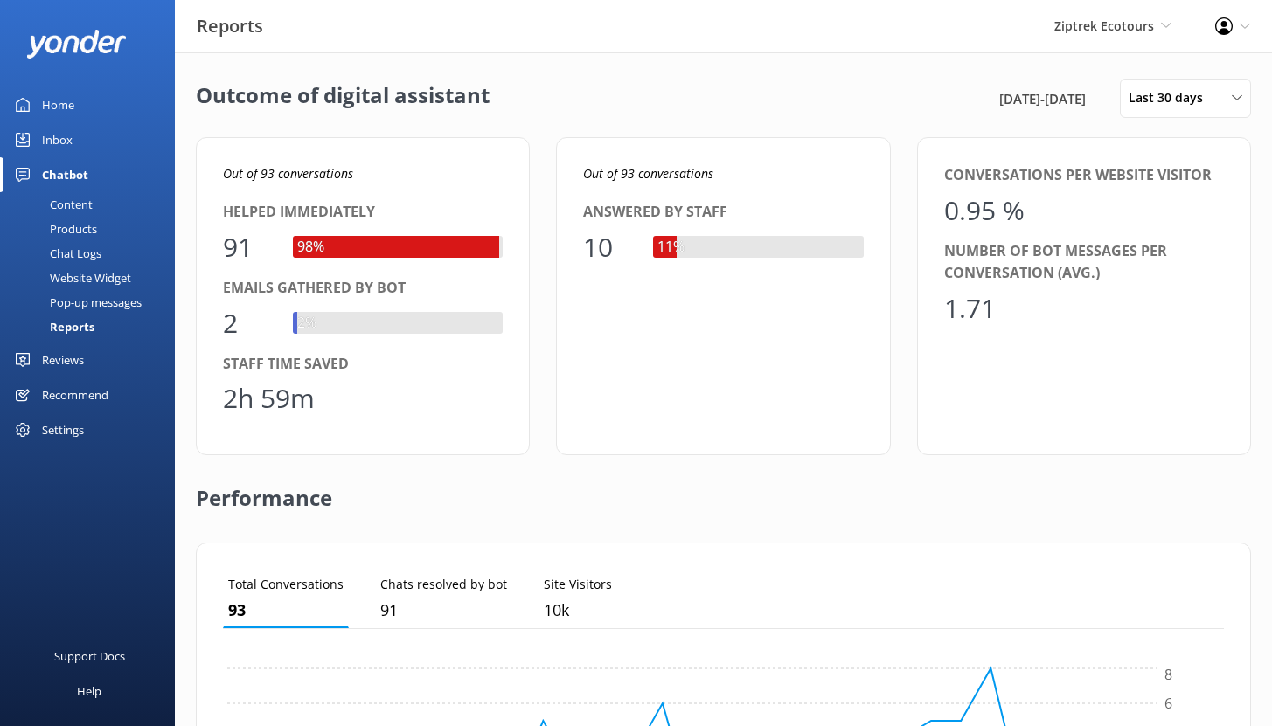
click at [68, 204] on div "Content" at bounding box center [51, 204] width 82 height 24
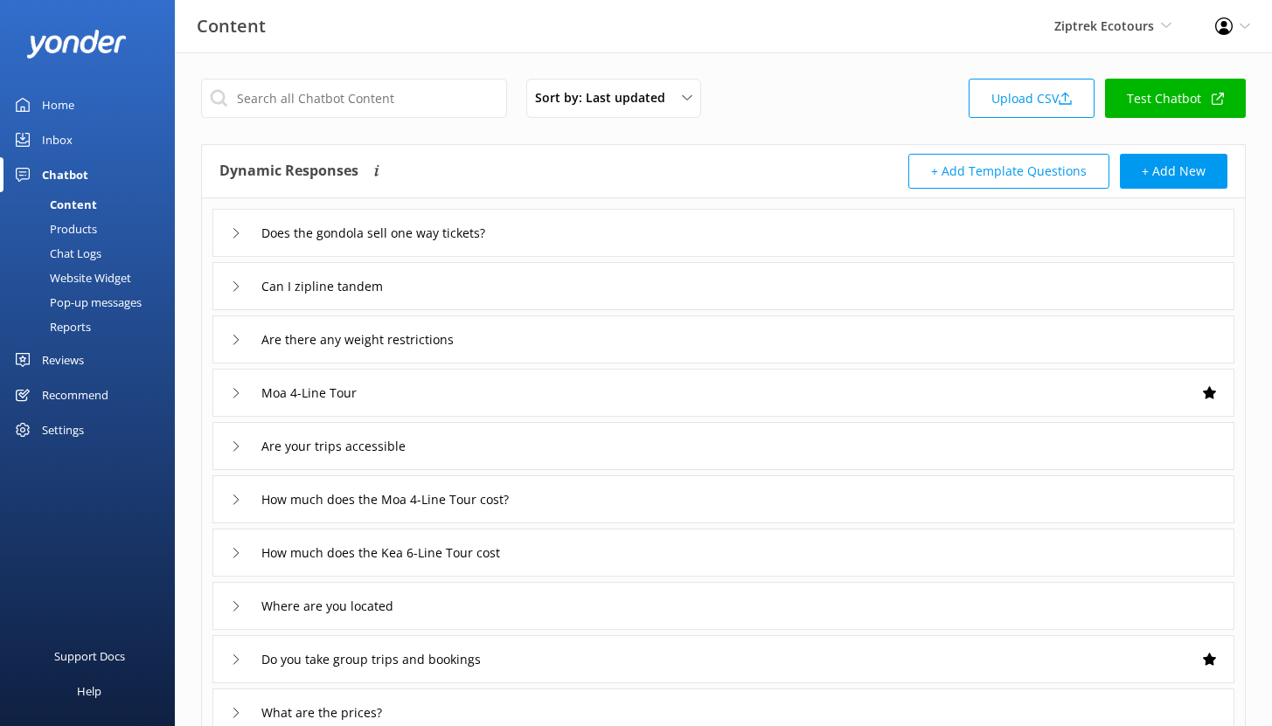
click at [69, 251] on div "Chat Logs" at bounding box center [55, 253] width 91 height 24
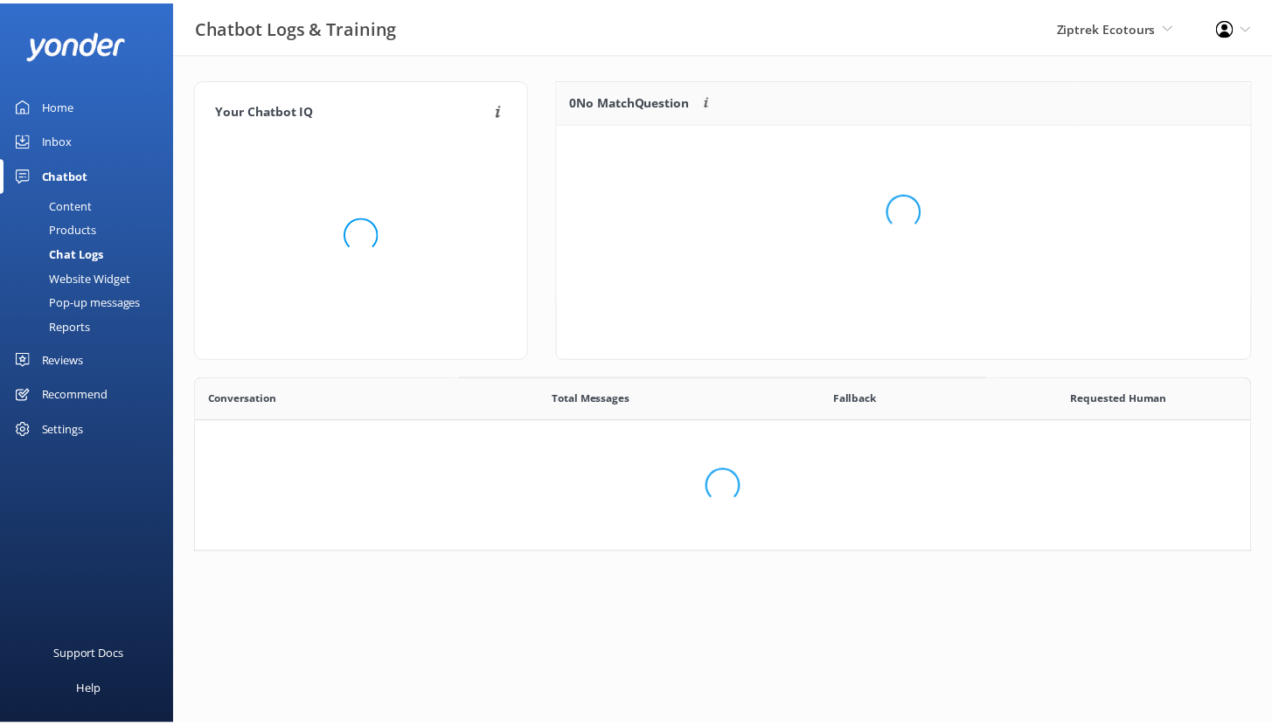
scroll to position [600, 1040]
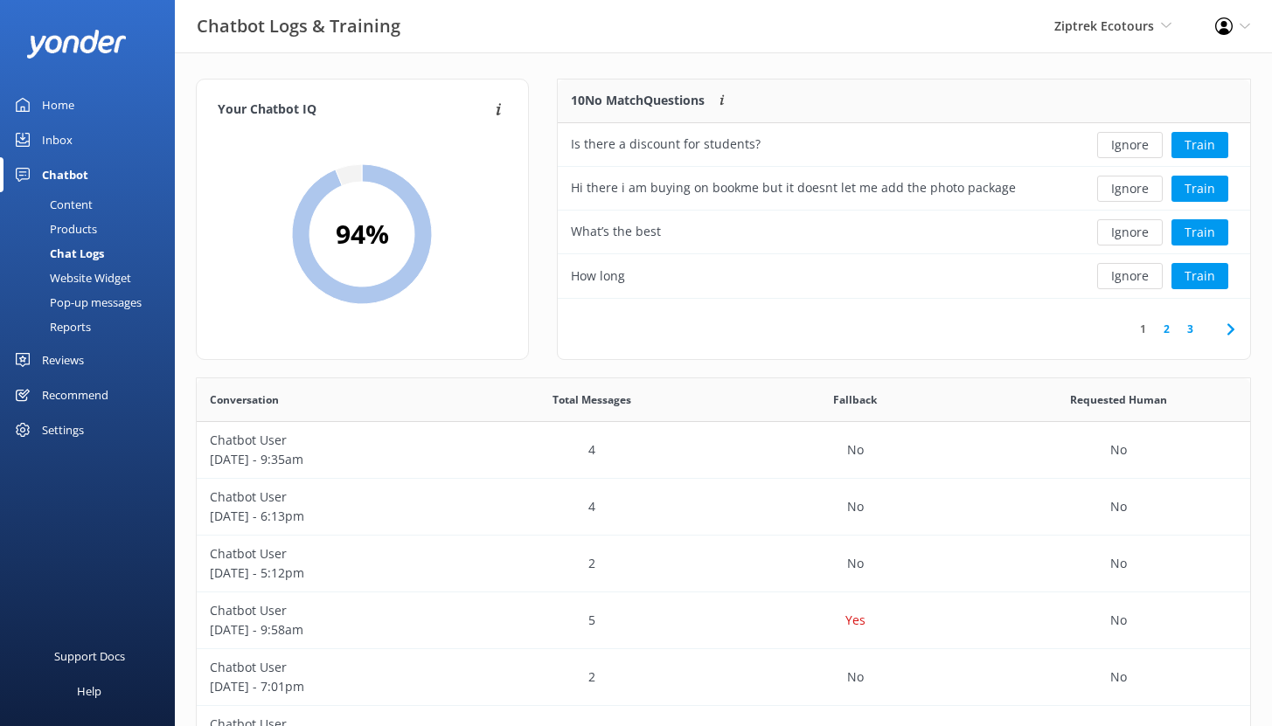
click at [60, 106] on div "Home" at bounding box center [58, 104] width 32 height 35
